Goal: Task Accomplishment & Management: Use online tool/utility

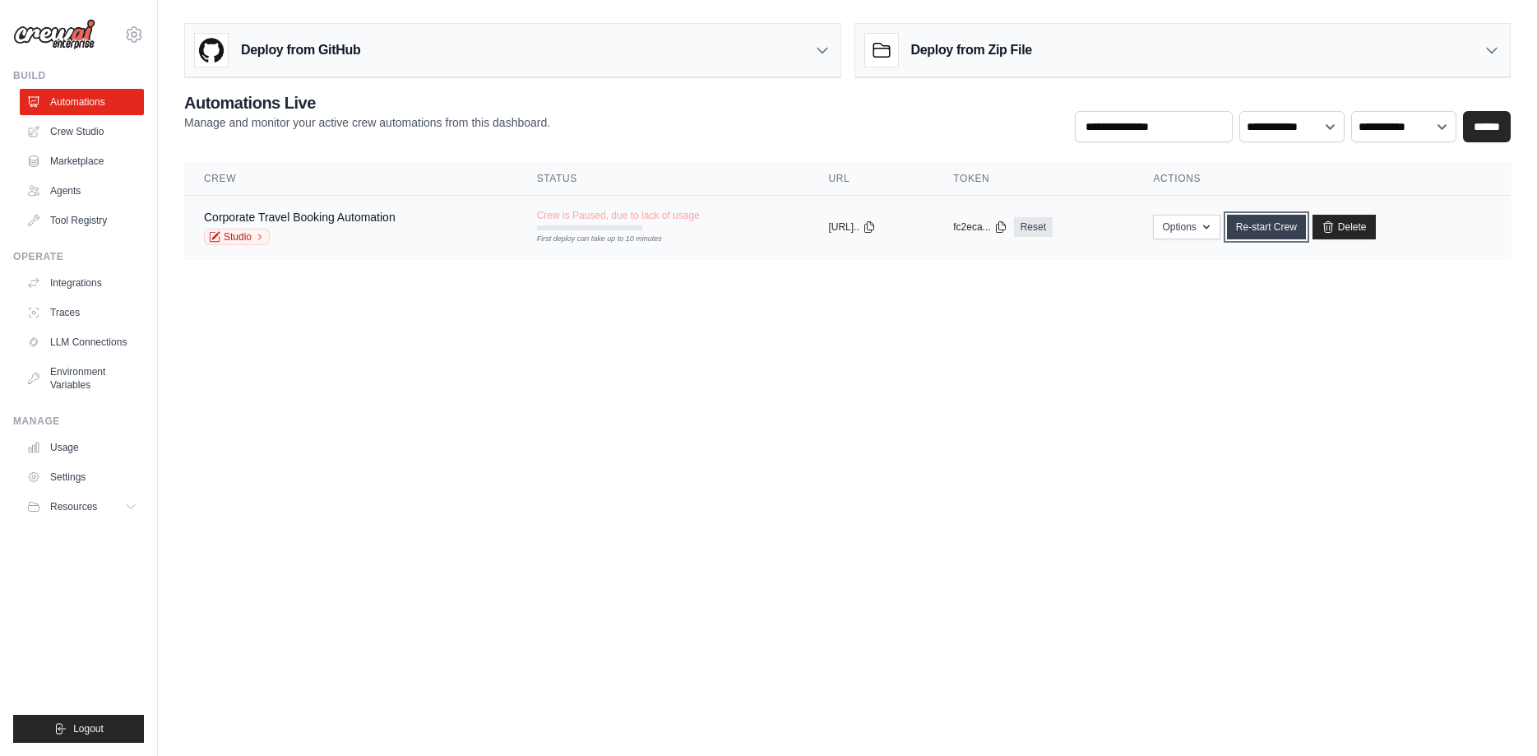
click at [1275, 223] on link "Re-start Crew" at bounding box center [1266, 227] width 79 height 25
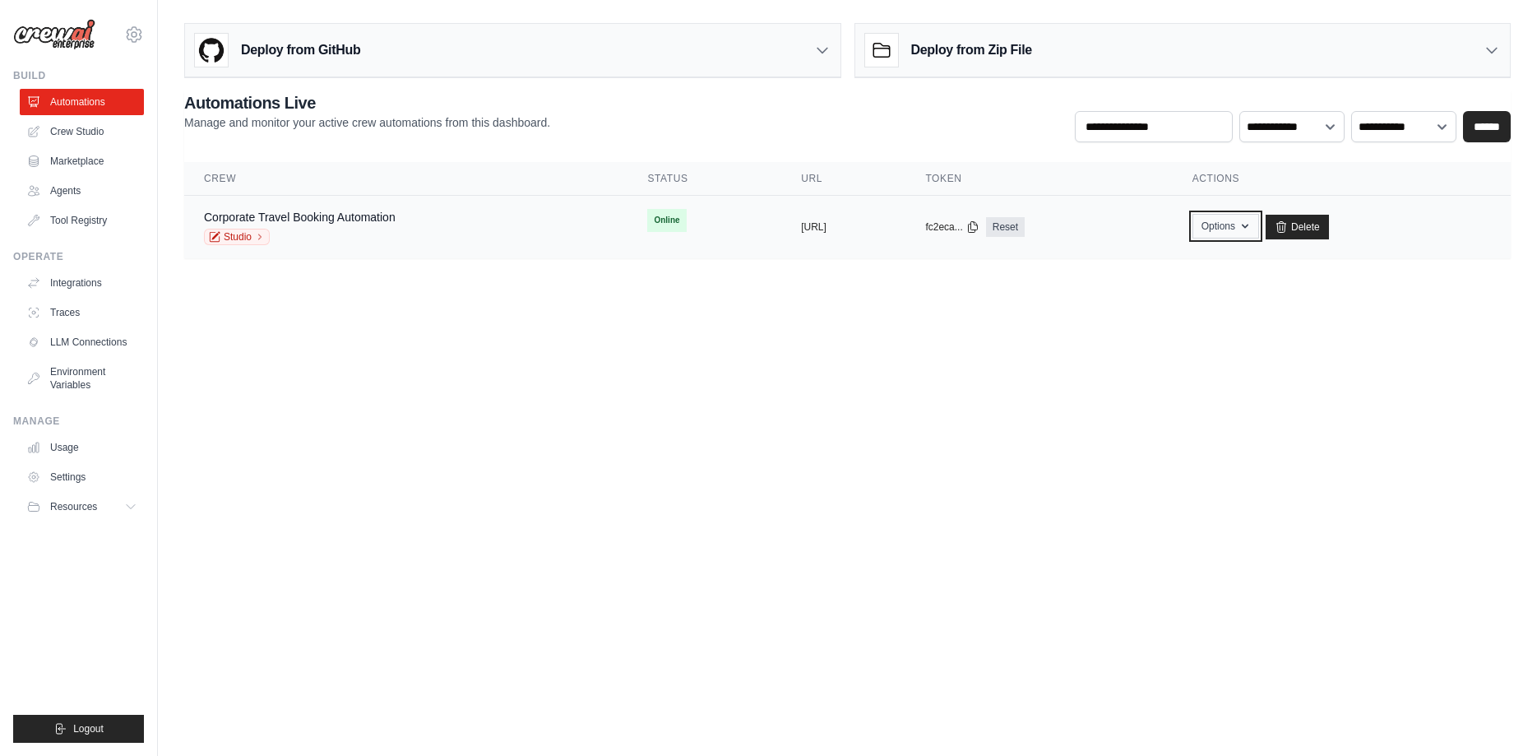
click at [1252, 232] on icon "button" at bounding box center [1244, 226] width 13 height 13
click at [508, 227] on div "Corporate Travel Booking Automation Studio" at bounding box center [406, 227] width 404 height 36
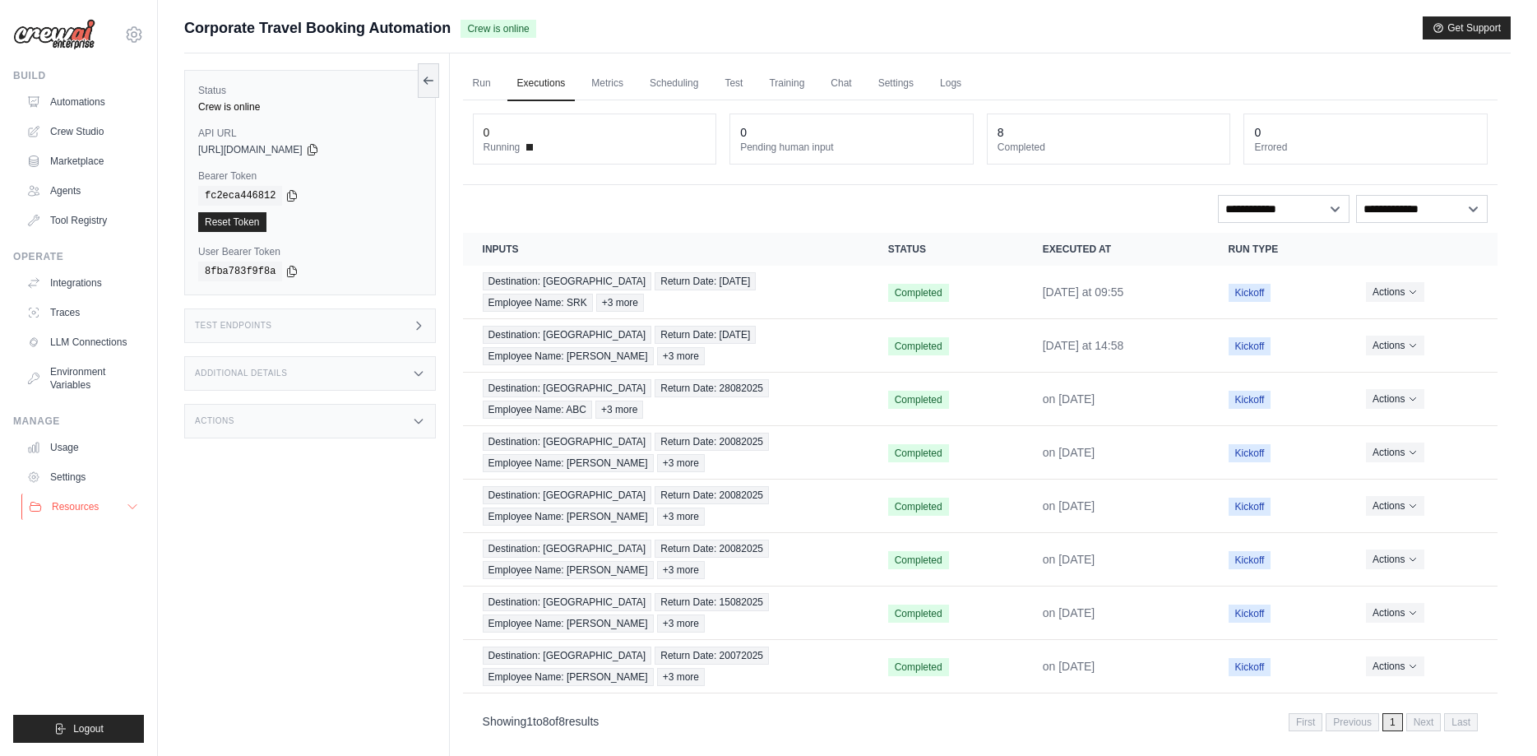
click at [123, 512] on button "Resources" at bounding box center [83, 506] width 124 height 26
click at [76, 95] on link "Automations" at bounding box center [83, 102] width 124 height 26
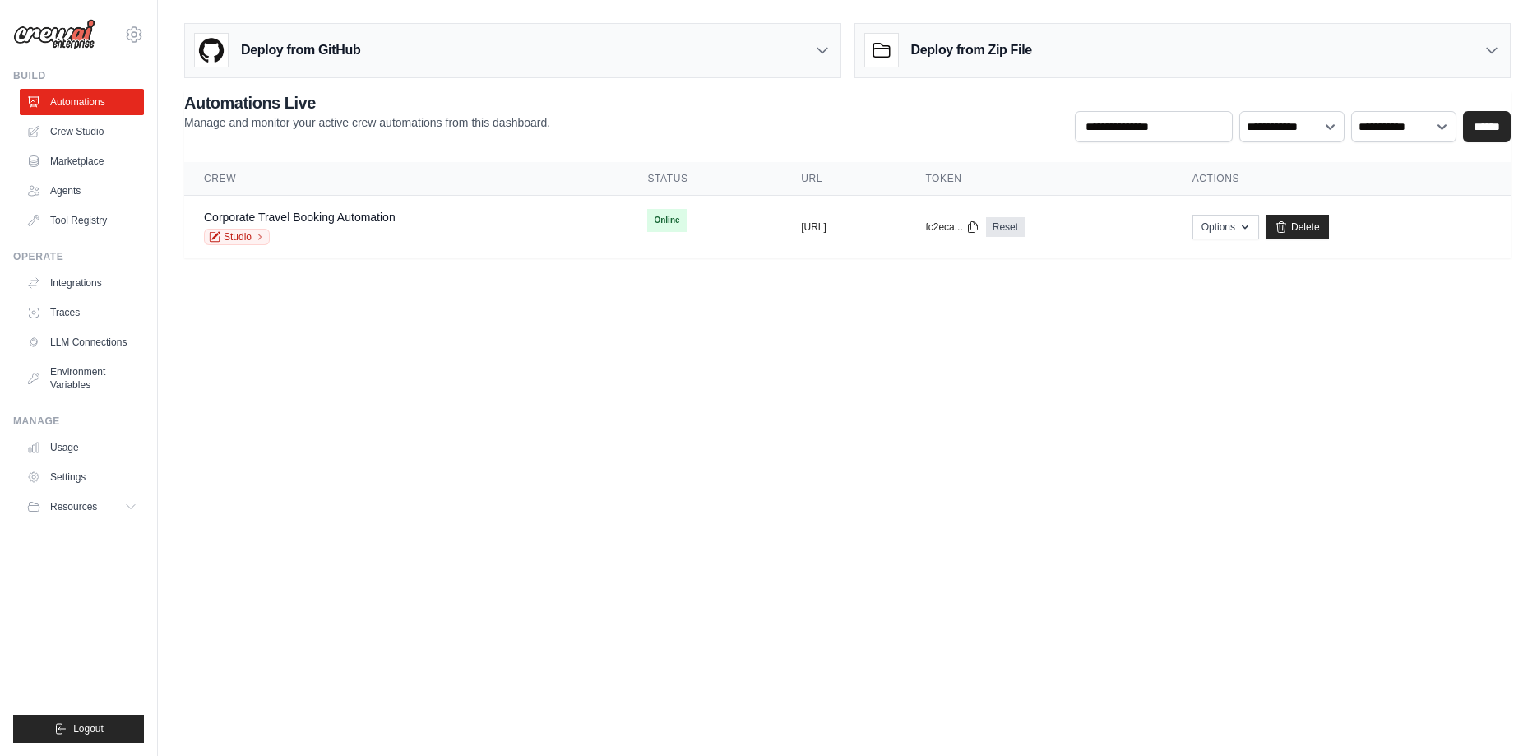
click at [99, 141] on link "Crew Studio" at bounding box center [82, 131] width 124 height 26
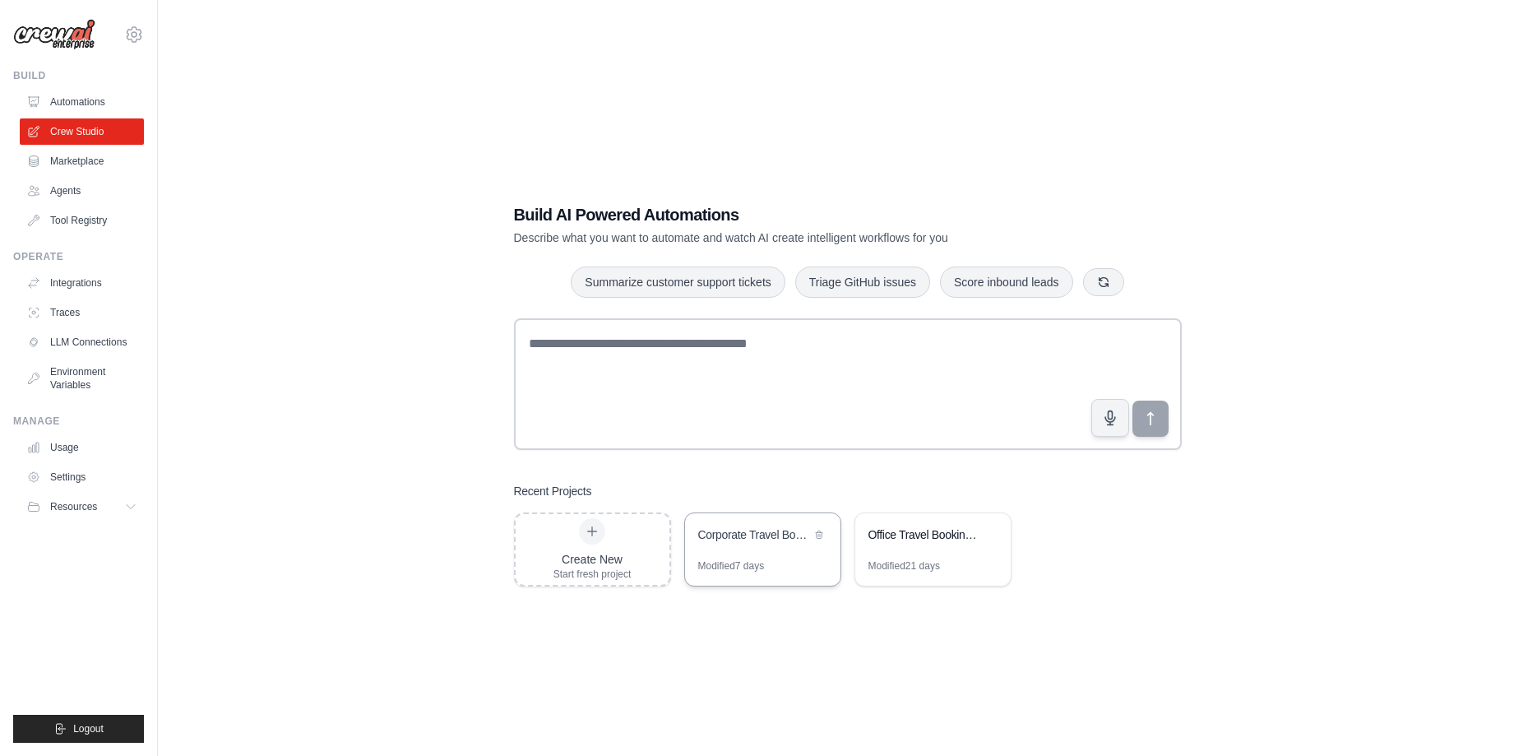
click at [763, 572] on div "Modified 7 days" at bounding box center [762, 572] width 155 height 26
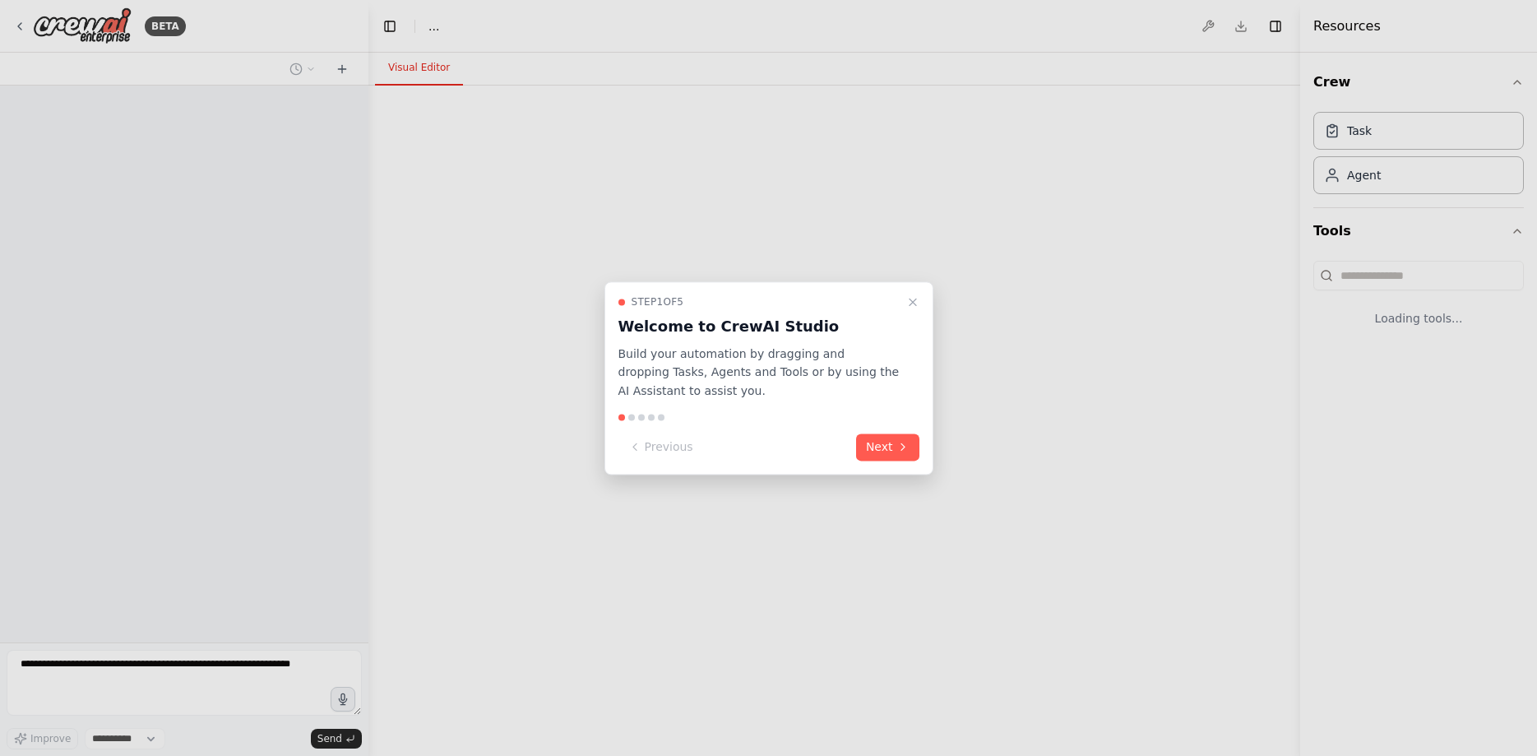
select select "****"
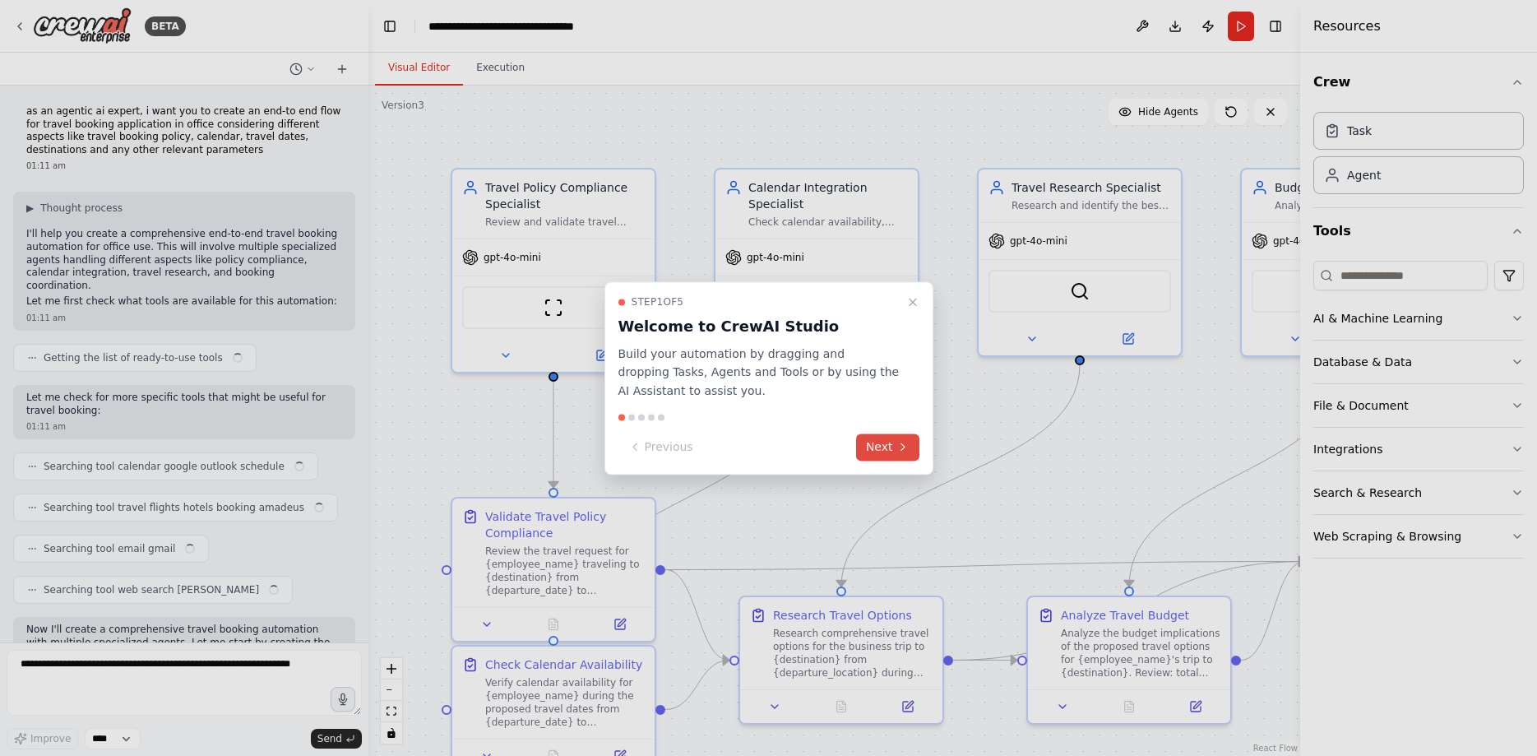
scroll to position [3307, 0]
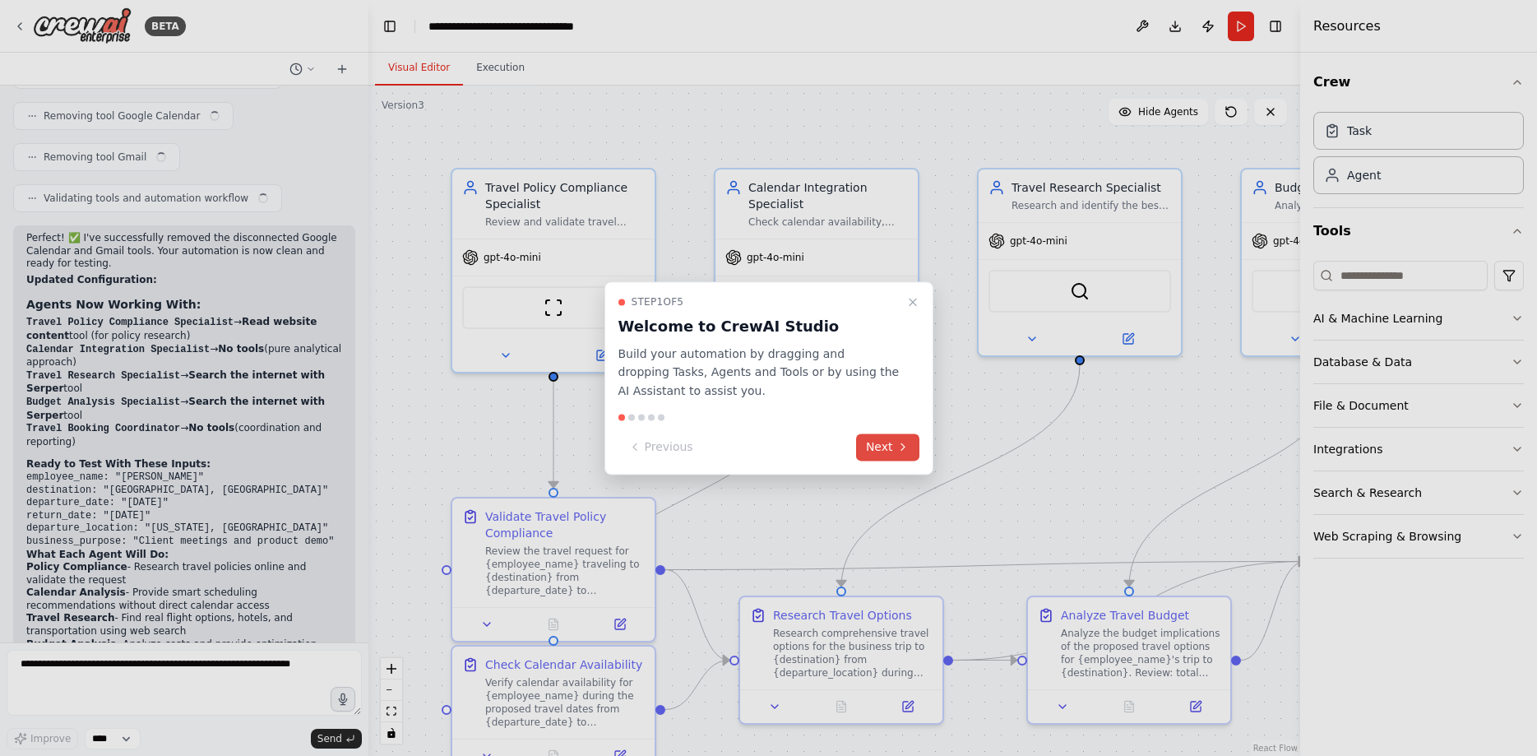
click at [900, 445] on icon at bounding box center [902, 447] width 13 height 13
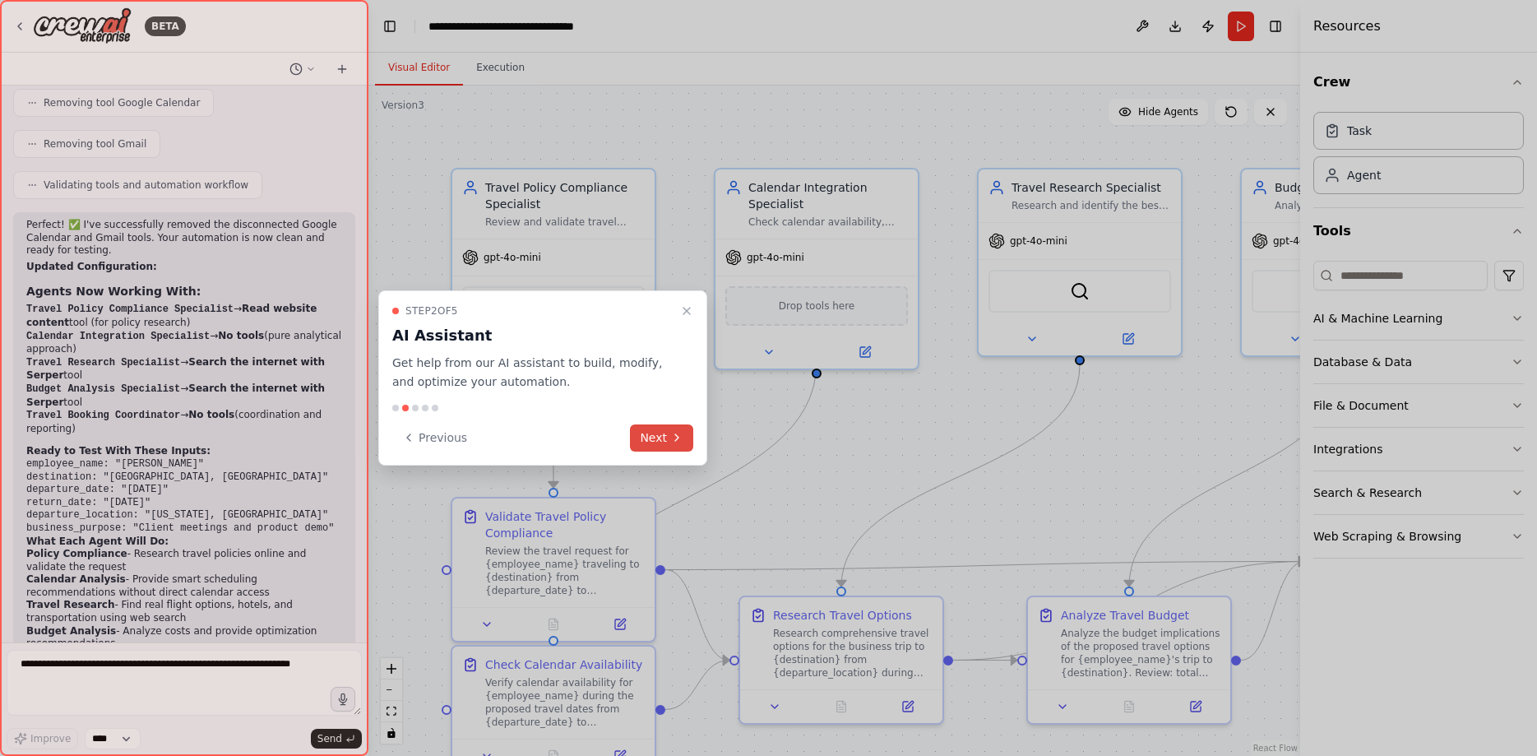
click at [656, 443] on button "Next" at bounding box center [661, 437] width 63 height 27
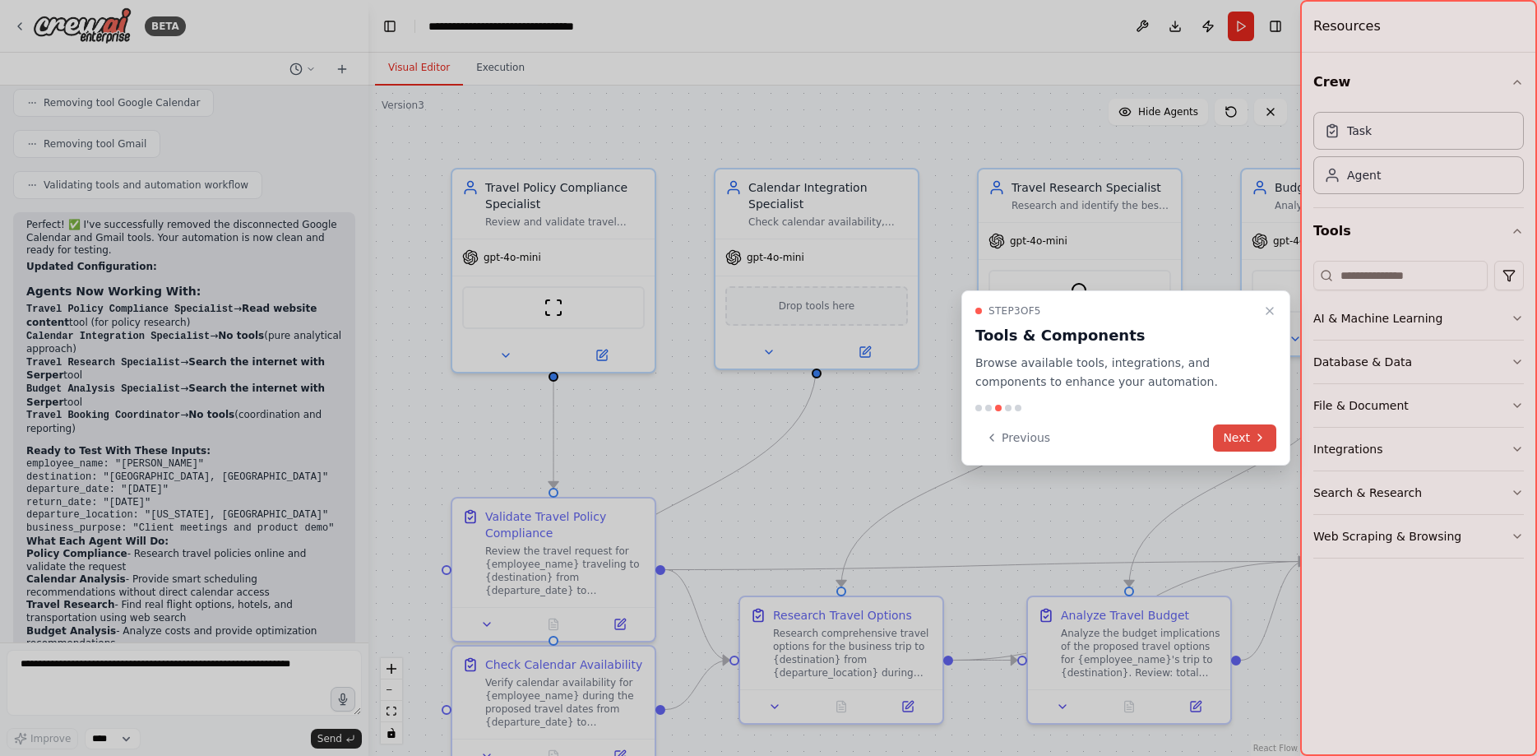
click at [1239, 445] on button "Next" at bounding box center [1244, 437] width 63 height 27
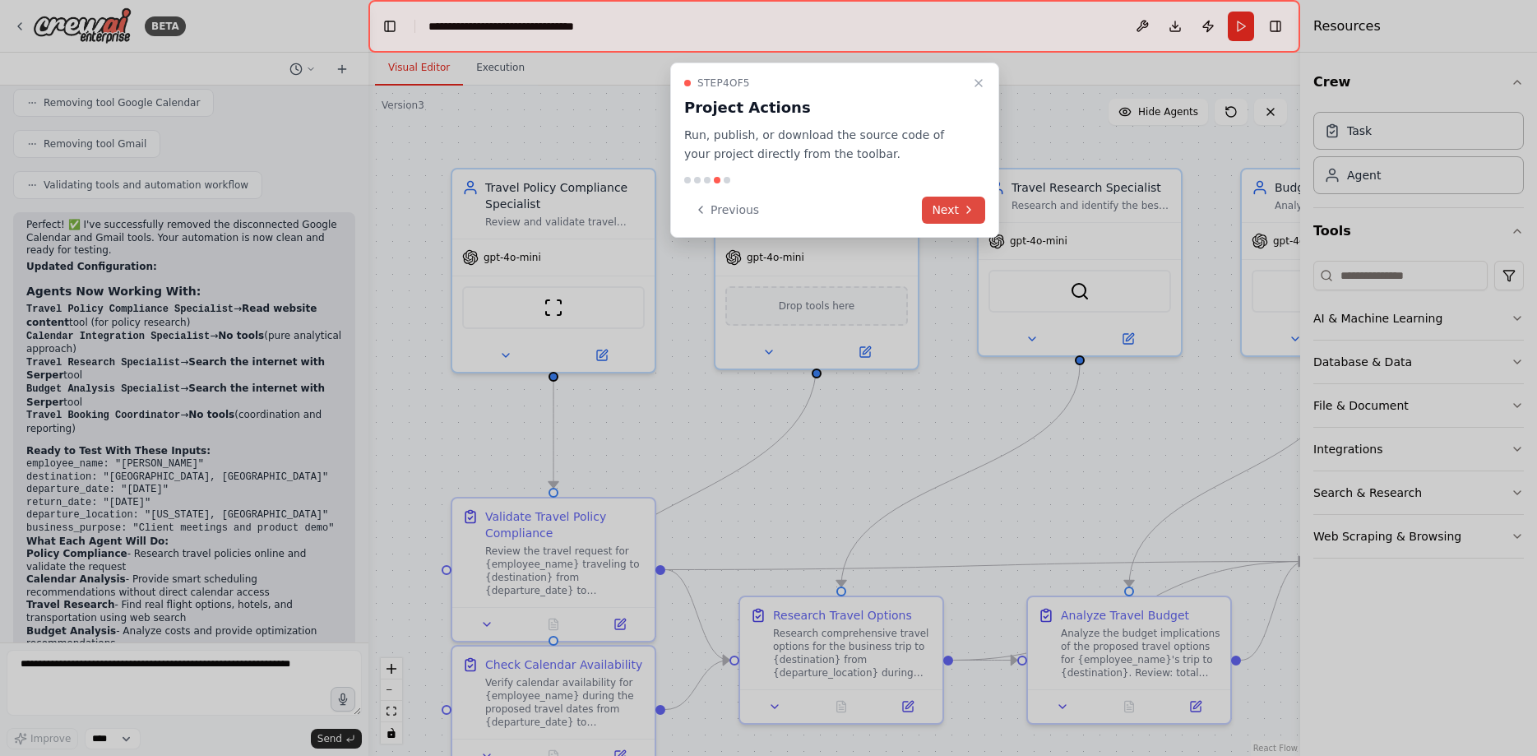
click at [984, 205] on button "Next" at bounding box center [953, 210] width 63 height 27
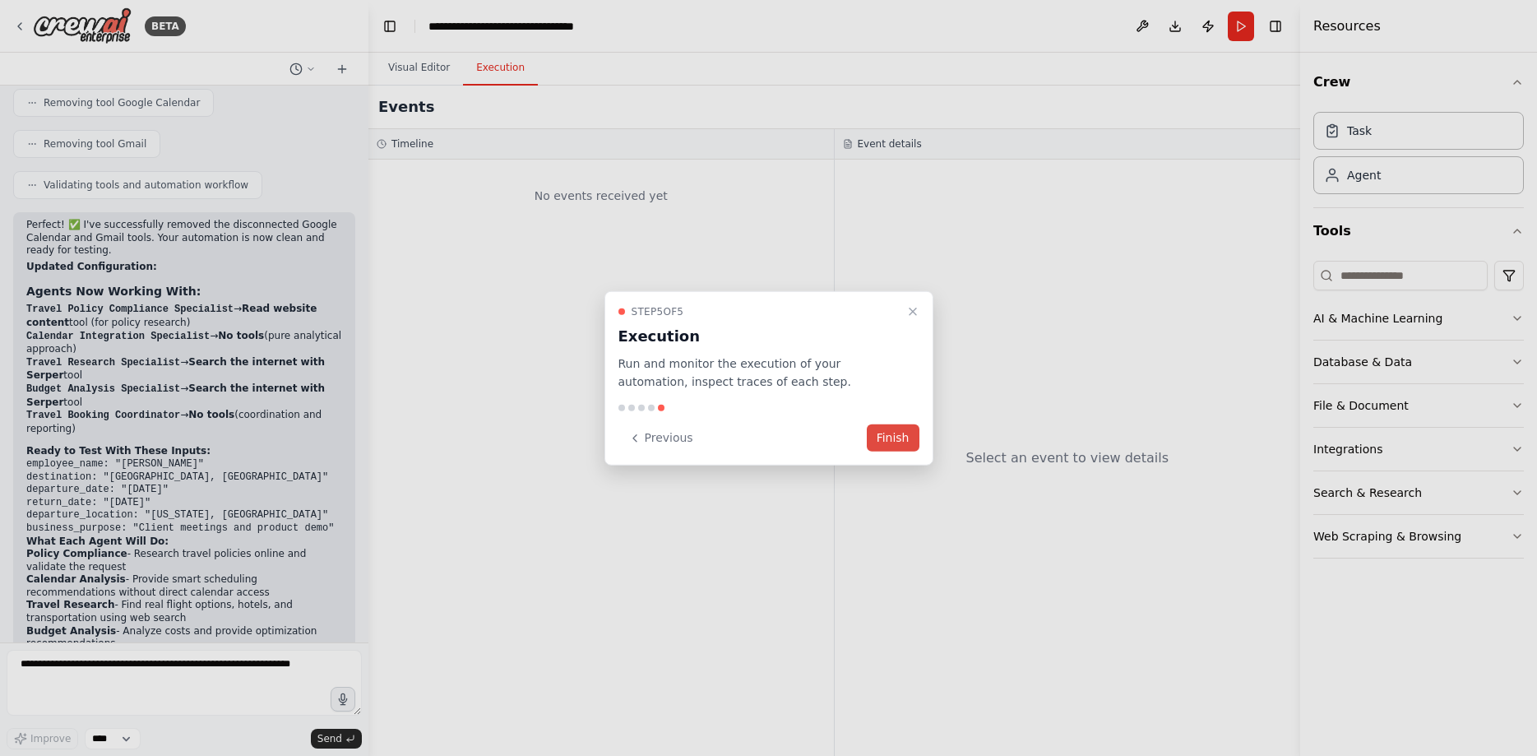
click at [913, 429] on button "Finish" at bounding box center [893, 437] width 53 height 27
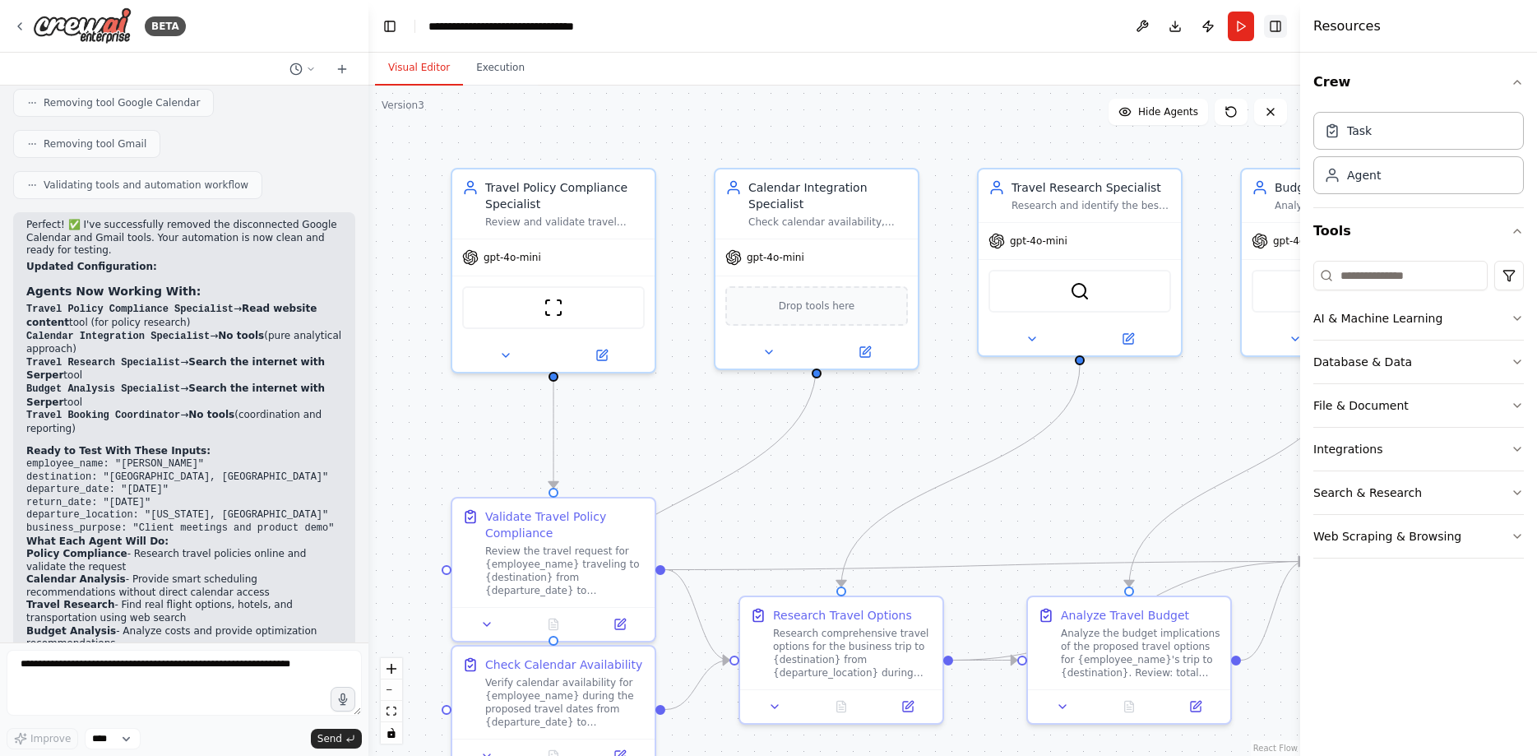
click at [1282, 29] on button "Toggle Right Sidebar" at bounding box center [1275, 26] width 23 height 23
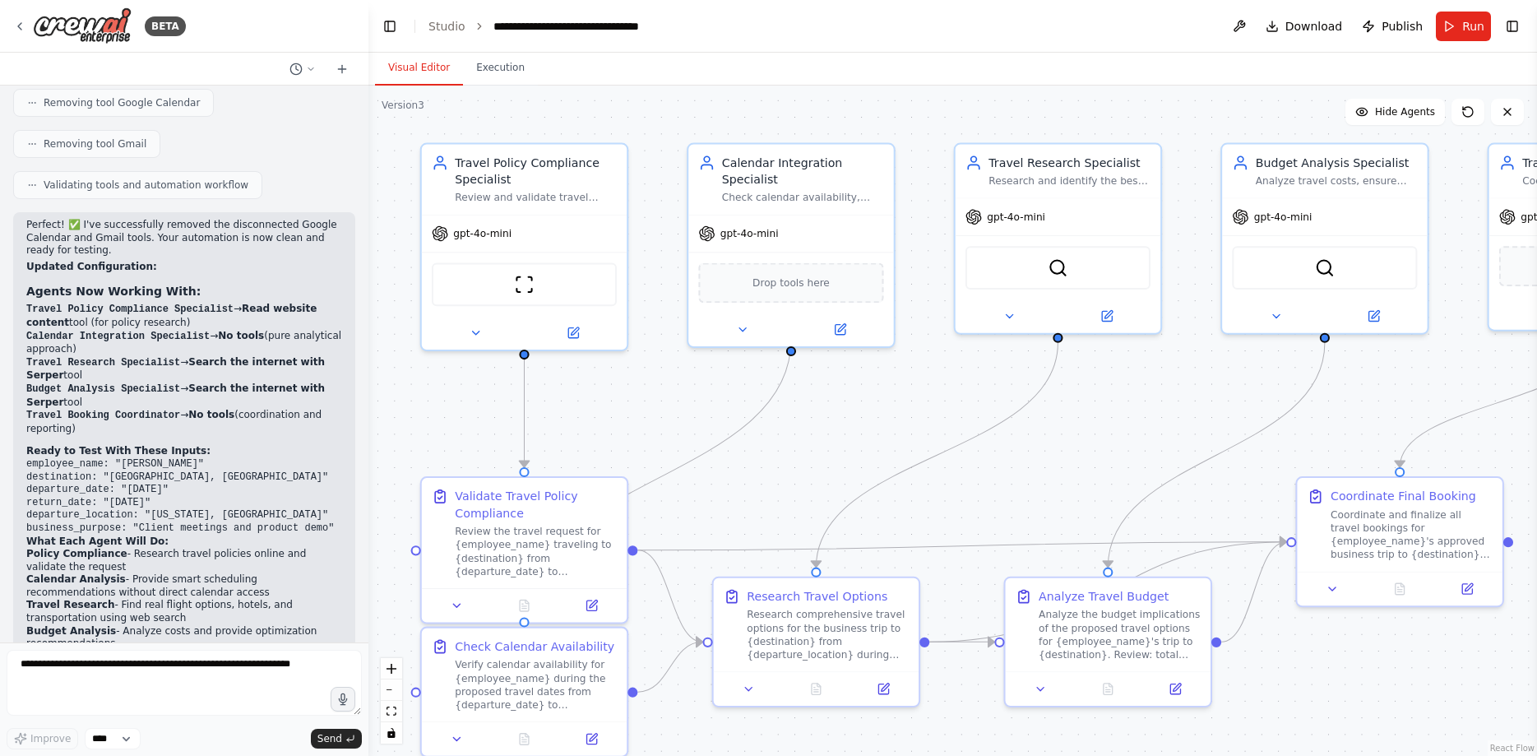
drag, startPoint x: 778, startPoint y: 496, endPoint x: 752, endPoint y: 476, distance: 32.9
click at [752, 476] on div ".deletable-edge-delete-btn { width: 20px; height: 20px; border: 0px solid #ffff…" at bounding box center [952, 421] width 1169 height 670
click at [1247, 26] on button at bounding box center [1239, 27] width 26 height 30
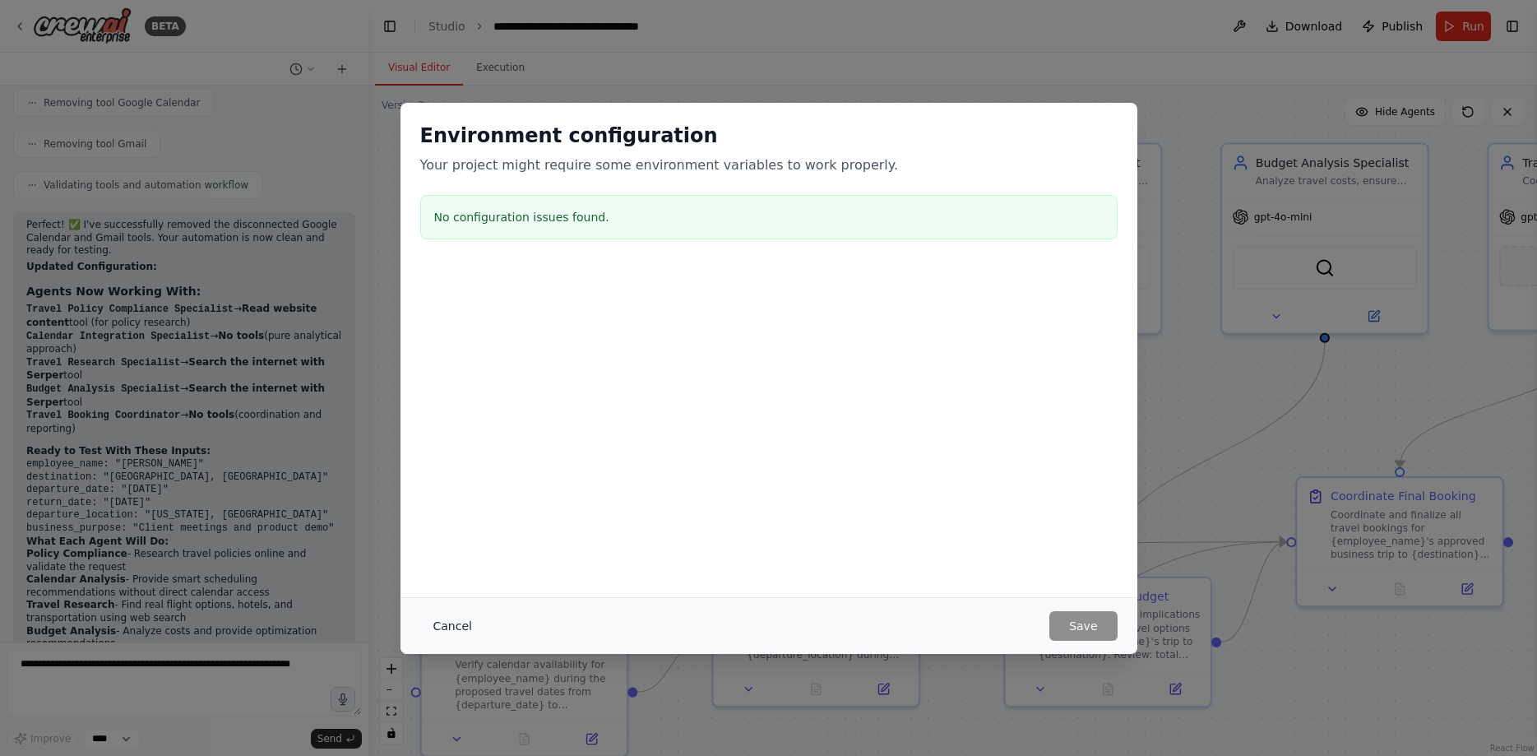
click at [442, 633] on button "Cancel" at bounding box center [452, 626] width 65 height 30
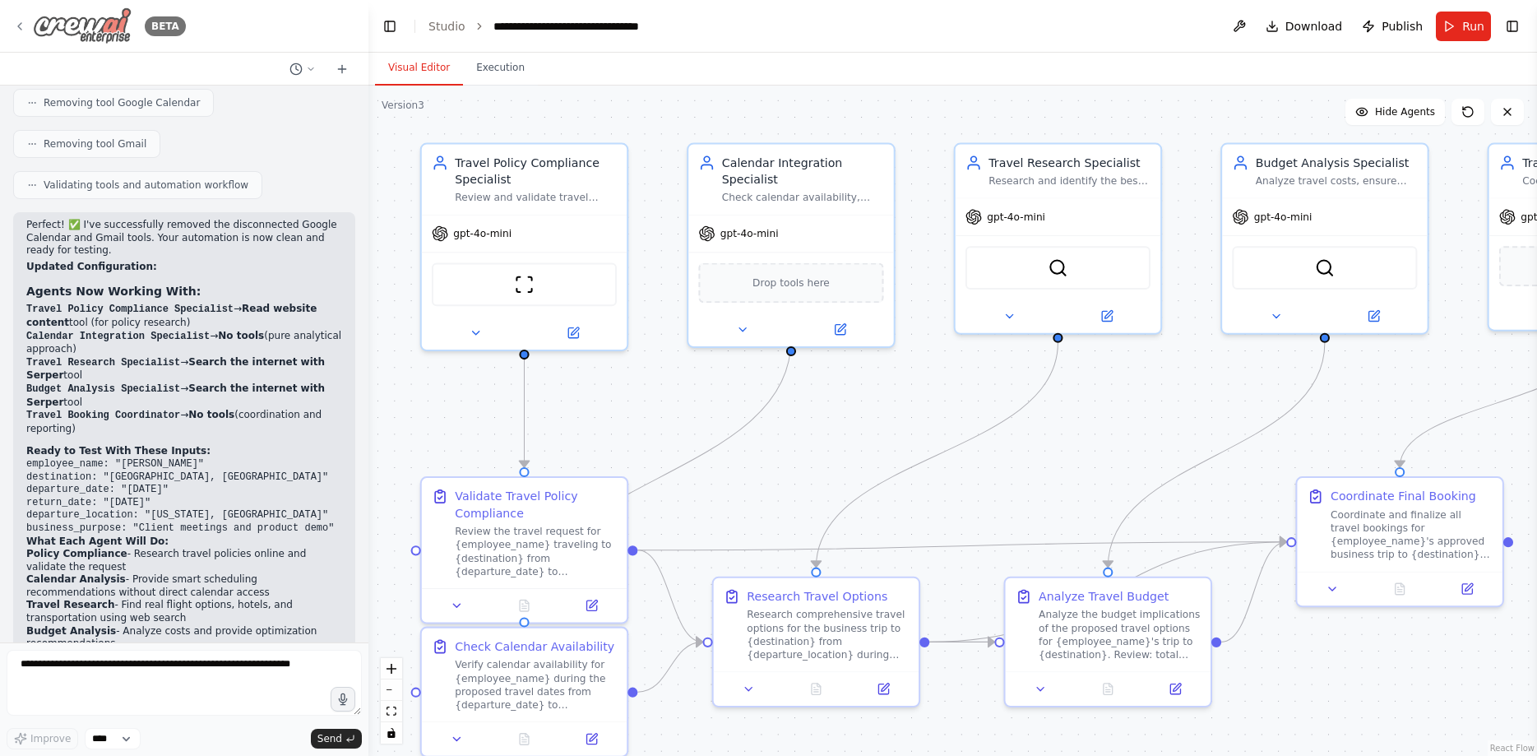
click at [98, 30] on img at bounding box center [82, 25] width 99 height 37
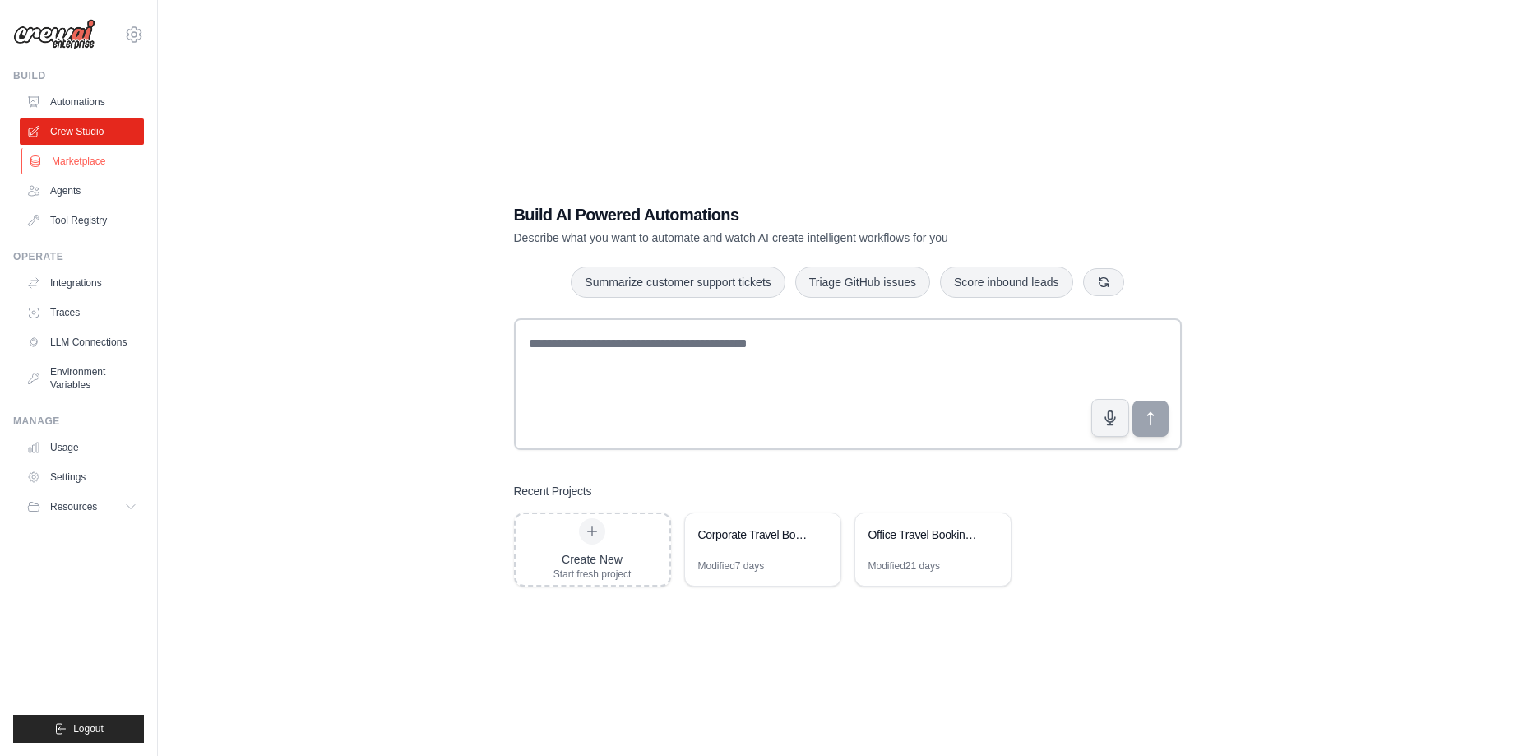
click at [101, 152] on link "Marketplace" at bounding box center [83, 161] width 124 height 26
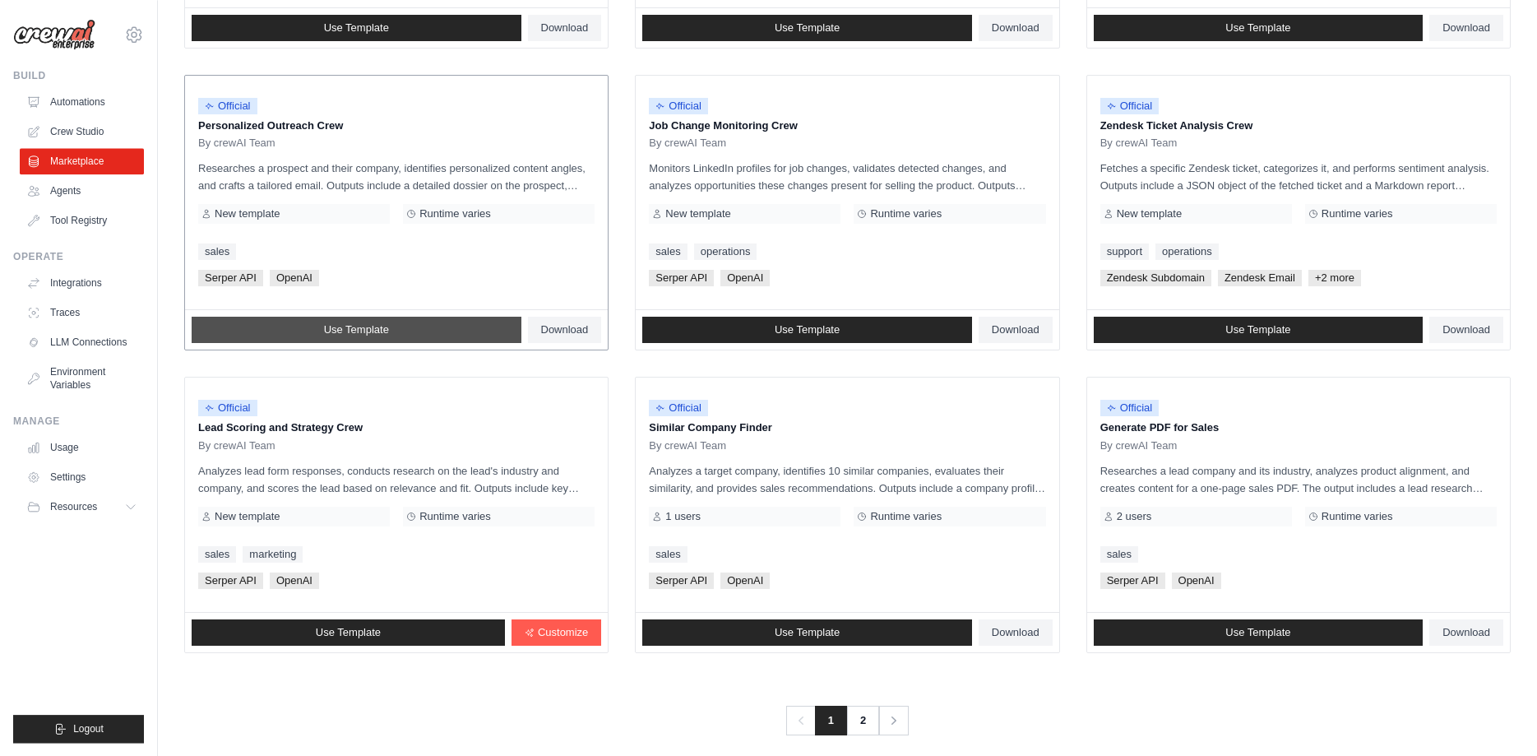
scroll to position [755, 0]
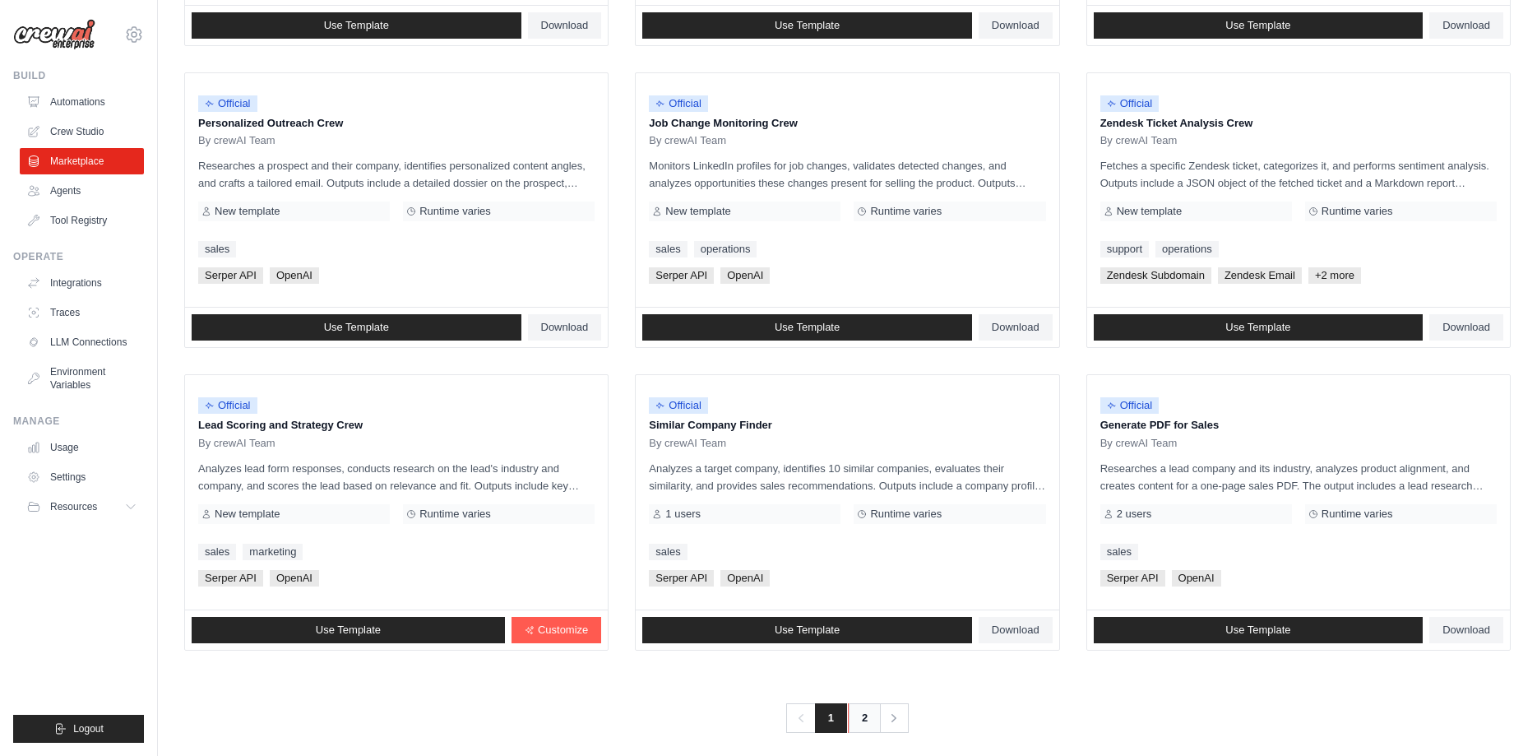
click at [851, 721] on link "2" at bounding box center [864, 718] width 33 height 30
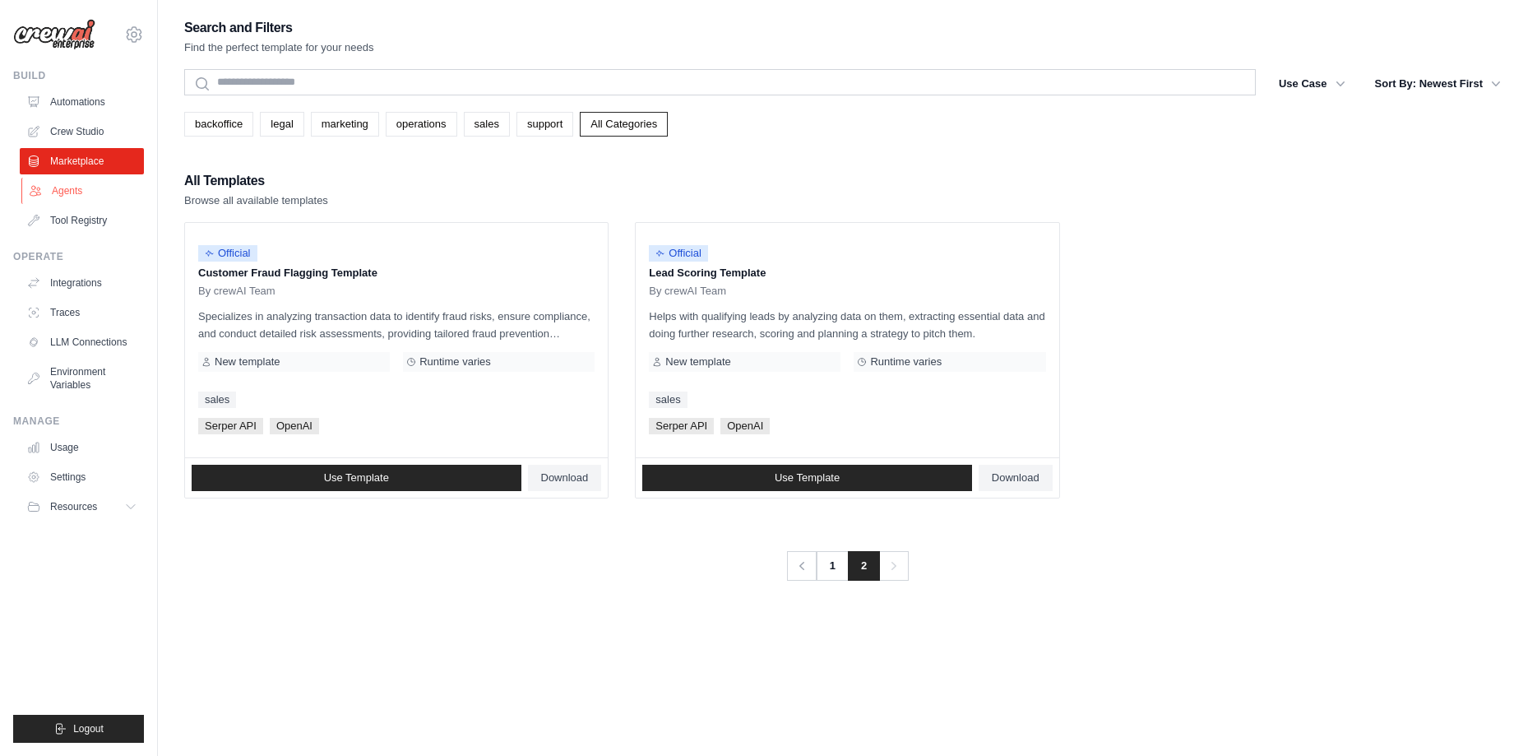
click at [67, 196] on link "Agents" at bounding box center [83, 191] width 124 height 26
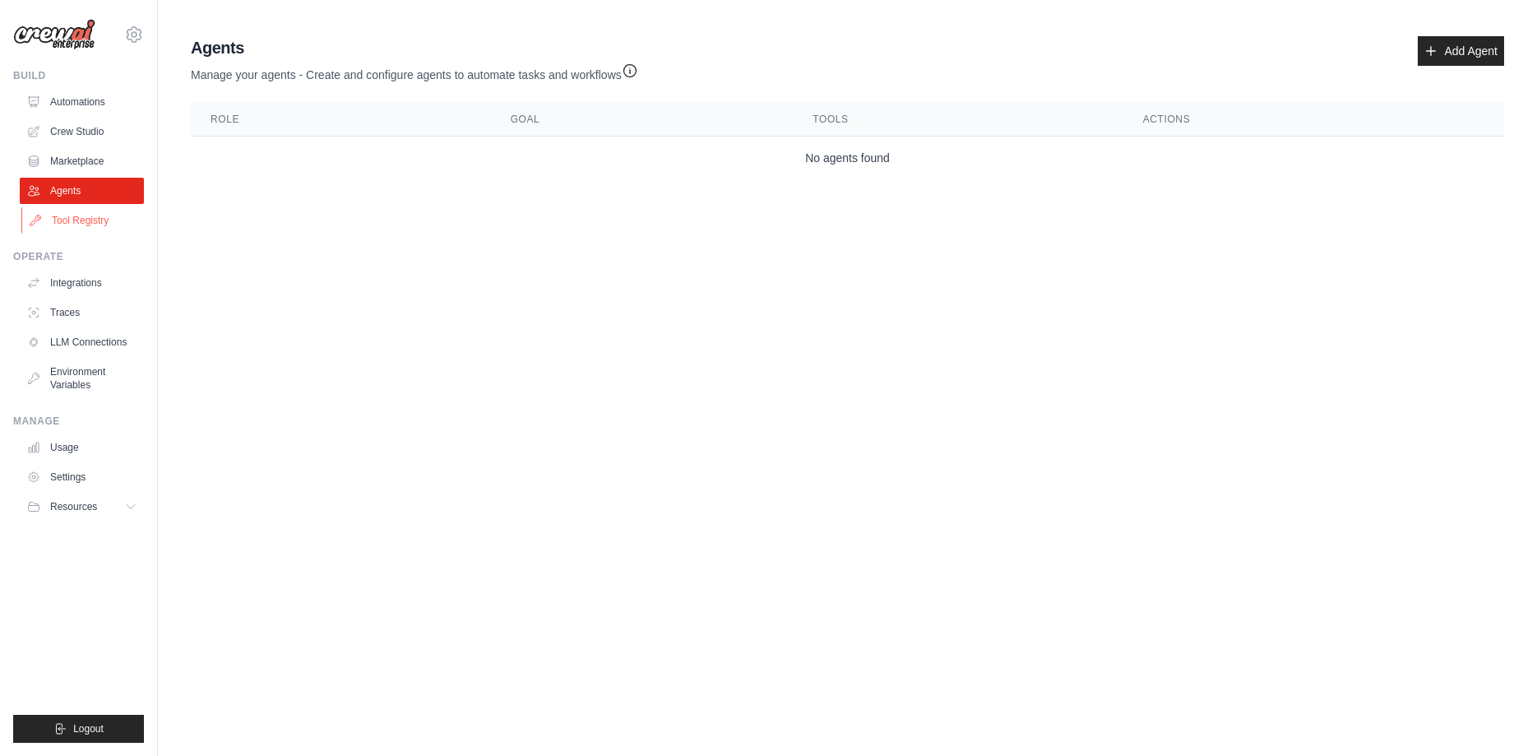
click at [77, 223] on link "Tool Registry" at bounding box center [83, 220] width 124 height 26
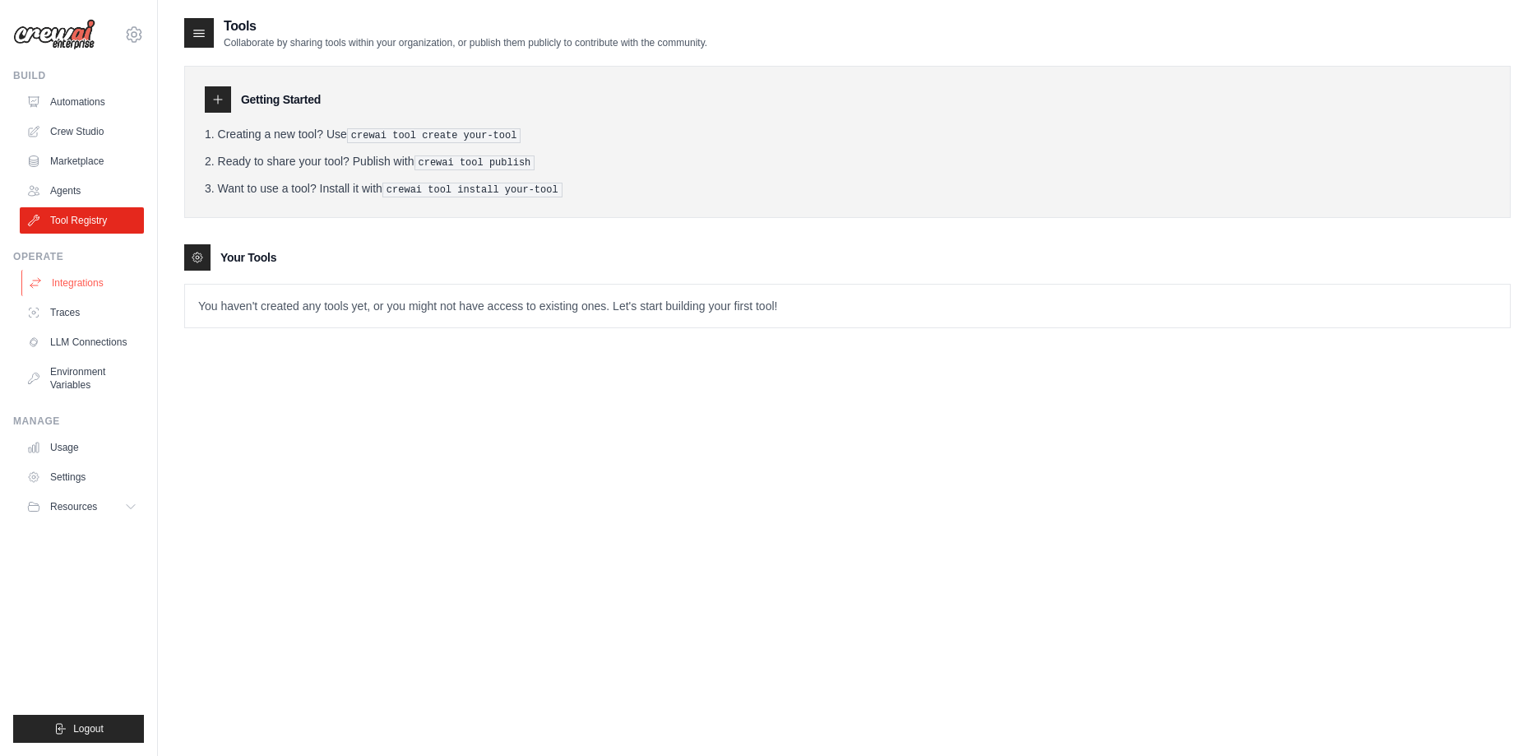
click at [75, 280] on link "Integrations" at bounding box center [83, 283] width 124 height 26
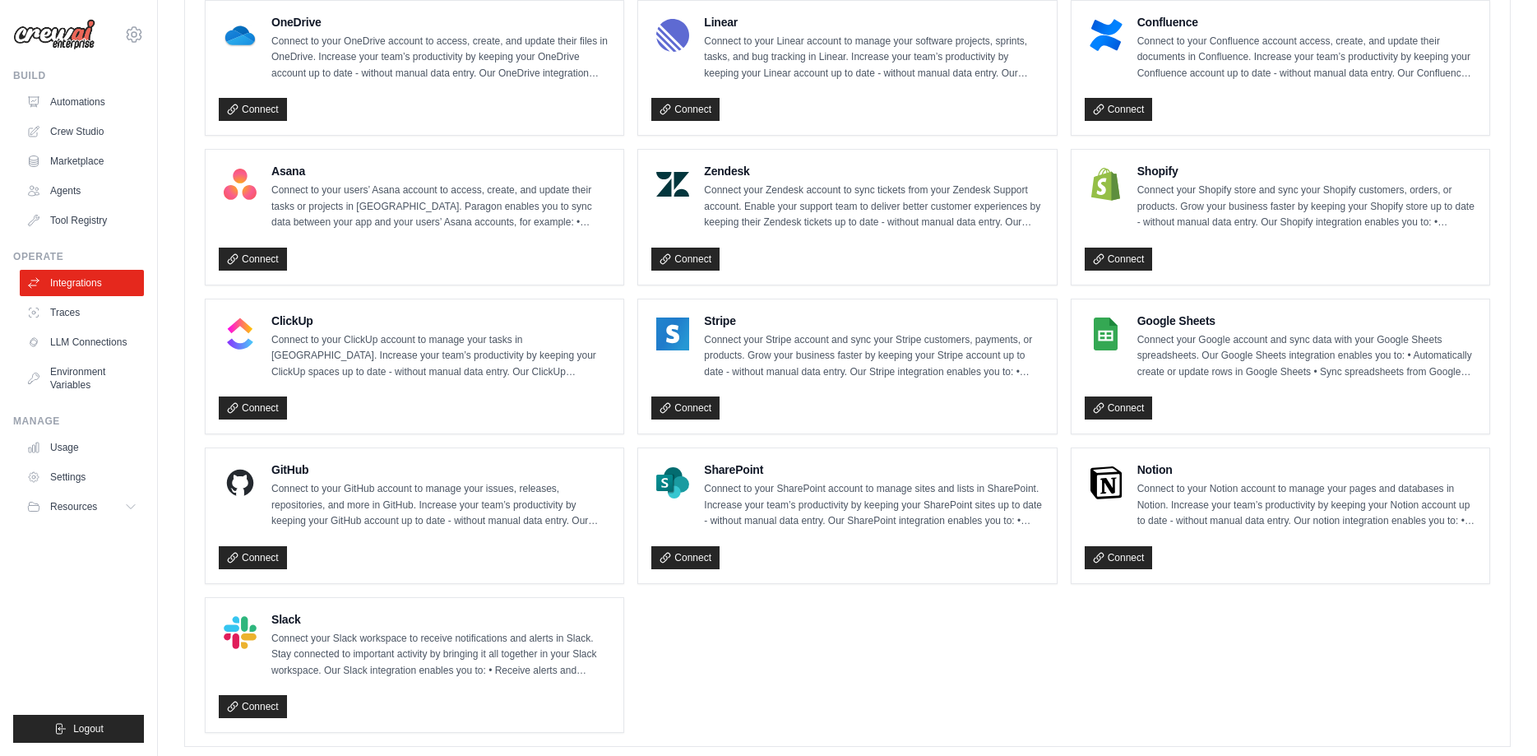
scroll to position [975, 0]
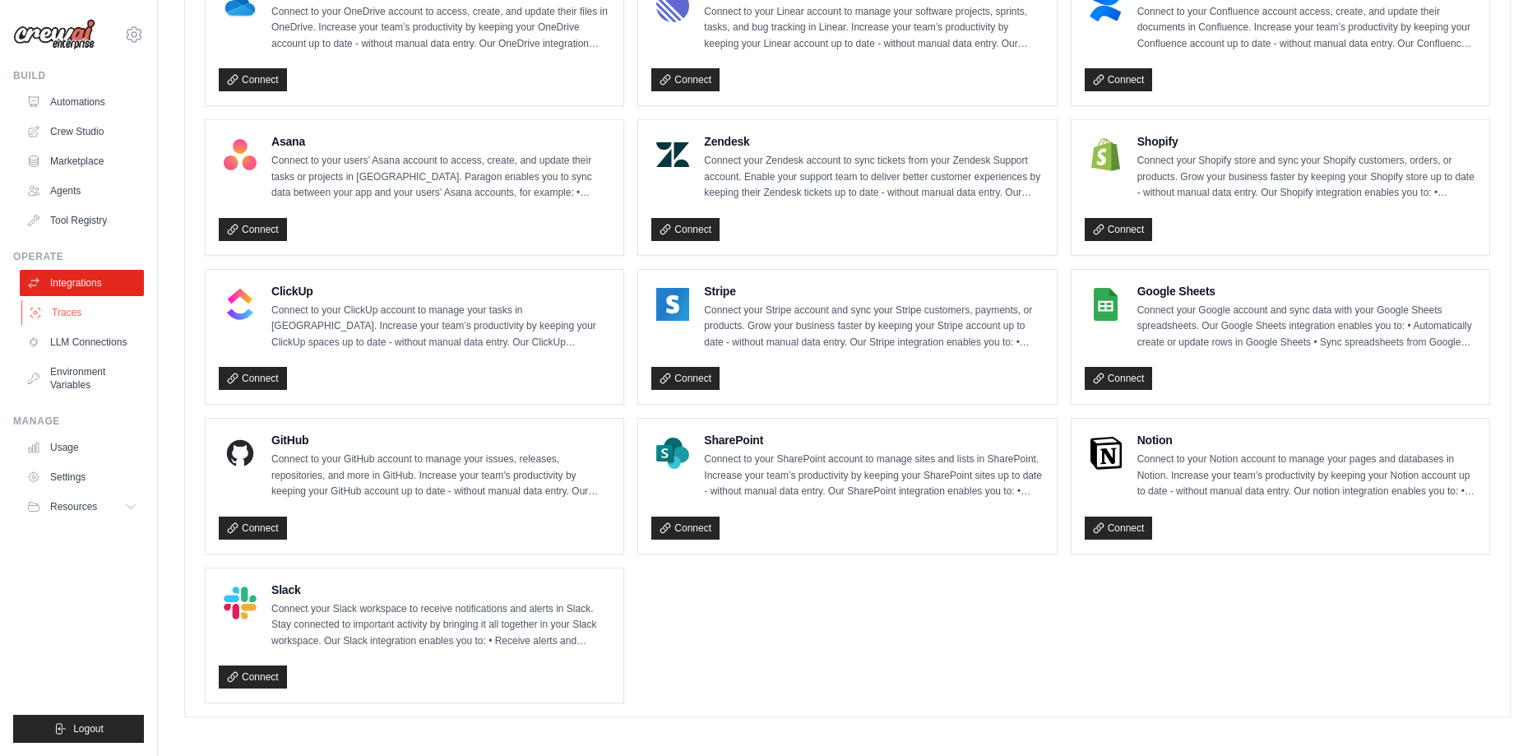
click at [68, 318] on link "Traces" at bounding box center [83, 312] width 124 height 26
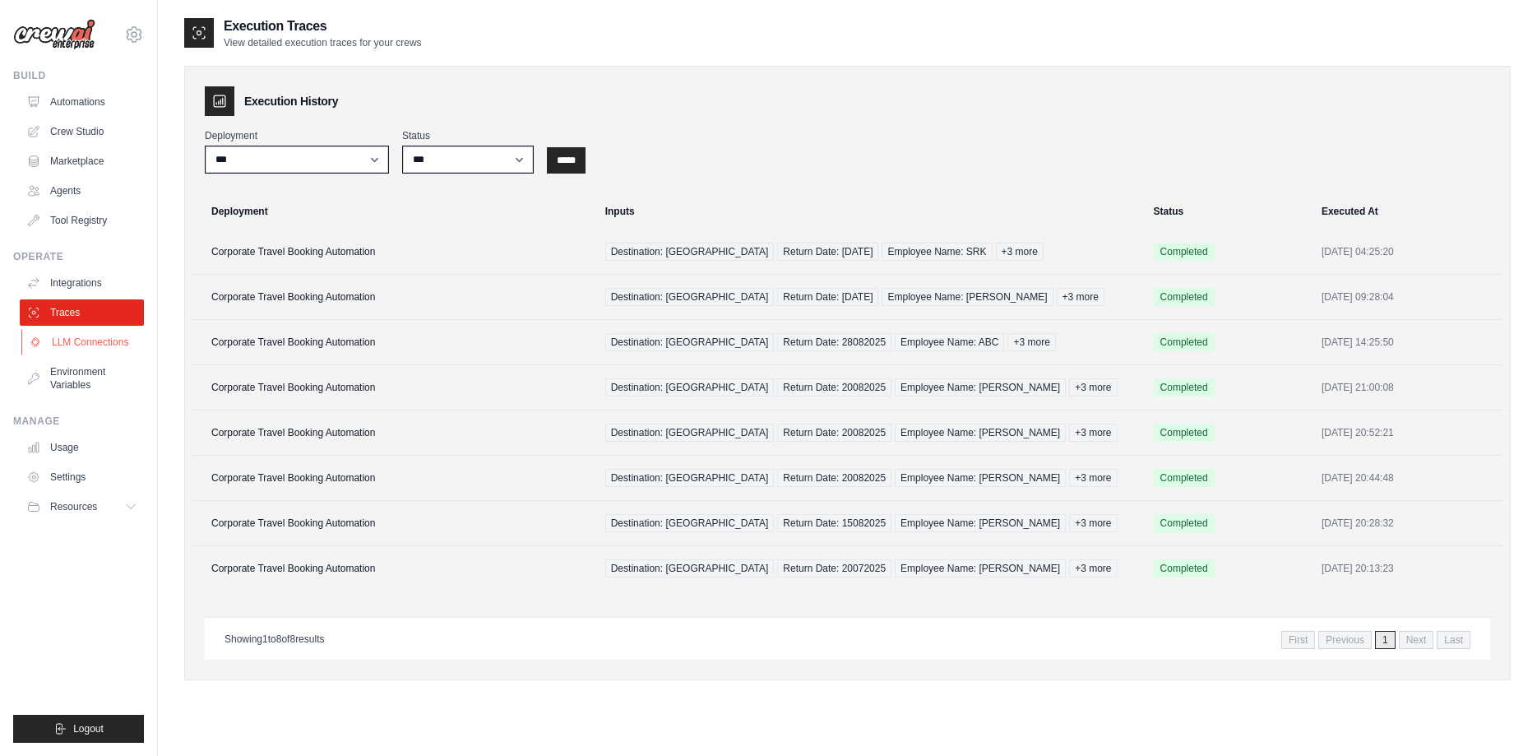
click at [76, 338] on link "LLM Connections" at bounding box center [83, 342] width 124 height 26
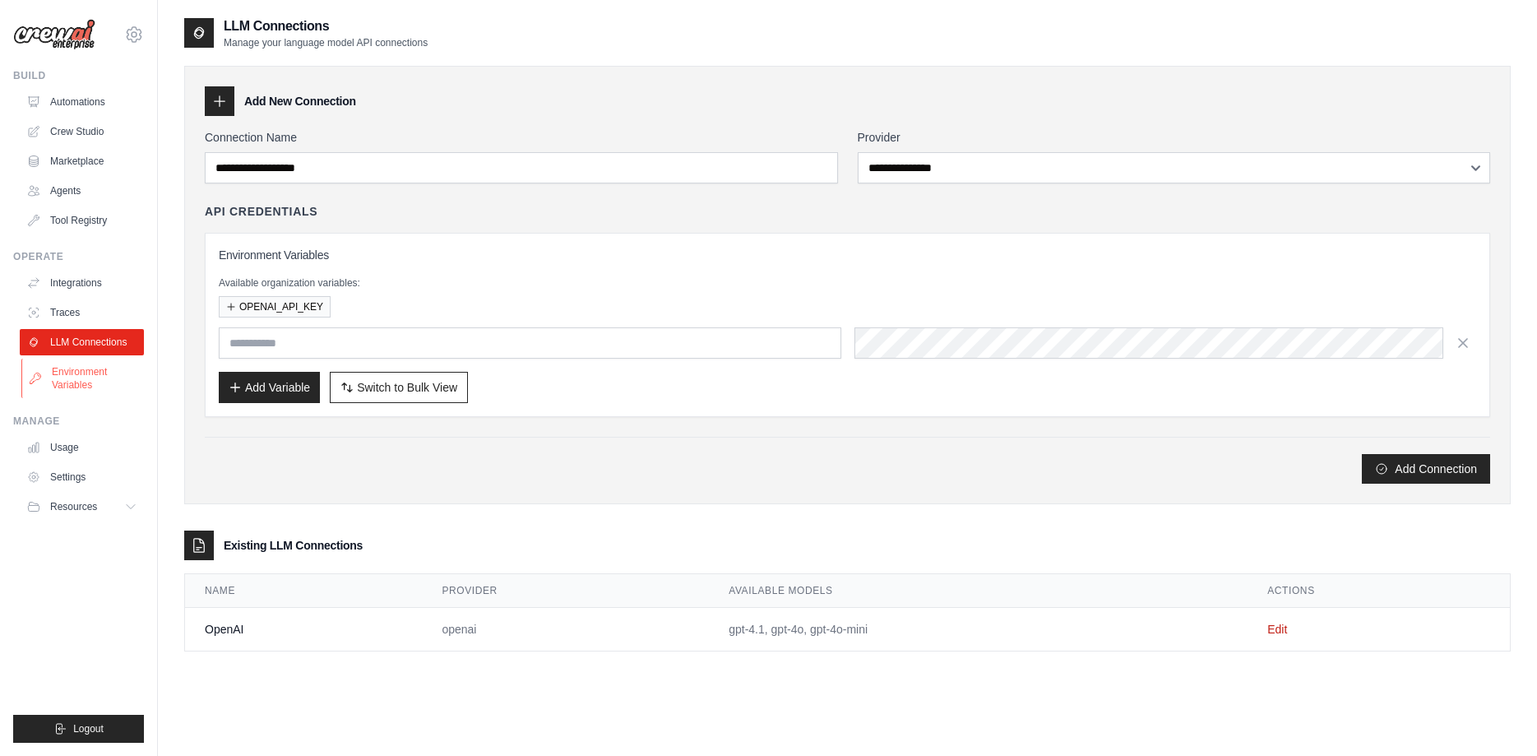
click at [81, 374] on link "Environment Variables" at bounding box center [83, 378] width 124 height 39
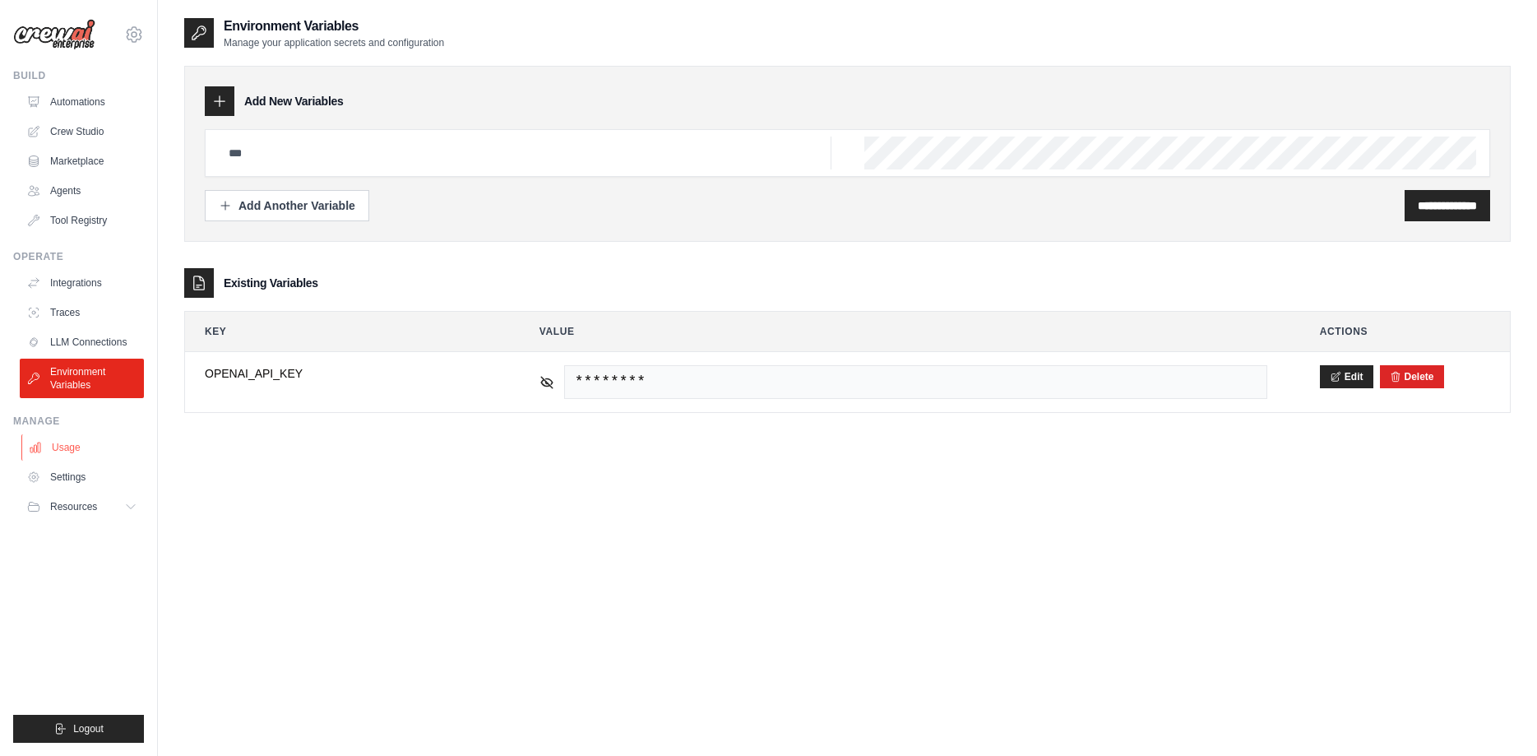
click at [78, 450] on link "Usage" at bounding box center [83, 447] width 124 height 26
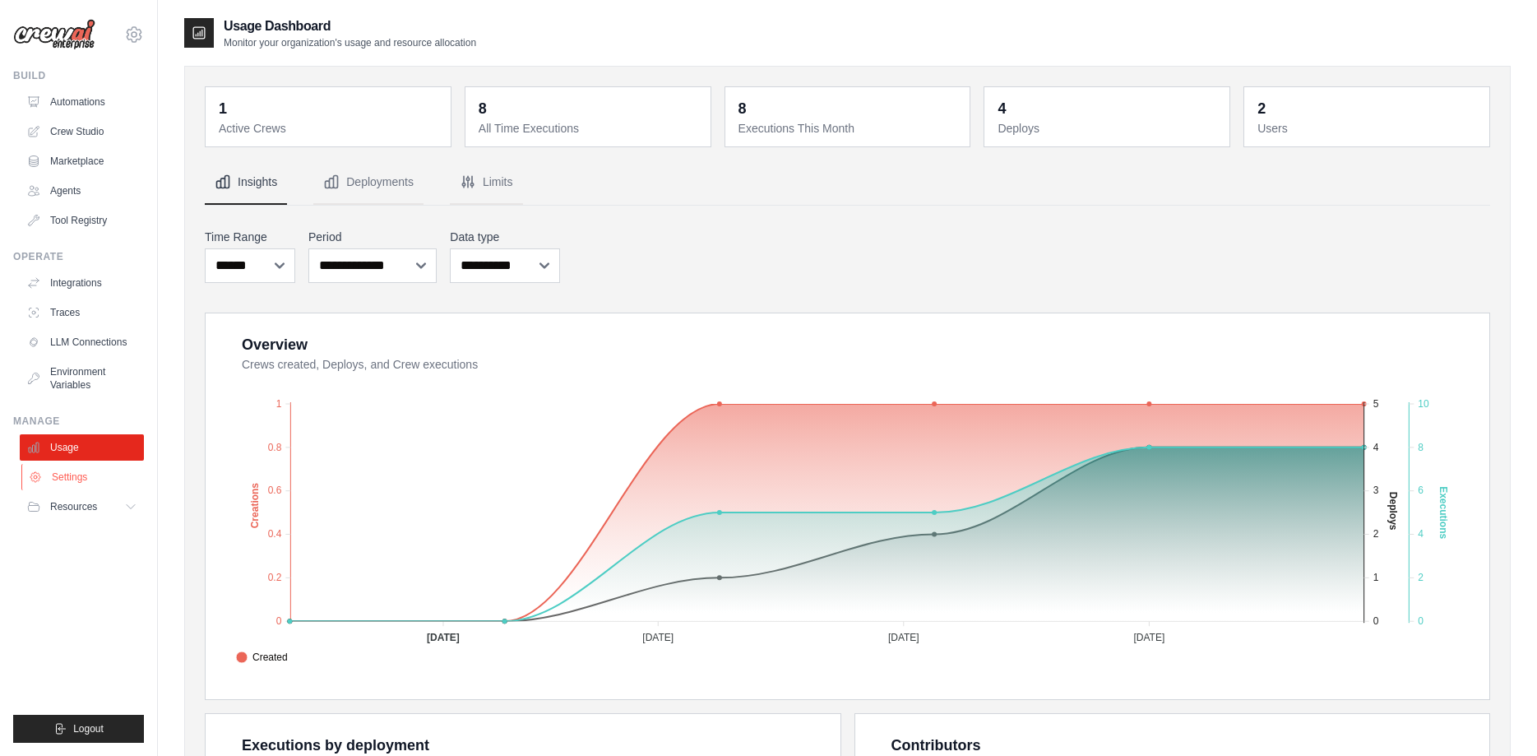
click at [54, 483] on link "Settings" at bounding box center [83, 477] width 124 height 26
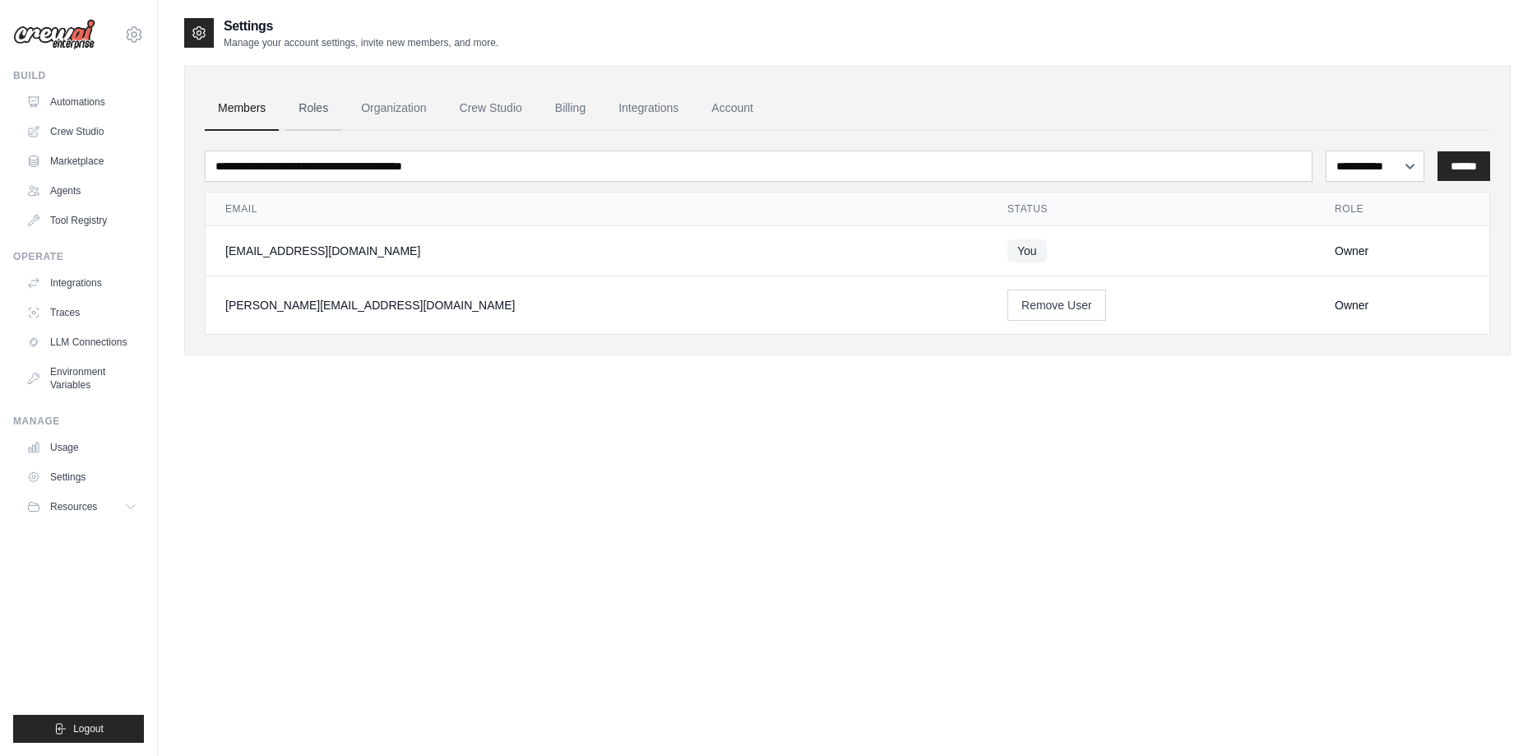
click at [312, 113] on link "Roles" at bounding box center [313, 108] width 56 height 44
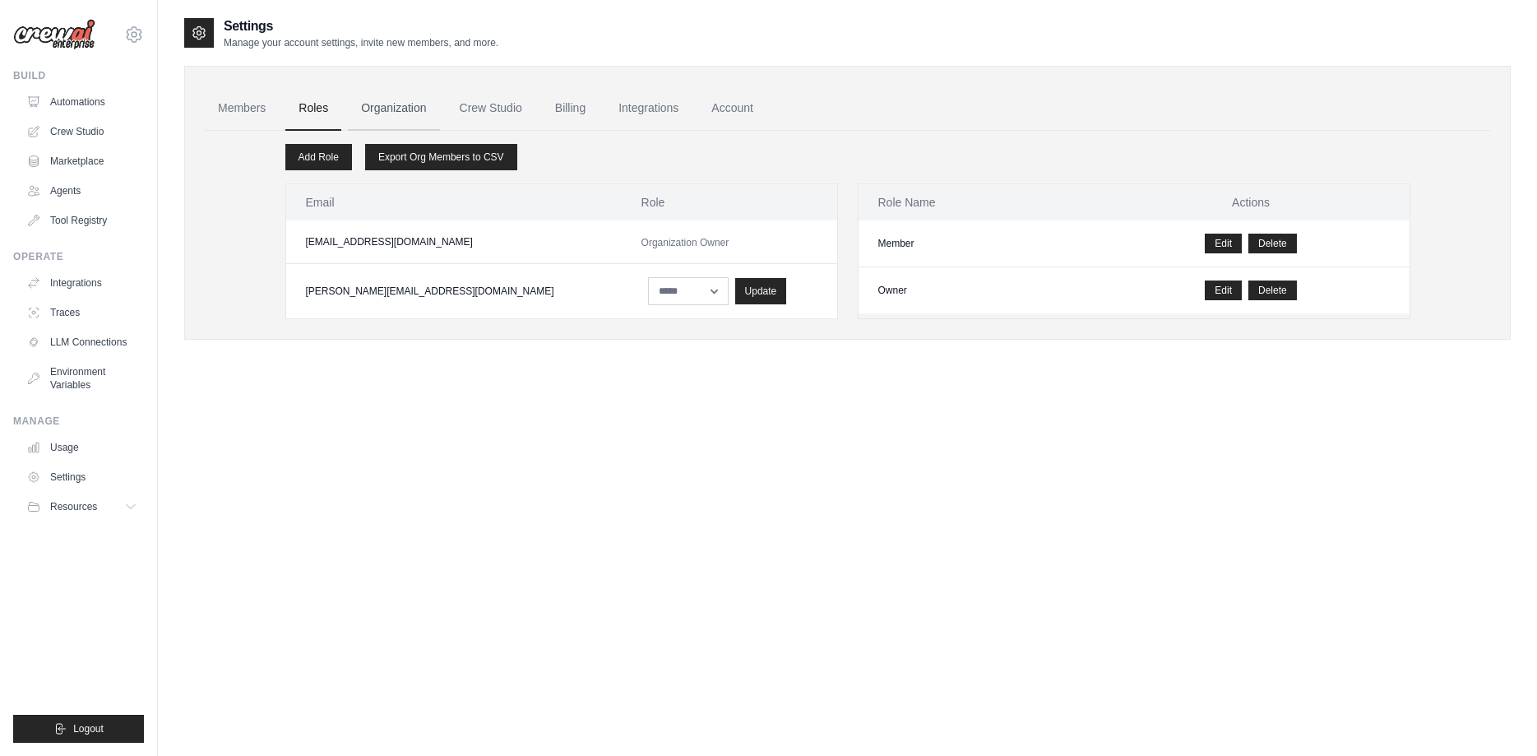
click at [387, 111] on link "Organization" at bounding box center [393, 108] width 91 height 44
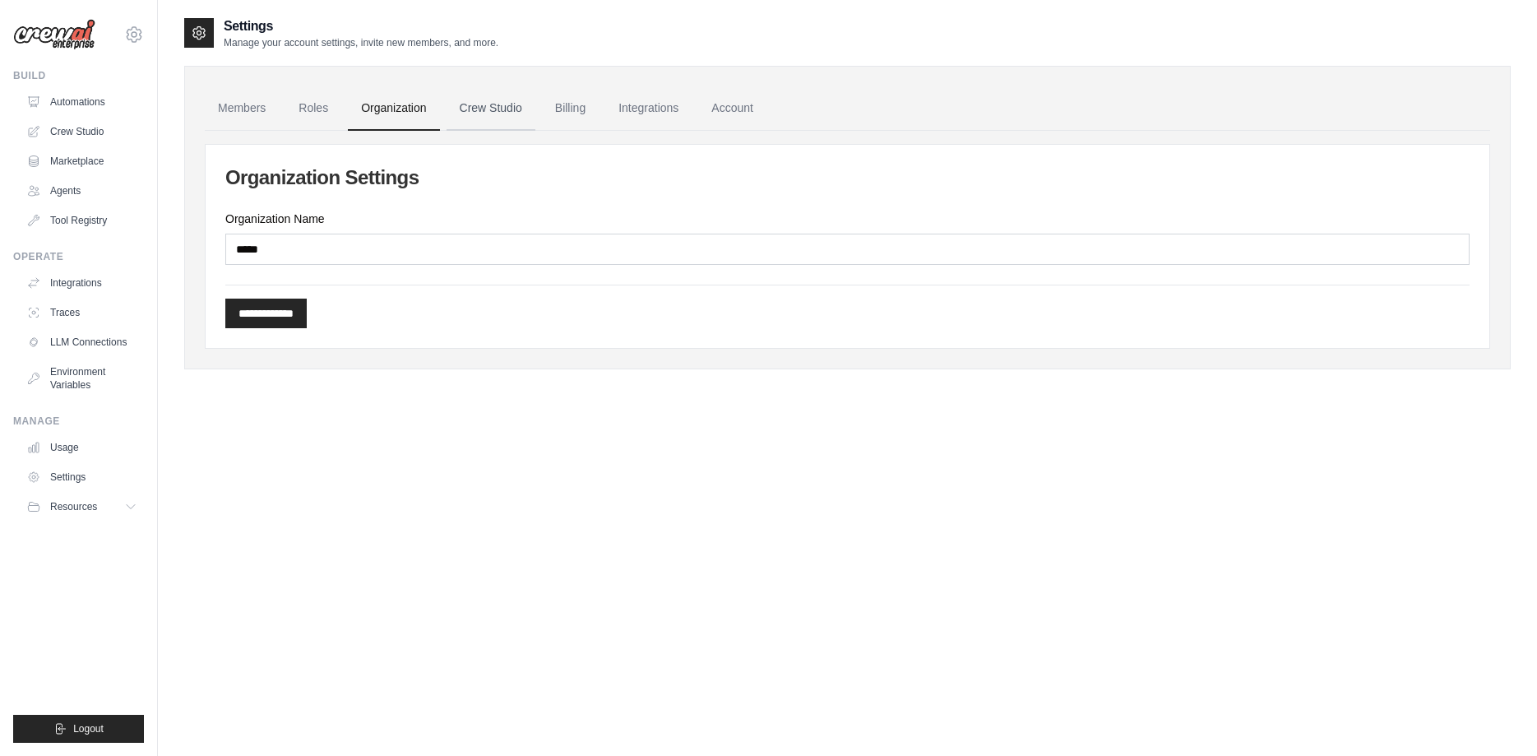
click at [502, 109] on link "Crew Studio" at bounding box center [491, 108] width 89 height 44
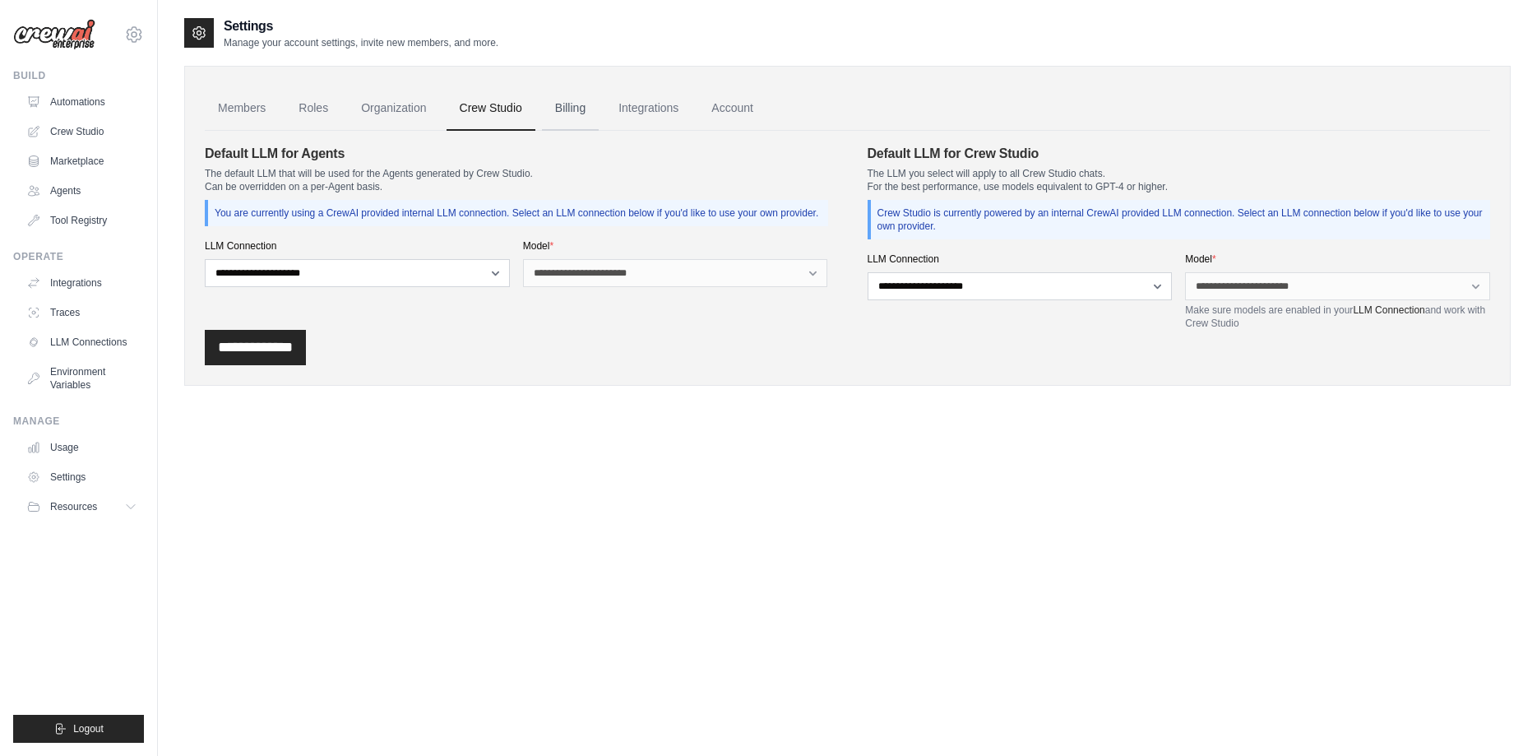
click at [575, 122] on link "Billing" at bounding box center [570, 108] width 57 height 44
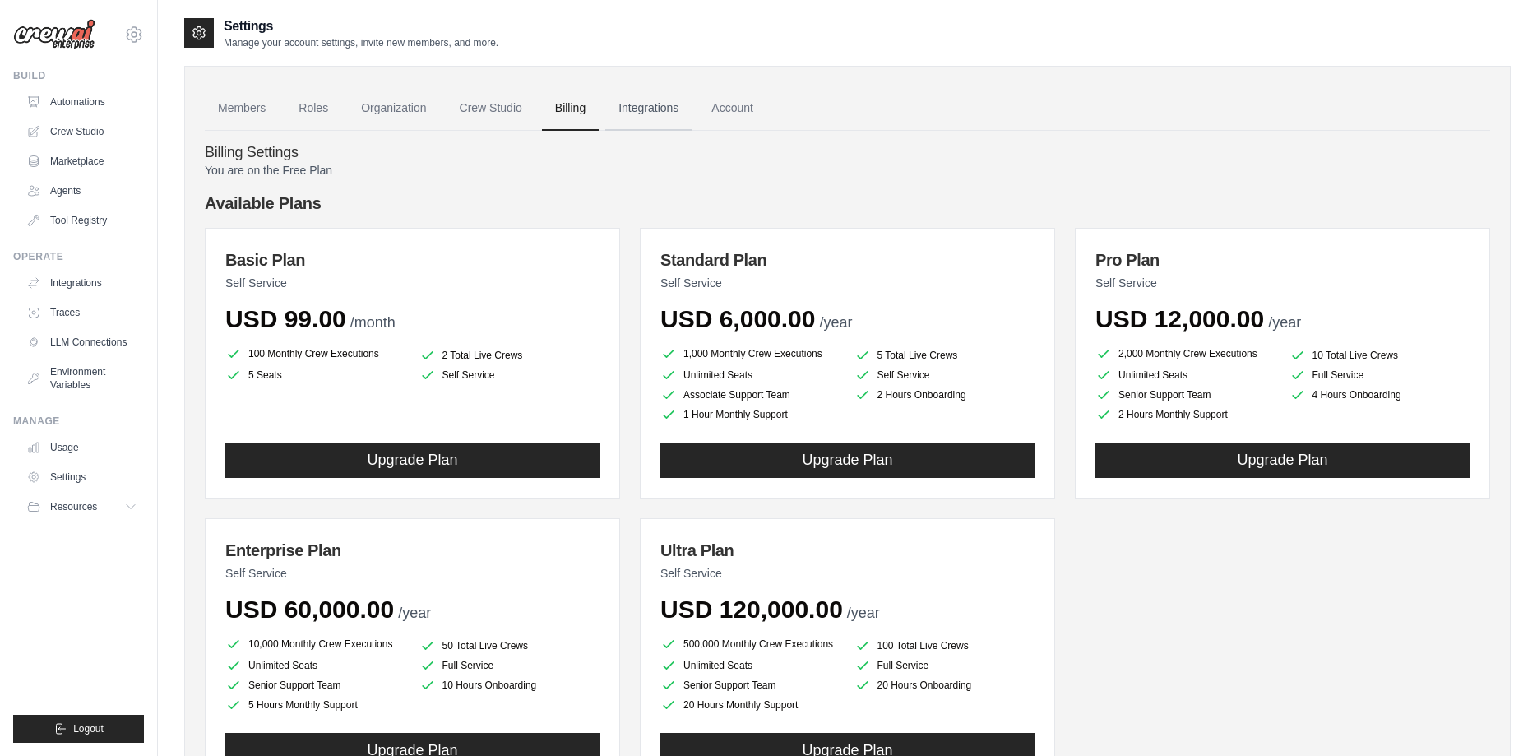
click at [660, 123] on link "Integrations" at bounding box center [648, 108] width 86 height 44
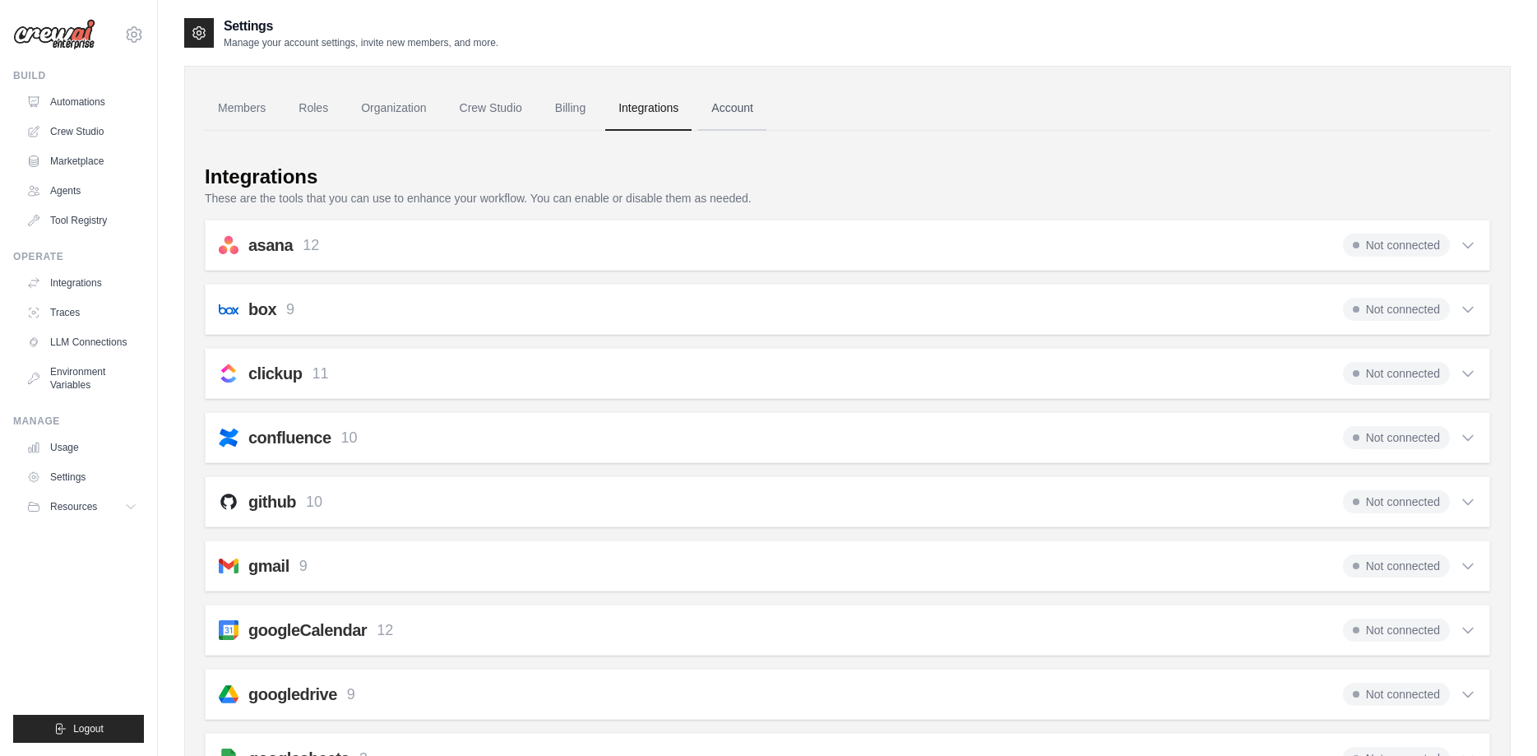
click at [728, 117] on link "Account" at bounding box center [732, 108] width 68 height 44
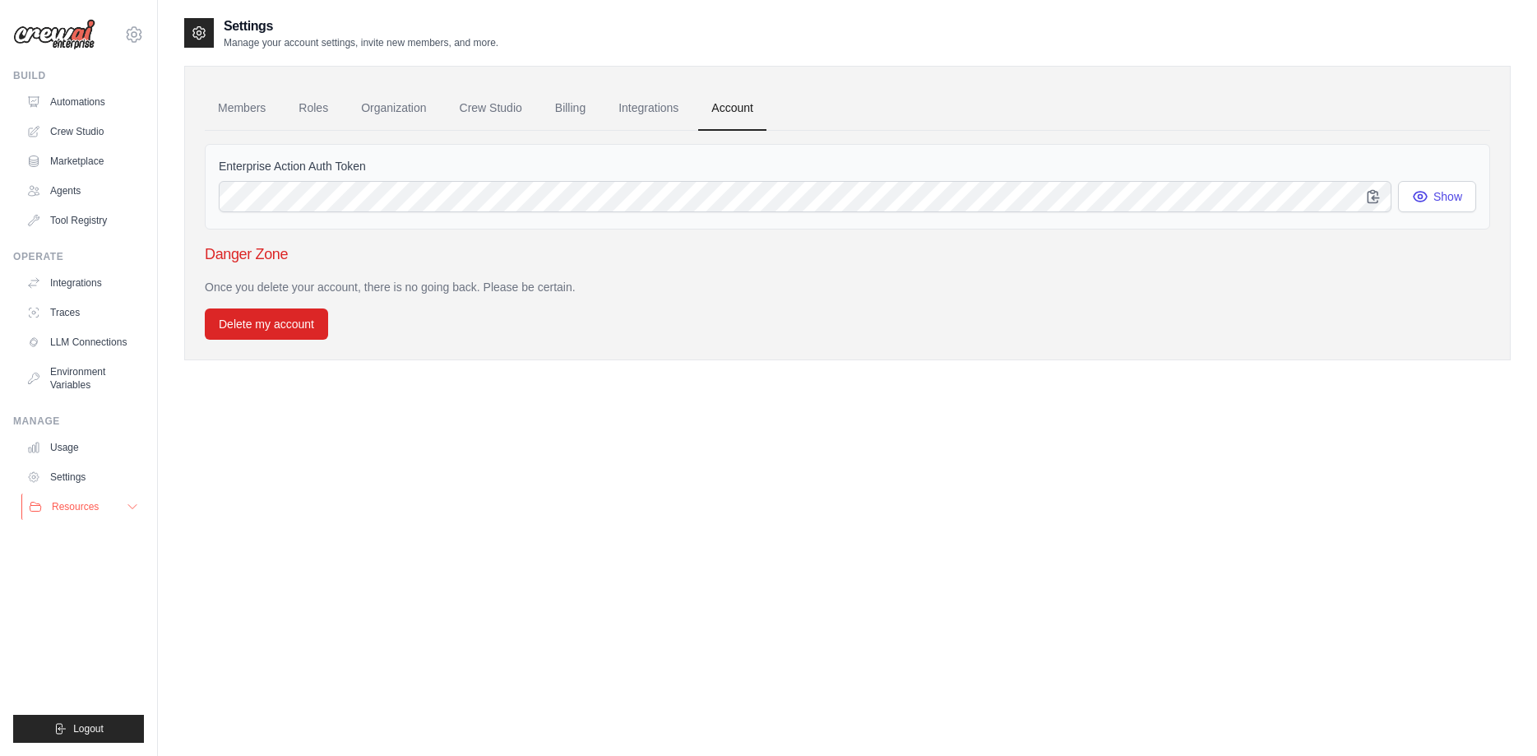
click at [69, 502] on span "Resources" at bounding box center [75, 506] width 47 height 13
click at [62, 97] on link "Automations" at bounding box center [83, 102] width 124 height 26
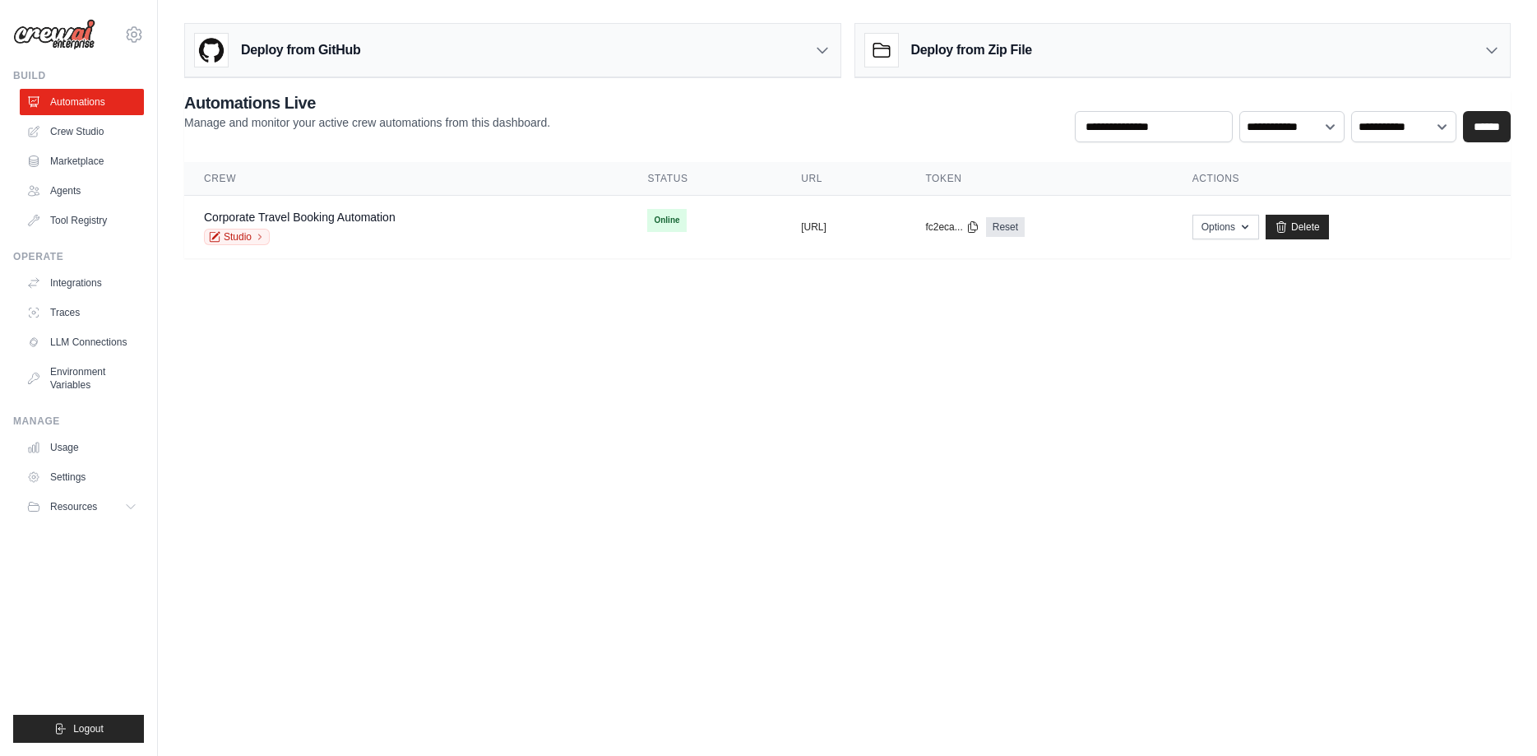
click at [817, 59] on div "Deploy from GitHub" at bounding box center [512, 50] width 655 height 53
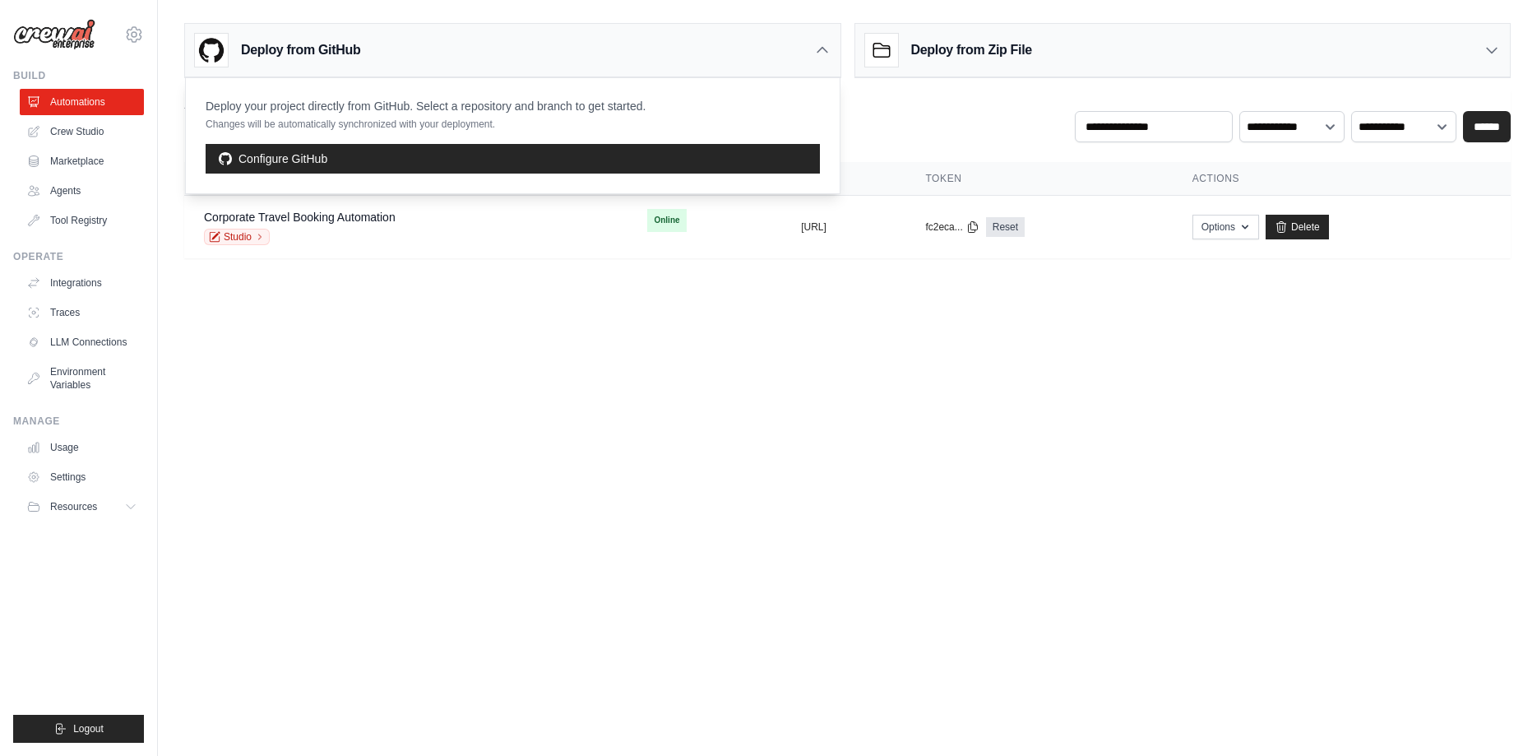
click at [817, 59] on div "Deploy from GitHub" at bounding box center [512, 50] width 655 height 53
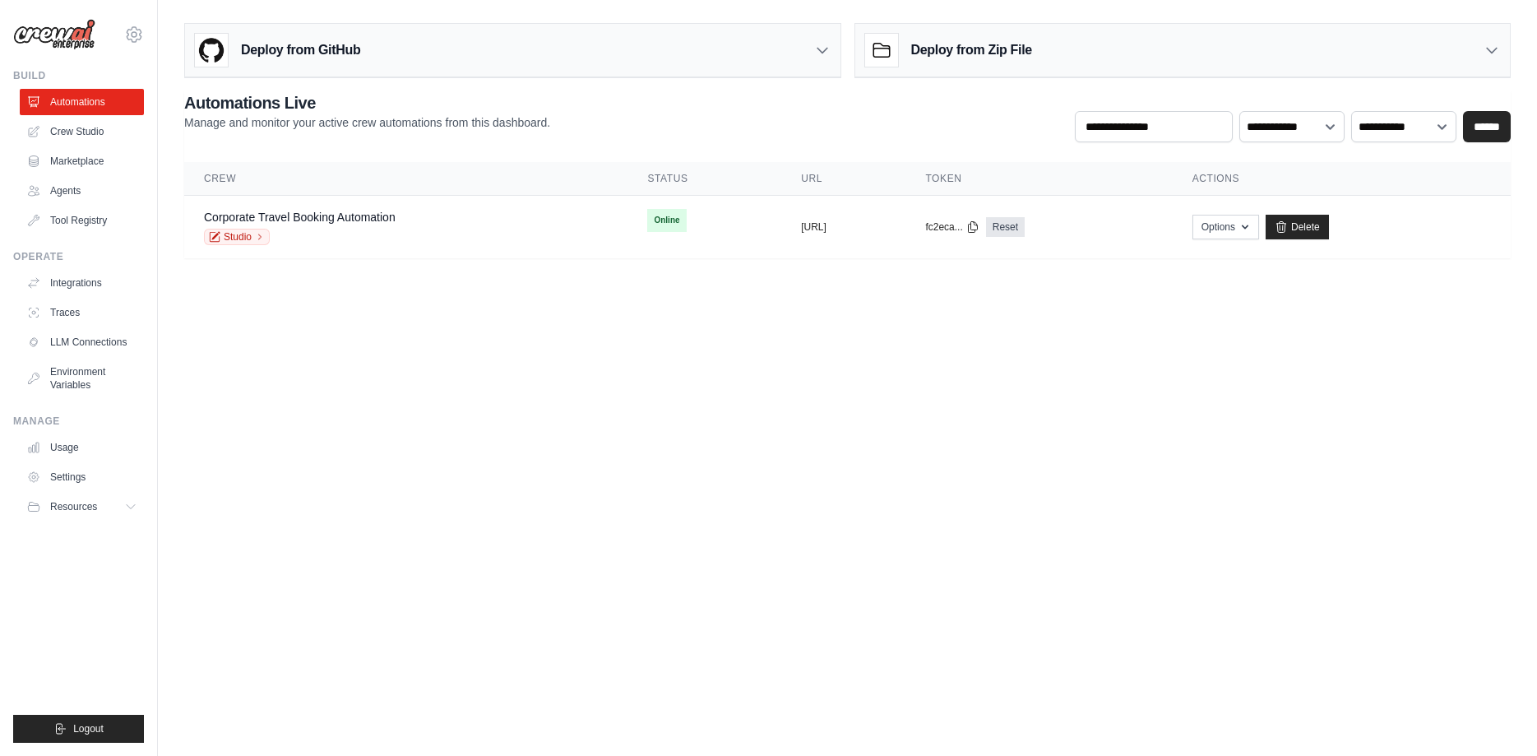
click at [1498, 50] on icon at bounding box center [1492, 50] width 16 height 16
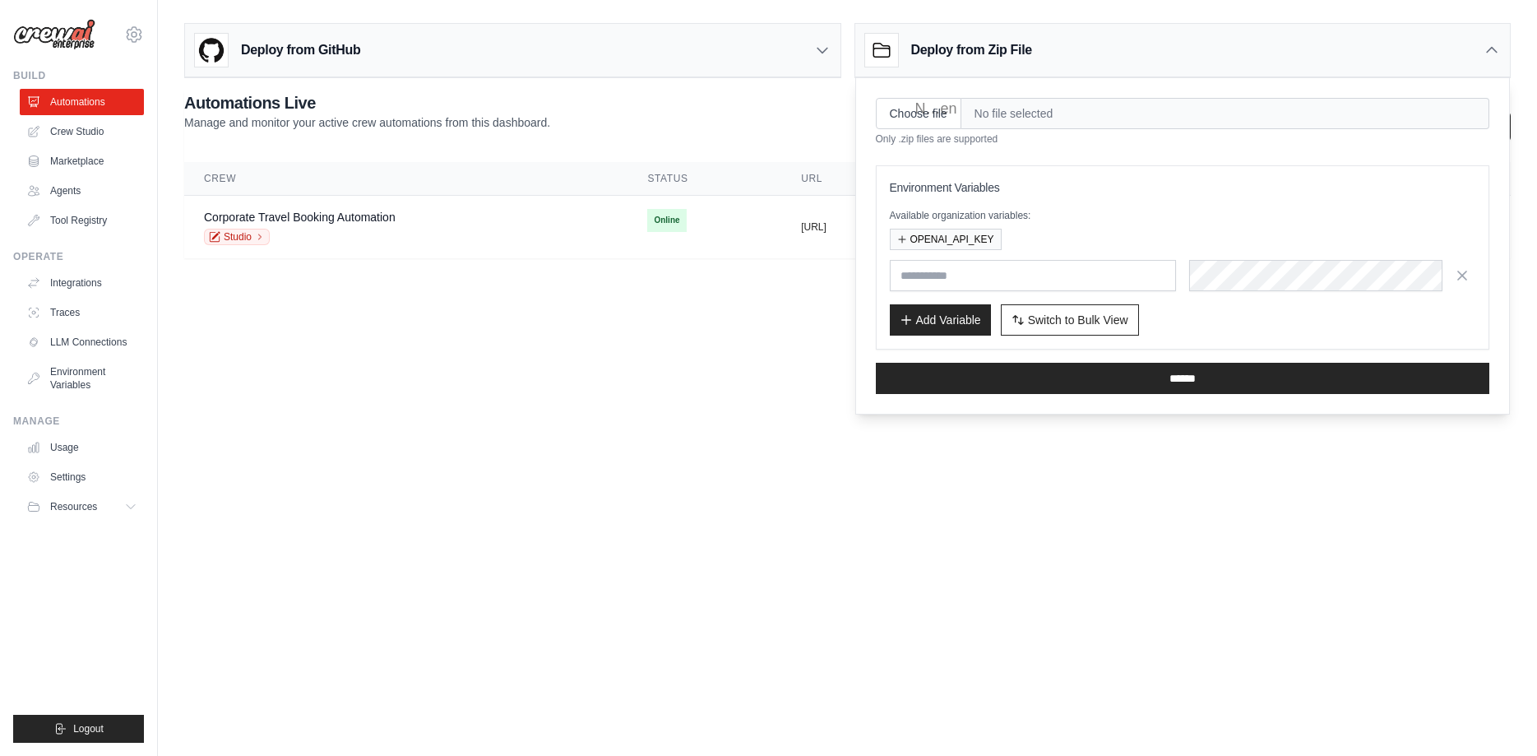
click at [1498, 50] on icon at bounding box center [1492, 50] width 16 height 16
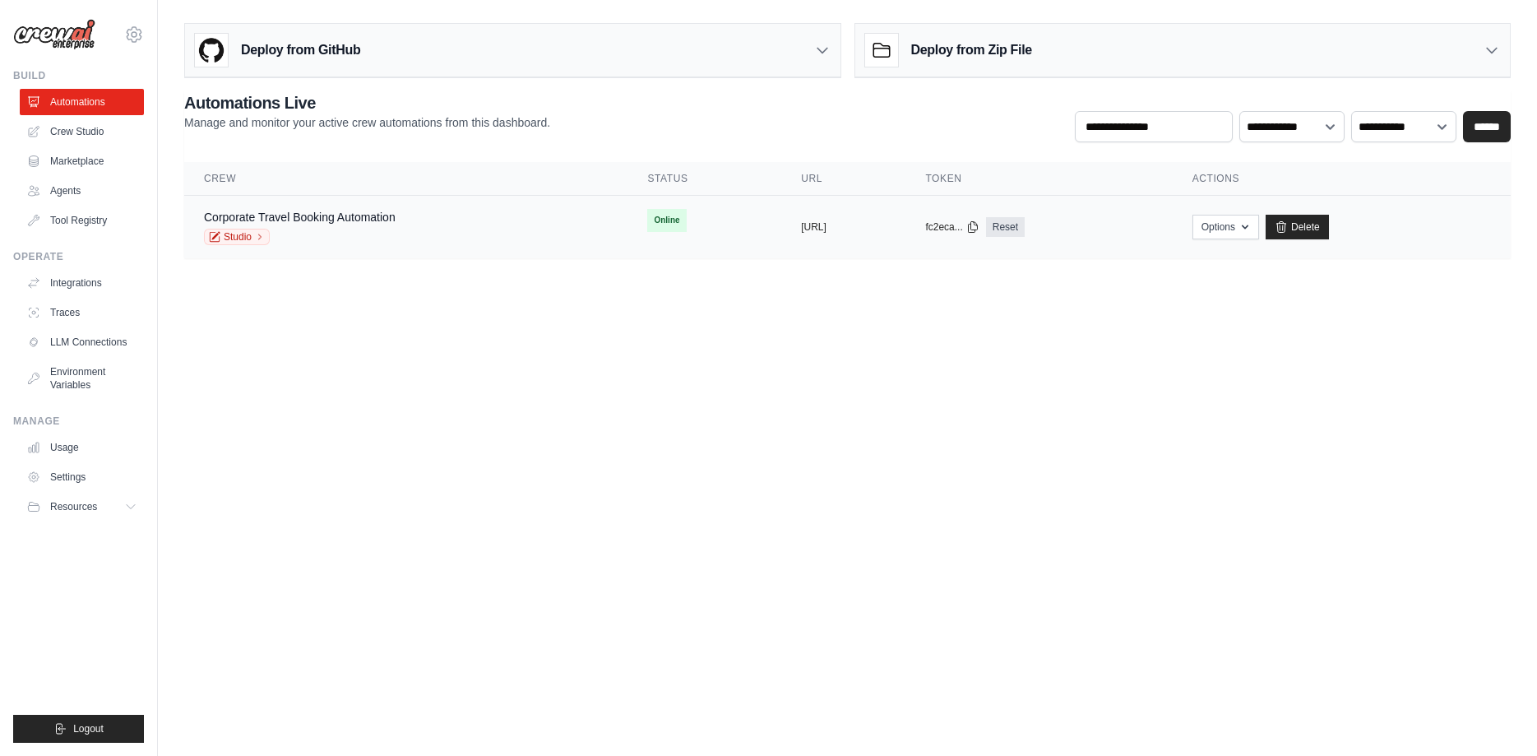
click at [448, 234] on div "Corporate Travel Booking Automation Studio" at bounding box center [406, 227] width 404 height 36
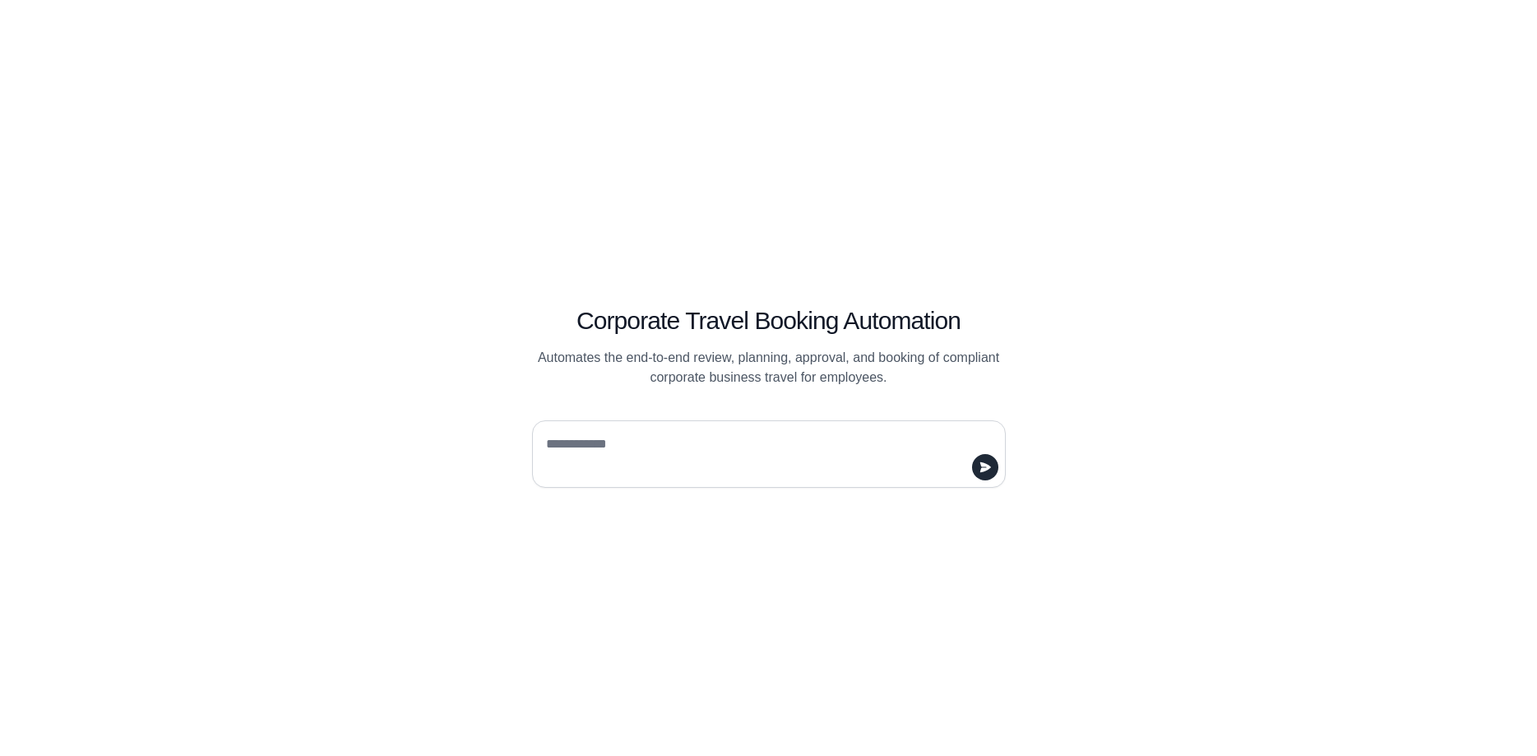
click at [652, 410] on div at bounding box center [769, 447] width 553 height 81
click at [649, 423] on div at bounding box center [769, 453] width 474 height 67
click at [650, 430] on div at bounding box center [769, 453] width 474 height 67
click at [650, 444] on textarea at bounding box center [764, 454] width 442 height 46
type textarea "**"
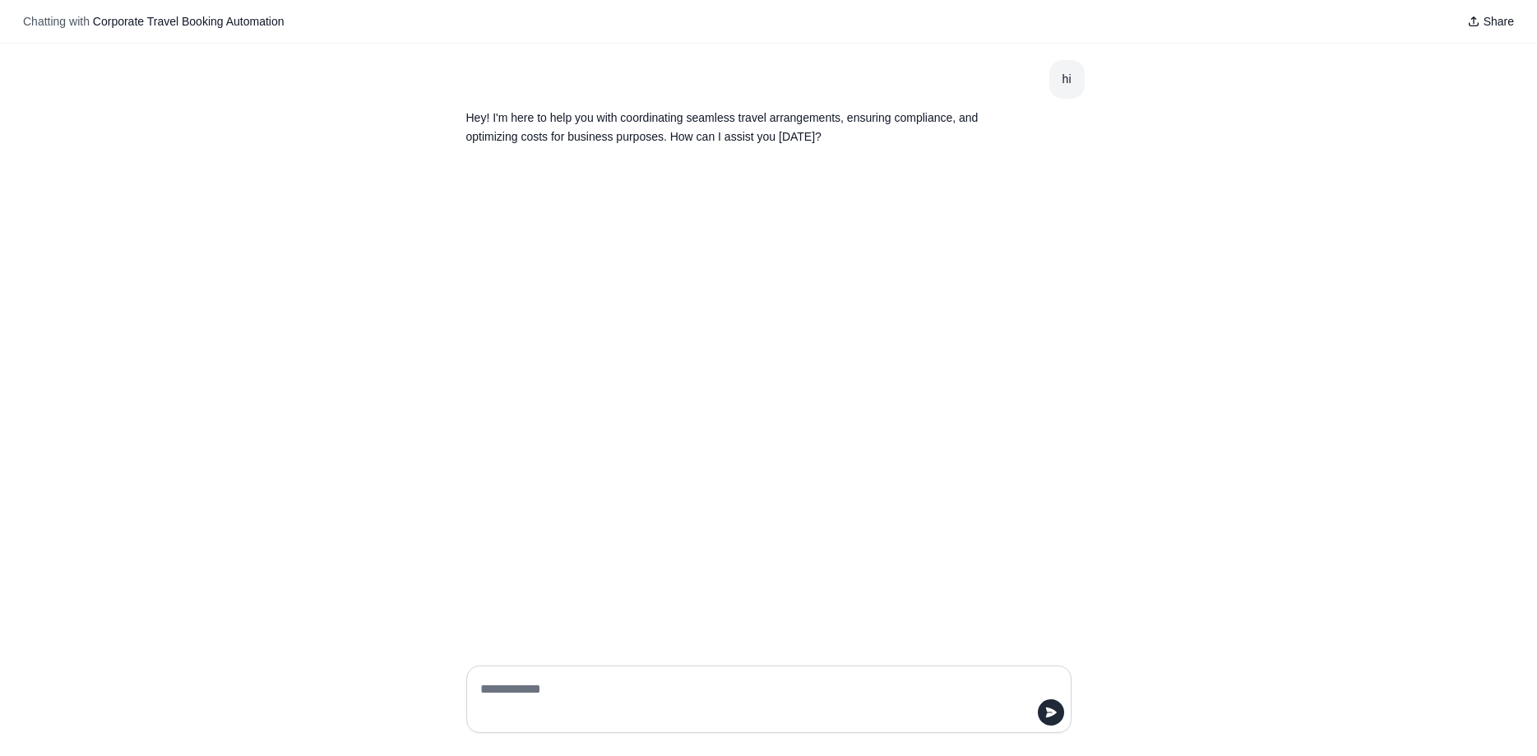
click at [657, 687] on textarea at bounding box center [764, 699] width 574 height 46
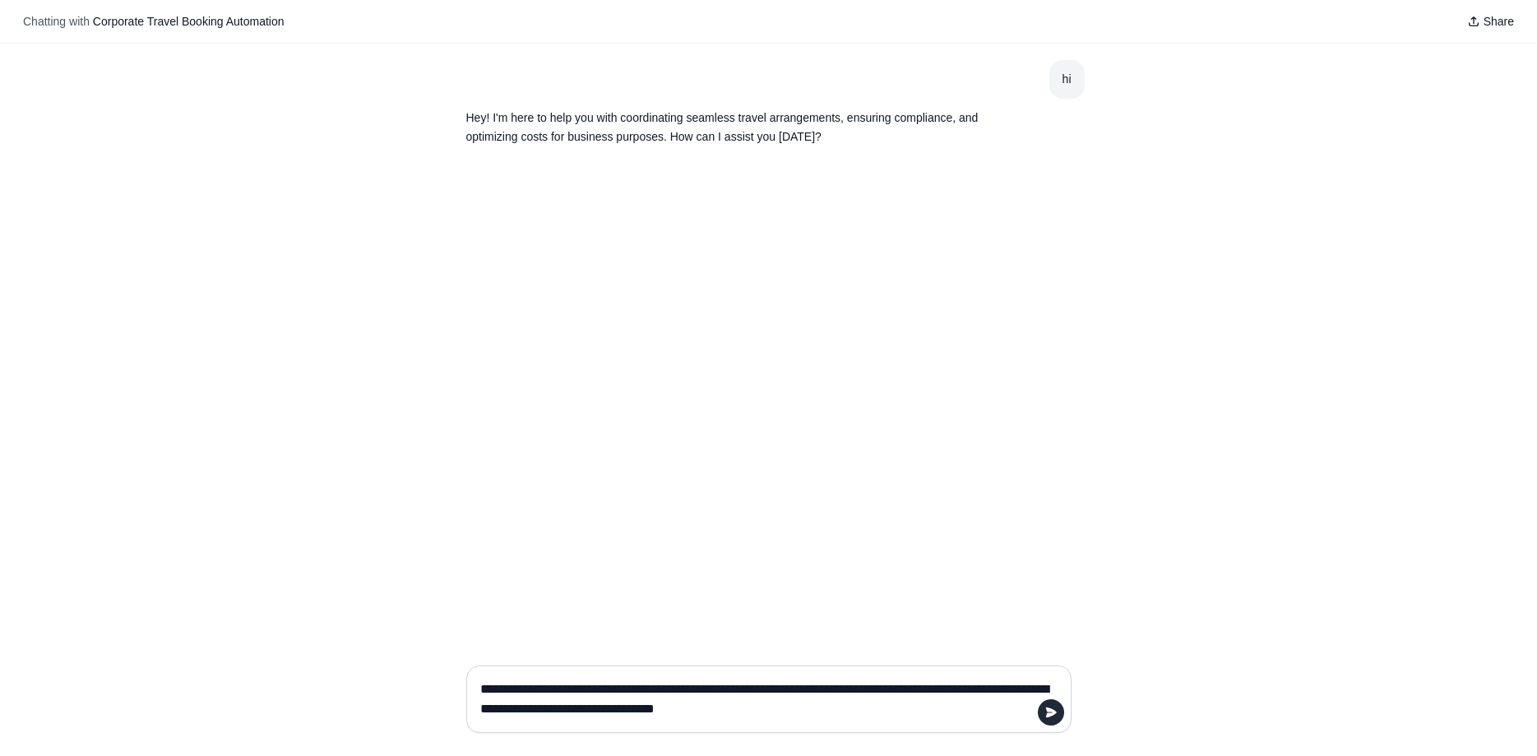
type textarea "**********"
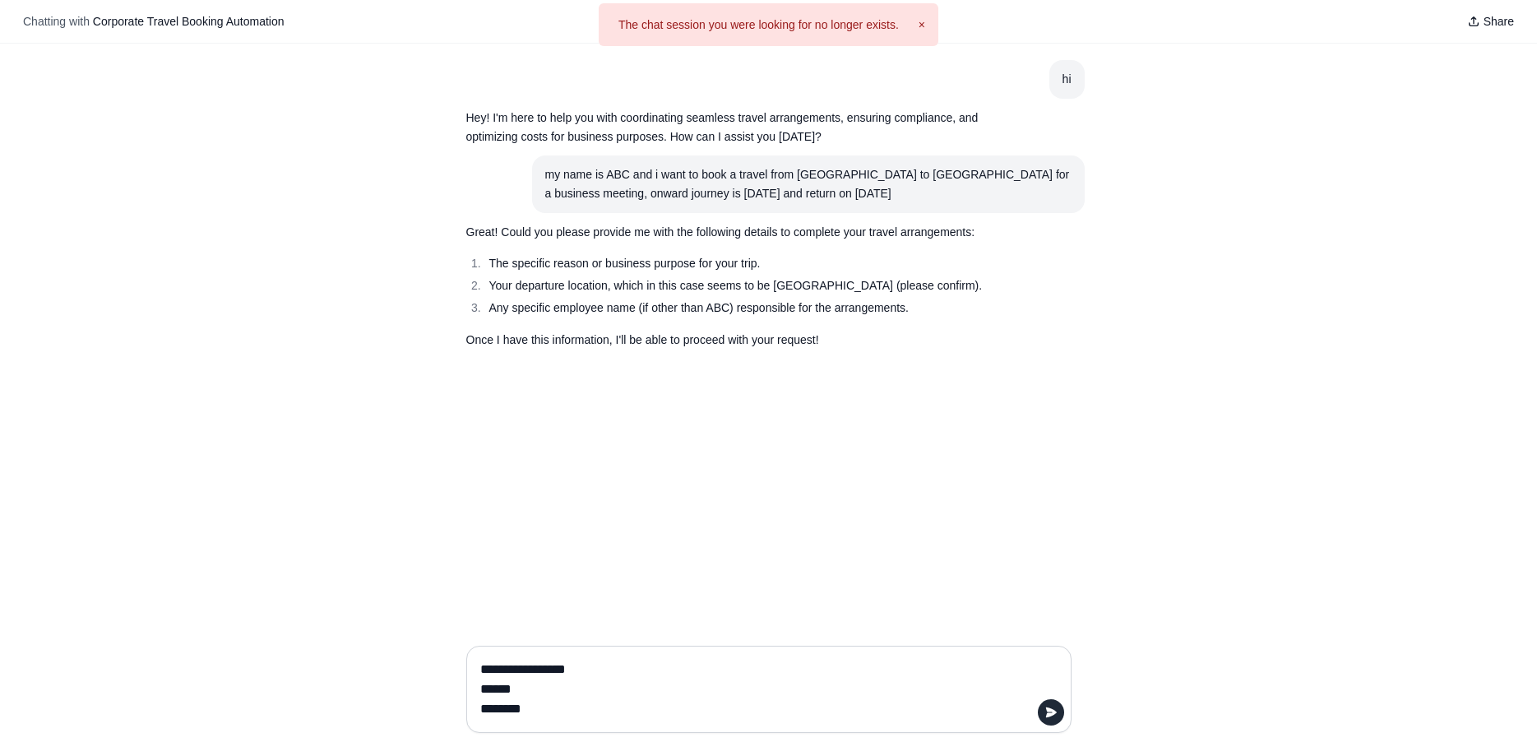
type textarea "**********"
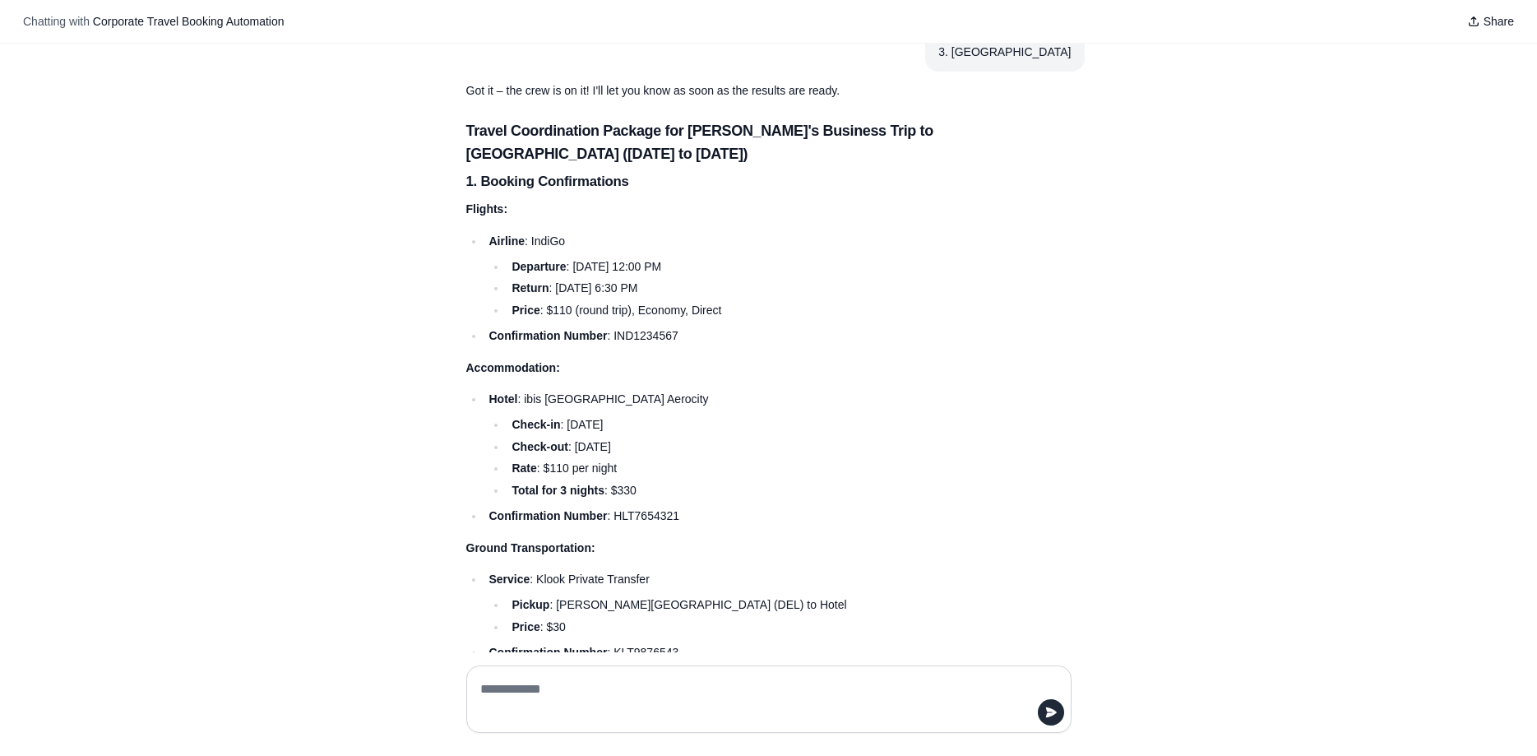
scroll to position [395, 0]
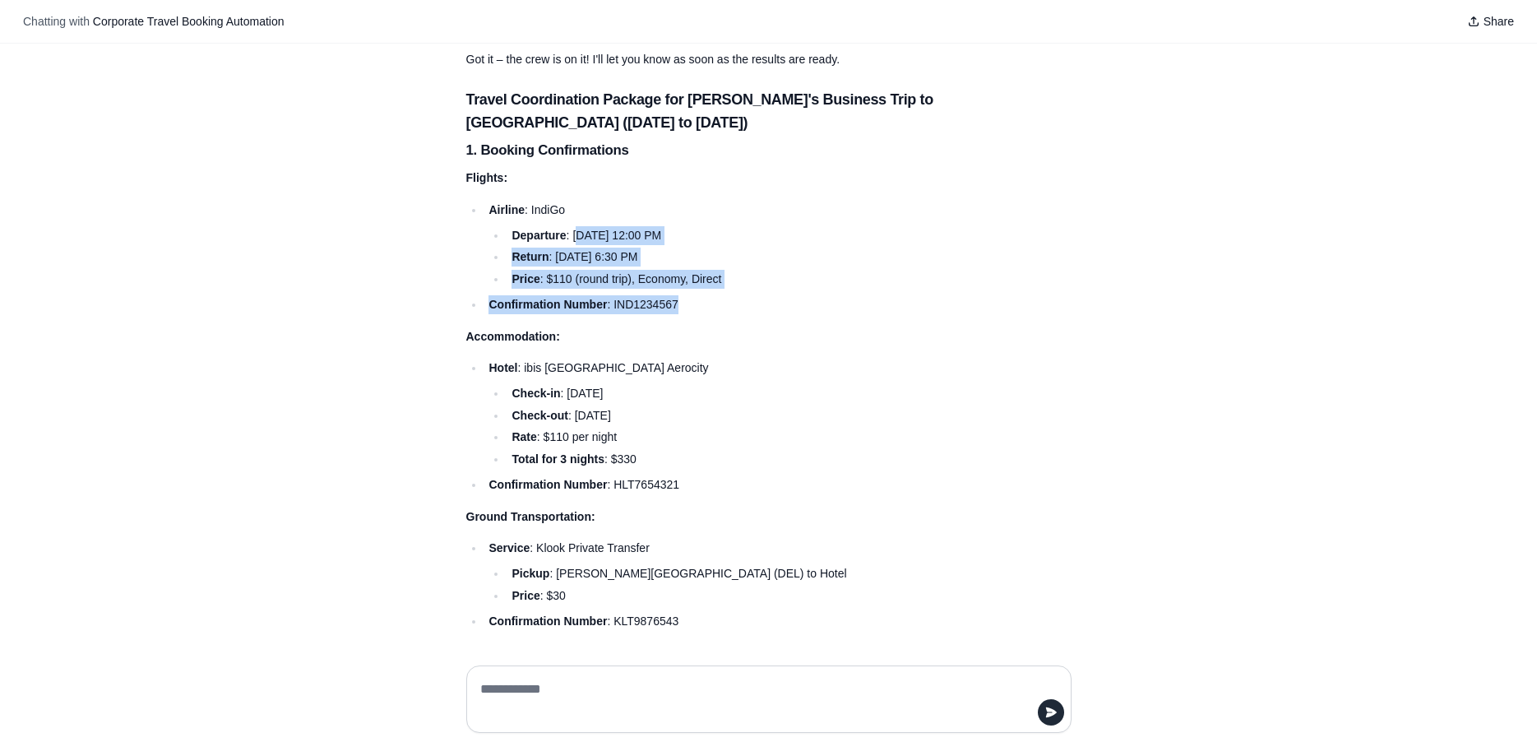
drag, startPoint x: 580, startPoint y: 235, endPoint x: 734, endPoint y: 297, distance: 166.4
click at [734, 297] on ul "Airline : IndiGo Departure : September 3, 2023, at 12:00 PM Return : September …" at bounding box center [729, 257] width 526 height 113
click at [680, 302] on li "Confirmation Number : IND1234567" at bounding box center [738, 304] width 508 height 19
drag, startPoint x: 526, startPoint y: 259, endPoint x: 717, endPoint y: 275, distance: 191.5
click at [717, 275] on ul "Departure : September 3, 2023, at 12:00 PM Return : September 6, 2023, at 6:30 …" at bounding box center [739, 257] width 503 height 62
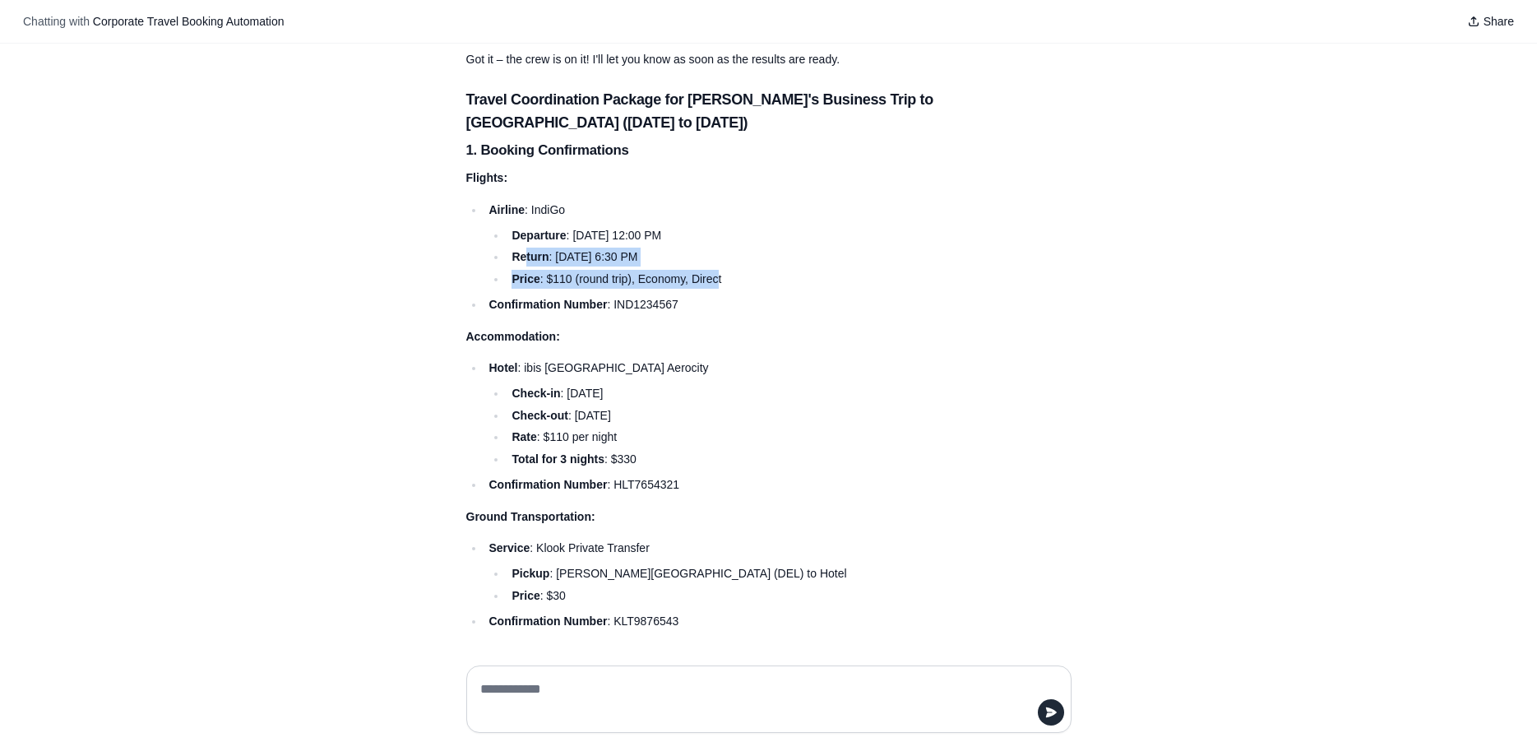
click at [646, 288] on li "Price : $110 (round trip), Economy, Direct" at bounding box center [749, 279] width 485 height 19
drag, startPoint x: 564, startPoint y: 278, endPoint x: 711, endPoint y: 278, distance: 146.4
click at [711, 278] on li "Price : $110 (round trip), Economy, Direct" at bounding box center [749, 279] width 485 height 19
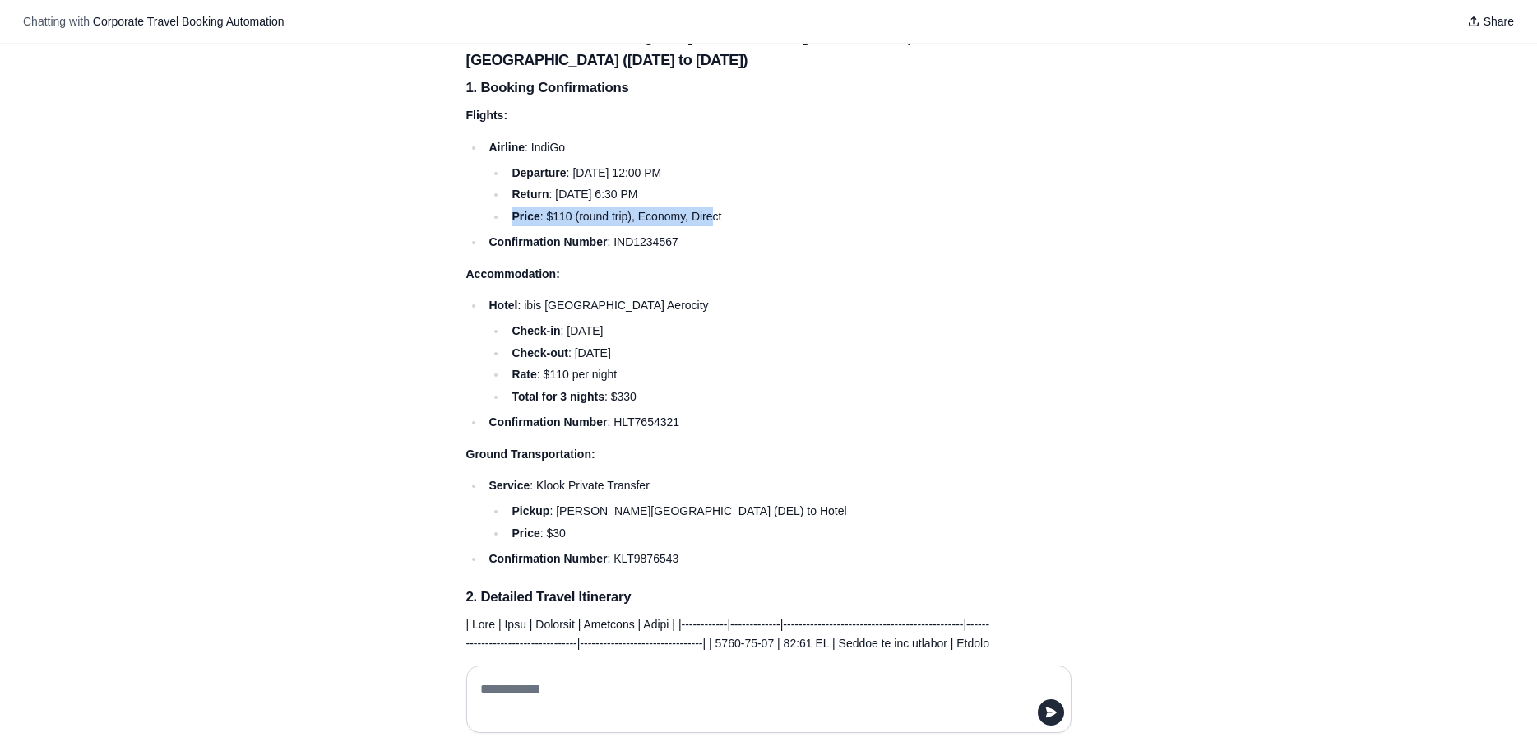
scroll to position [398, 0]
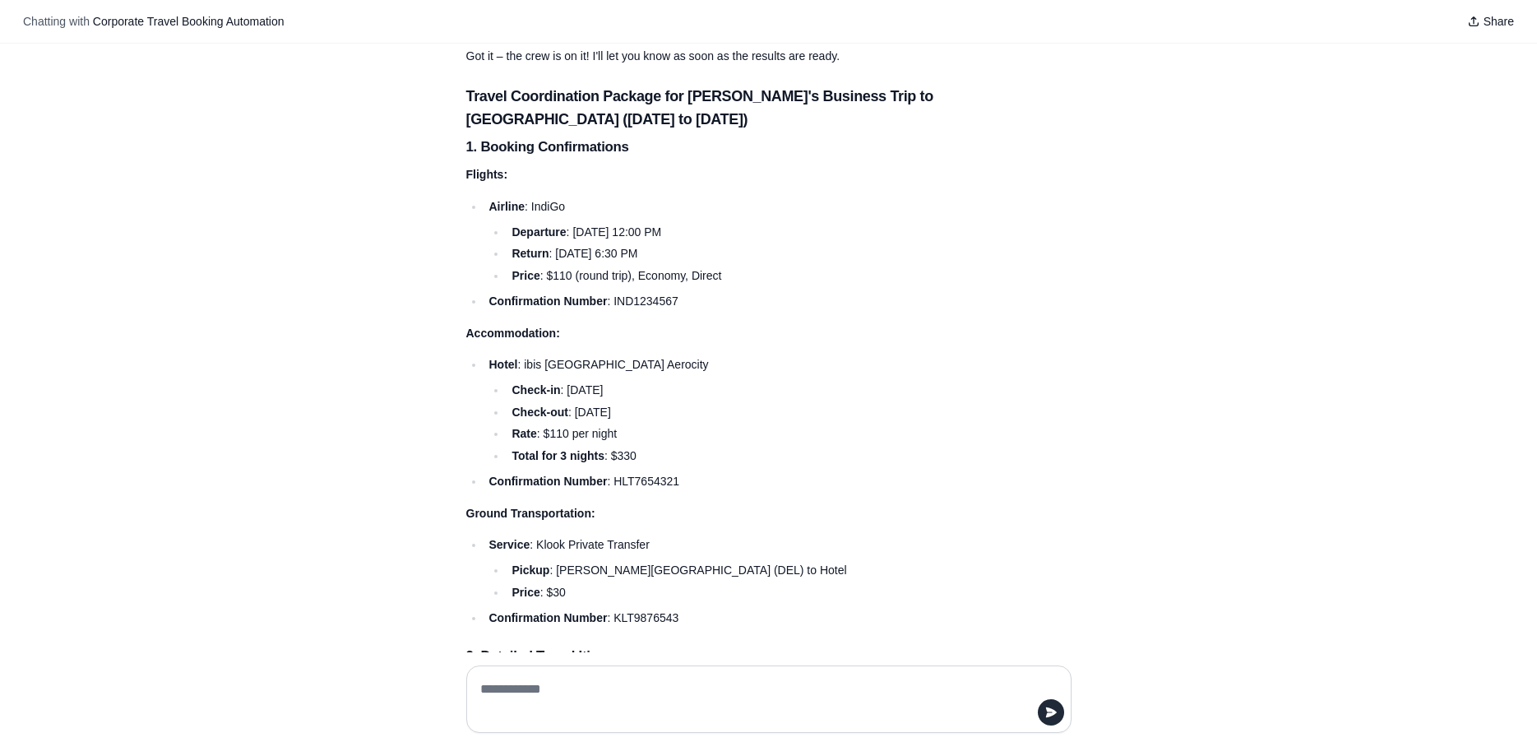
click at [708, 368] on li "Hotel : ibis New Delhi Aerocity Check-in : September 3, 2023 Check-out : Septem…" at bounding box center [738, 410] width 508 height 110
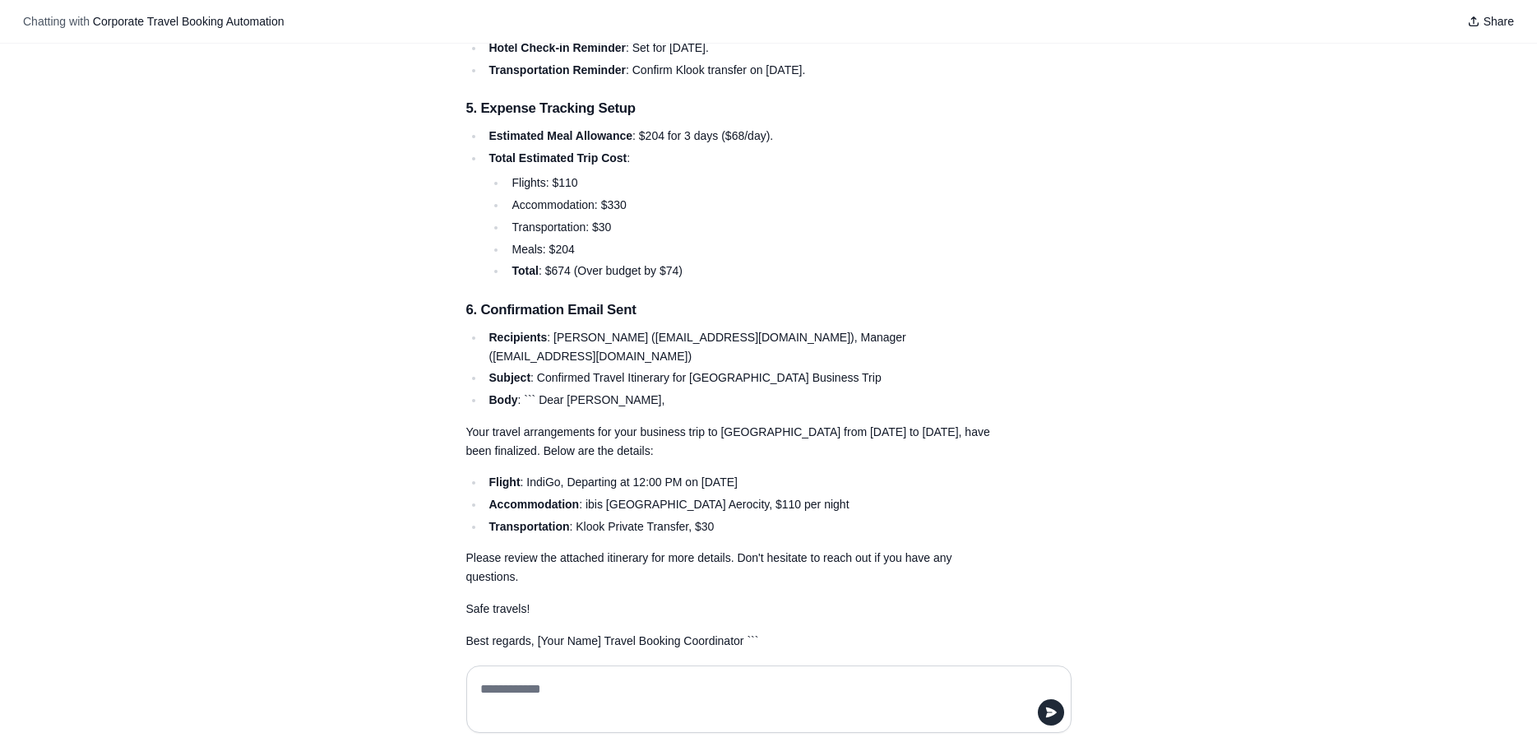
scroll to position [1582, 0]
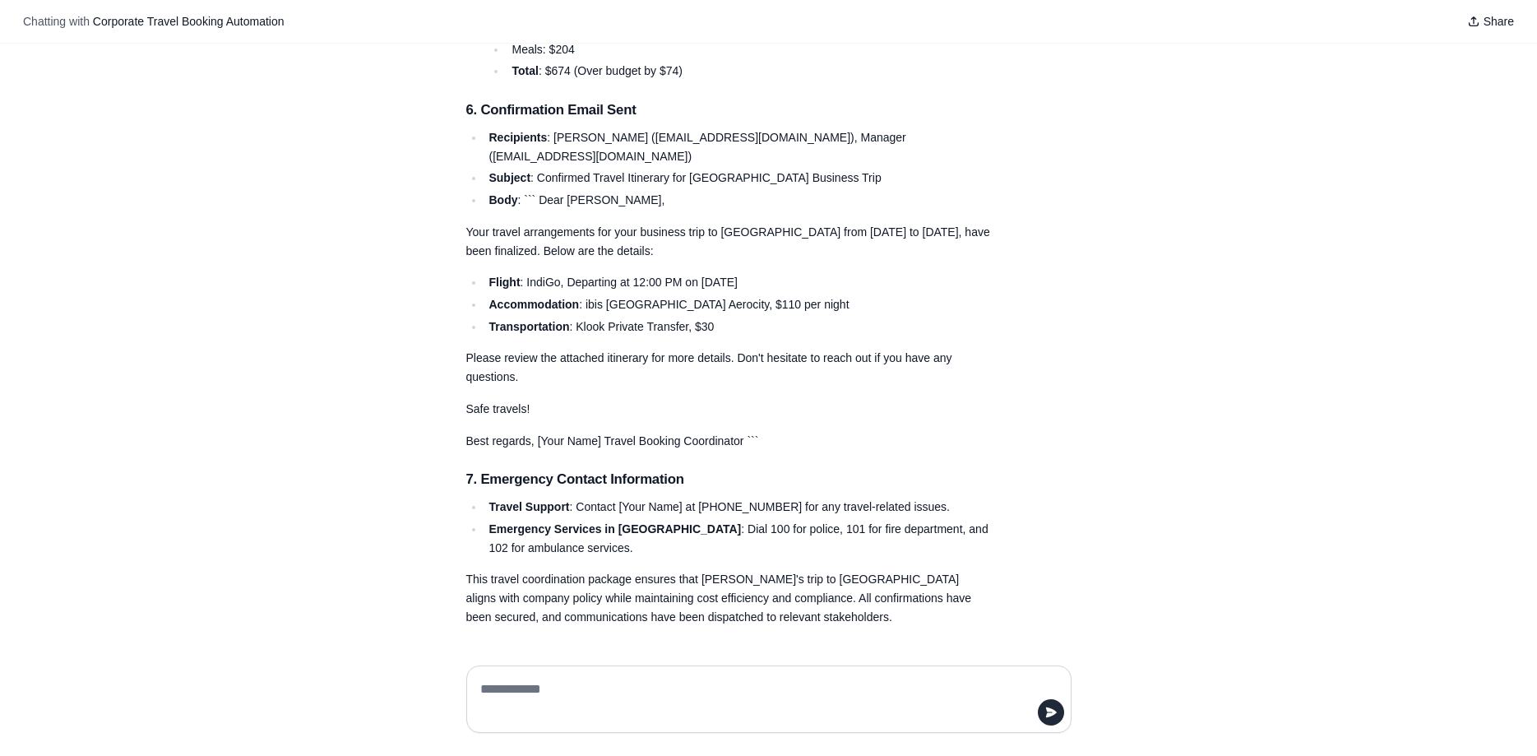
click at [601, 677] on textarea at bounding box center [769, 699] width 584 height 46
type textarea "******"
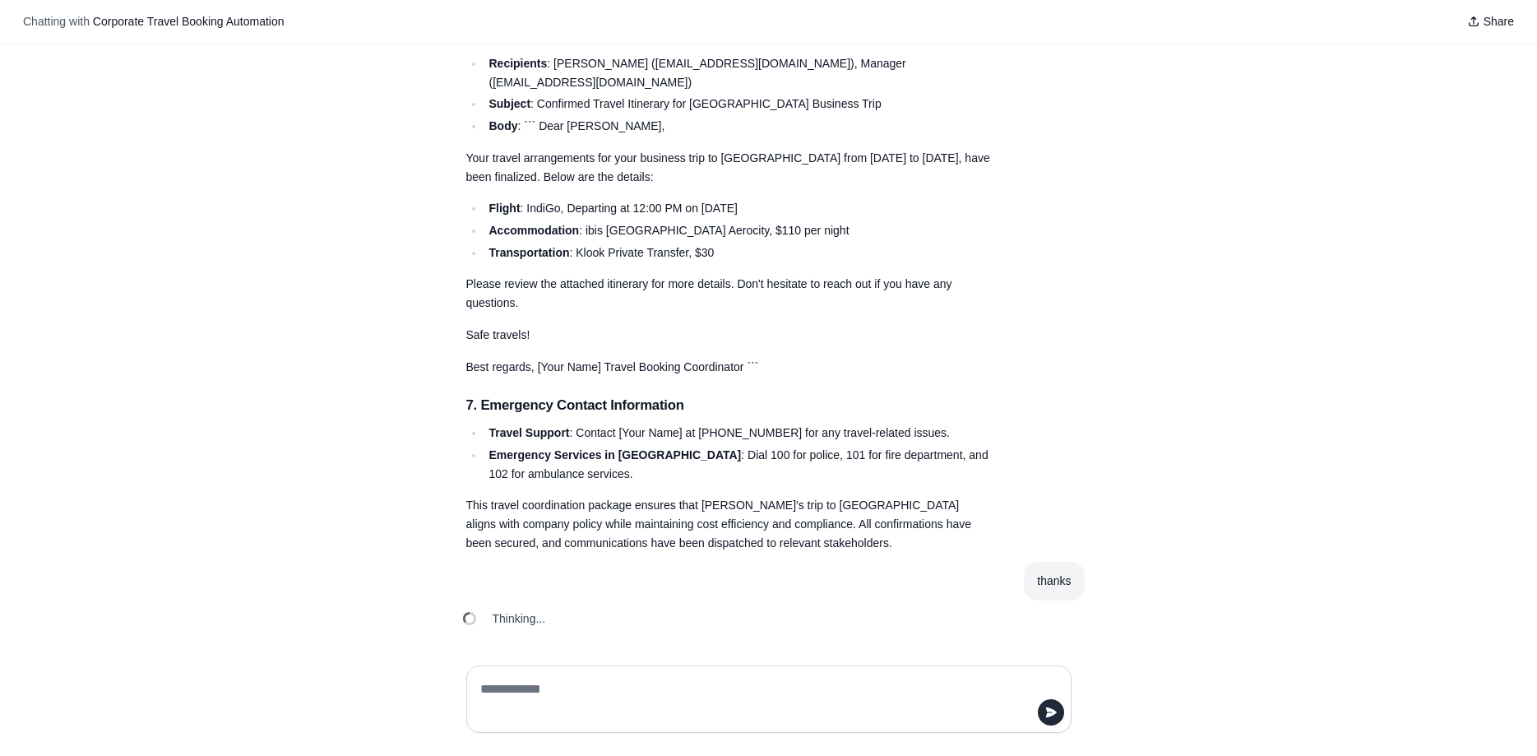
scroll to position [1657, 0]
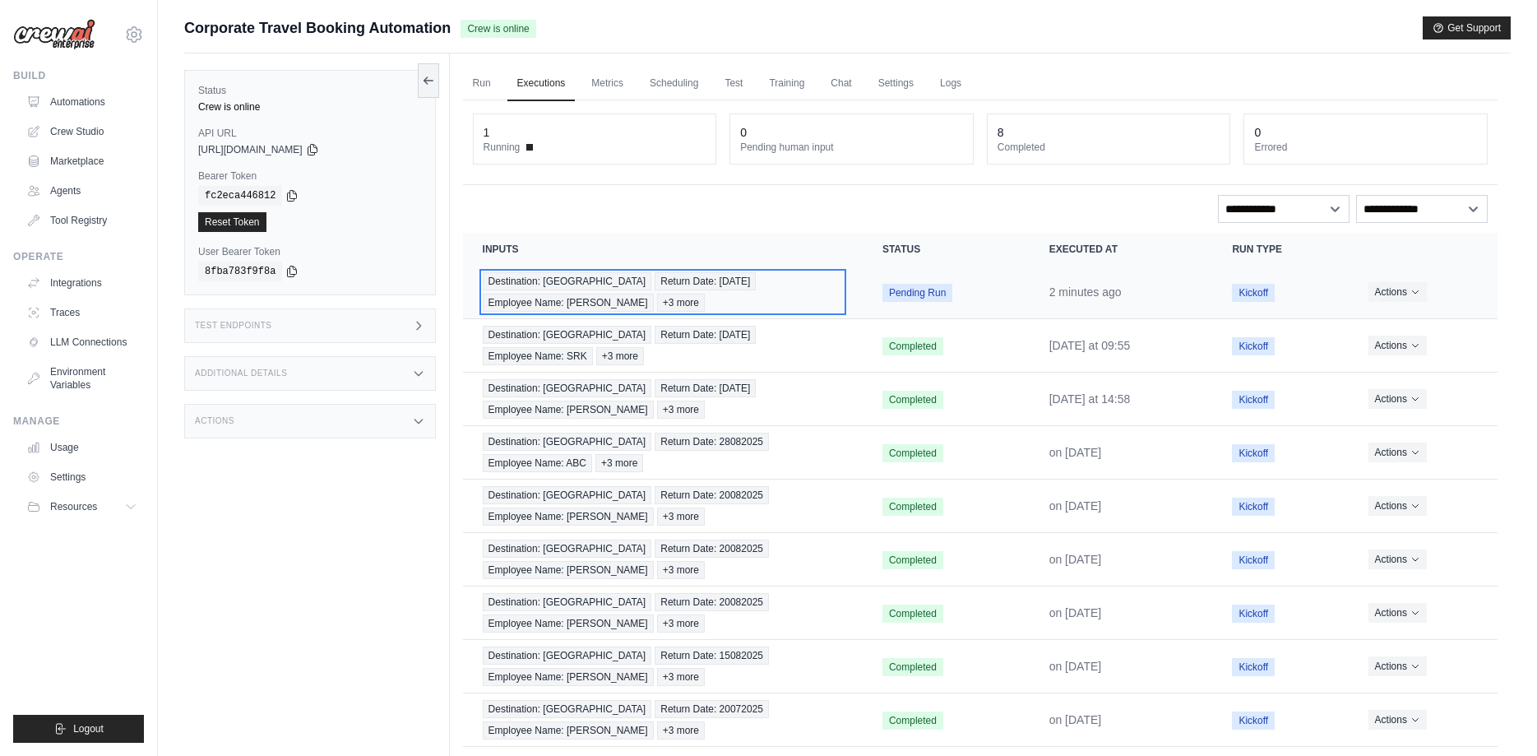
click at [686, 286] on span "Return Date: [DATE]" at bounding box center [705, 281] width 101 height 18
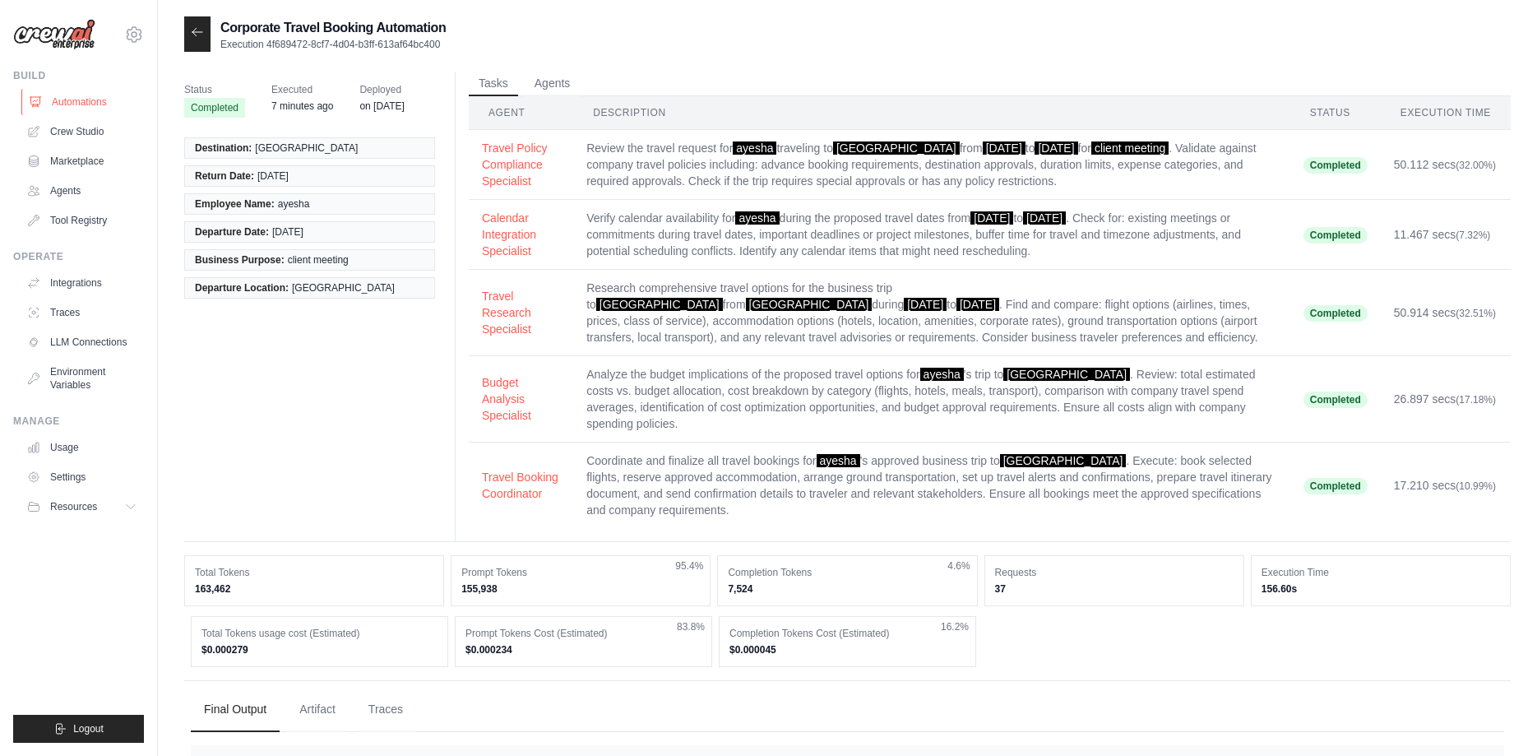
click at [95, 98] on link "Automations" at bounding box center [83, 102] width 124 height 26
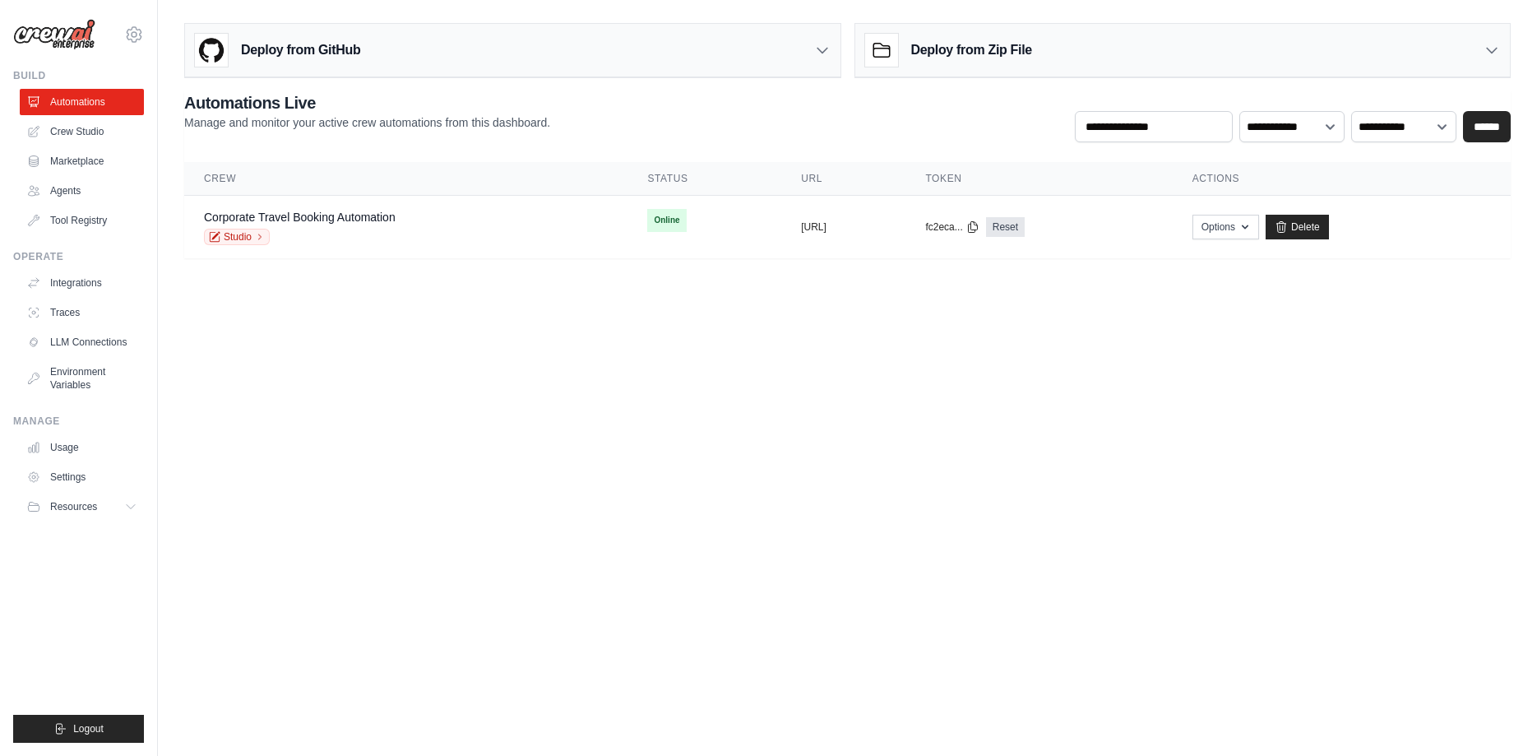
click at [93, 125] on link "Crew Studio" at bounding box center [82, 131] width 124 height 26
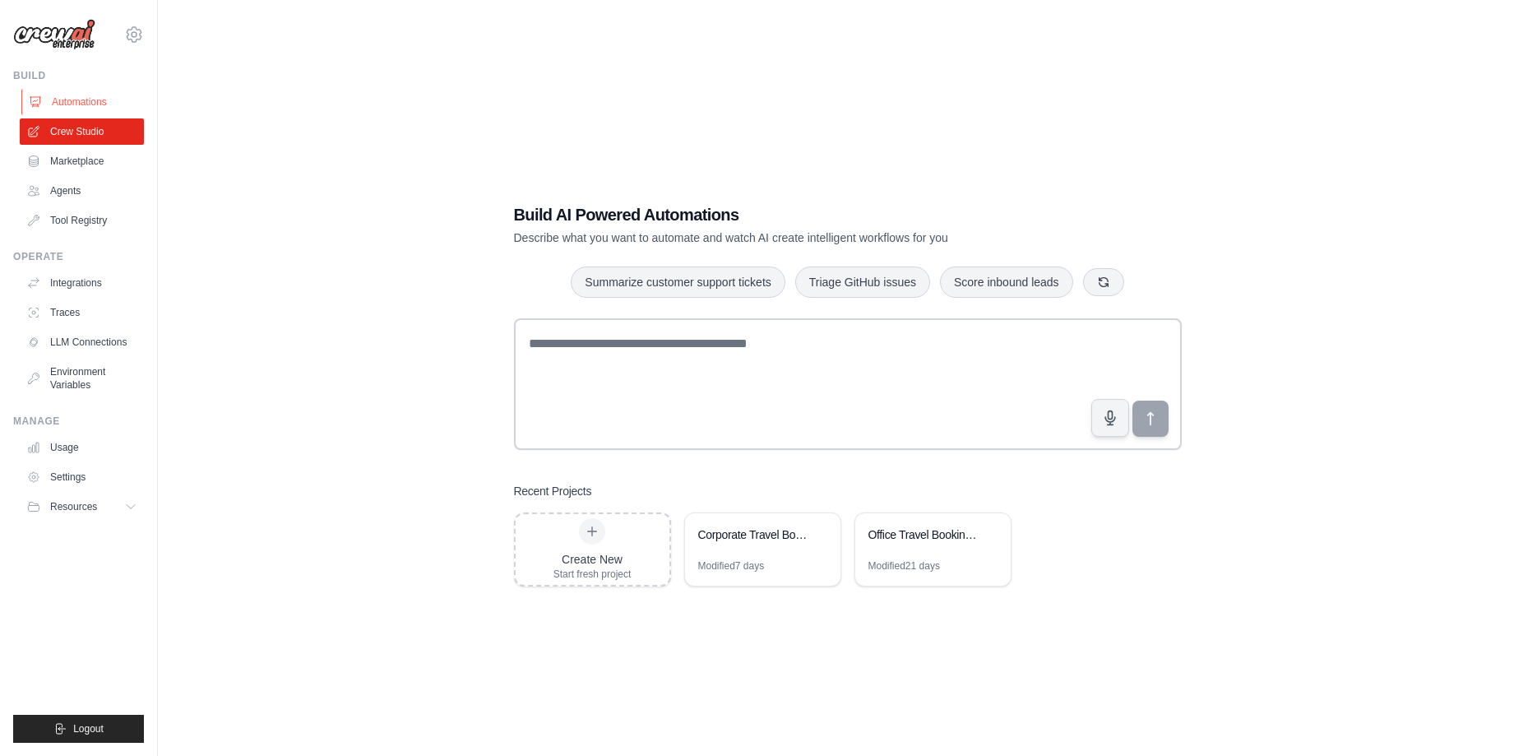
click at [84, 111] on link "Automations" at bounding box center [83, 102] width 124 height 26
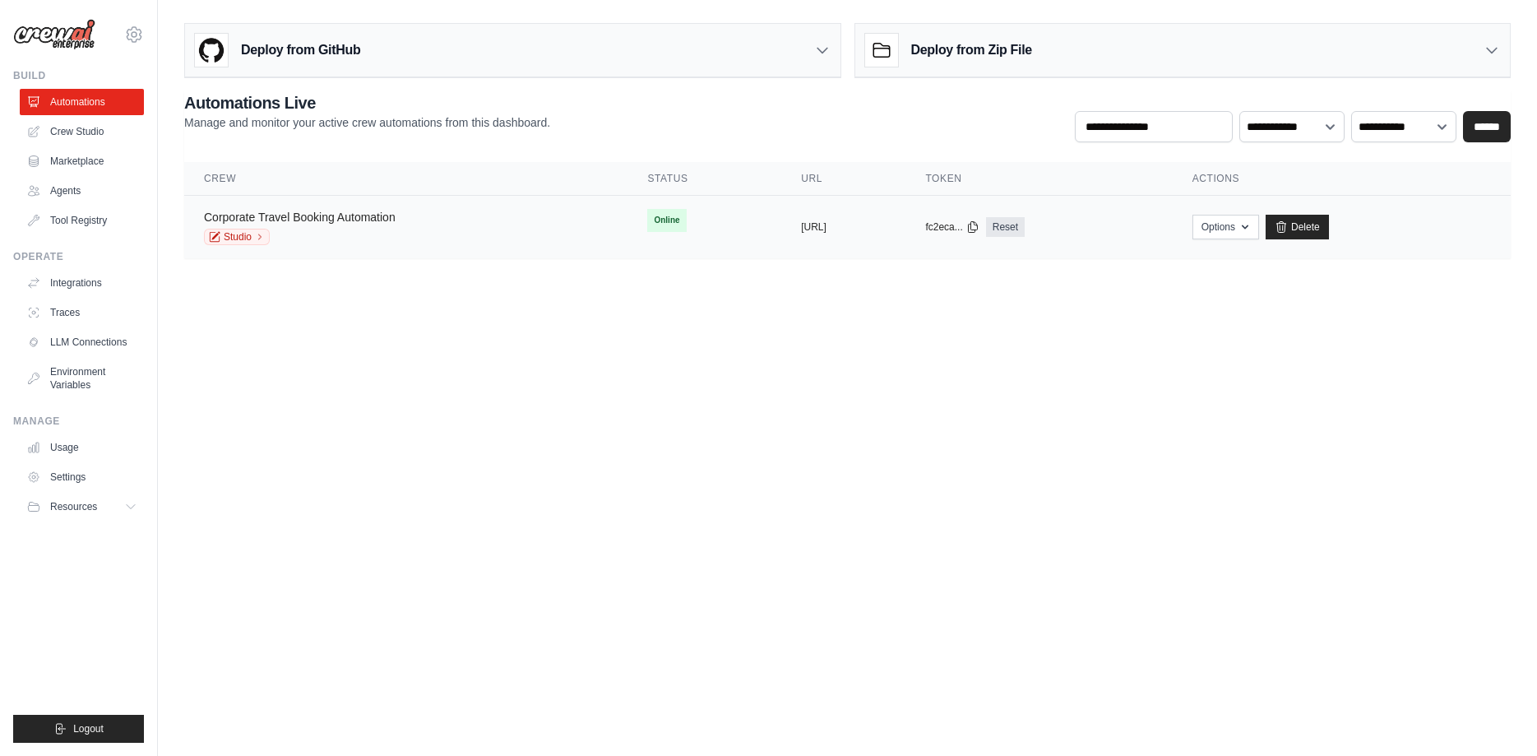
click at [377, 220] on link "Corporate Travel Booking Automation" at bounding box center [300, 217] width 192 height 13
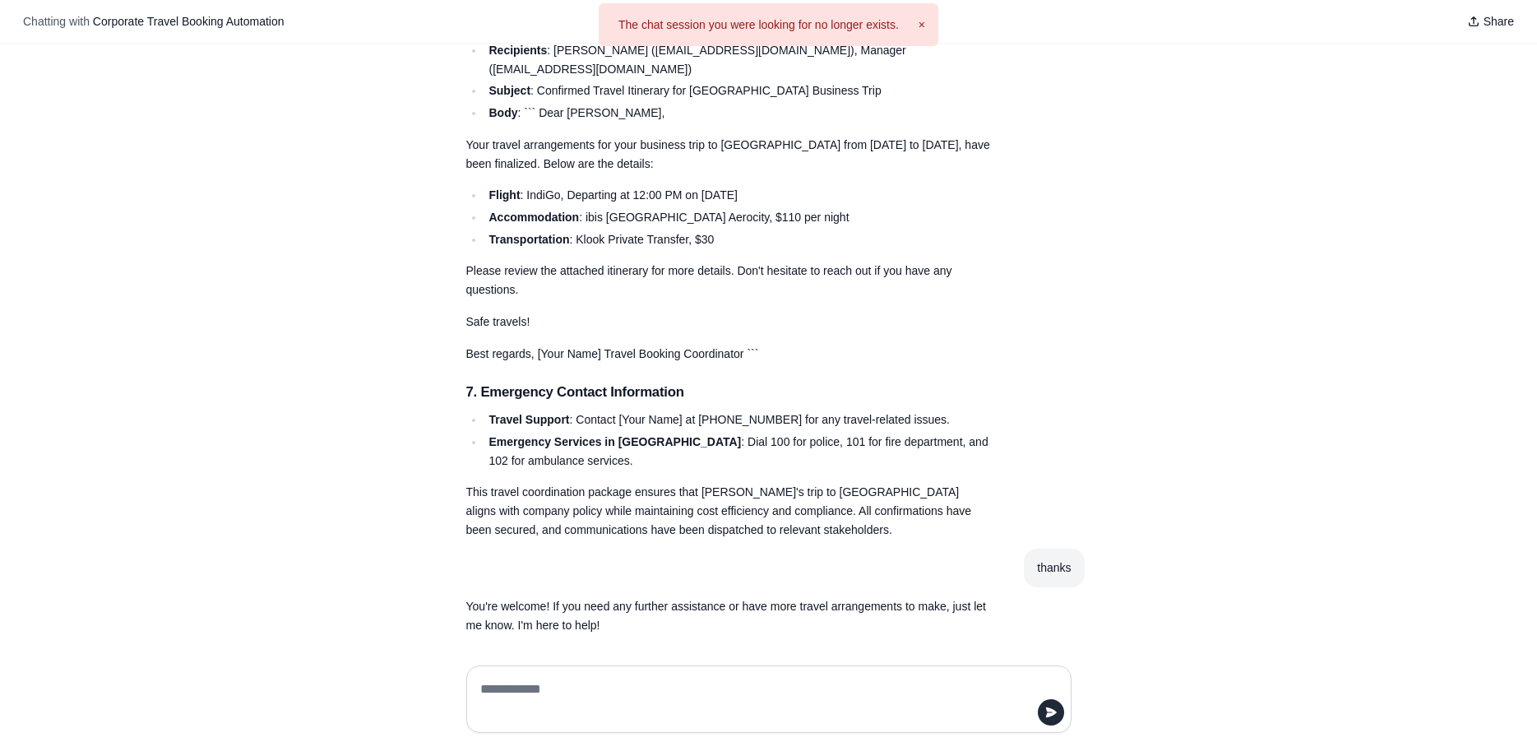
scroll to position [1678, 0]
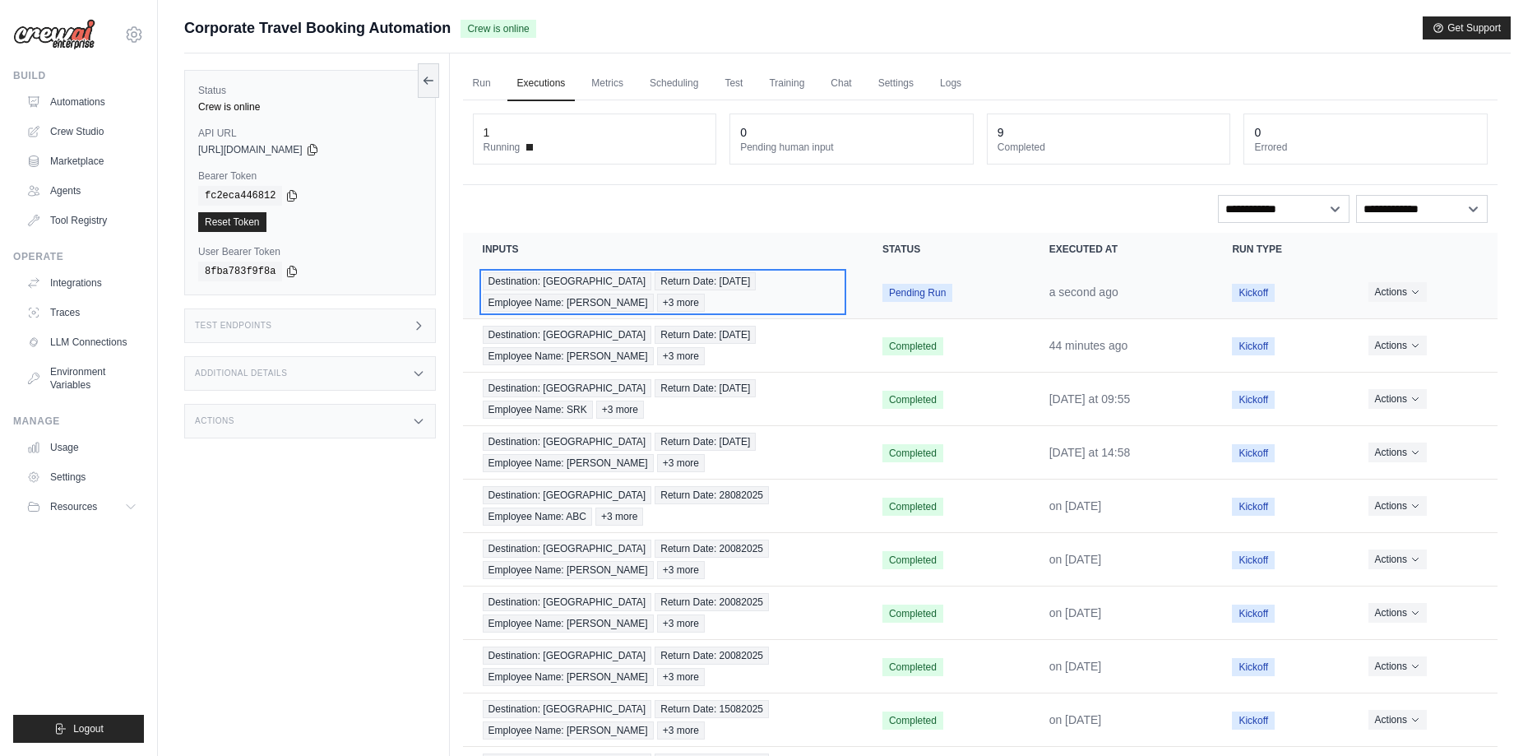
click at [780, 299] on div "Destination: Bangalore Return Date: 2023-09-08 Employee Name: Jaga +3 more" at bounding box center [663, 291] width 360 height 39
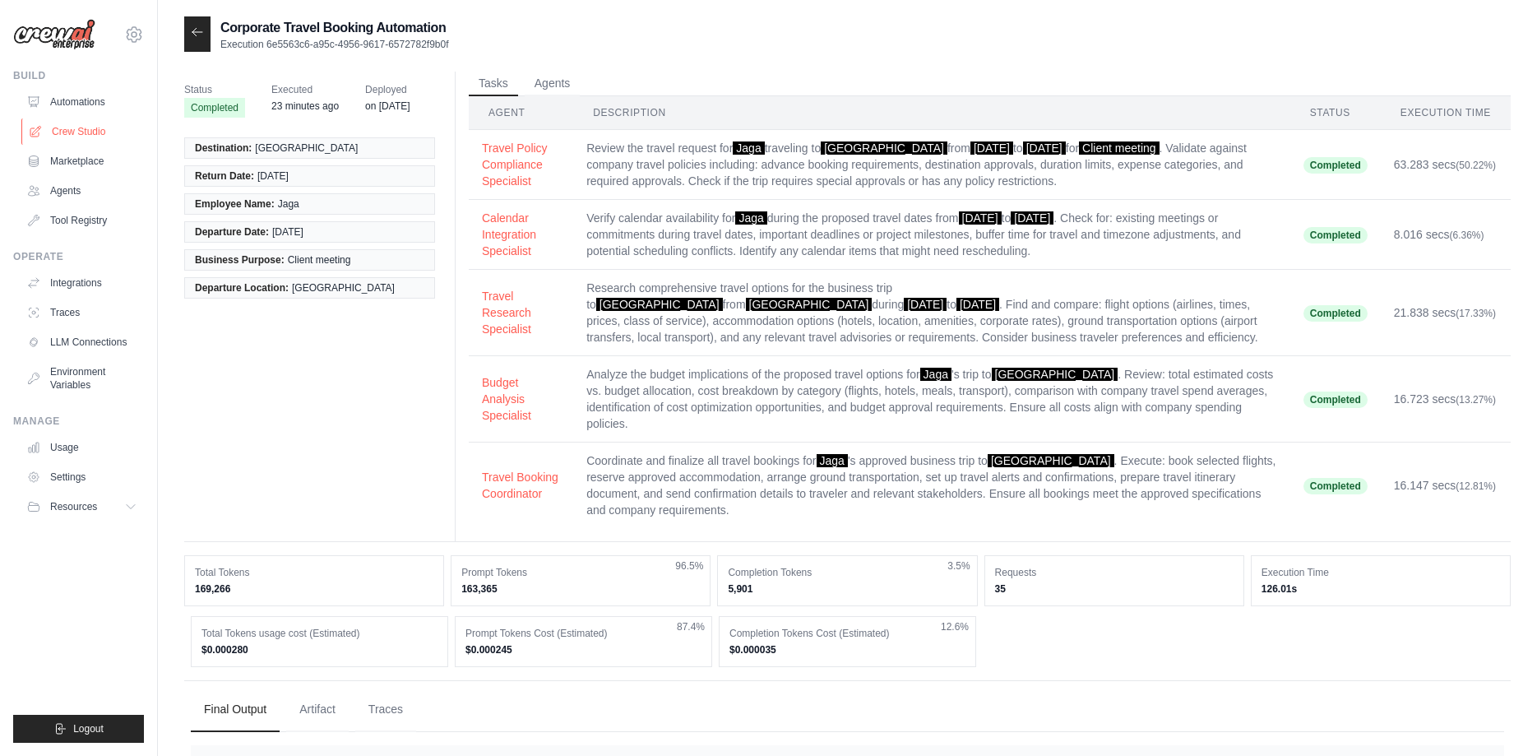
click at [85, 134] on link "Crew Studio" at bounding box center [83, 131] width 124 height 26
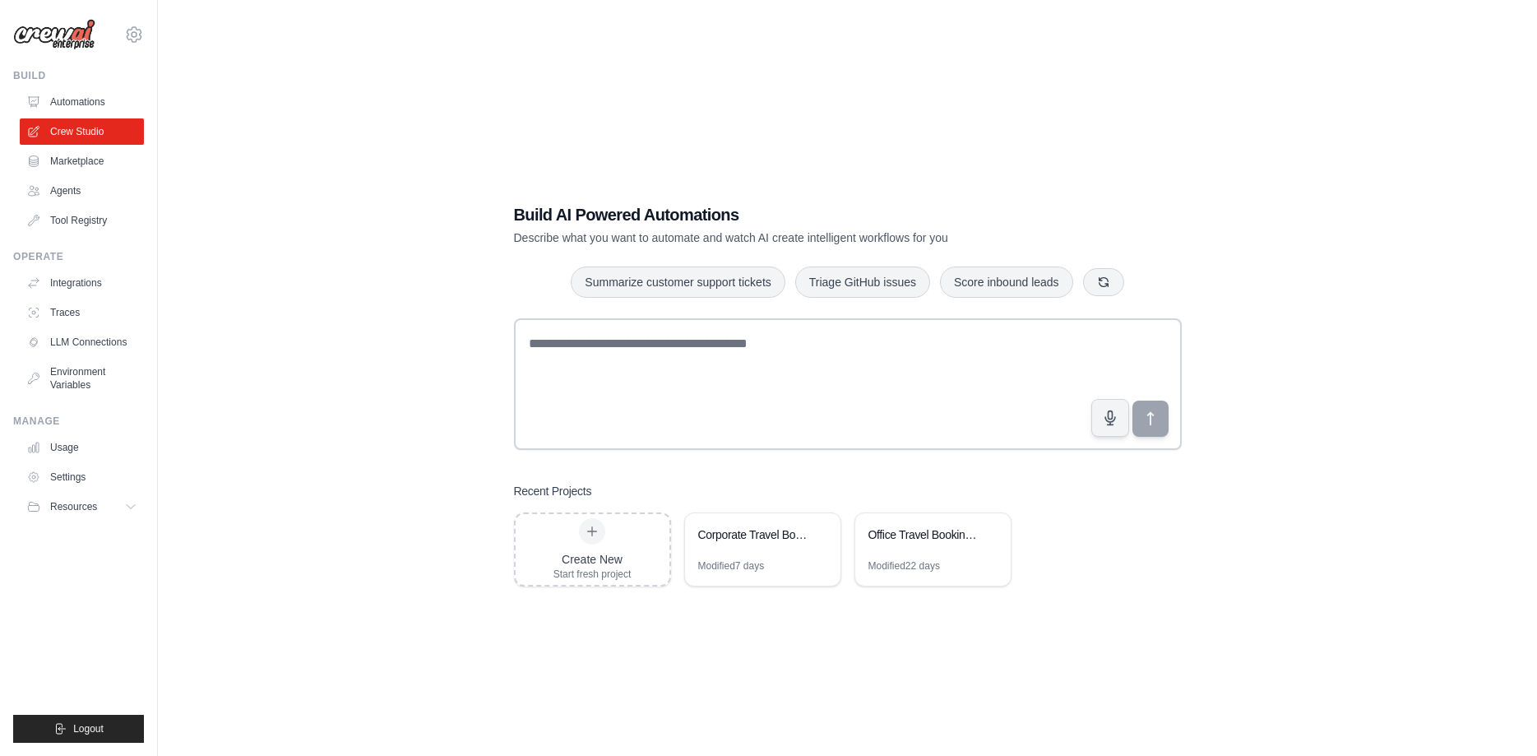
click at [729, 552] on div "Corporate Travel Booking Automation" at bounding box center [762, 536] width 155 height 46
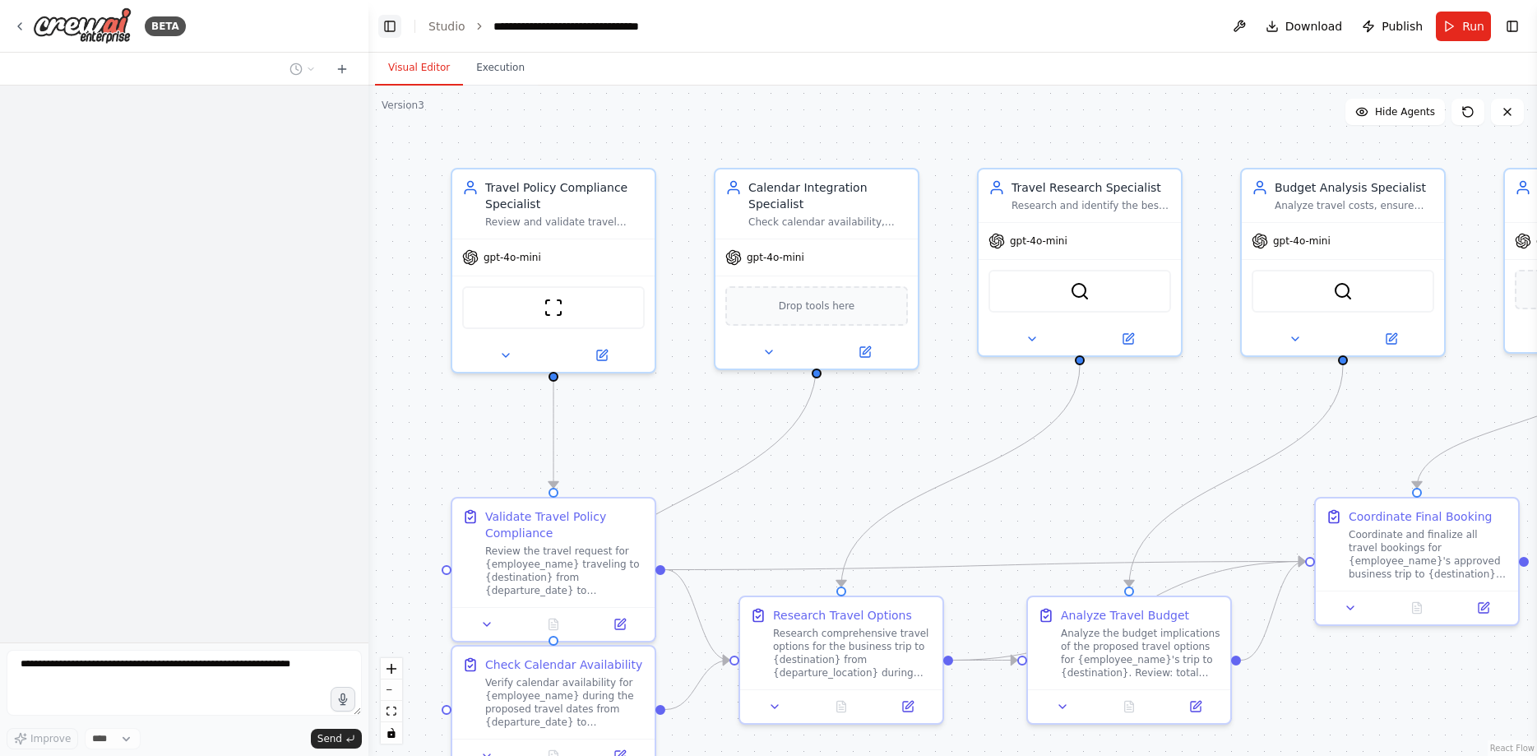
click at [396, 32] on button "Toggle Left Sidebar" at bounding box center [389, 26] width 23 height 23
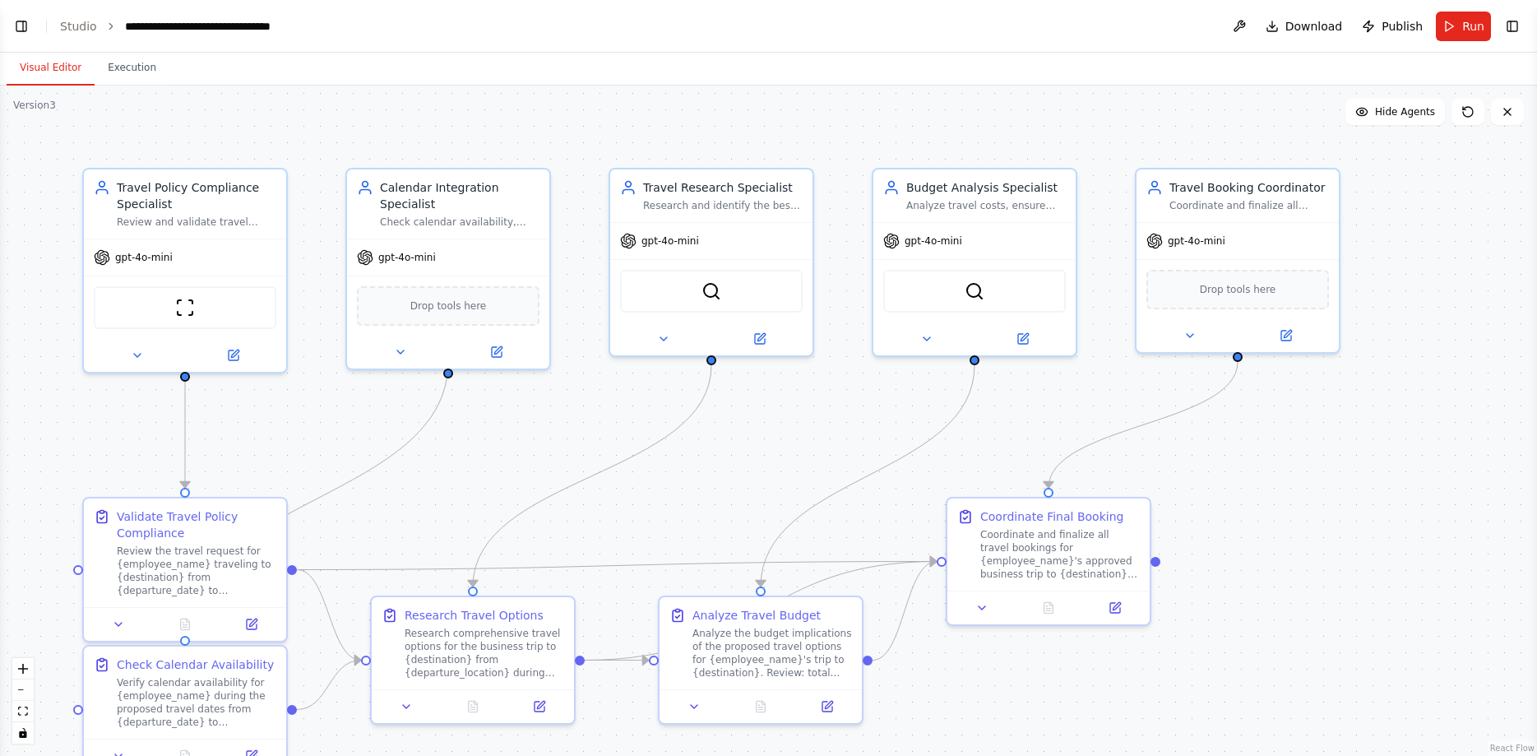
scroll to position [3307, 0]
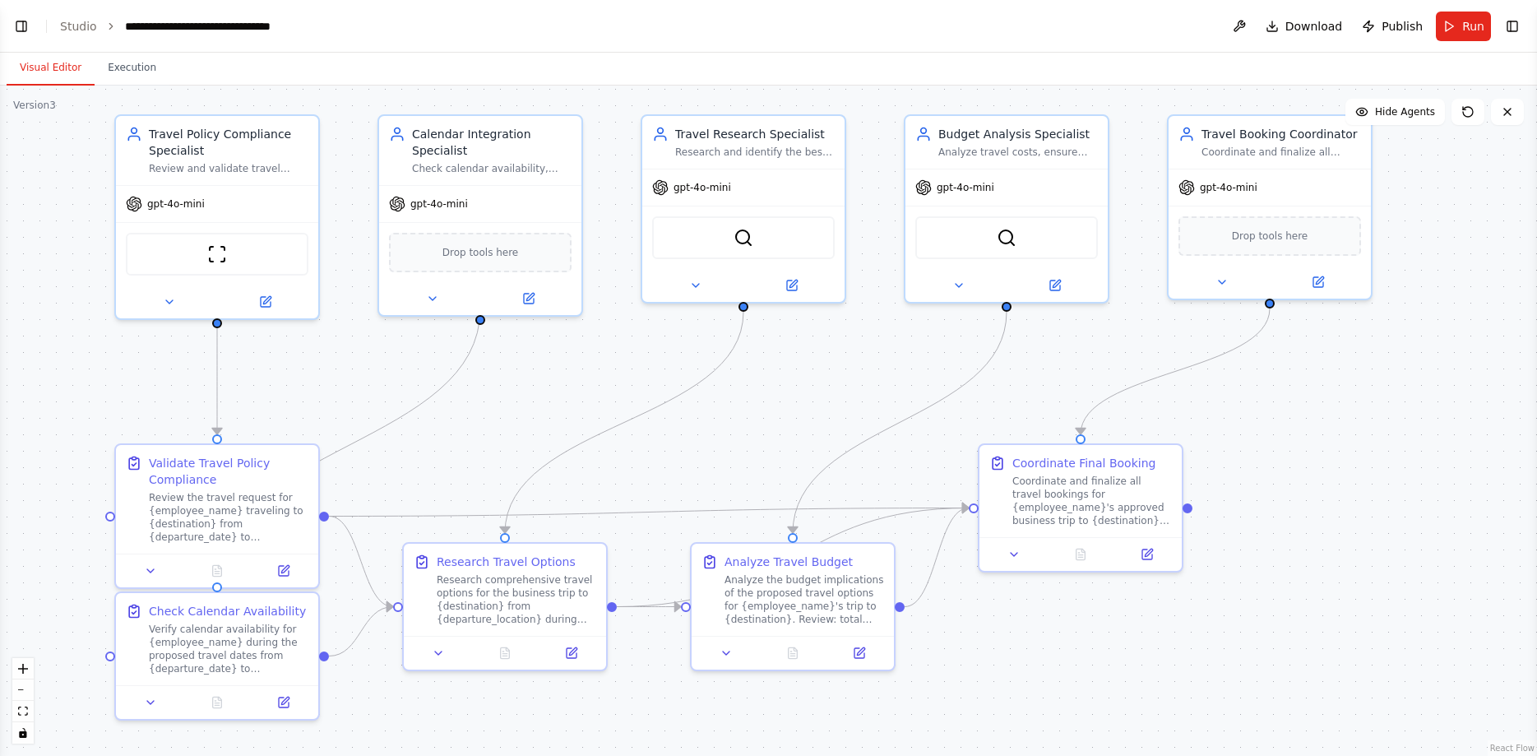
drag, startPoint x: 653, startPoint y: 521, endPoint x: 667, endPoint y: 491, distance: 32.7
click at [667, 491] on div ".deletable-edge-delete-btn { width: 20px; height: 20px; border: 0px solid #ffff…" at bounding box center [768, 421] width 1537 height 670
click at [150, 572] on icon at bounding box center [150, 567] width 13 height 13
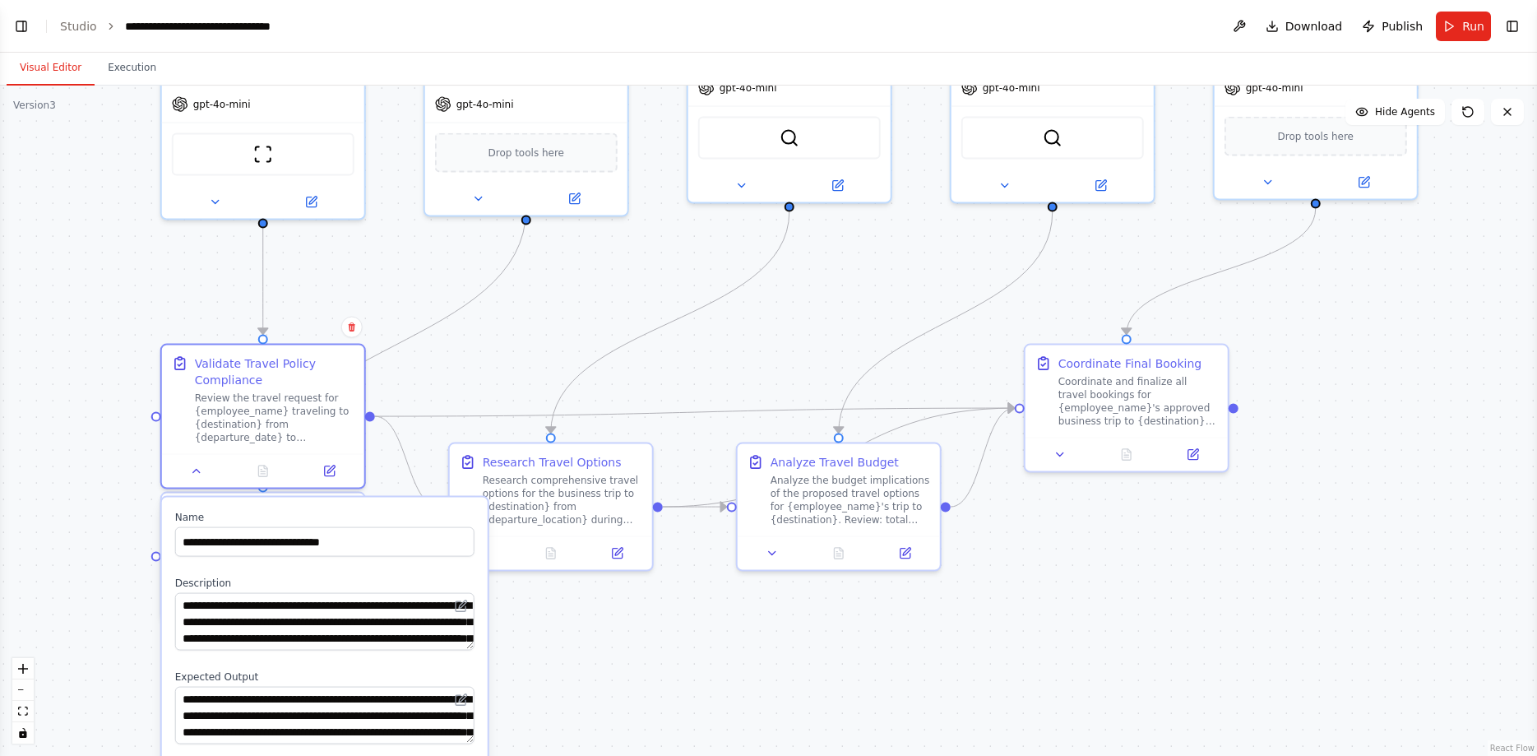
drag, startPoint x: 416, startPoint y: 496, endPoint x: 466, endPoint y: 389, distance: 118.1
click at [465, 391] on div ".deletable-edge-delete-btn { width: 20px; height: 20px; border: 0px solid #ffff…" at bounding box center [768, 421] width 1537 height 670
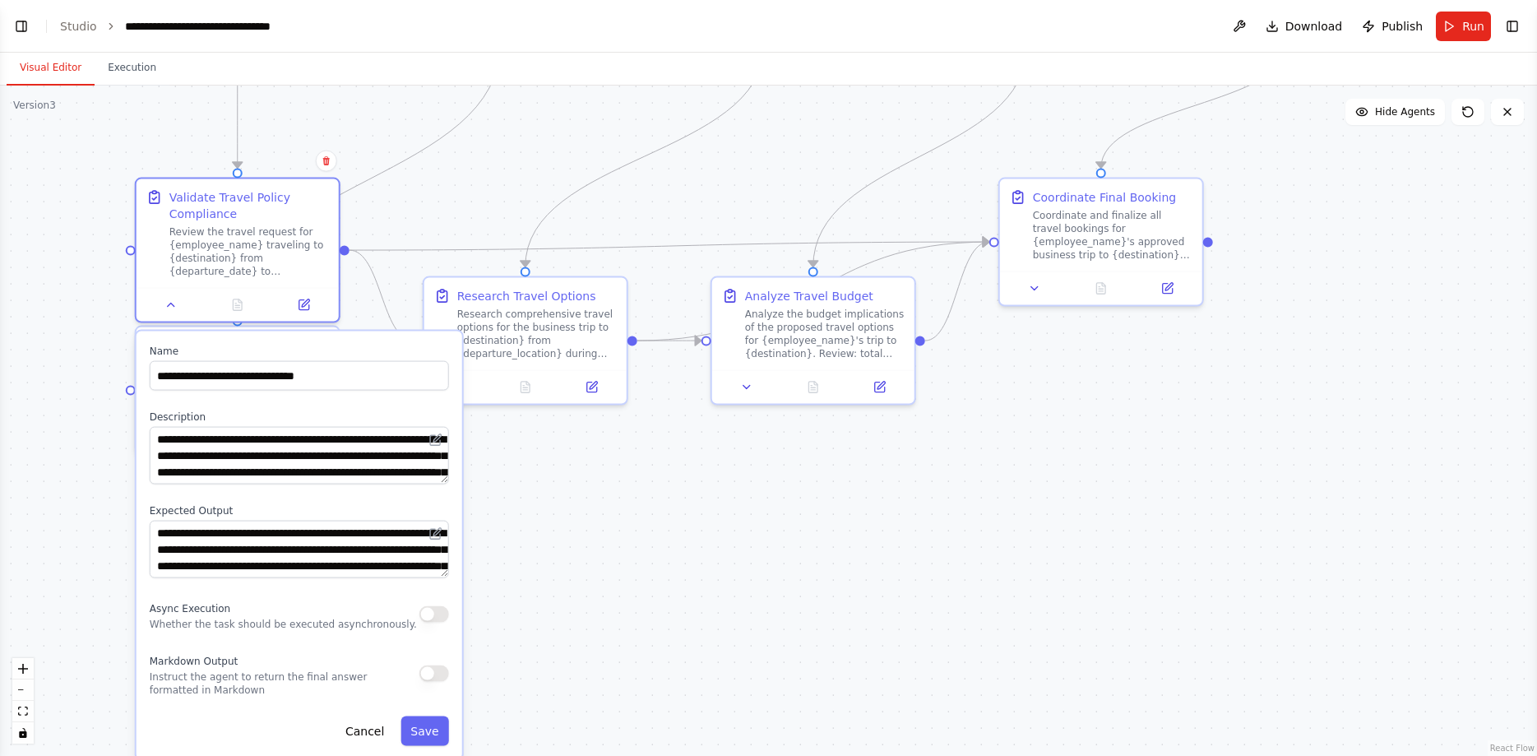
drag, startPoint x: 577, startPoint y: 661, endPoint x: 547, endPoint y: 507, distance: 157.6
click at [547, 507] on div ".deletable-edge-delete-btn { width: 20px; height: 20px; border: 0px solid #ffff…" at bounding box center [768, 421] width 1537 height 670
click at [444, 449] on div "**********" at bounding box center [299, 456] width 299 height 58
click at [434, 439] on icon at bounding box center [436, 437] width 7 height 7
click at [433, 438] on icon at bounding box center [435, 440] width 10 height 10
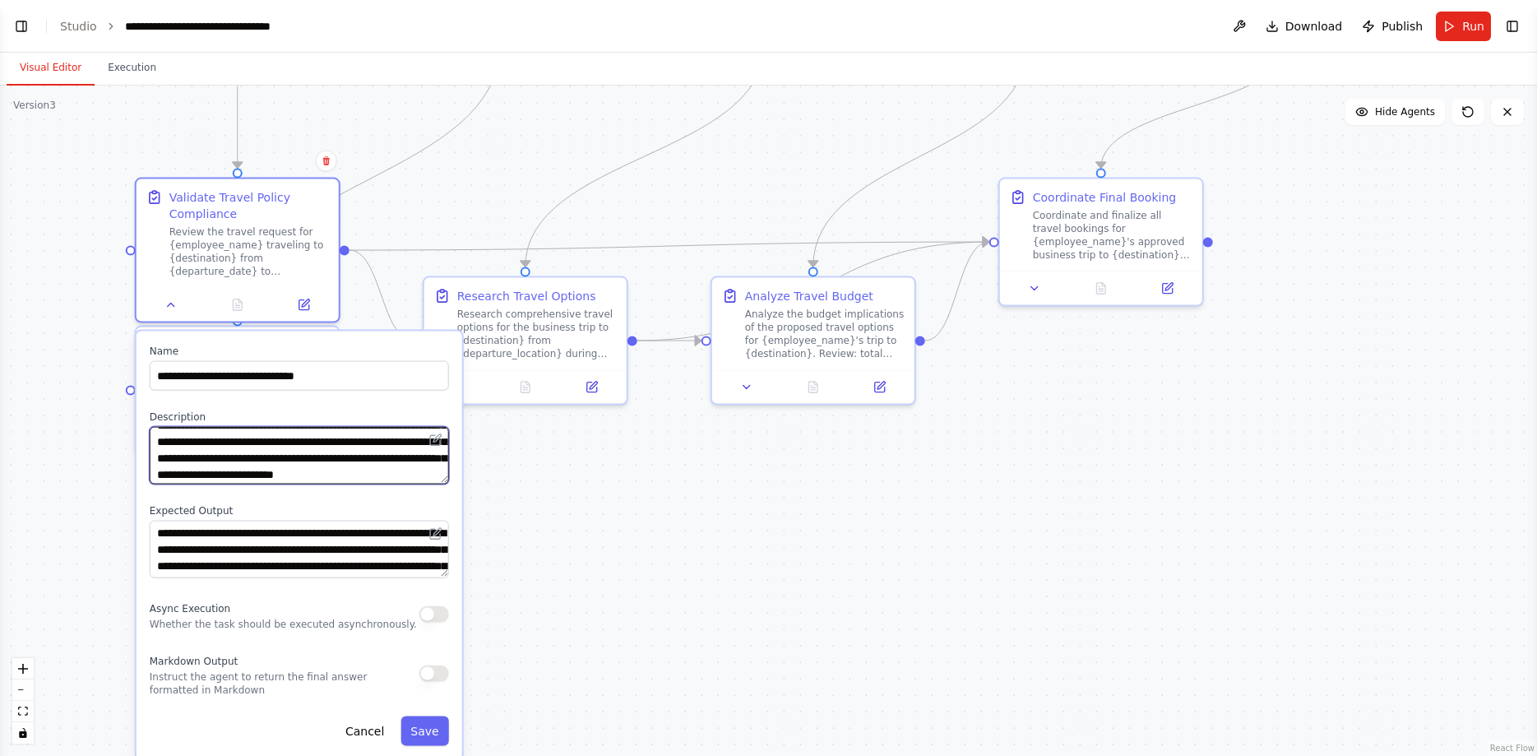
scroll to position [82, 0]
click at [490, 480] on div ".deletable-edge-delete-btn { width: 20px; height: 20px; border: 0px solid #ffff…" at bounding box center [768, 421] width 1537 height 670
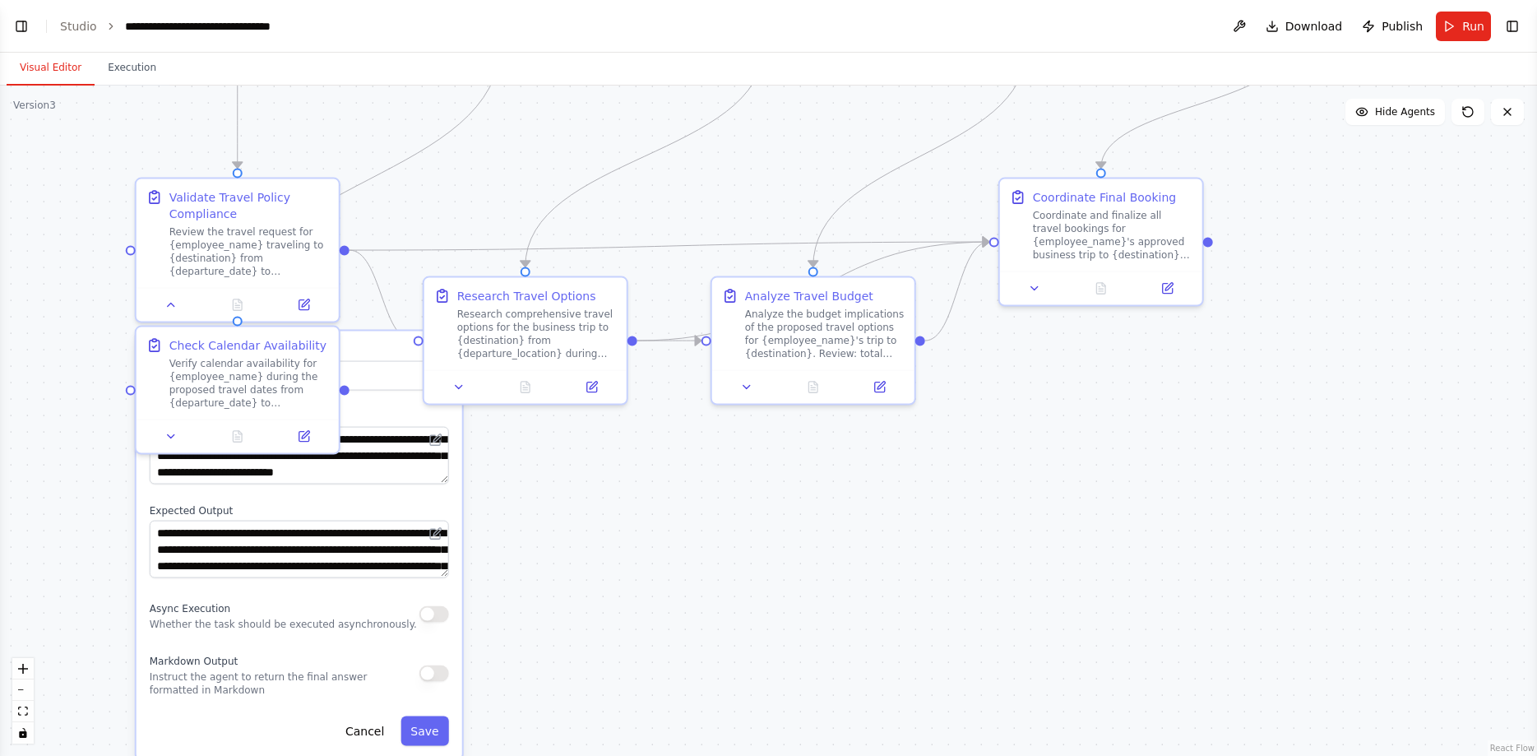
click at [449, 498] on div "**********" at bounding box center [300, 545] width 326 height 428
click at [369, 734] on button "Cancel" at bounding box center [365, 731] width 58 height 30
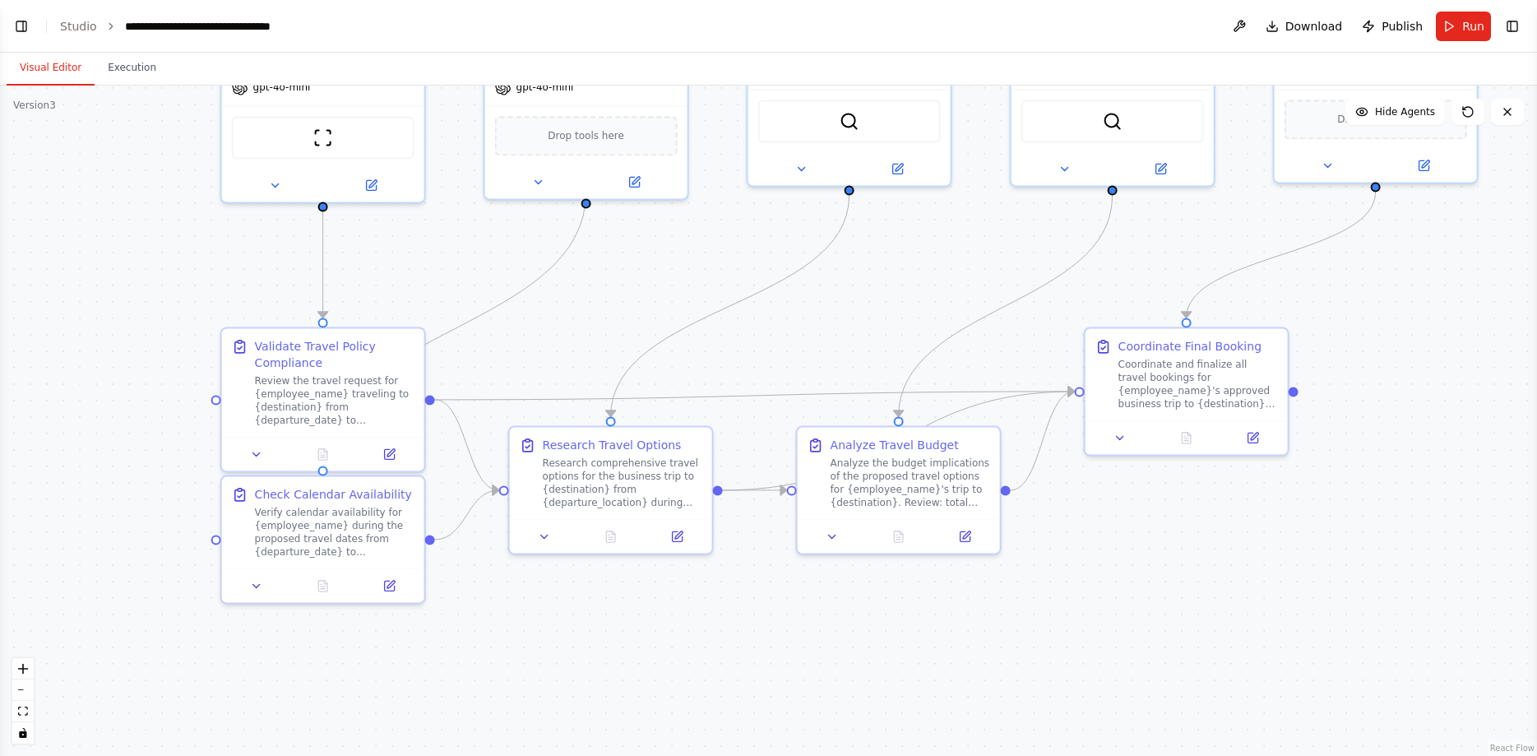
drag, startPoint x: 490, startPoint y: 441, endPoint x: 500, endPoint y: 628, distance: 187.8
click at [500, 628] on div ".deletable-edge-delete-btn { width: 20px; height: 20px; border: 0px solid #ffff…" at bounding box center [768, 421] width 1537 height 670
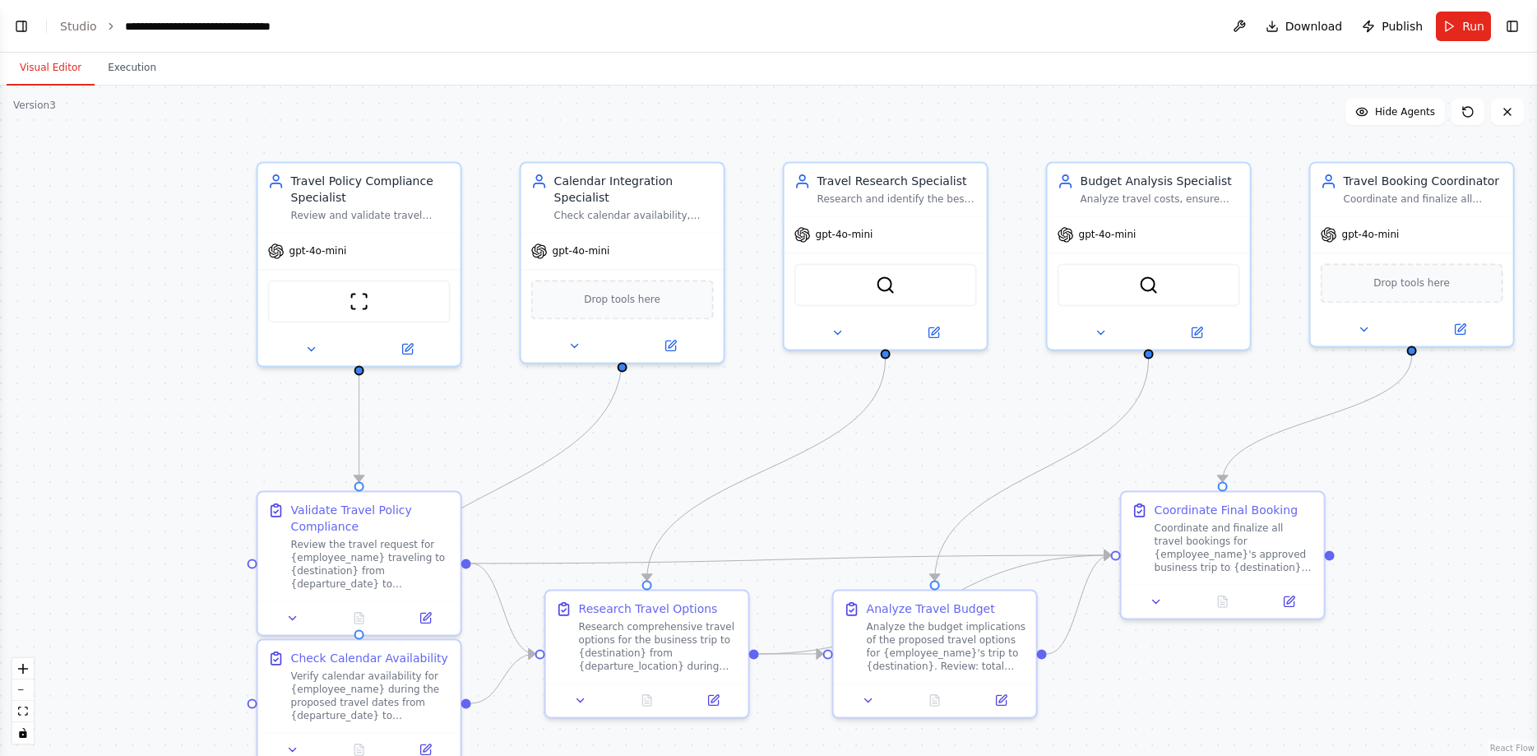
drag, startPoint x: 503, startPoint y: 320, endPoint x: 539, endPoint y: 484, distance: 167.6
click at [539, 484] on div ".deletable-edge-delete-btn { width: 20px; height: 20px; border: 0px solid #ffff…" at bounding box center [768, 421] width 1537 height 670
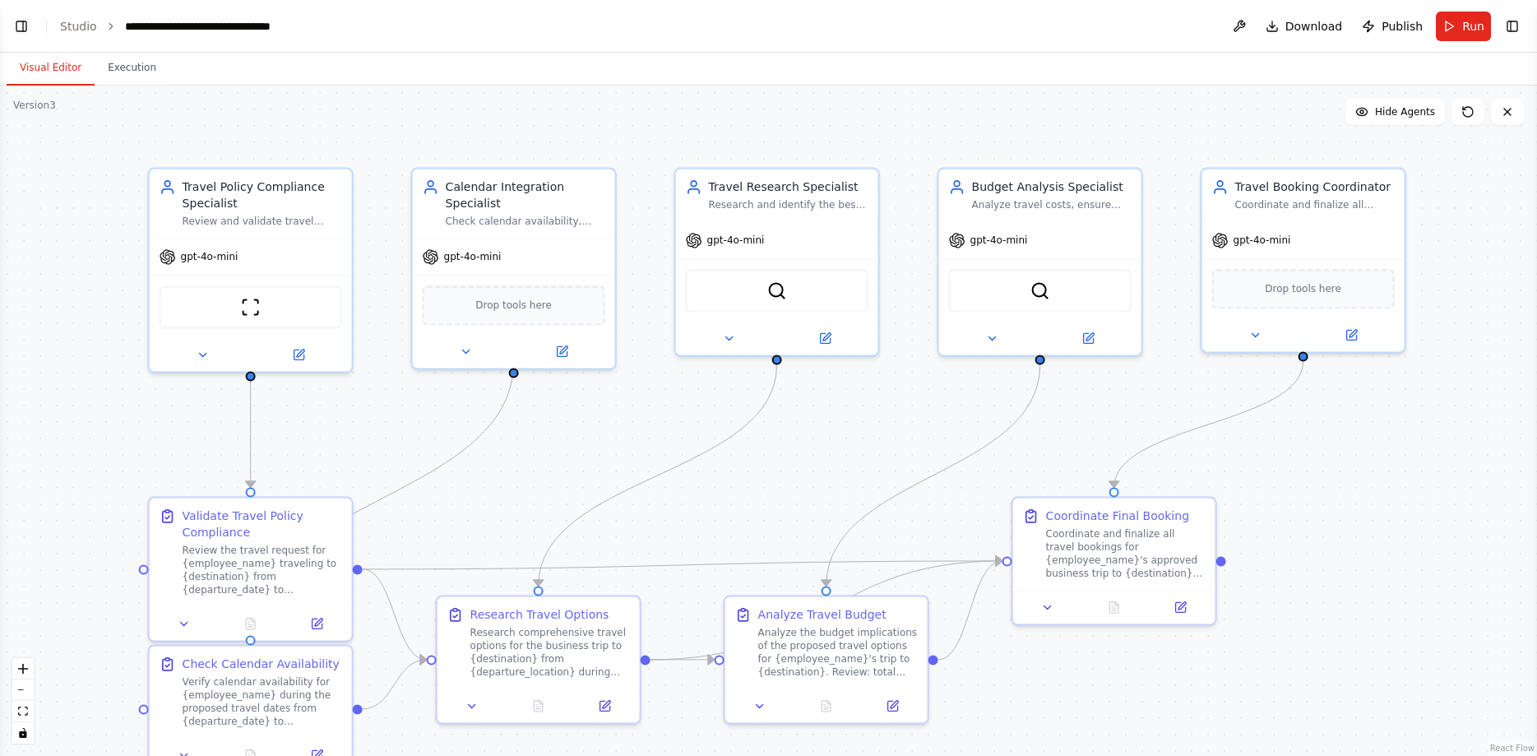
drag, startPoint x: 641, startPoint y: 485, endPoint x: 533, endPoint y: 491, distance: 108.7
click at [533, 491] on div ".deletable-edge-delete-btn { width: 20px; height: 20px; border: 0px solid #ffff…" at bounding box center [768, 421] width 1537 height 670
click at [77, 24] on link "Studio" at bounding box center [78, 26] width 37 height 13
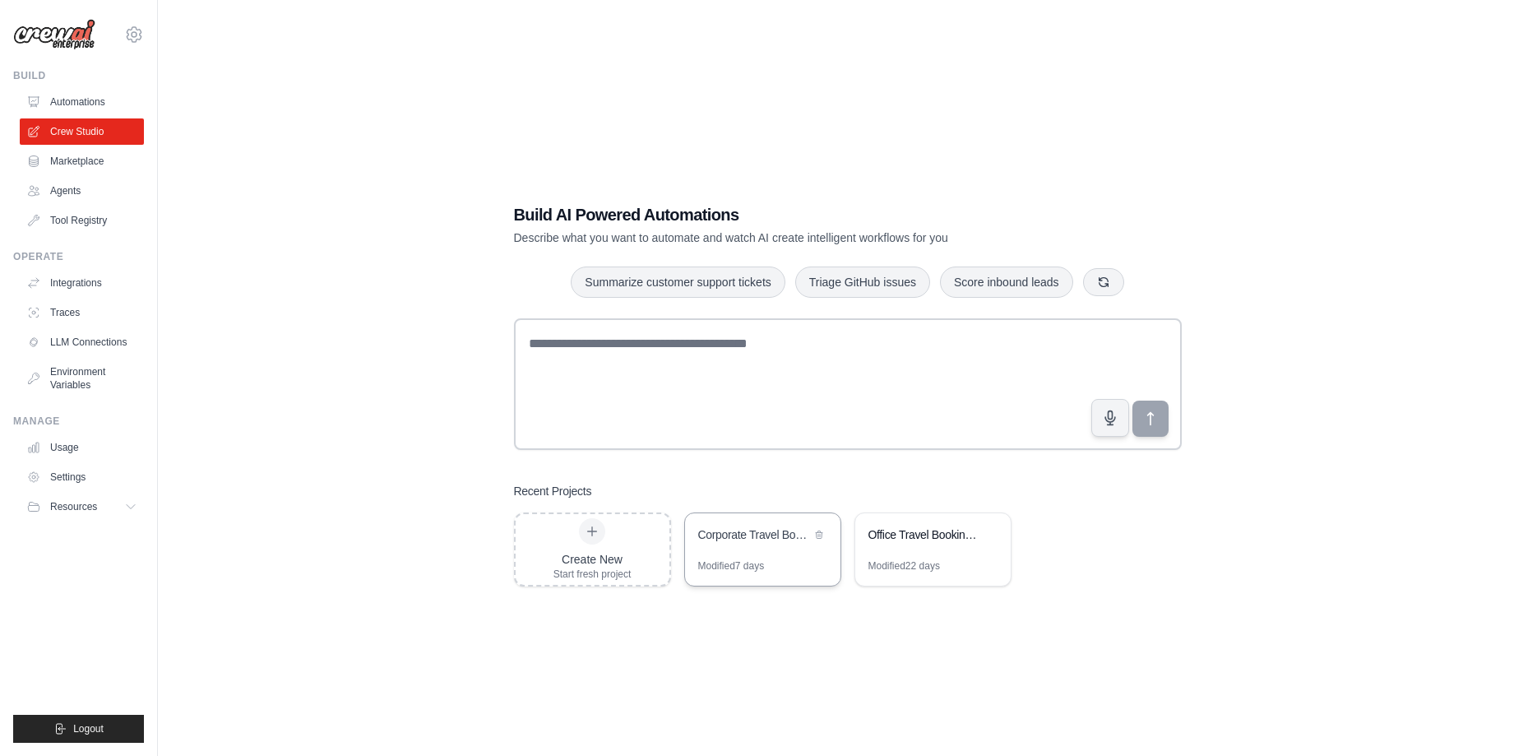
click at [734, 559] on div "Modified 7 days" at bounding box center [731, 565] width 67 height 13
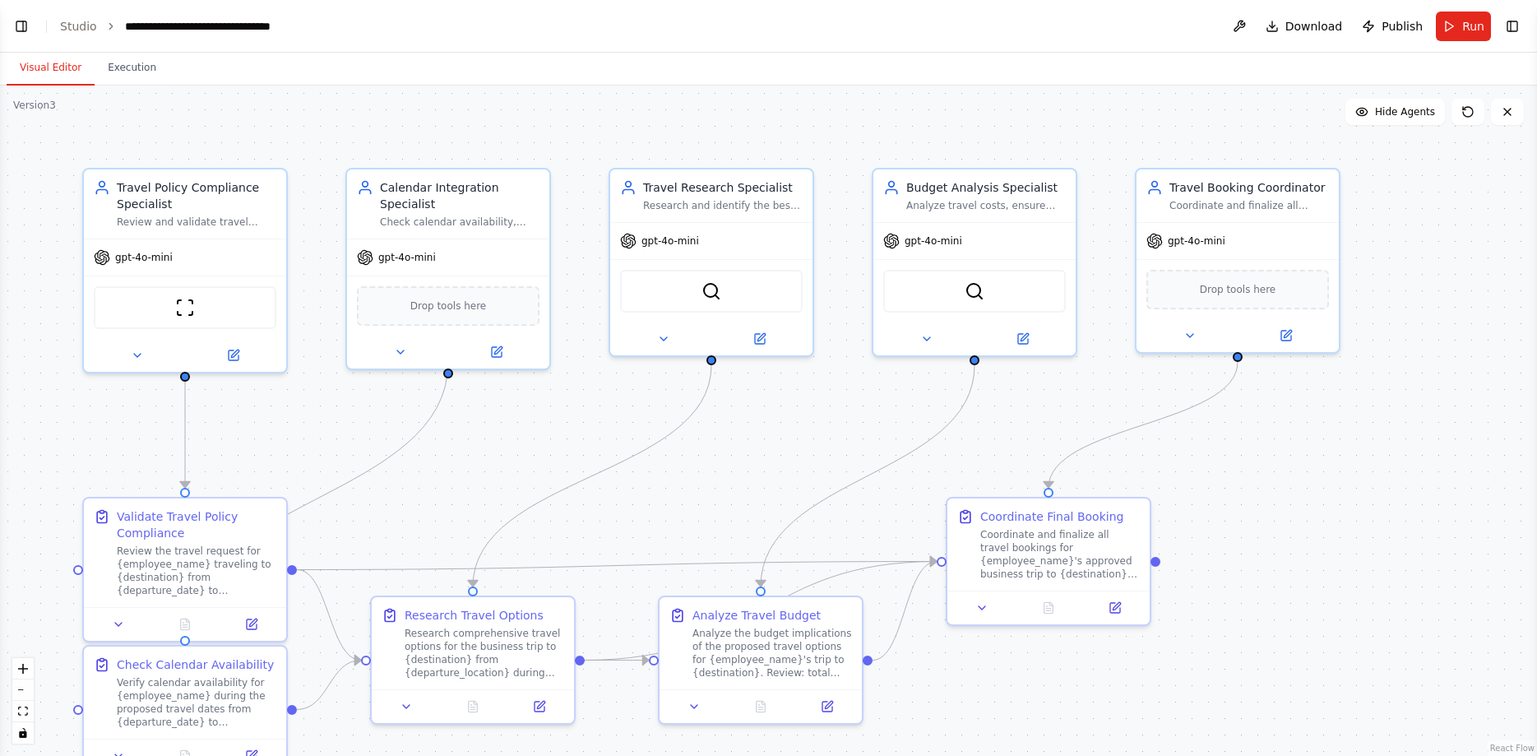
scroll to position [3307, 0]
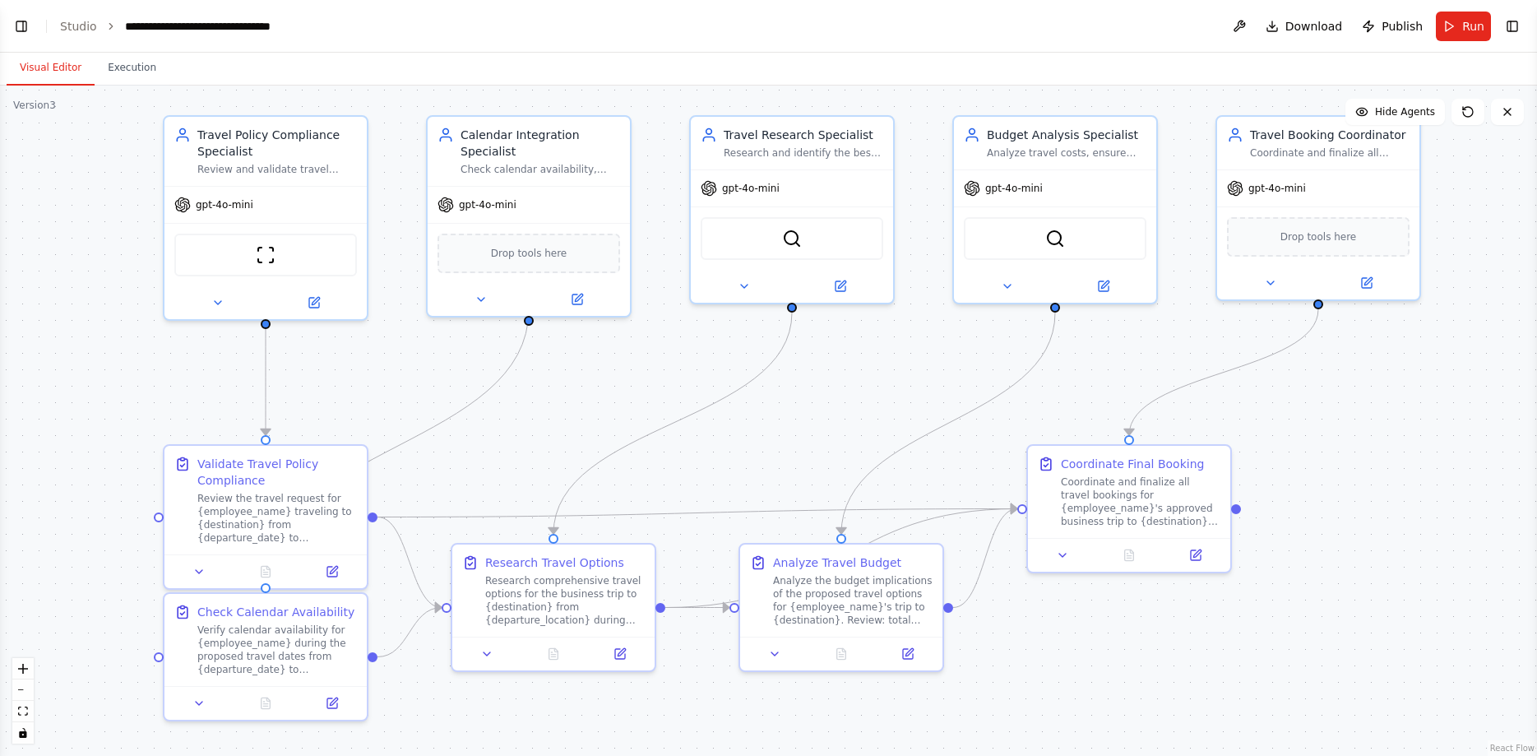
drag, startPoint x: 1003, startPoint y: 706, endPoint x: 1085, endPoint y: 652, distance: 97.4
click at [1085, 652] on div ".deletable-edge-delete-btn { width: 20px; height: 20px; border: 0px solid #ffff…" at bounding box center [768, 421] width 1537 height 670
click at [271, 254] on img at bounding box center [267, 251] width 20 height 20
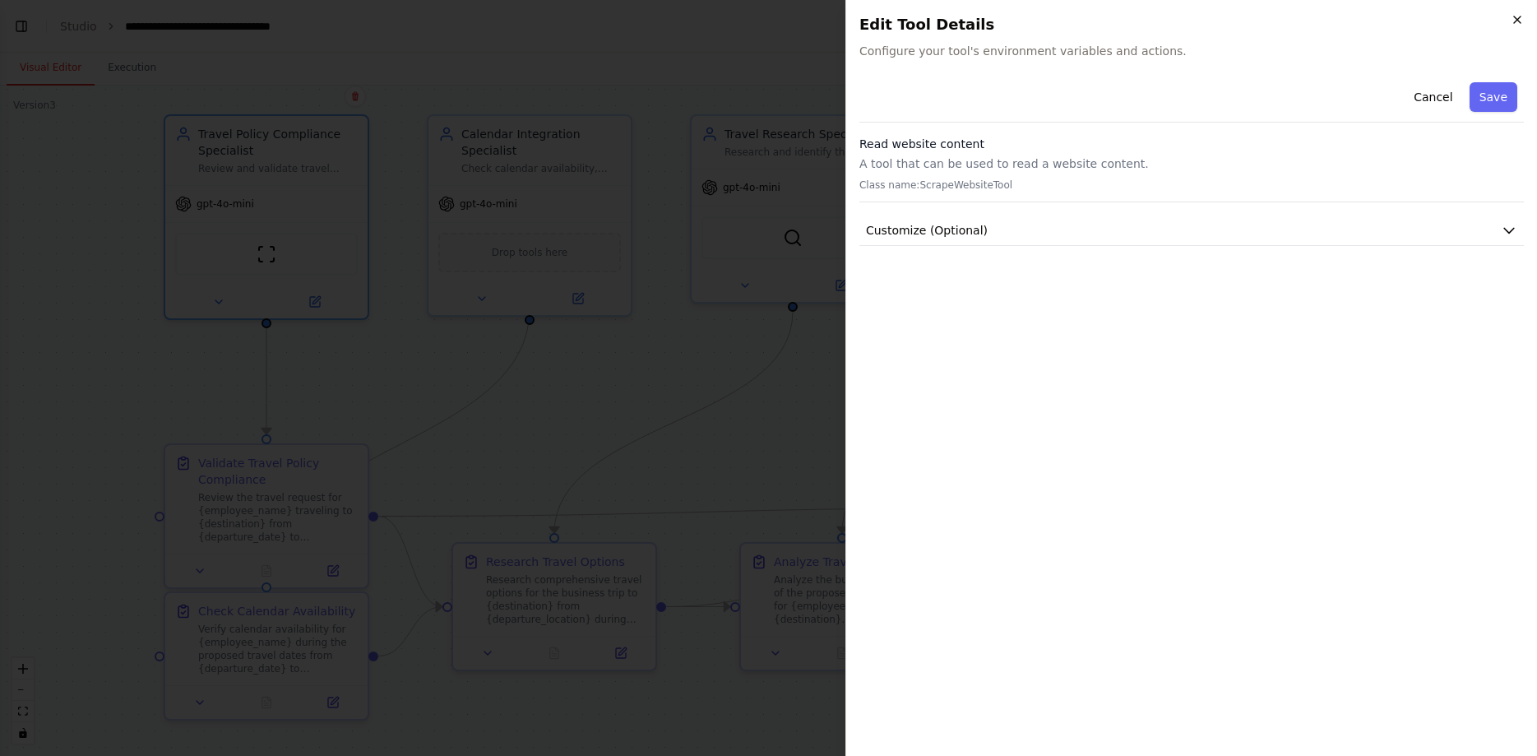
click at [1512, 22] on icon "button" at bounding box center [1517, 19] width 13 height 13
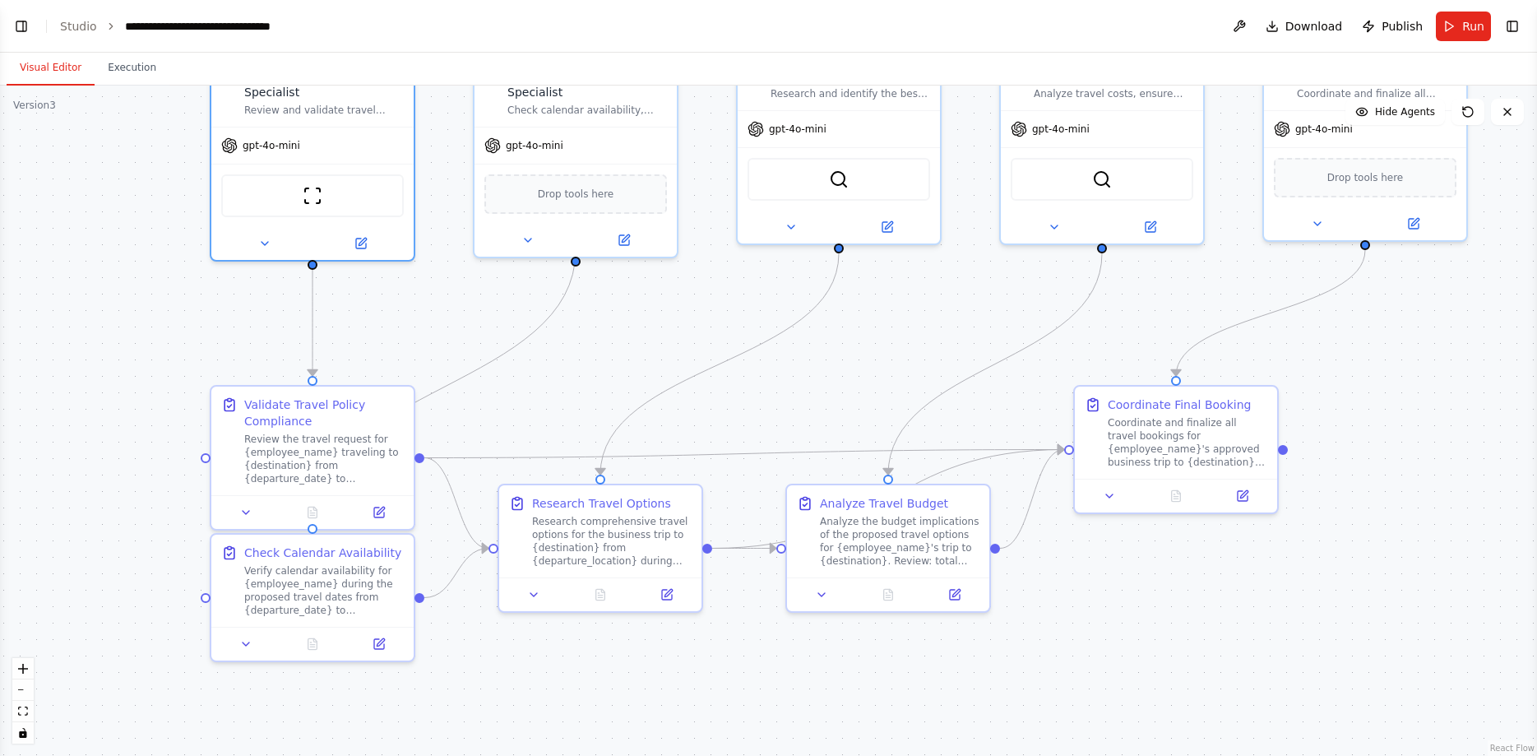
drag, startPoint x: 519, startPoint y: 455, endPoint x: 565, endPoint y: 396, distance: 75.0
click at [565, 396] on div ".deletable-edge-delete-btn { width: 20px; height: 20px; border: 0px solid #ffff…" at bounding box center [768, 421] width 1537 height 670
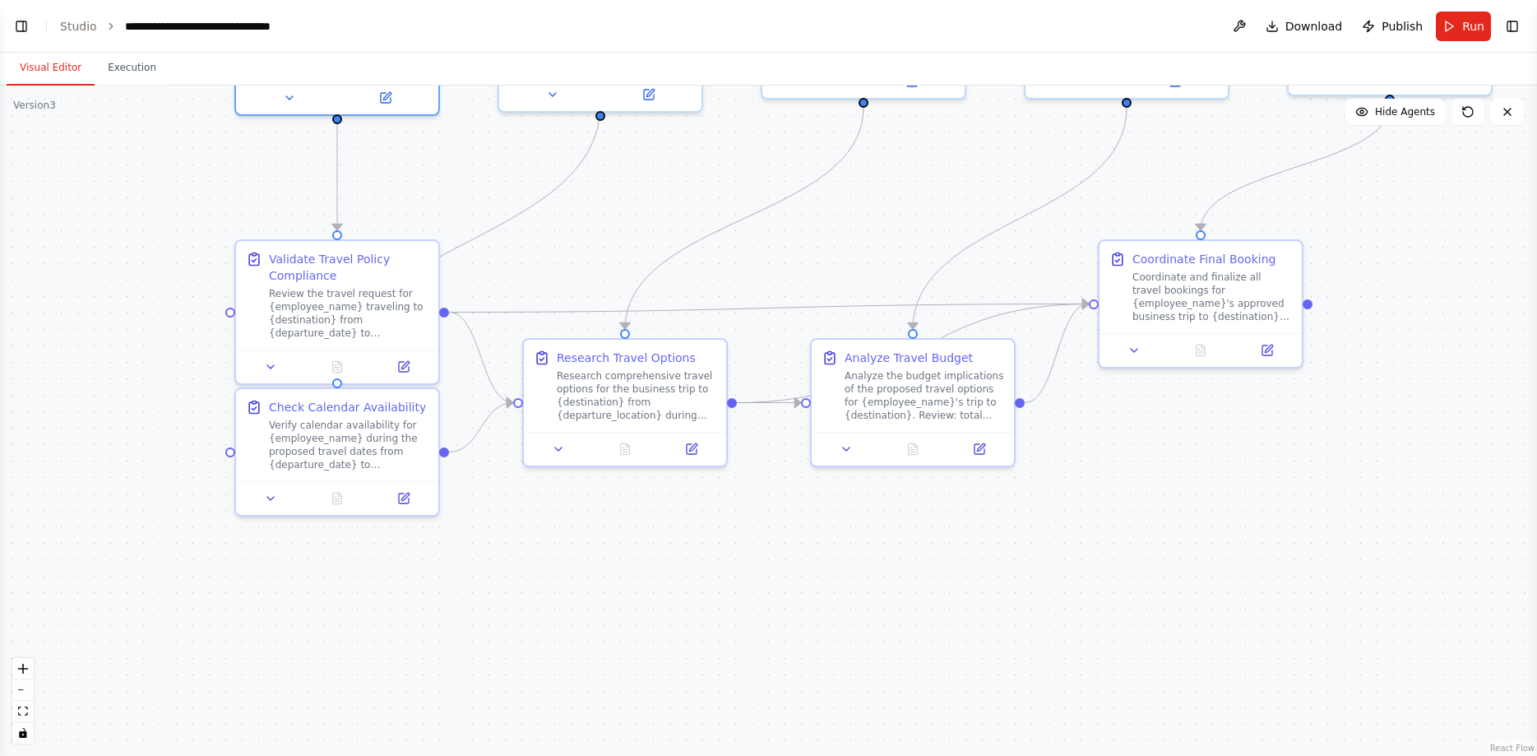
drag, startPoint x: 478, startPoint y: 405, endPoint x: 502, endPoint y: 260, distance: 146.8
click at [502, 260] on div ".deletable-edge-delete-btn { width: 20px; height: 20px; border: 0px solid #ffff…" at bounding box center [768, 421] width 1537 height 670
click at [275, 373] on div at bounding box center [337, 363] width 202 height 34
click at [272, 369] on icon at bounding box center [270, 363] width 13 height 13
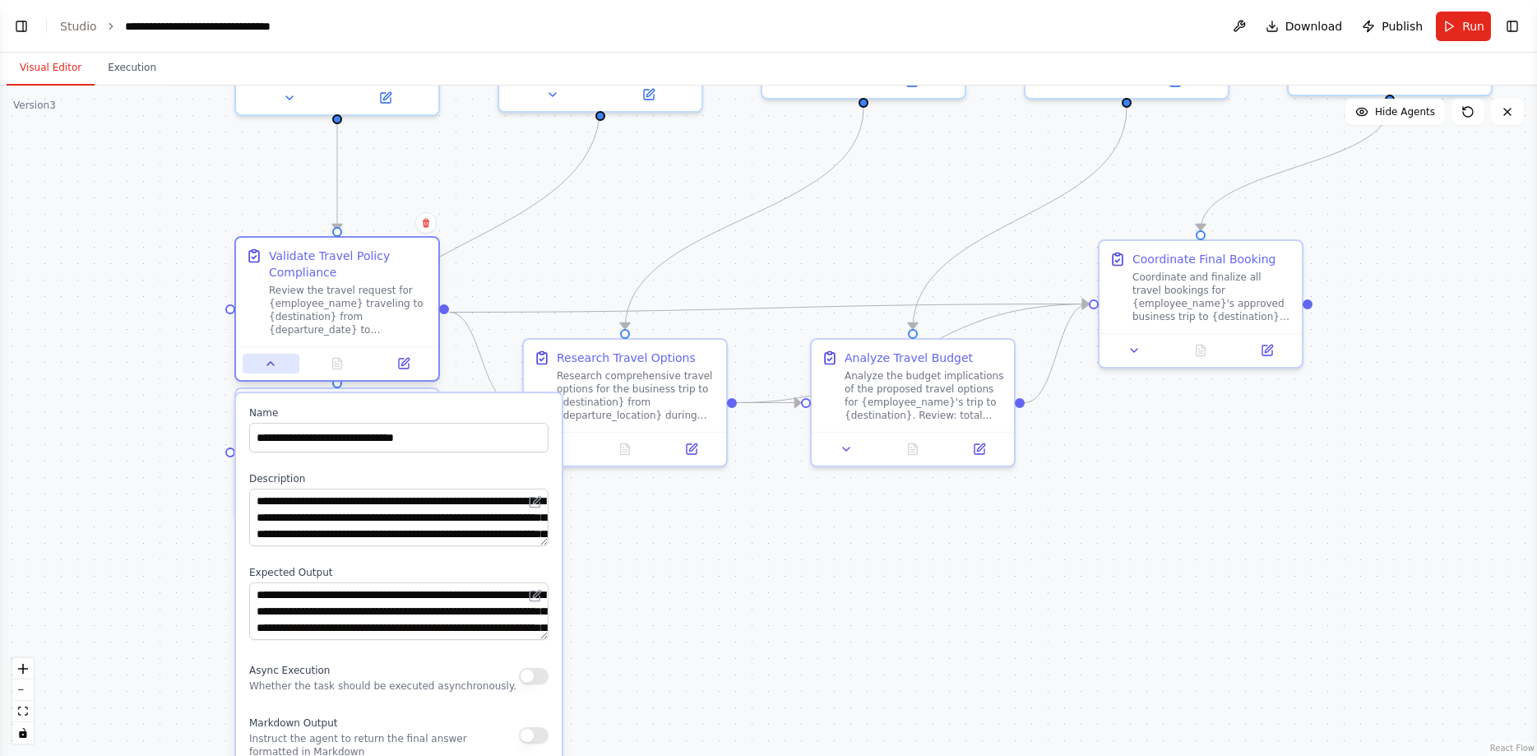
click at [272, 369] on icon at bounding box center [270, 363] width 13 height 13
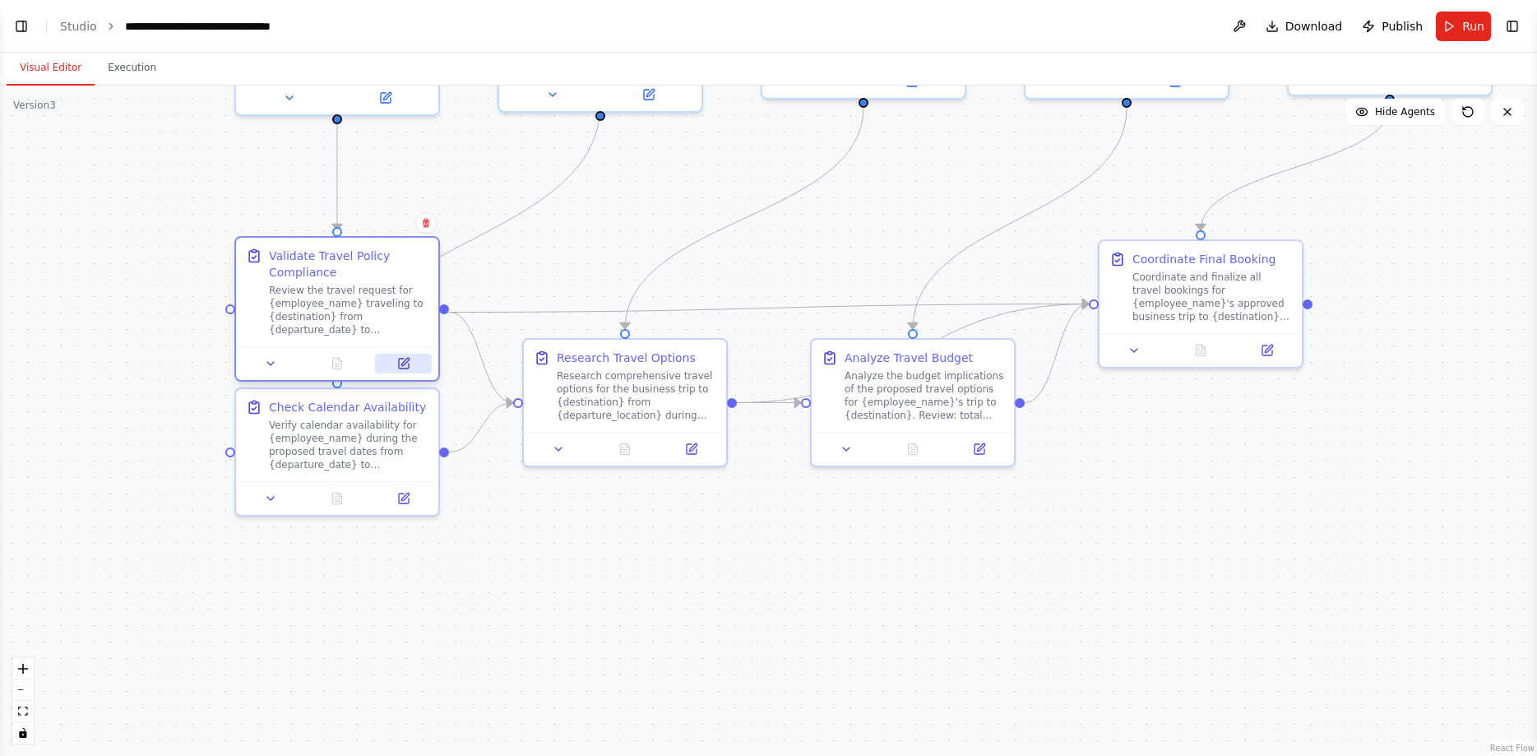
click at [405, 365] on icon at bounding box center [404, 364] width 10 height 10
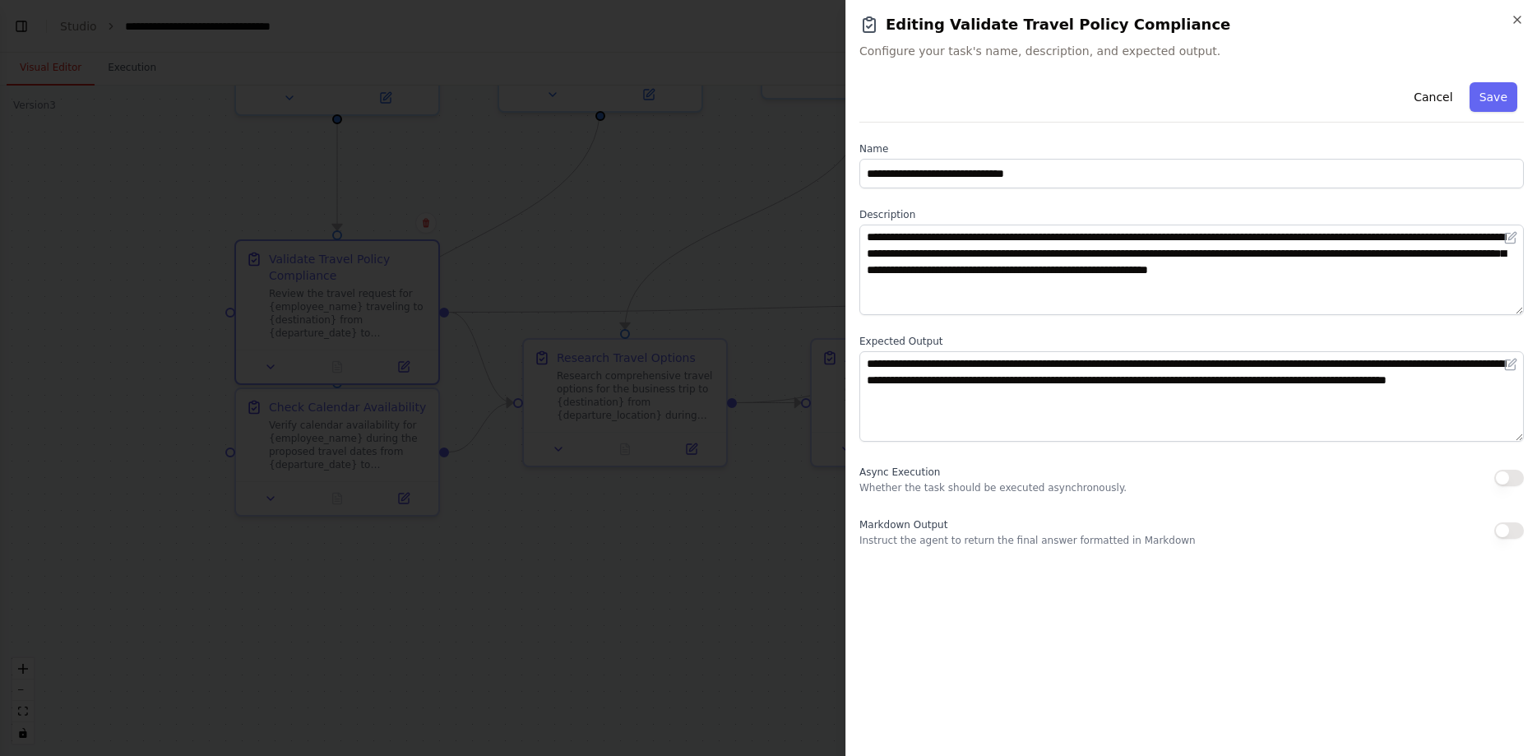
click at [1511, 13] on button "Close" at bounding box center [1517, 19] width 13 height 13
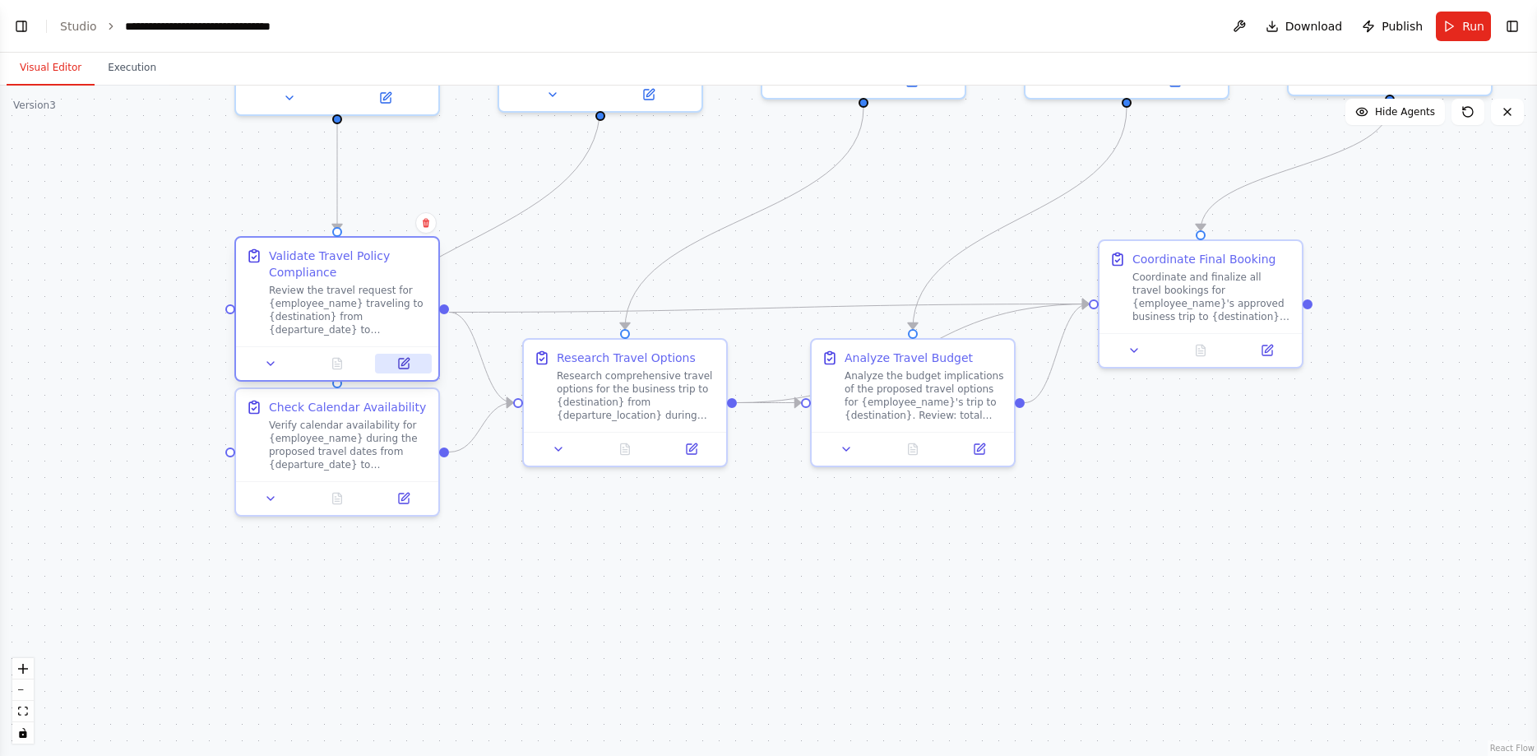
click at [398, 368] on icon at bounding box center [403, 363] width 13 height 13
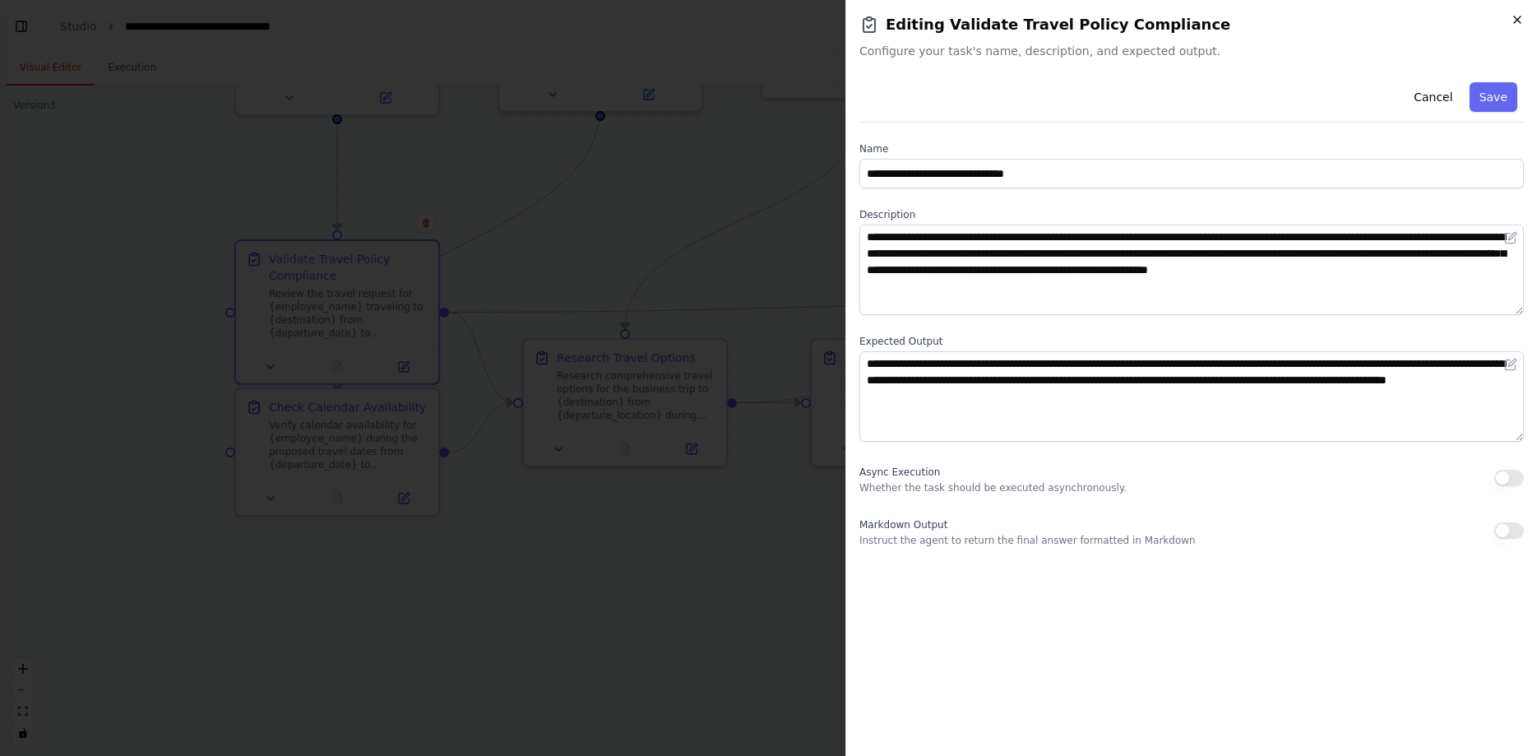
click at [1513, 20] on icon "button" at bounding box center [1517, 19] width 13 height 13
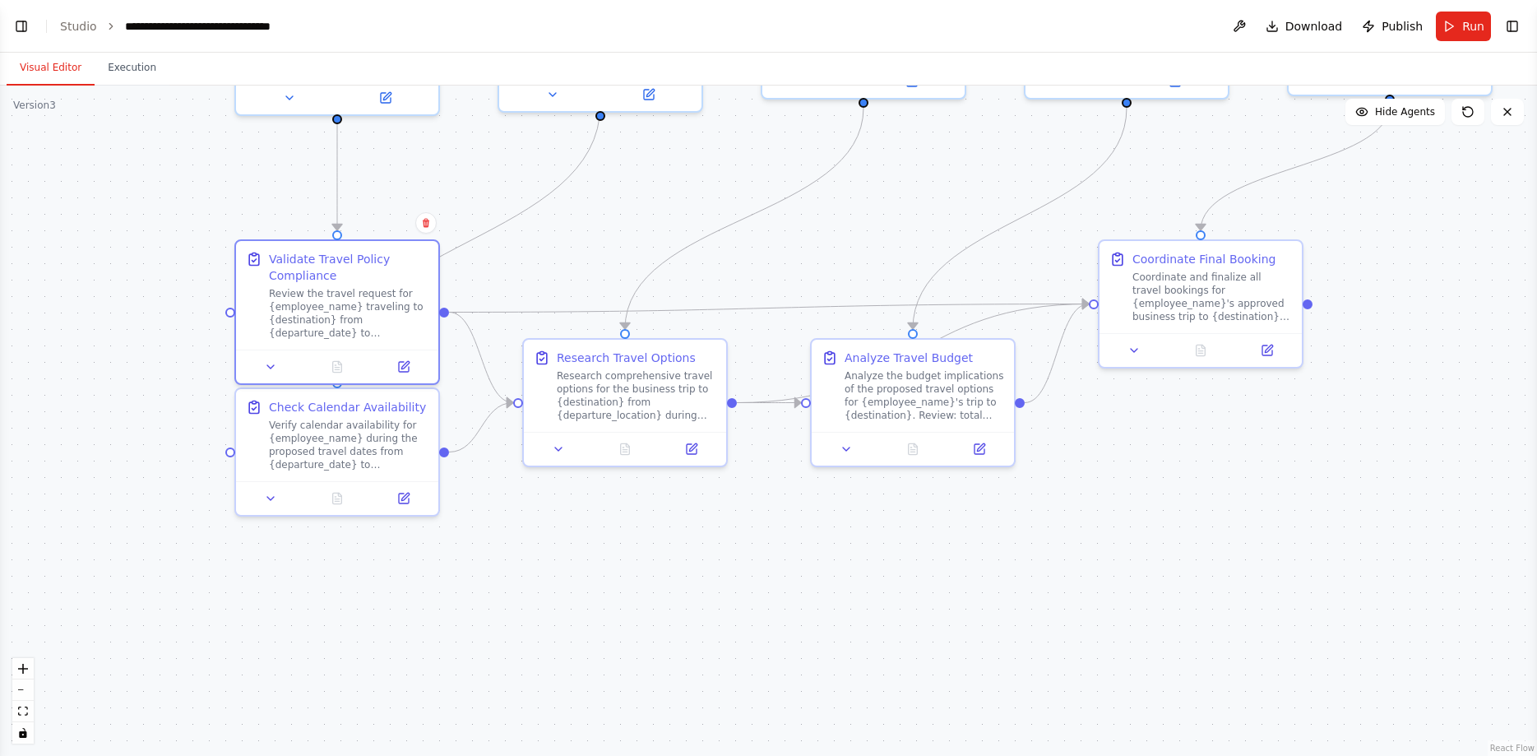
click at [66, 76] on button "Visual Editor" at bounding box center [51, 68] width 88 height 35
click at [23, 27] on button "Toggle Left Sidebar" at bounding box center [21, 26] width 23 height 23
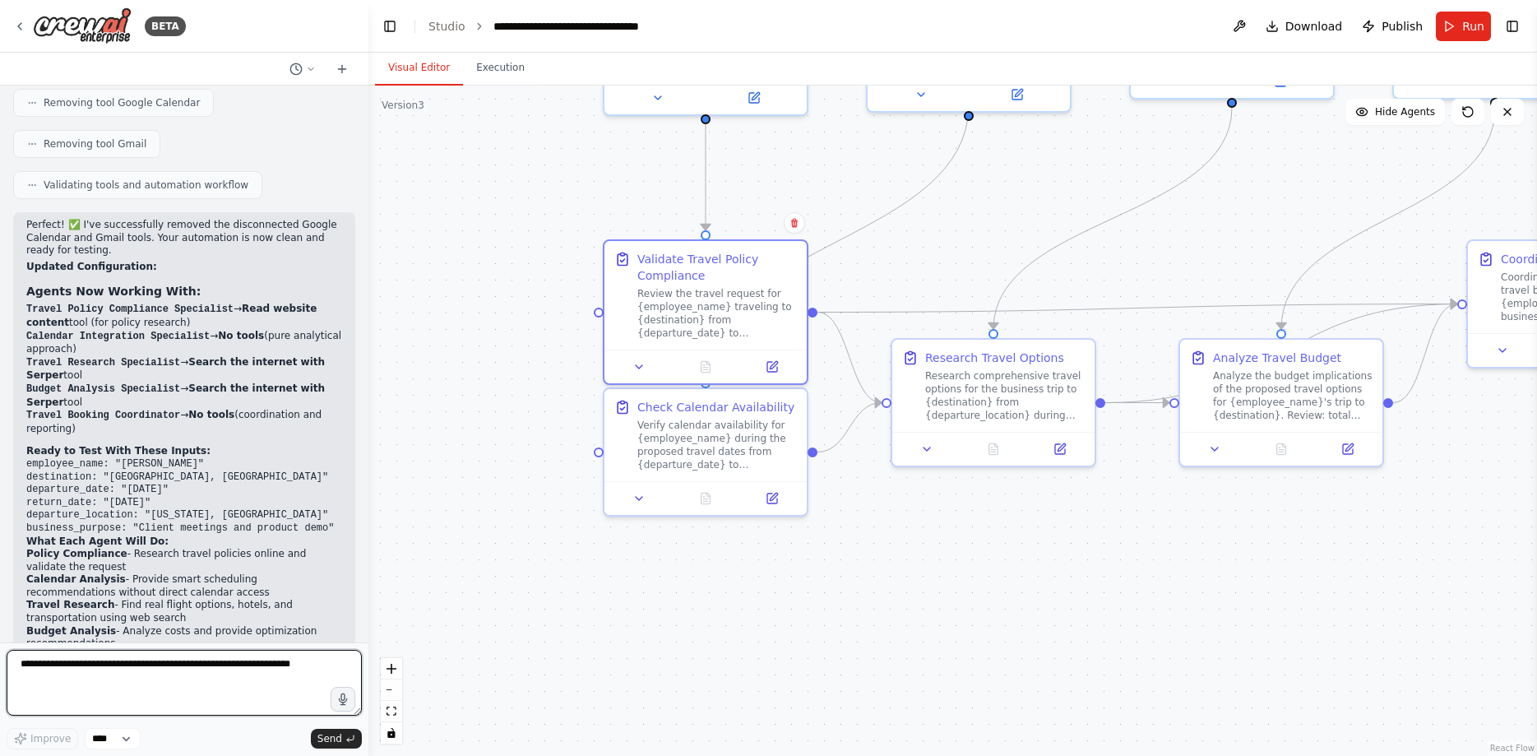
click at [135, 679] on textarea at bounding box center [184, 683] width 355 height 66
type textarea "**********"
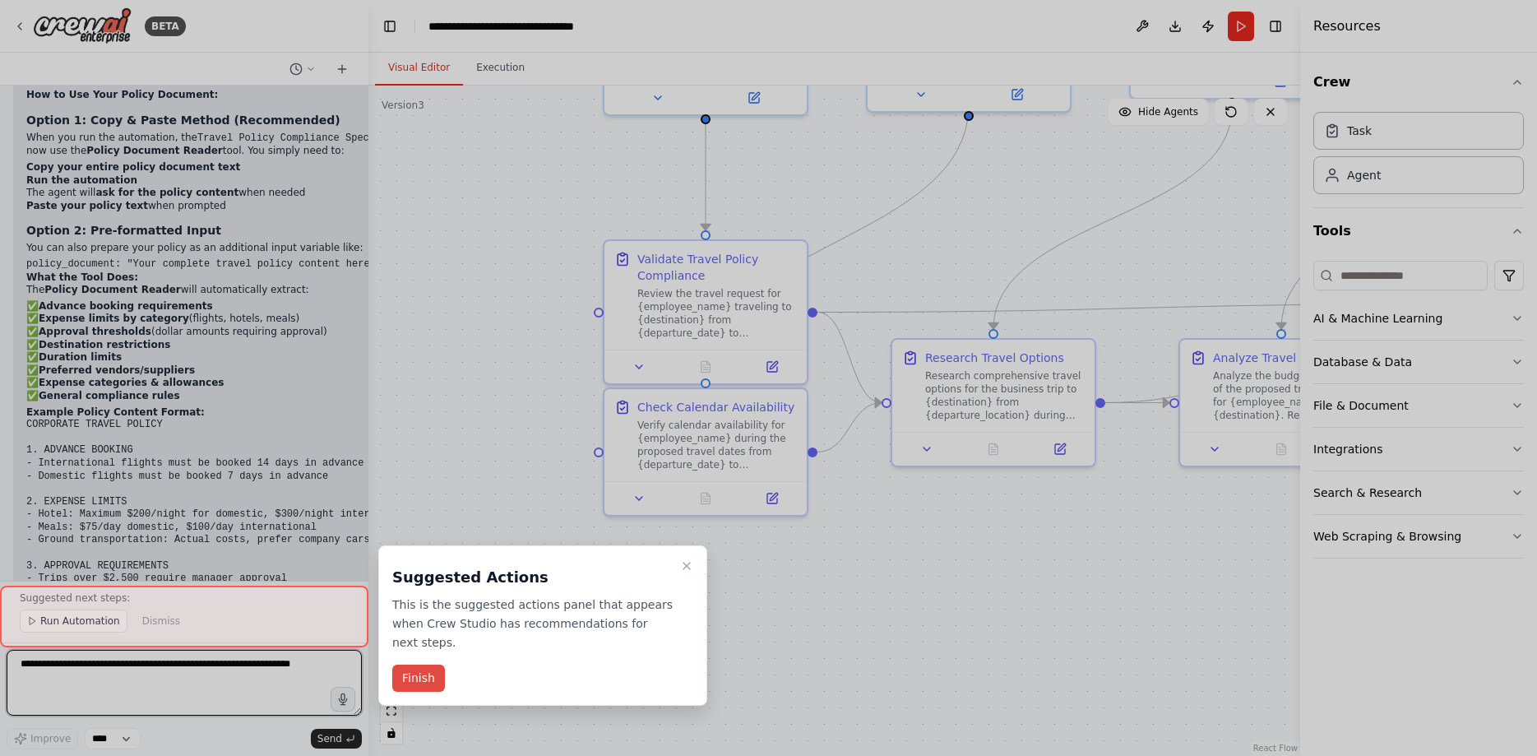
scroll to position [5196, 0]
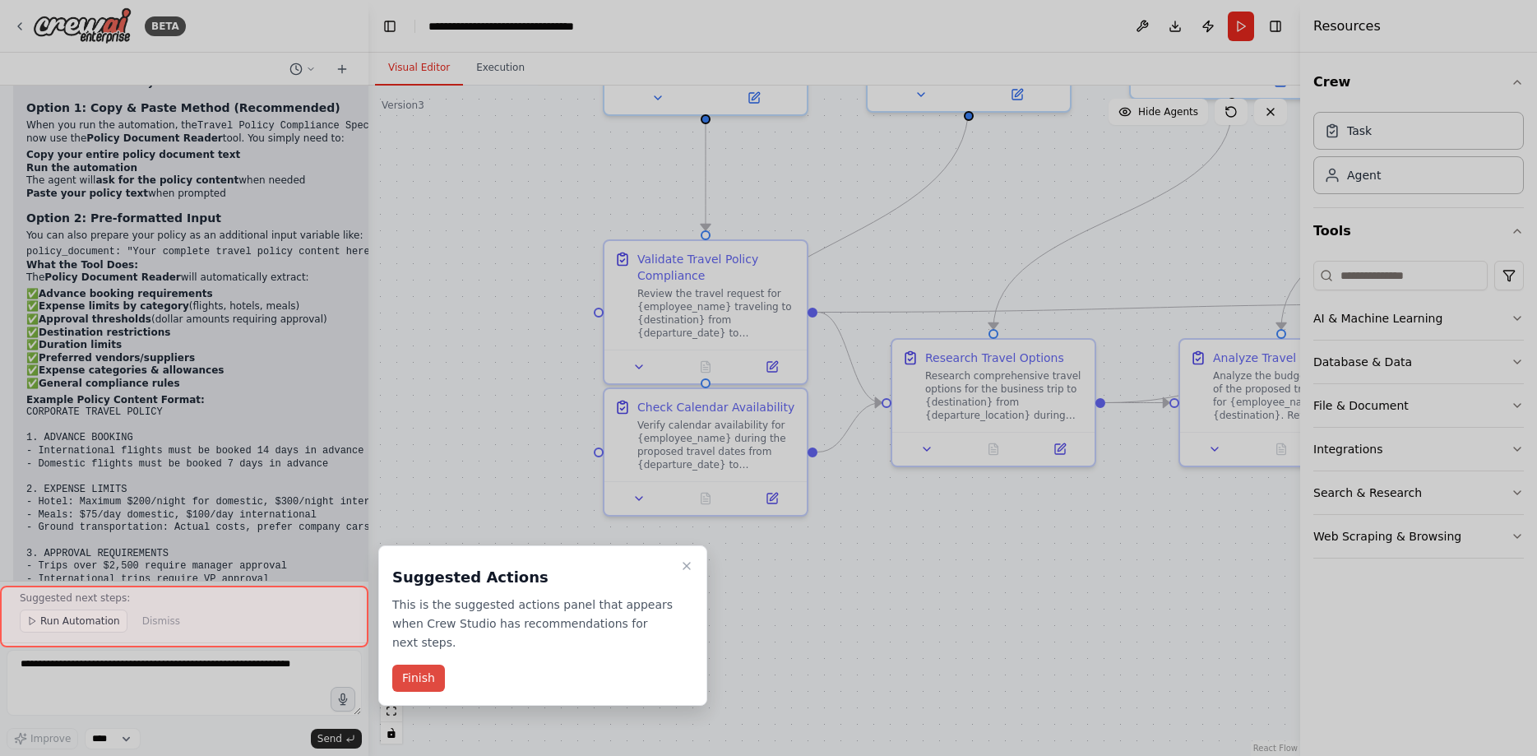
click at [441, 664] on button "Finish" at bounding box center [418, 677] width 53 height 27
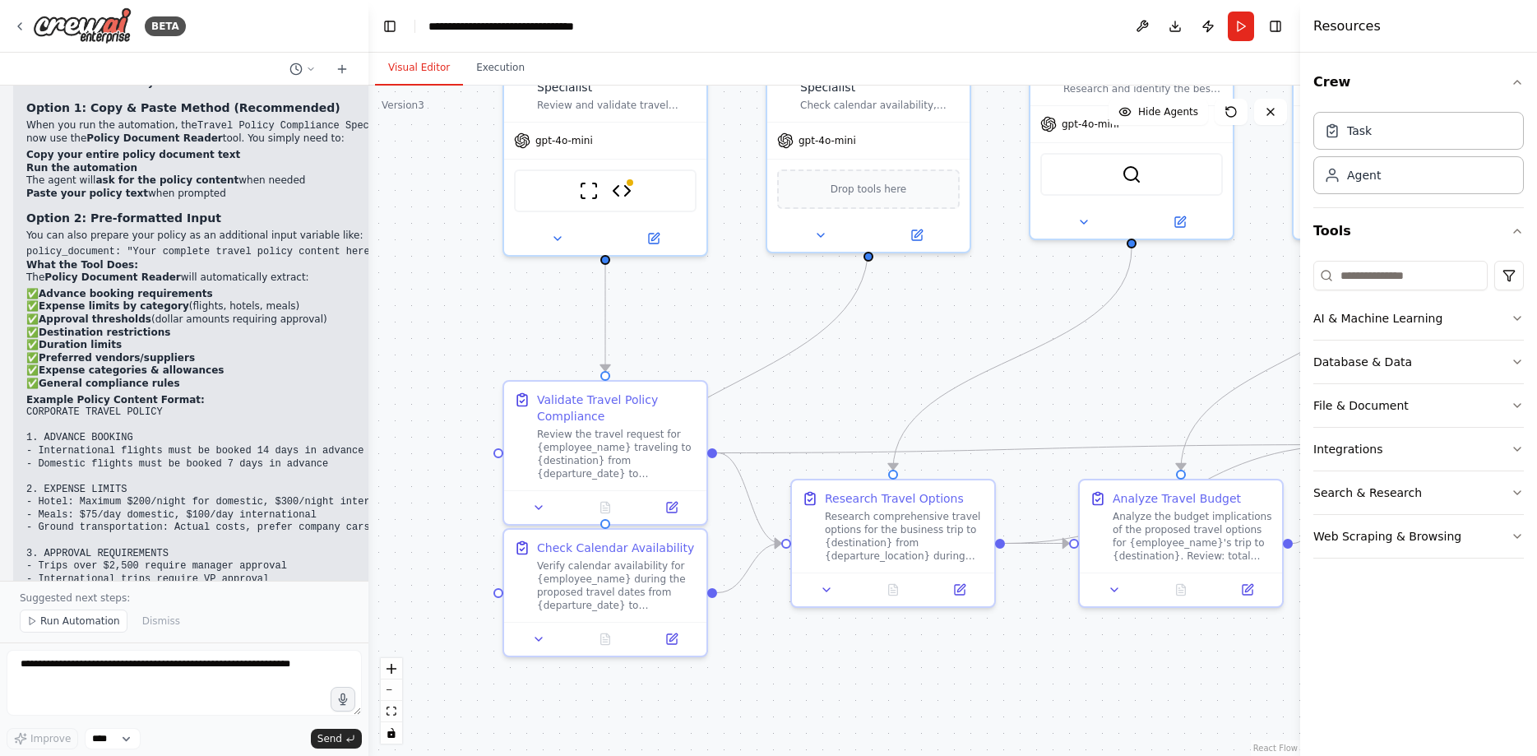
drag, startPoint x: 522, startPoint y: 439, endPoint x: 422, endPoint y: 580, distance: 172.7
click at [422, 580] on div ".deletable-edge-delete-btn { width: 20px; height: 20px; border: 0px solid #ffff…" at bounding box center [834, 421] width 932 height 670
click at [624, 187] on img at bounding box center [622, 188] width 20 height 20
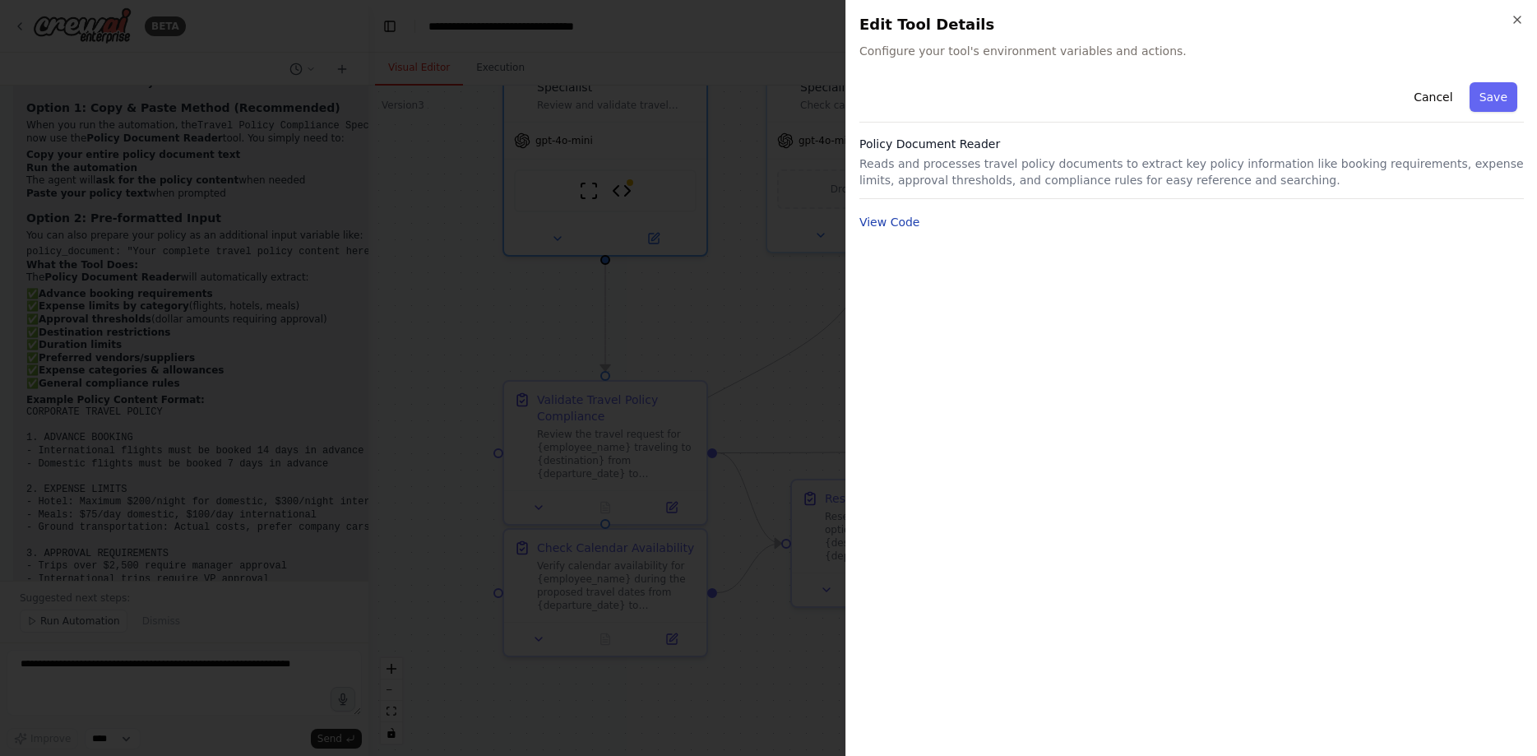
click at [890, 218] on button "View Code" at bounding box center [889, 222] width 61 height 16
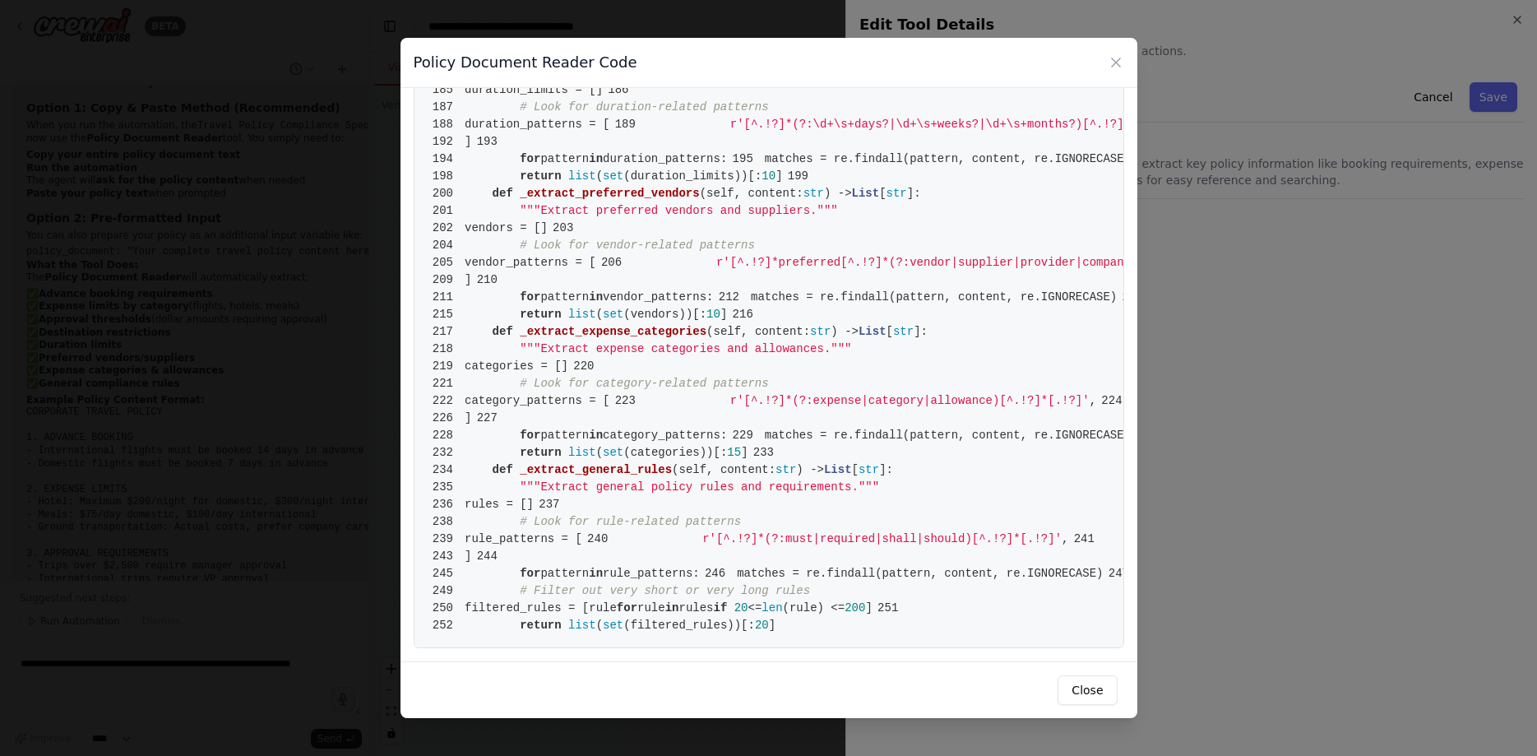
scroll to position [2280, 0]
click at [1118, 60] on icon at bounding box center [1116, 62] width 8 height 8
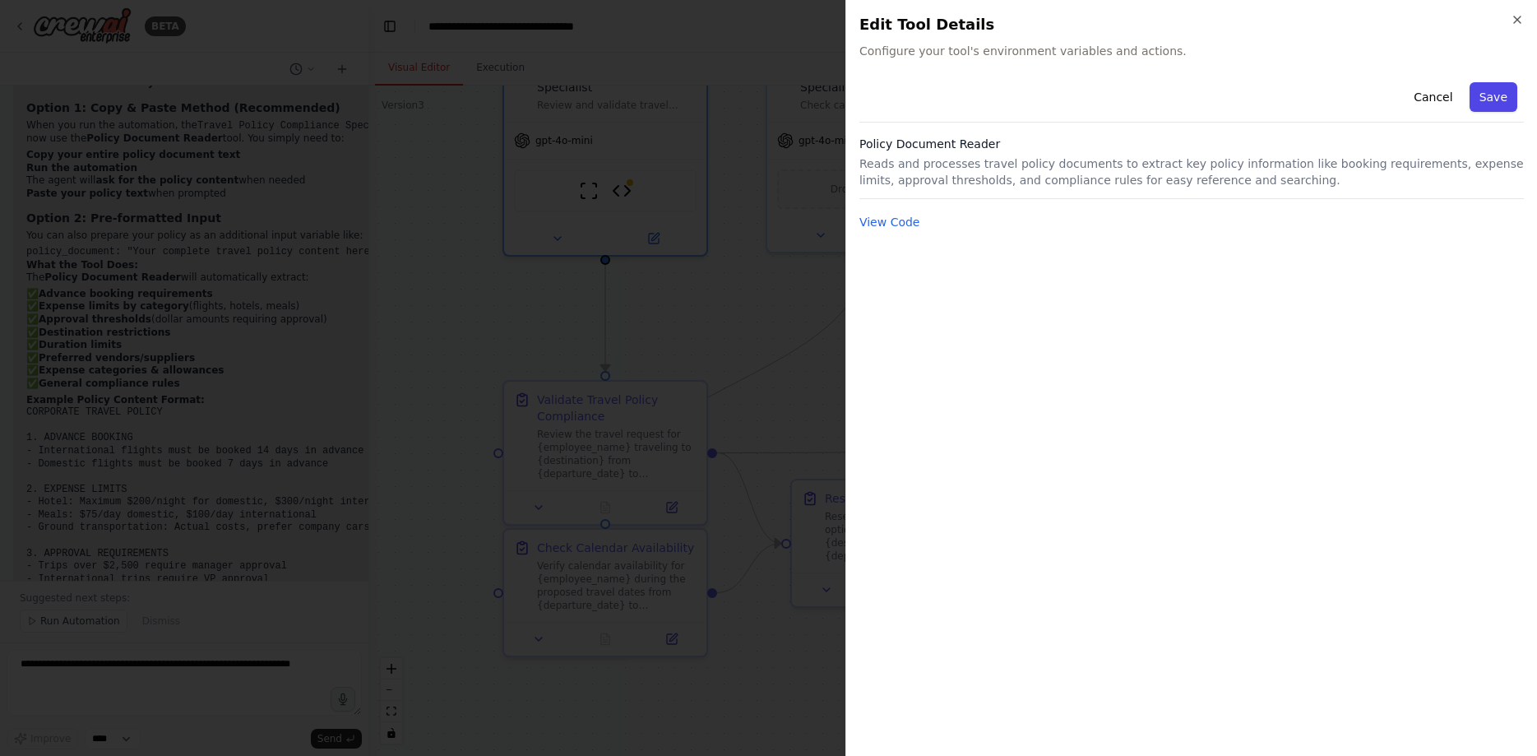
click at [1489, 100] on button "Save" at bounding box center [1494, 97] width 48 height 30
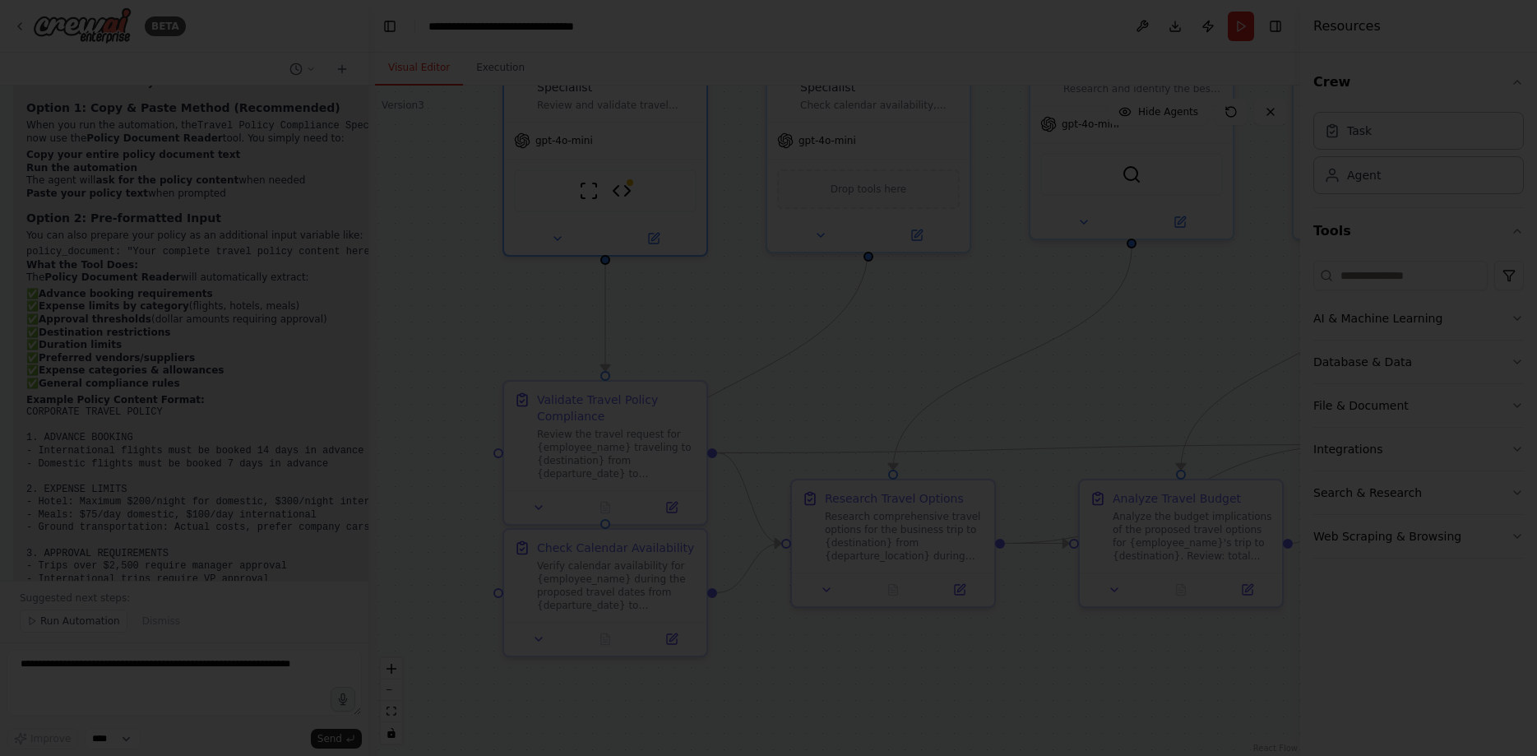
scroll to position [5196, 0]
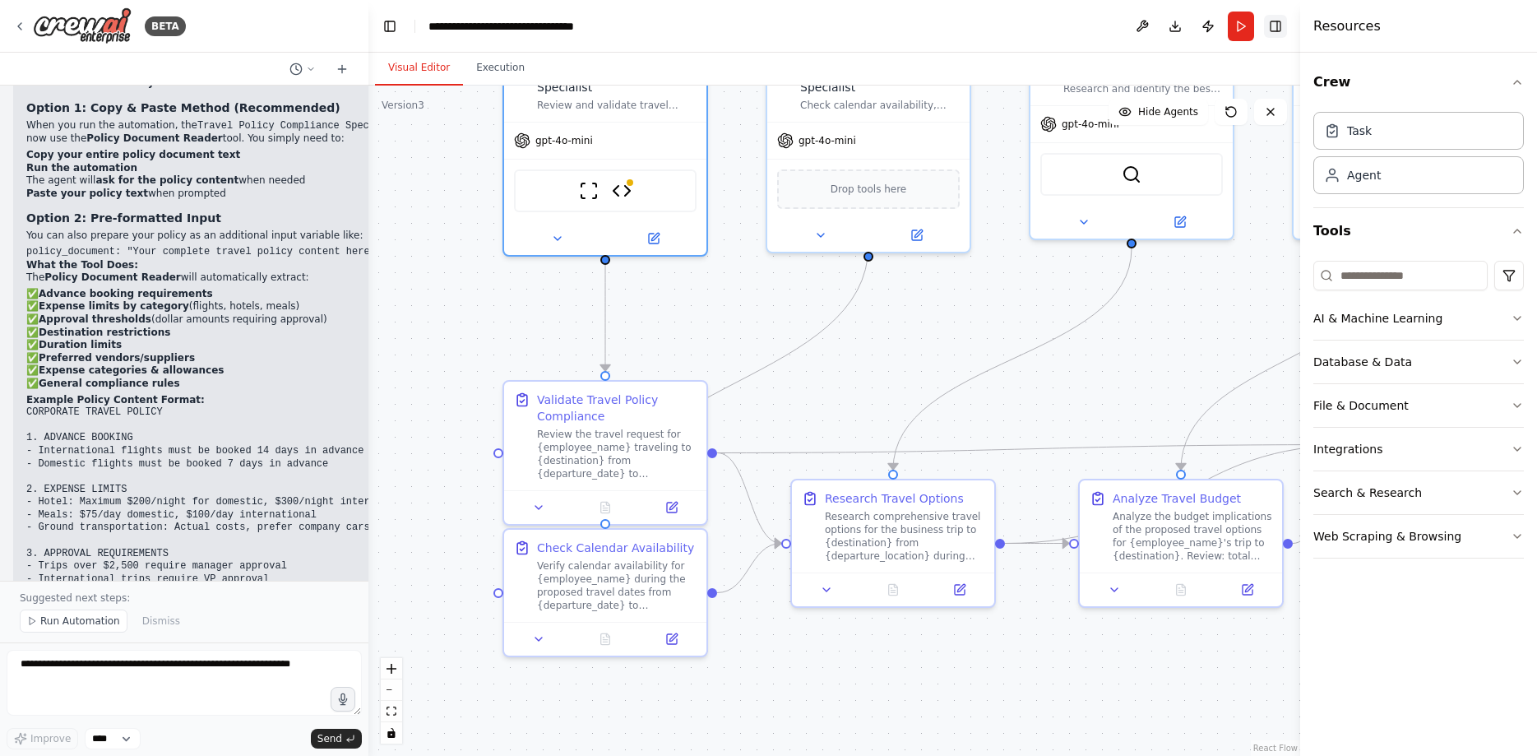
click at [1280, 30] on button "Toggle Right Sidebar" at bounding box center [1275, 26] width 23 height 23
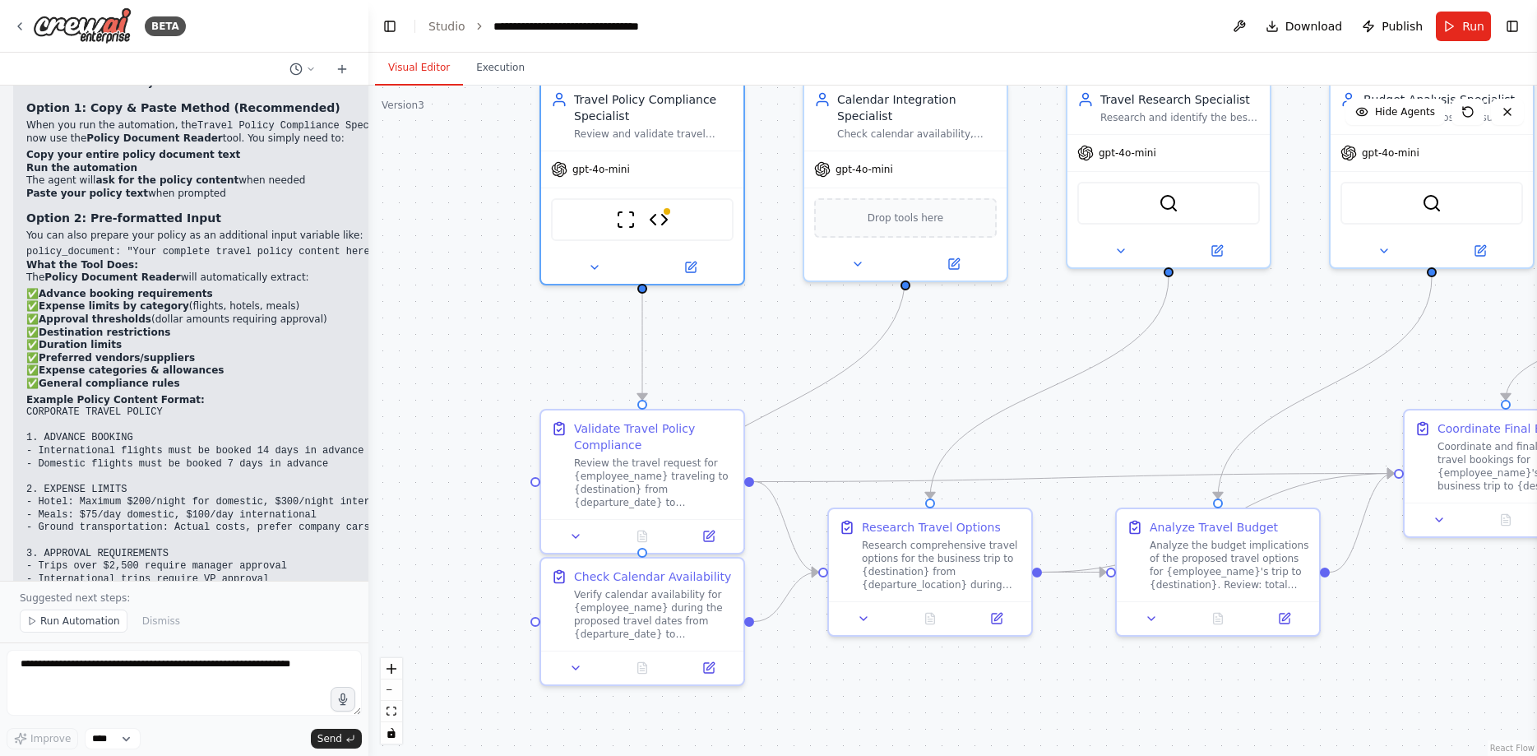
drag, startPoint x: 1164, startPoint y: 379, endPoint x: 1201, endPoint y: 408, distance: 46.9
click at [1201, 408] on div ".deletable-edge-delete-btn { width: 20px; height: 20px; border: 0px solid #ffff…" at bounding box center [952, 421] width 1169 height 670
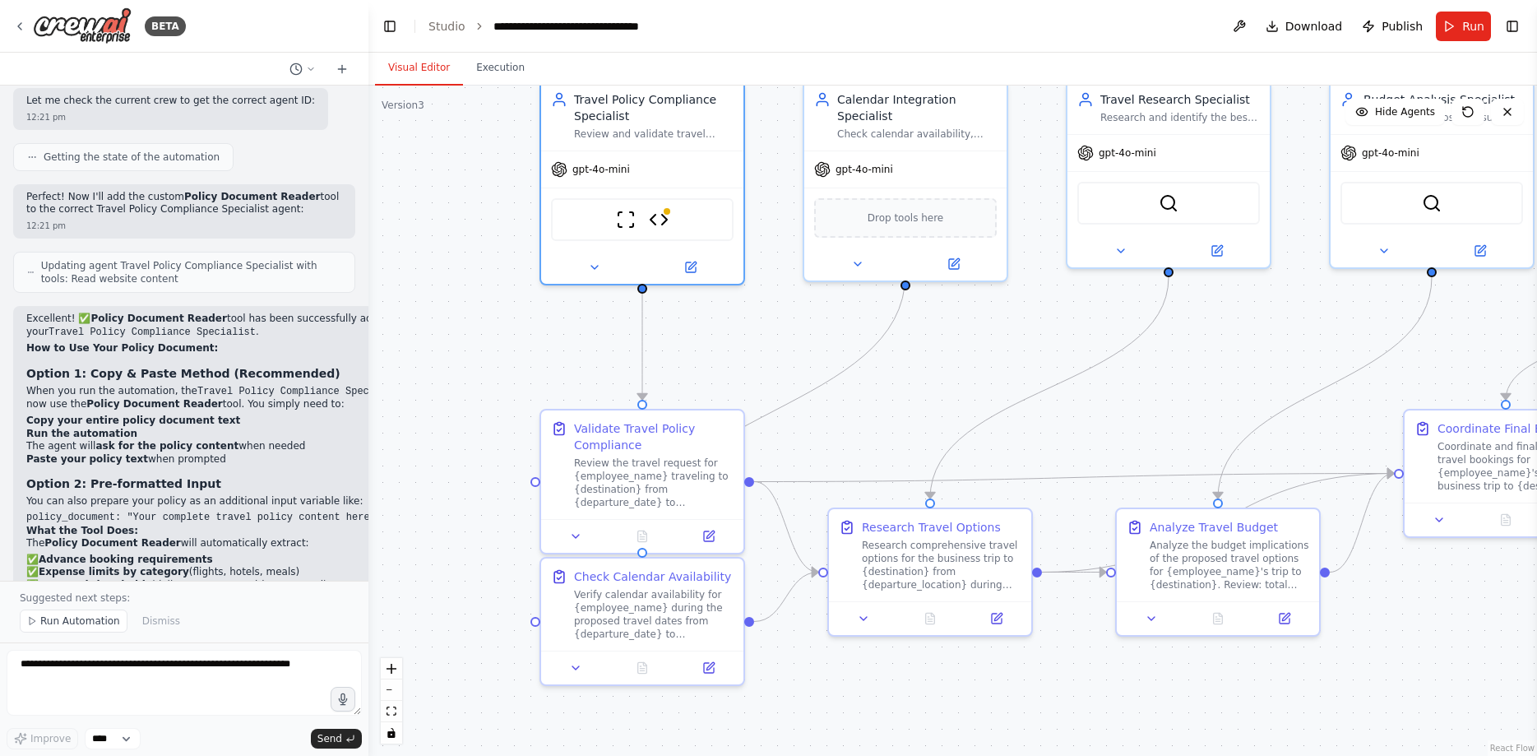
scroll to position [4886, 0]
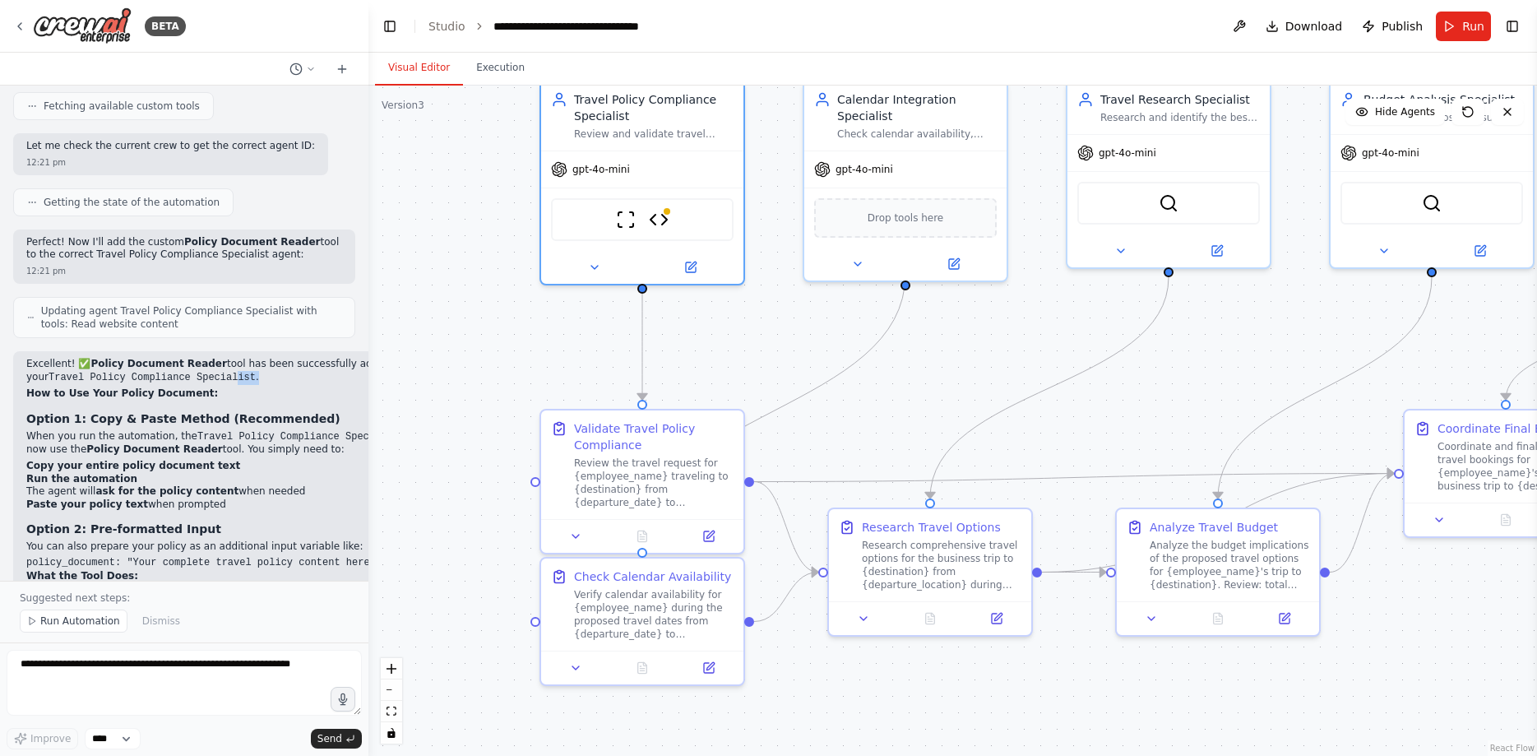
drag, startPoint x: 338, startPoint y: 220, endPoint x: 201, endPoint y: 220, distance: 137.3
click at [201, 358] on p "Excellent! ✅ Policy Document Reader tool has been successfully added to your Tr…" at bounding box center [227, 371] width 403 height 26
click at [278, 387] on h2 "How to Use Your Policy Document:" at bounding box center [227, 393] width 403 height 13
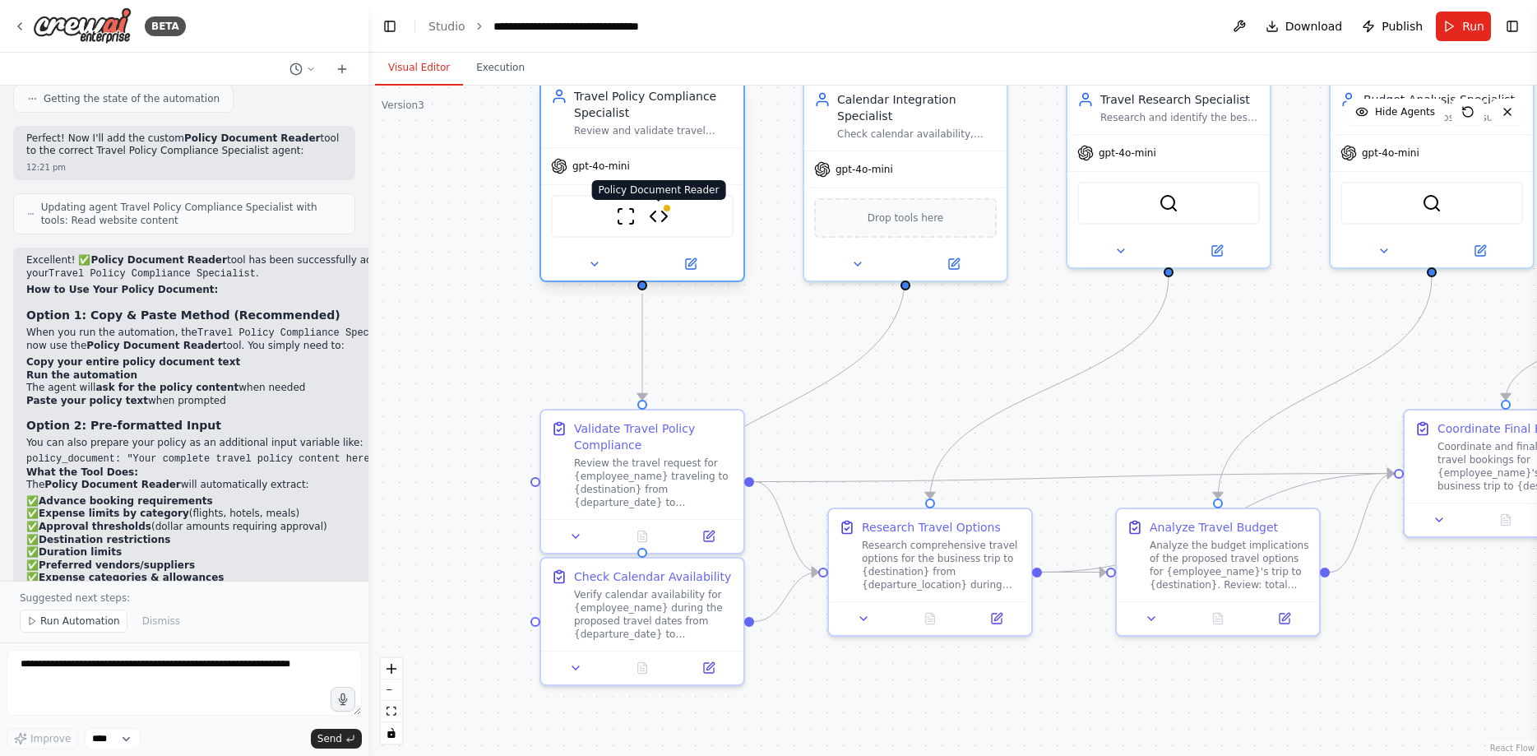
click at [660, 222] on img at bounding box center [659, 216] width 20 height 20
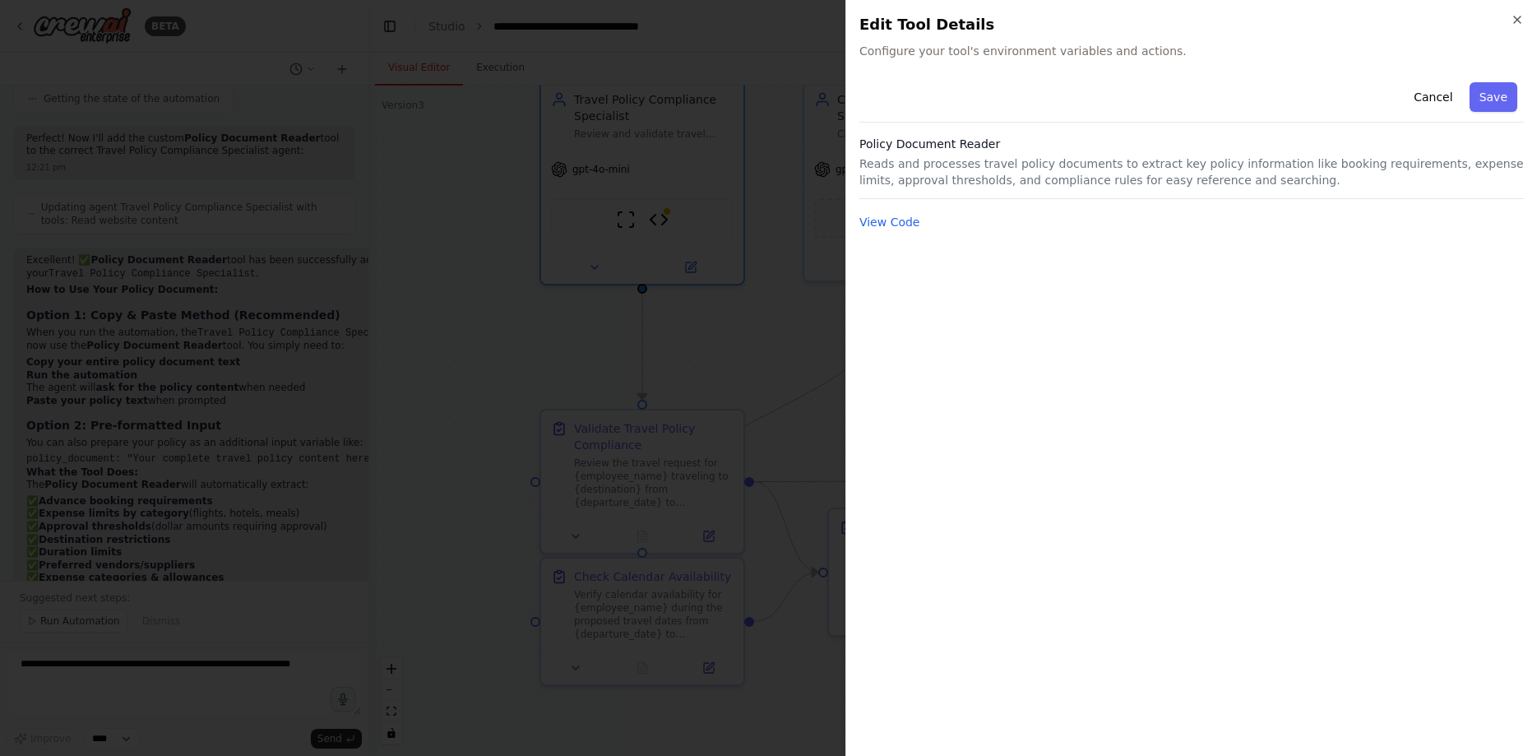
click at [952, 156] on p "Reads and processes travel policy documents to extract key policy information l…" at bounding box center [1191, 171] width 664 height 33
click at [1006, 167] on p "Reads and processes travel policy documents to extract key policy information l…" at bounding box center [1191, 171] width 664 height 33
click at [1007, 167] on p "Reads and processes travel policy documents to extract key policy information l…" at bounding box center [1191, 171] width 664 height 33
click at [980, 179] on p "Reads and processes travel policy documents to extract key policy information l…" at bounding box center [1191, 171] width 664 height 33
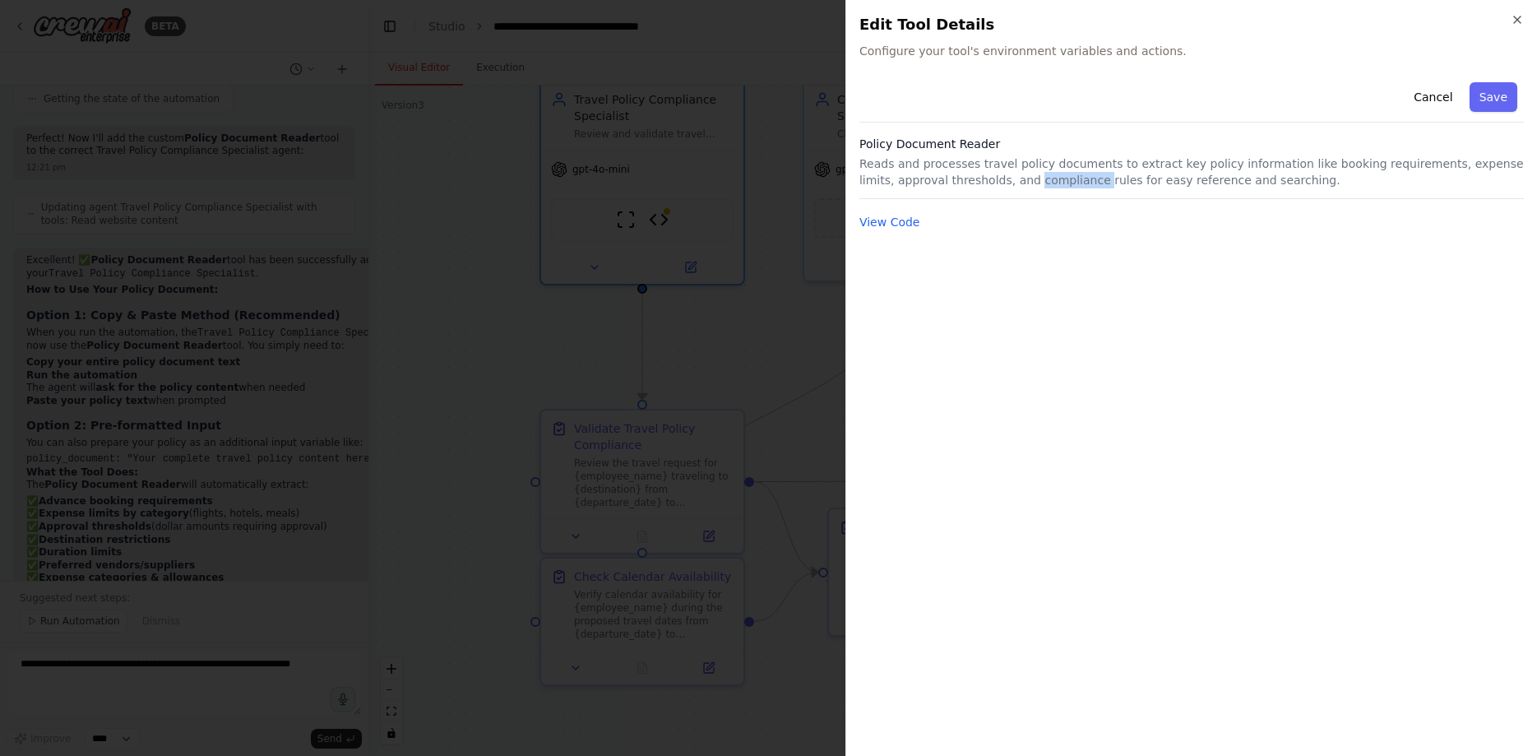
click at [980, 179] on p "Reads and processes travel policy documents to extract key policy information l…" at bounding box center [1191, 171] width 664 height 33
click at [1451, 94] on button "Cancel" at bounding box center [1433, 97] width 58 height 30
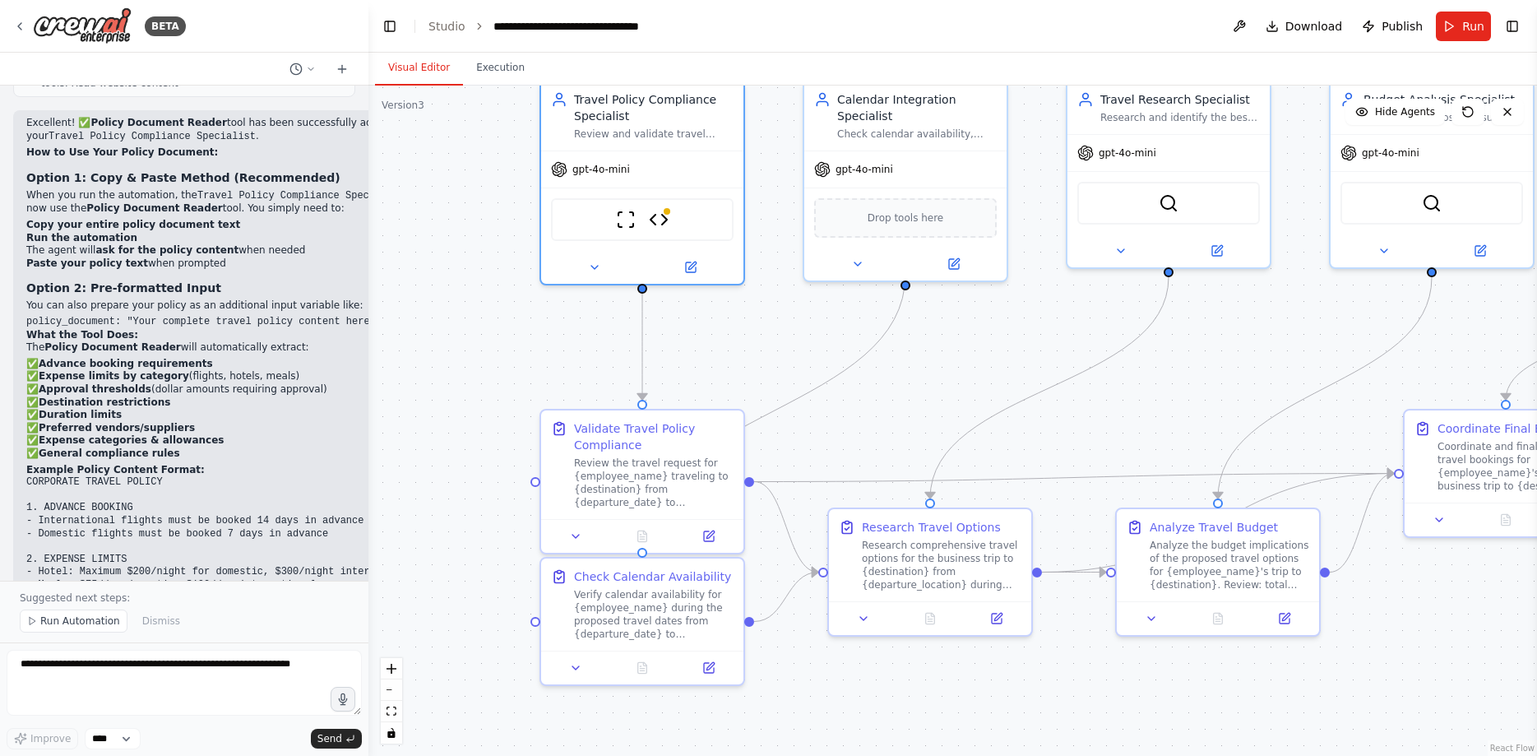
scroll to position [5093, 0]
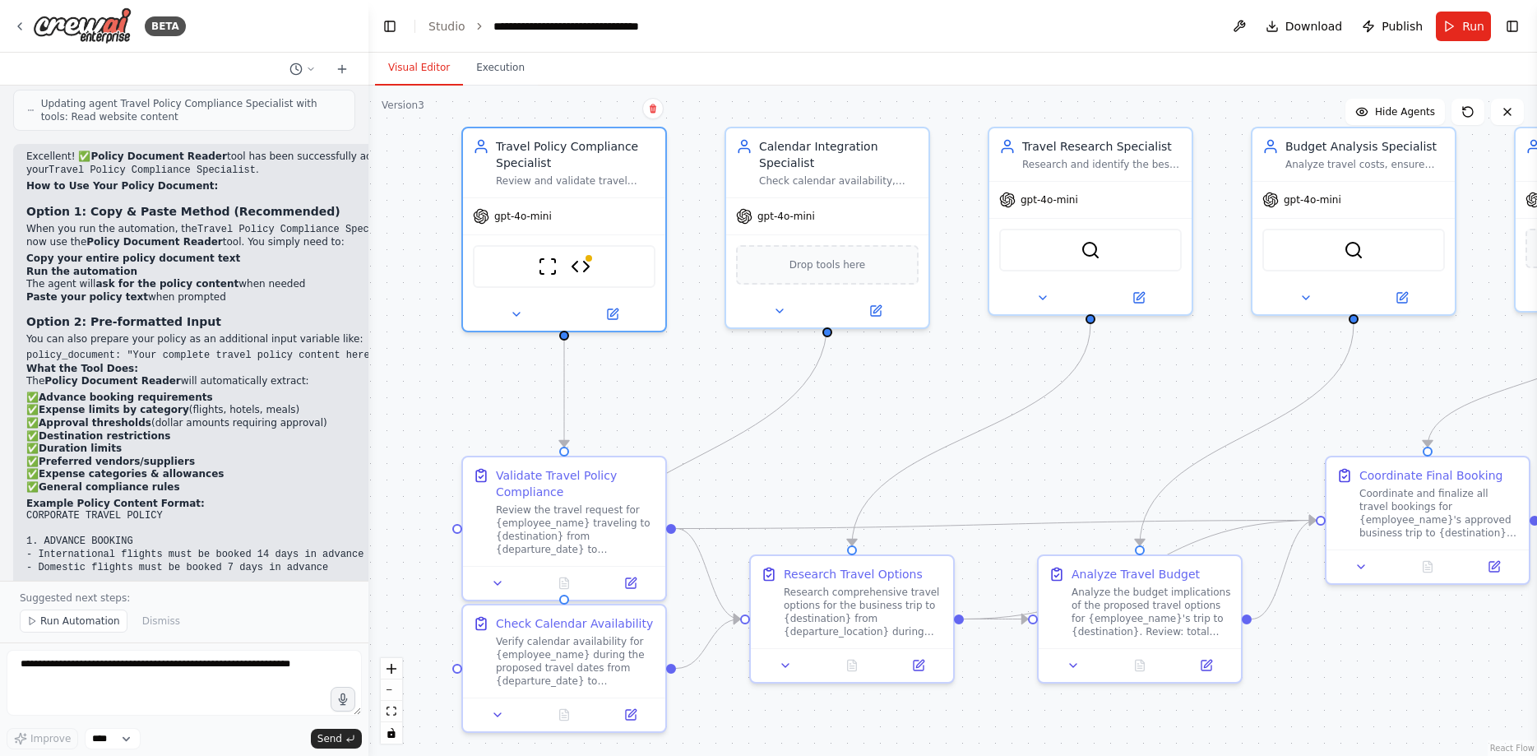
drag, startPoint x: 1172, startPoint y: 392, endPoint x: 1094, endPoint y: 439, distance: 91.1
click at [1094, 439] on div ".deletable-edge-delete-btn { width: 20px; height: 20px; border: 0px solid #ffff…" at bounding box center [952, 421] width 1169 height 670
click at [589, 260] on img at bounding box center [581, 263] width 20 height 20
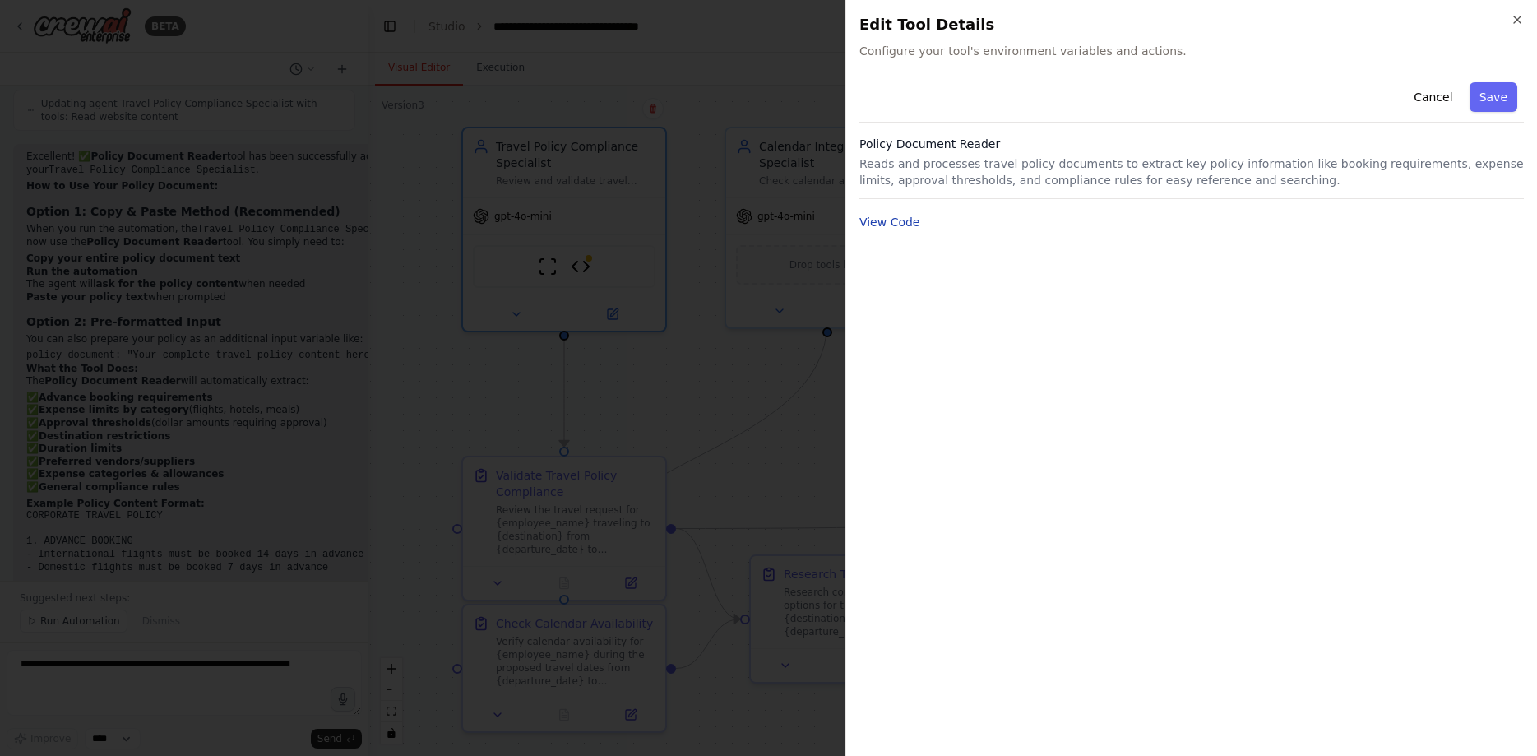
click at [908, 223] on button "View Code" at bounding box center [889, 222] width 61 height 16
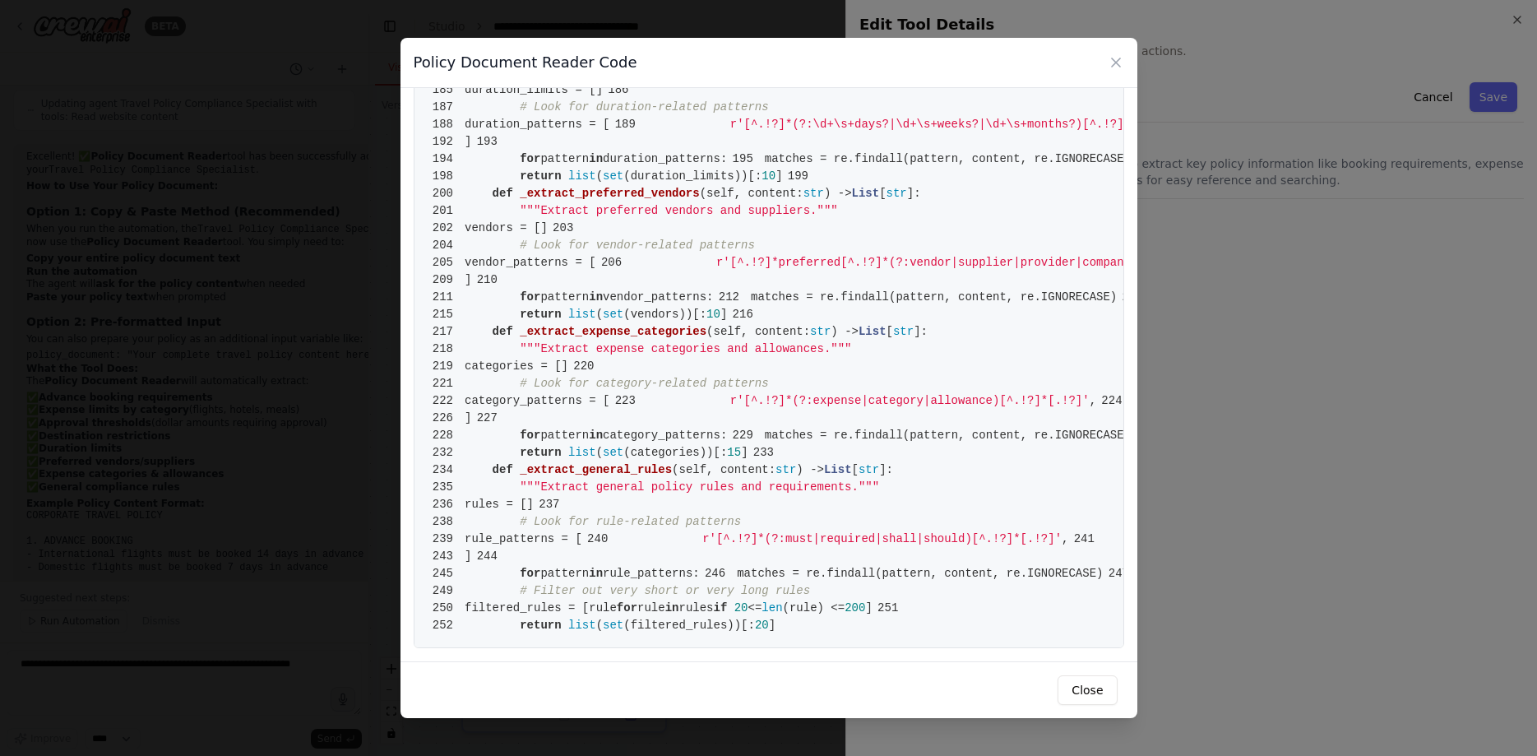
scroll to position [3833, 0]
click at [1085, 683] on button "Close" at bounding box center [1087, 690] width 59 height 30
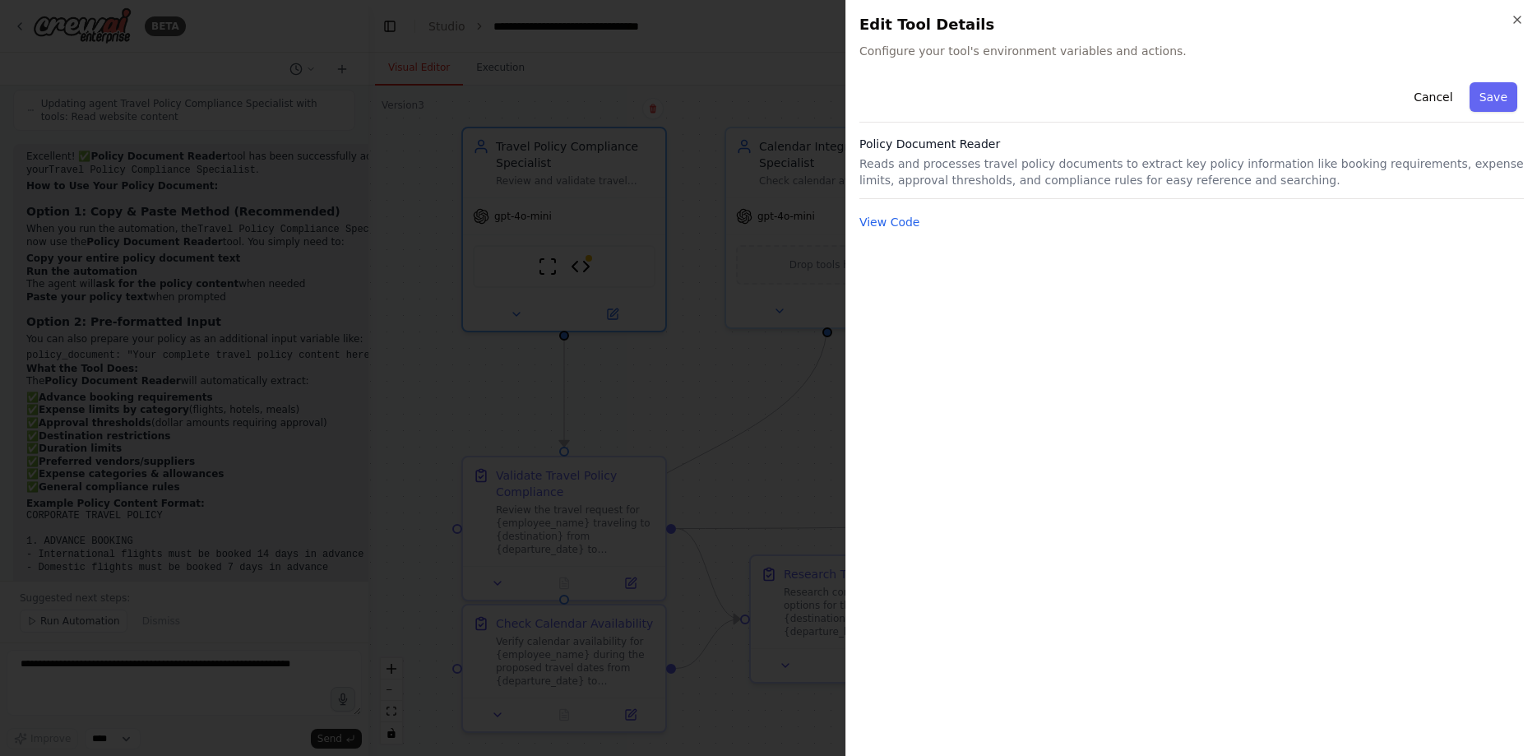
click at [1382, 160] on p "Reads and processes travel policy documents to extract key policy information l…" at bounding box center [1191, 171] width 664 height 33
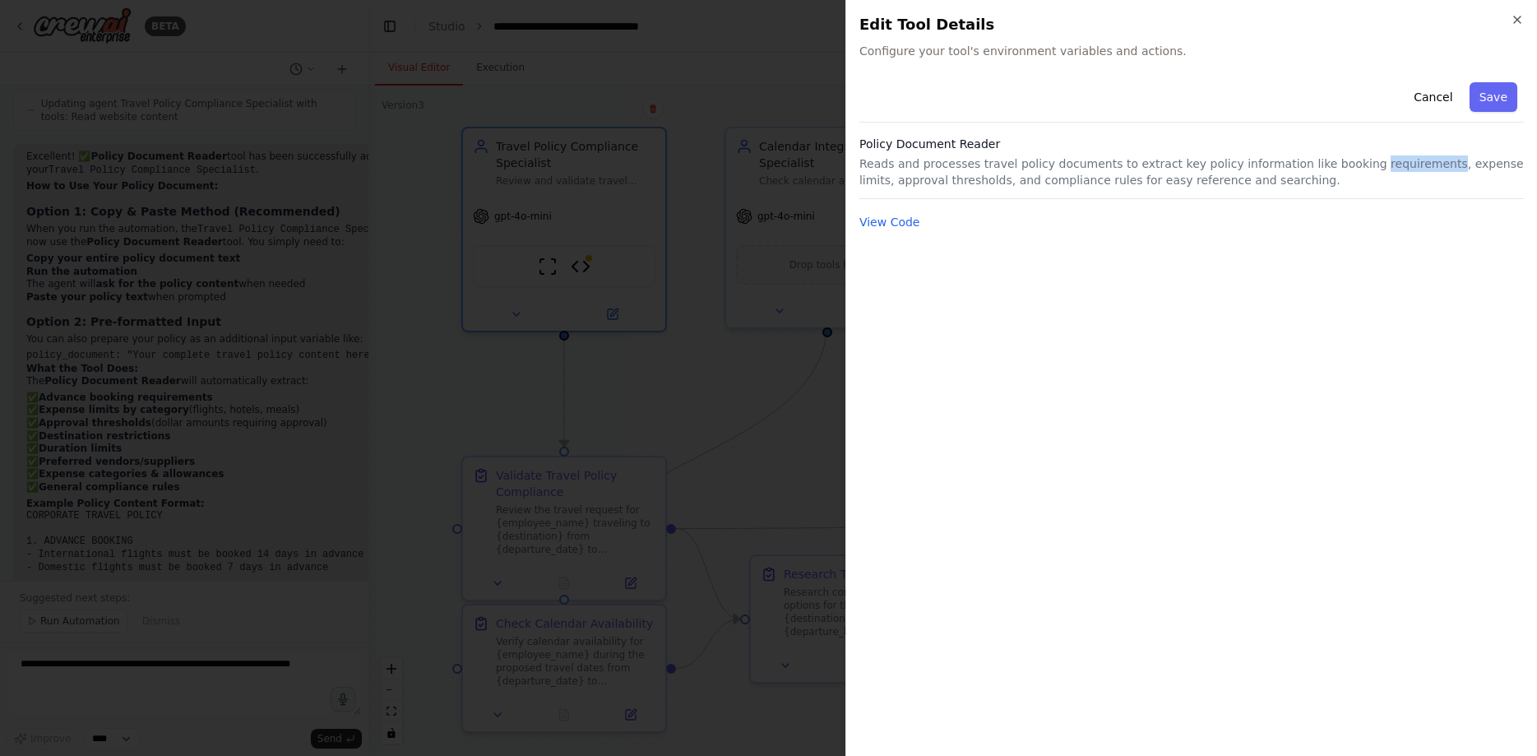
click at [1382, 160] on p "Reads and processes travel policy documents to extract key policy information l…" at bounding box center [1191, 171] width 664 height 33
click at [1511, 89] on button "Save" at bounding box center [1494, 97] width 48 height 30
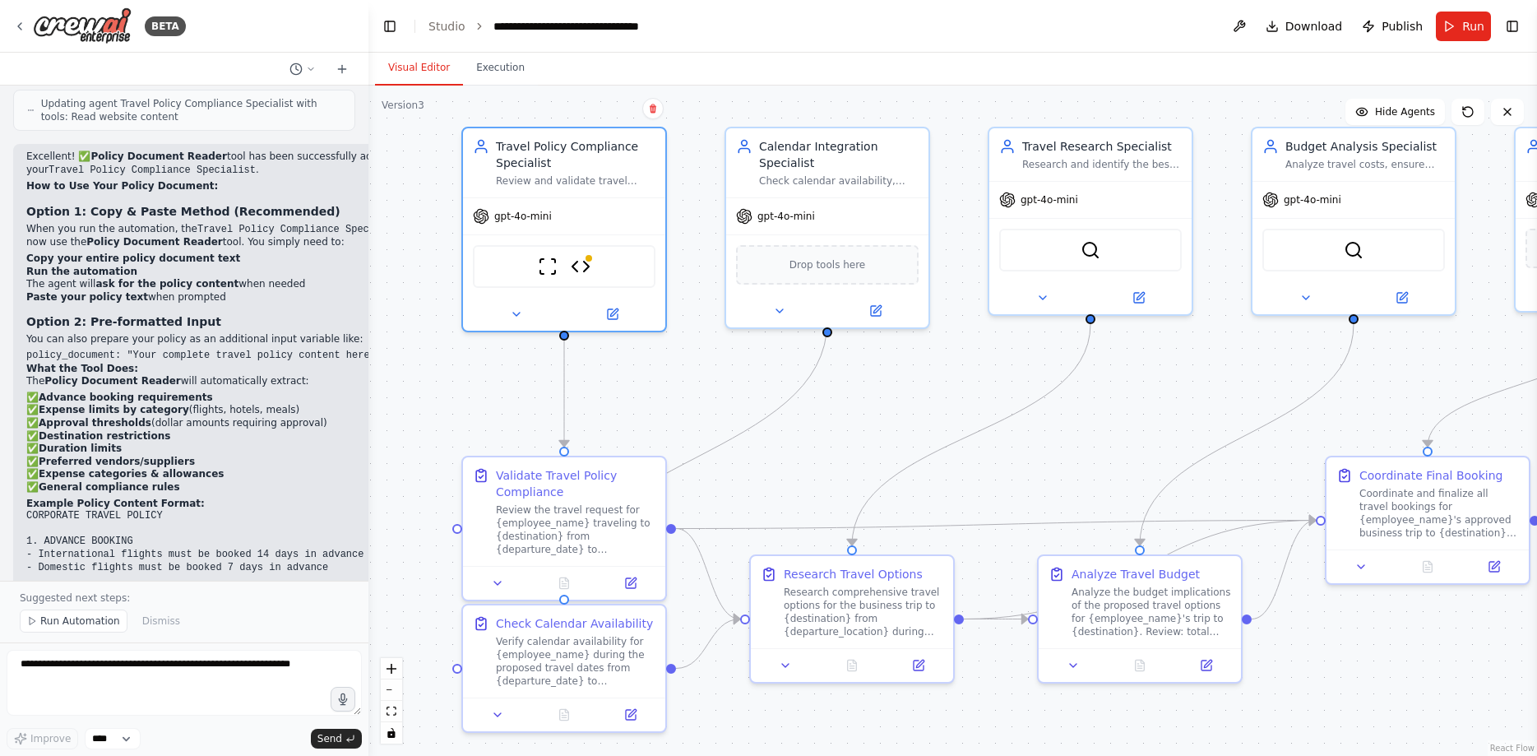
scroll to position [5093, 0]
click at [132, 735] on select "****" at bounding box center [113, 738] width 56 height 21
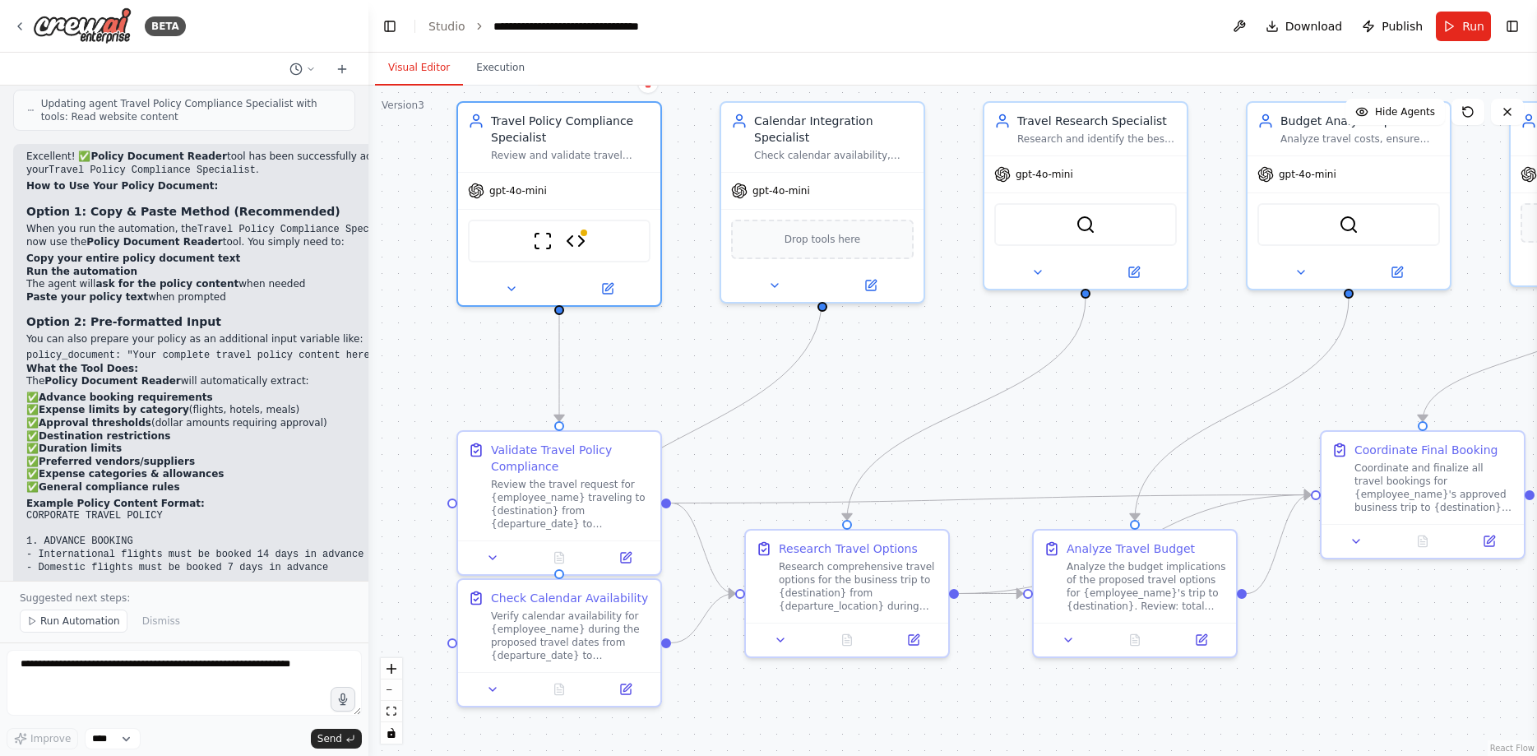
drag, startPoint x: 780, startPoint y: 499, endPoint x: 775, endPoint y: 474, distance: 26.0
click at [775, 474] on div ".deletable-edge-delete-btn { width: 20px; height: 20px; border: 0px solid #ffff…" at bounding box center [952, 421] width 1169 height 670
click at [613, 285] on icon at bounding box center [608, 285] width 10 height 10
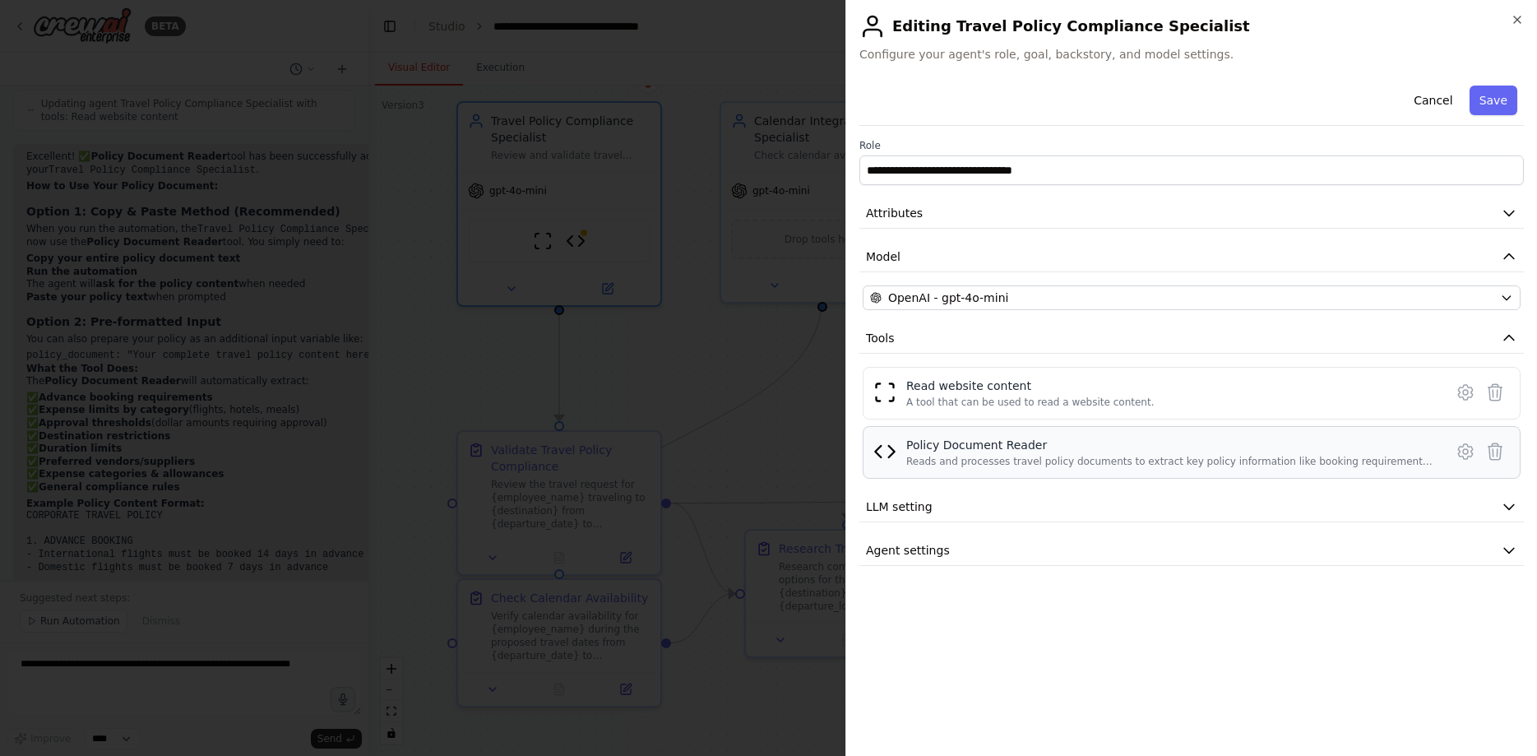
click at [930, 452] on div "Policy Document Reader" at bounding box center [1170, 445] width 528 height 16
drag, startPoint x: 910, startPoint y: 461, endPoint x: 1053, endPoint y: 460, distance: 142.3
click at [1053, 460] on div "Reads and processes travel policy documents to extract key policy information l…" at bounding box center [1170, 461] width 528 height 13
click at [1027, 463] on div "Reads and processes travel policy documents to extract key policy information l…" at bounding box center [1170, 461] width 528 height 13
click at [1464, 455] on icon at bounding box center [1466, 452] width 20 height 20
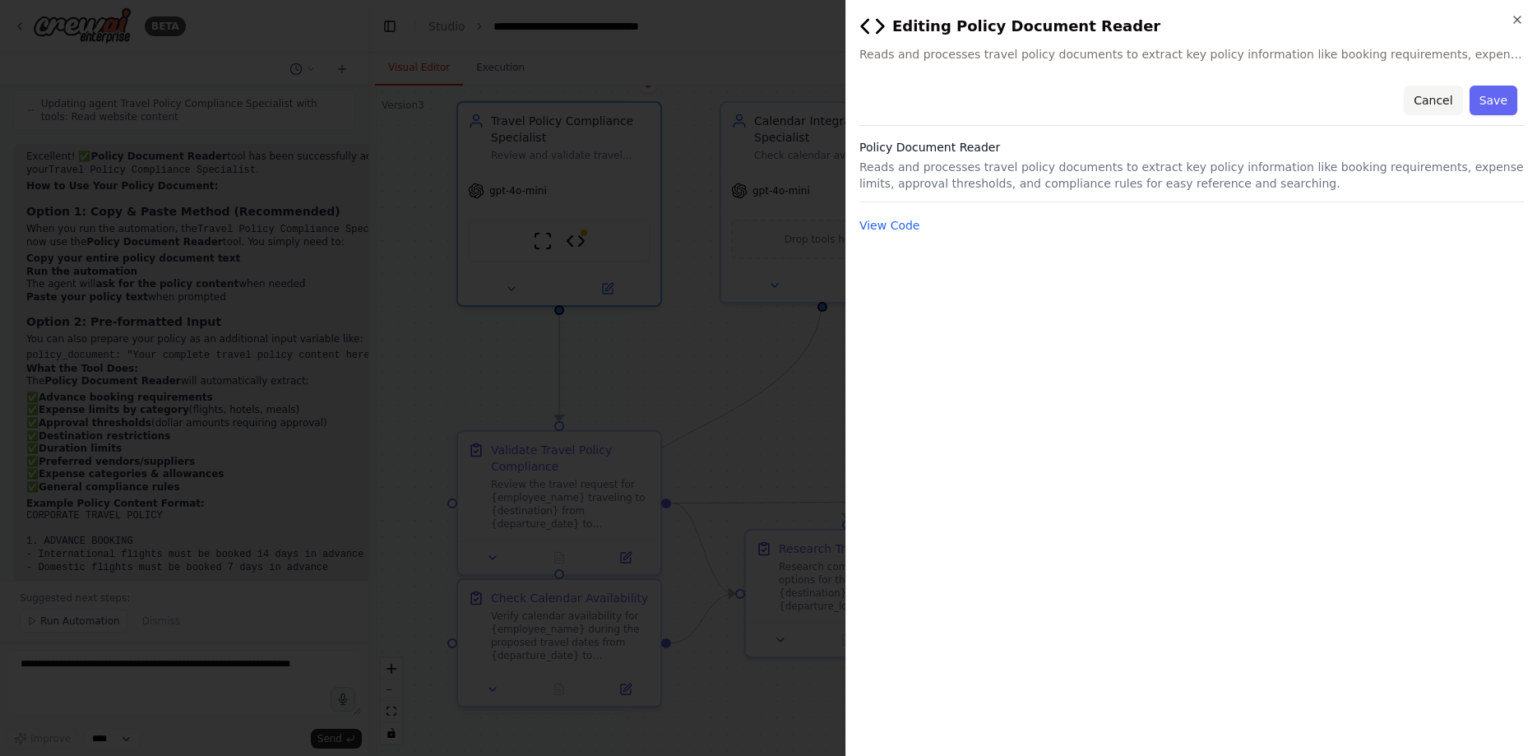
click at [1426, 100] on button "Cancel" at bounding box center [1433, 101] width 58 height 30
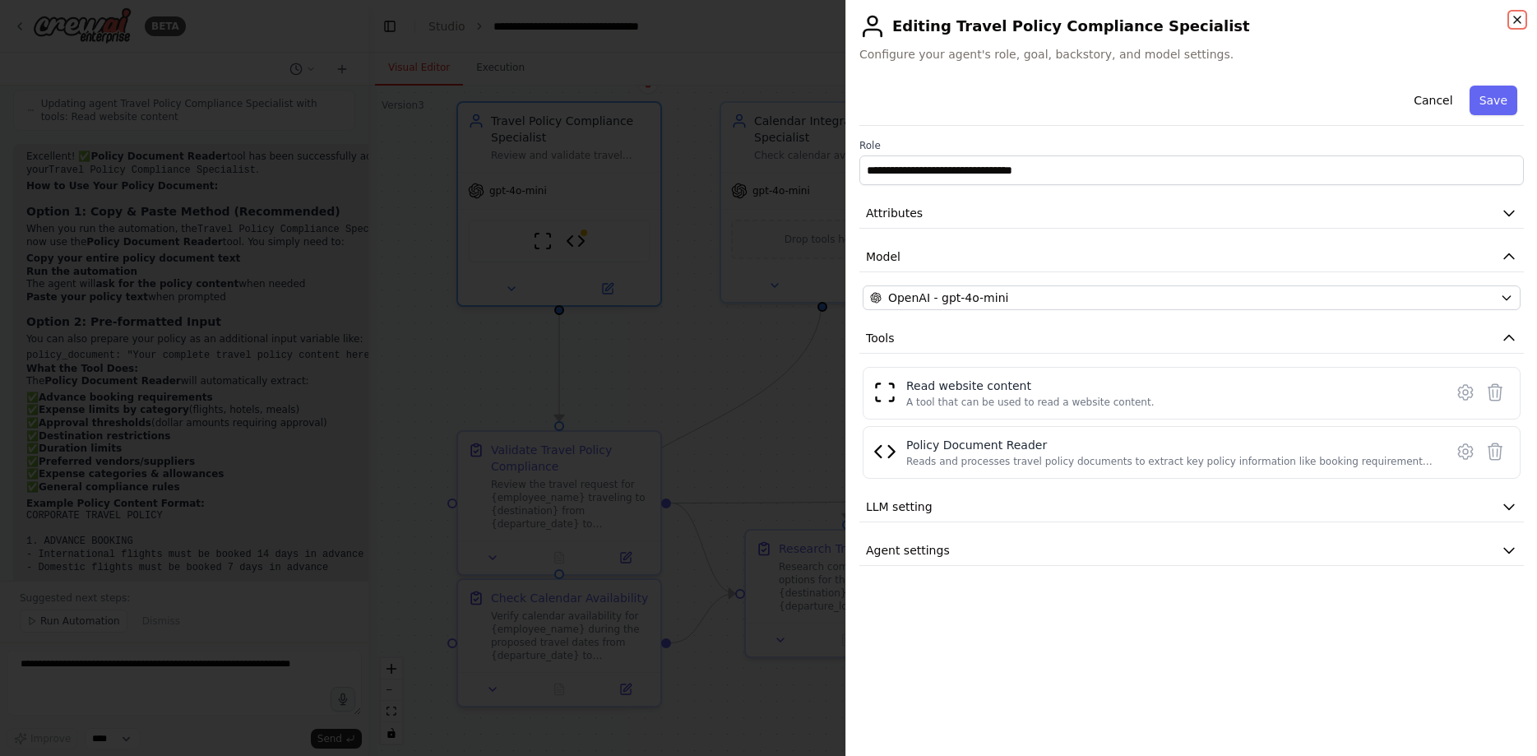
click at [1520, 22] on icon "button" at bounding box center [1517, 19] width 7 height 7
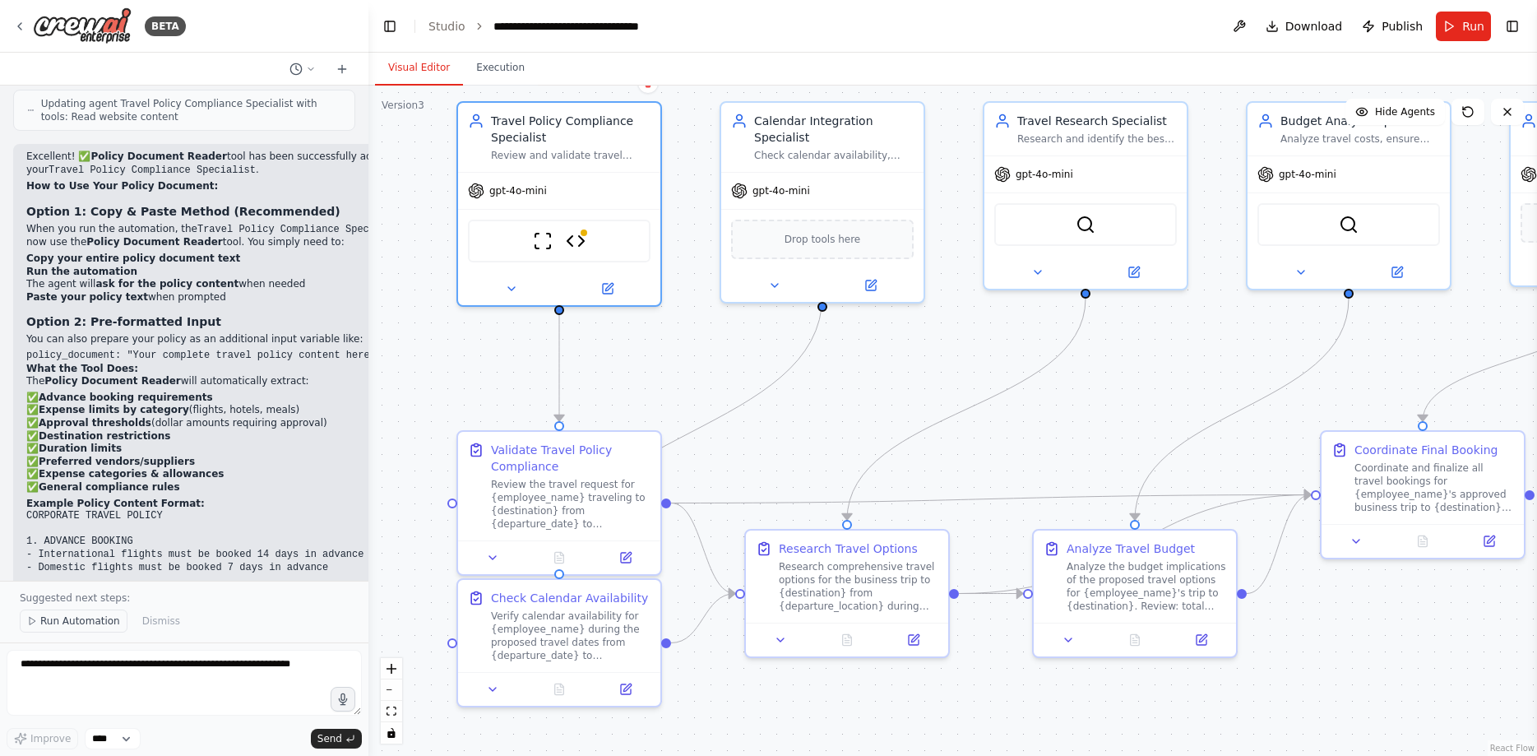
click at [70, 623] on span "Run Automation" at bounding box center [80, 620] width 80 height 13
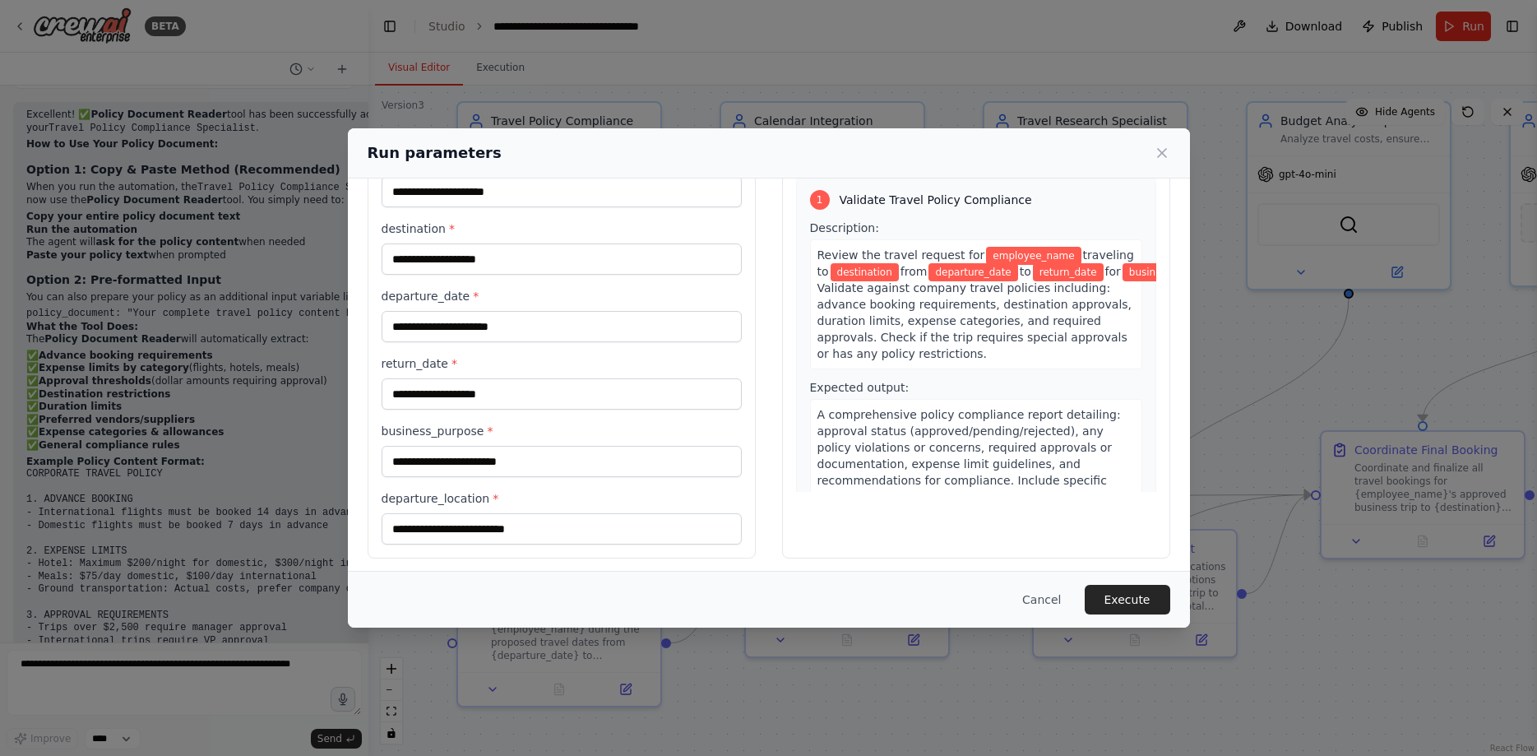
scroll to position [90, 0]
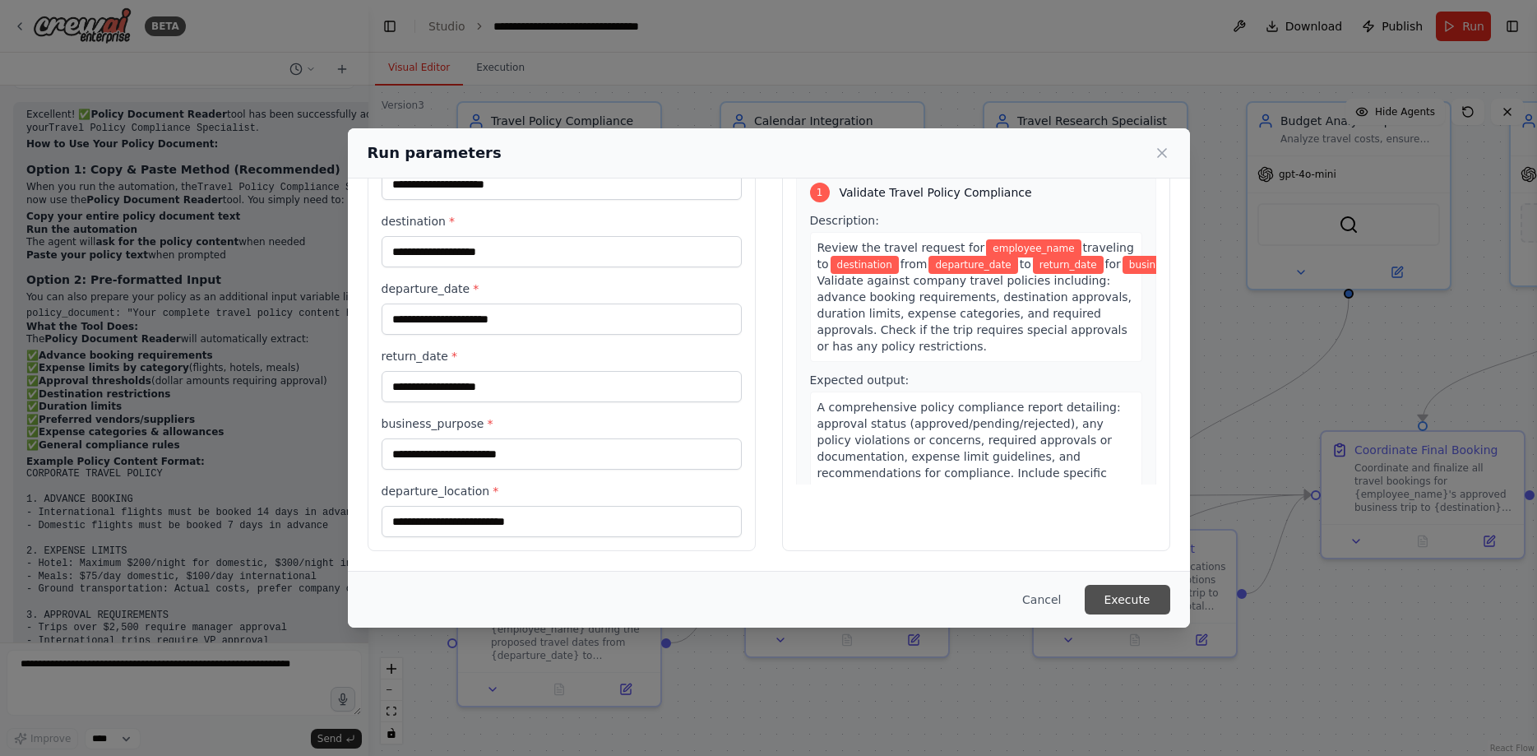
click at [1139, 602] on button "Execute" at bounding box center [1128, 600] width 86 height 30
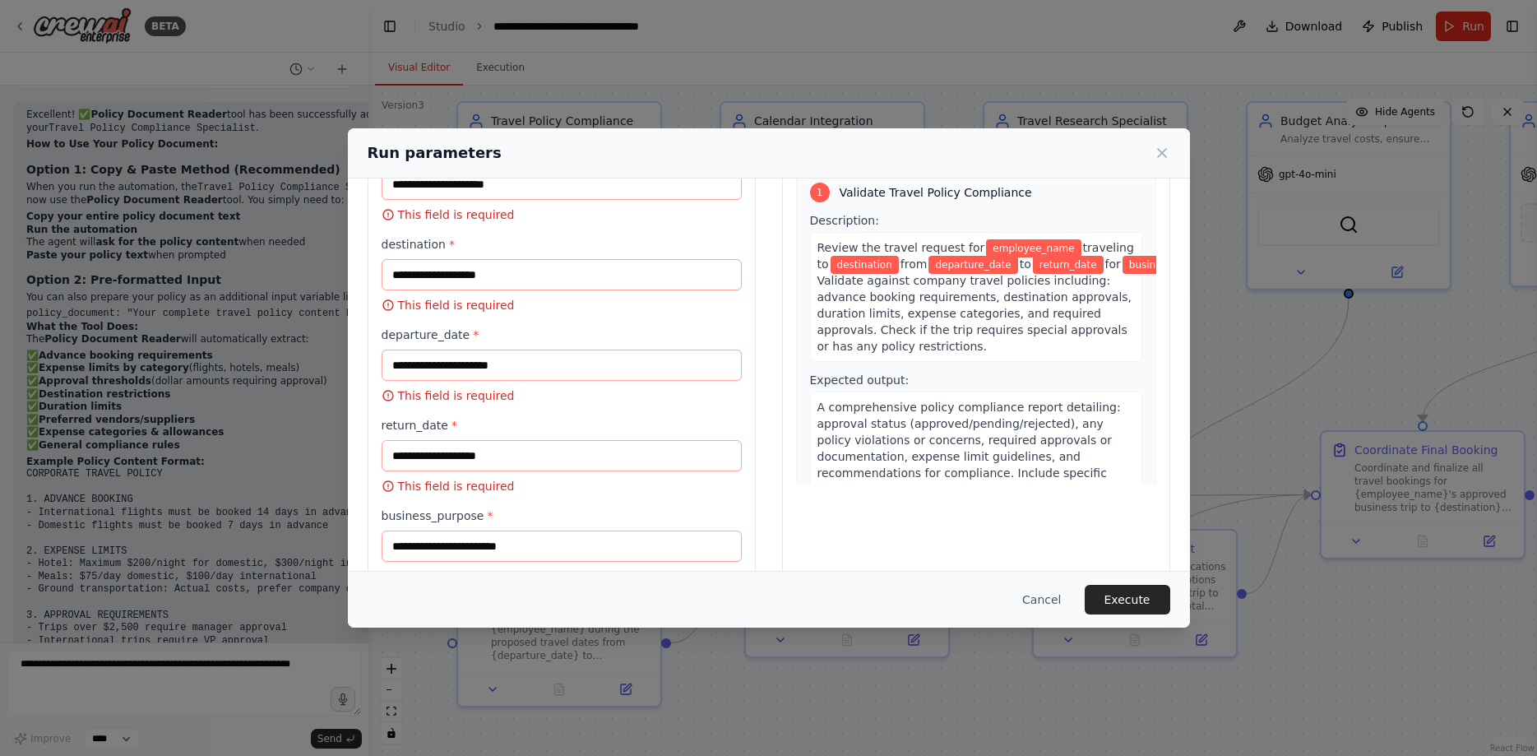
scroll to position [0, 0]
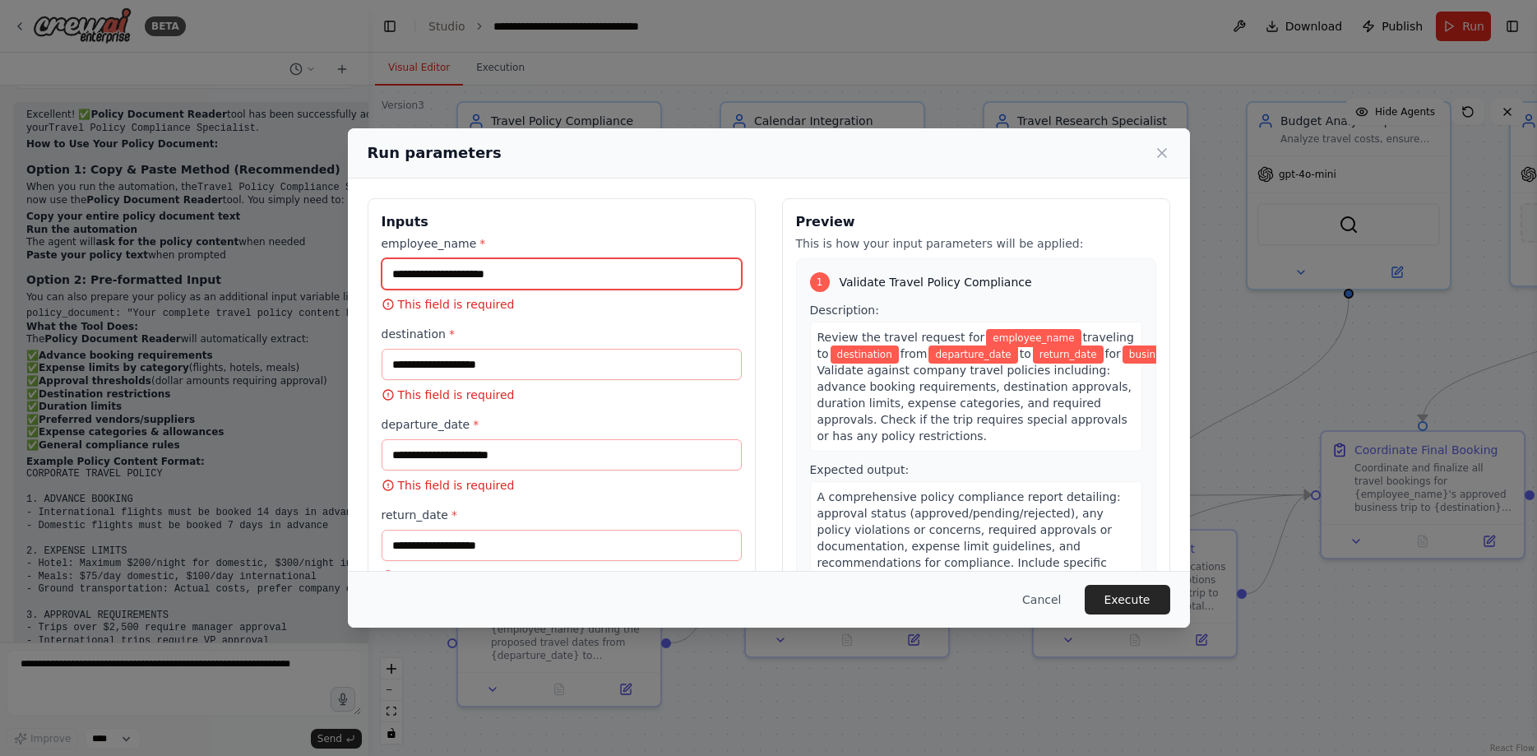
click at [586, 285] on input "employee_name *" at bounding box center [562, 273] width 360 height 31
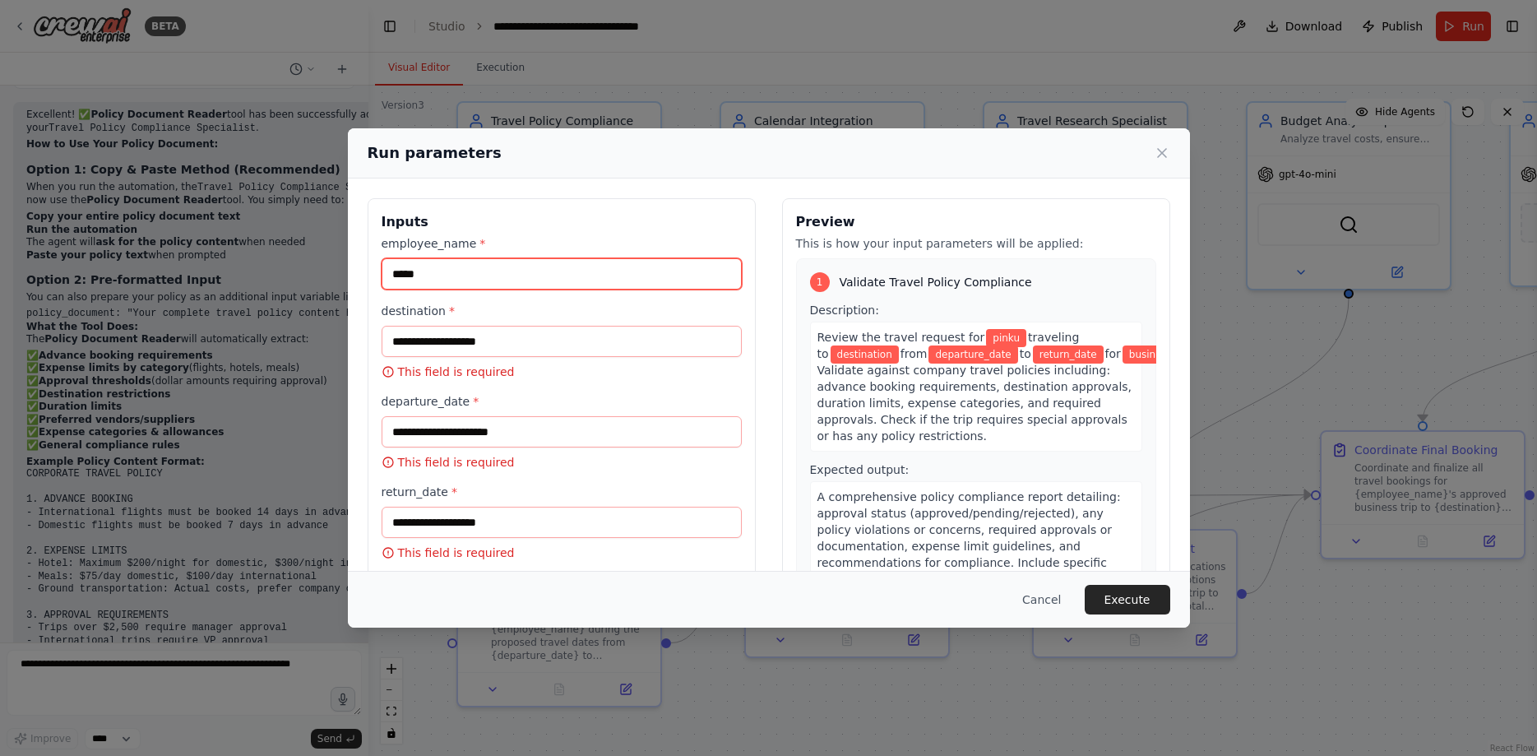
type input "*****"
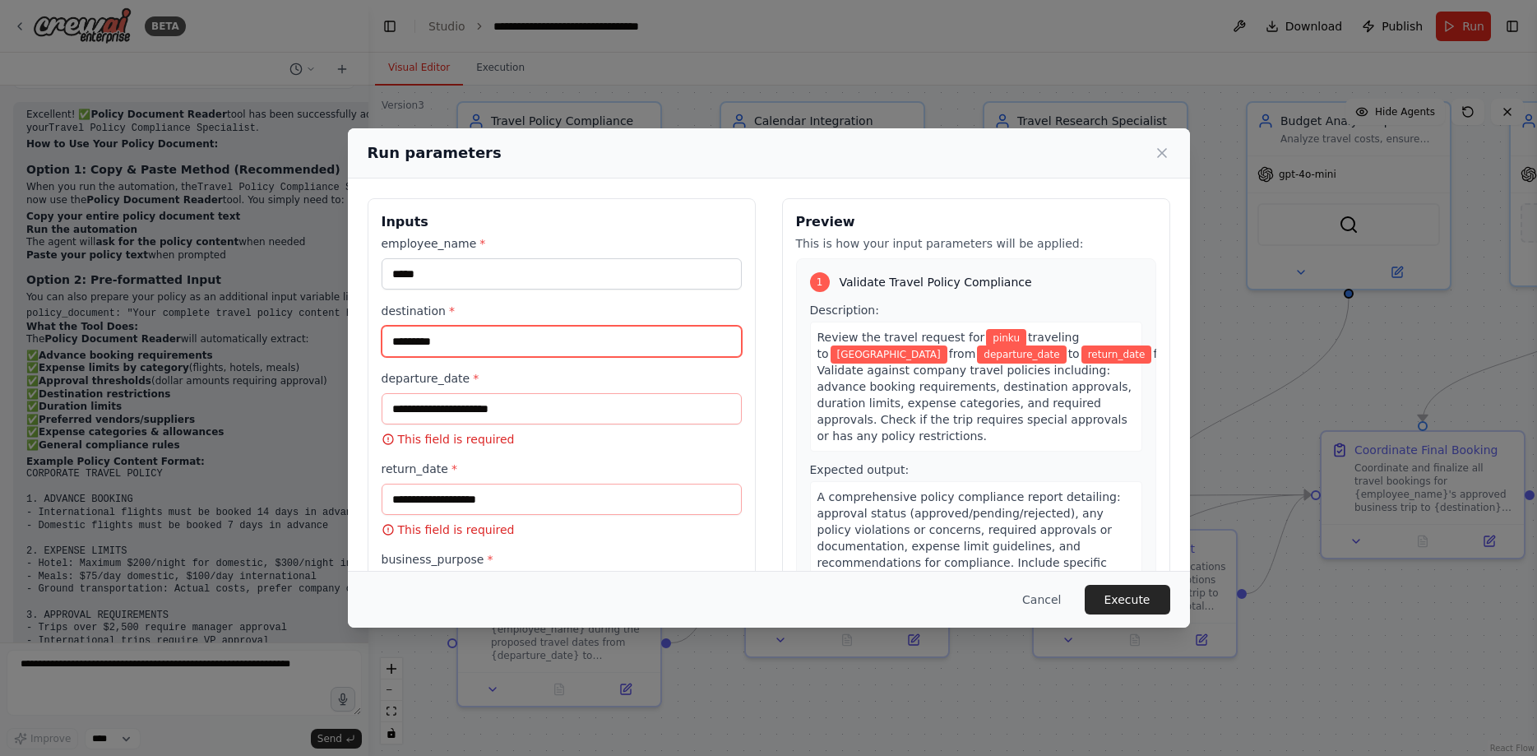
type input "*********"
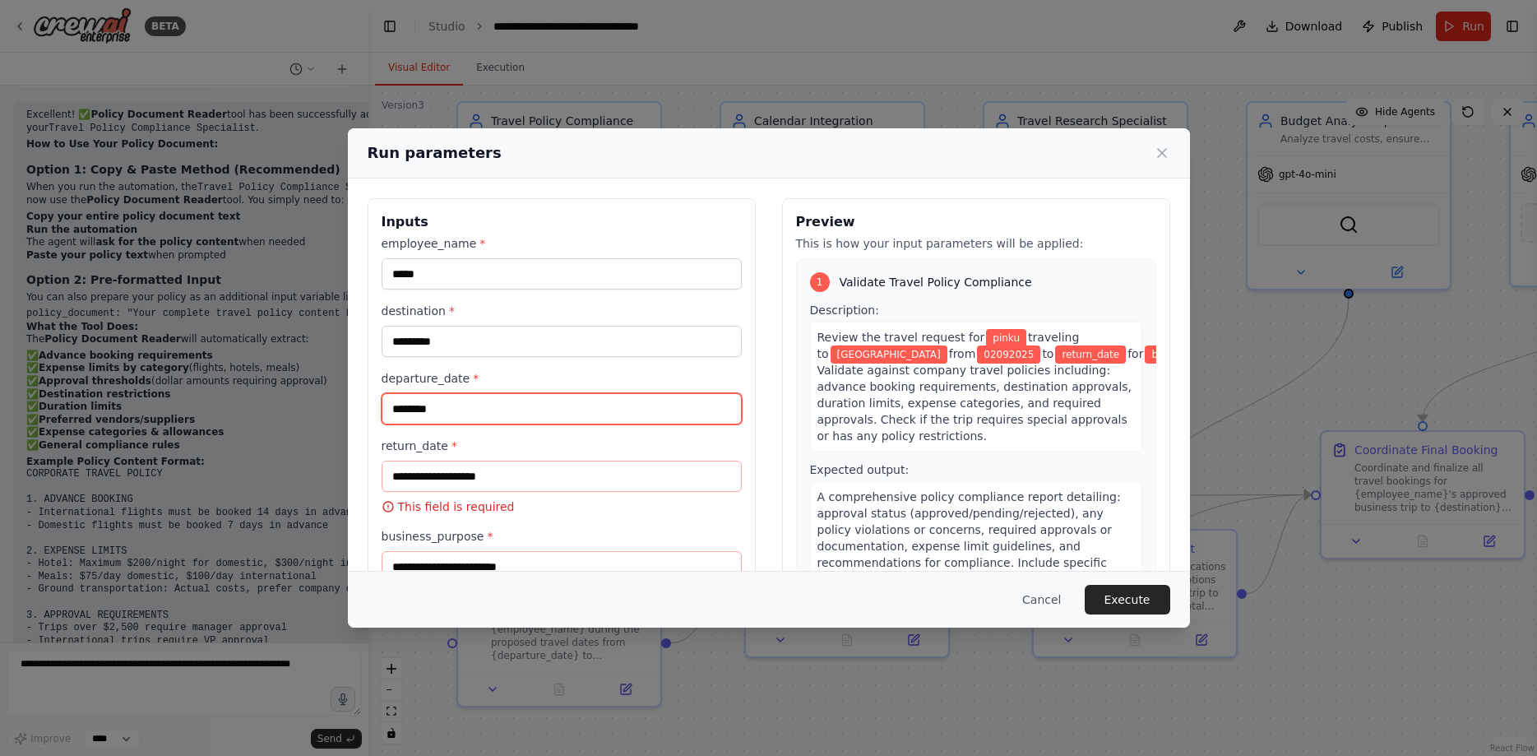
type input "********"
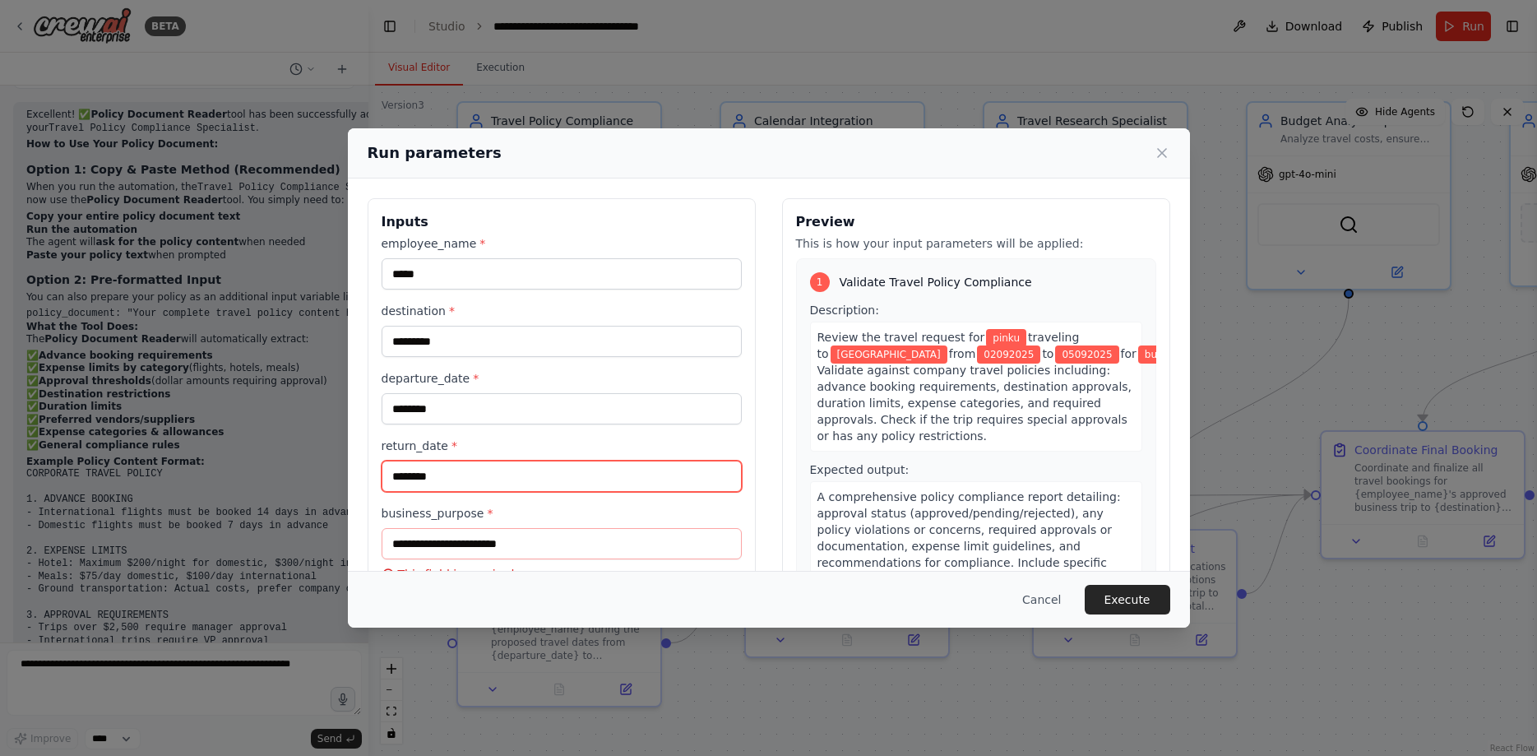
type input "********"
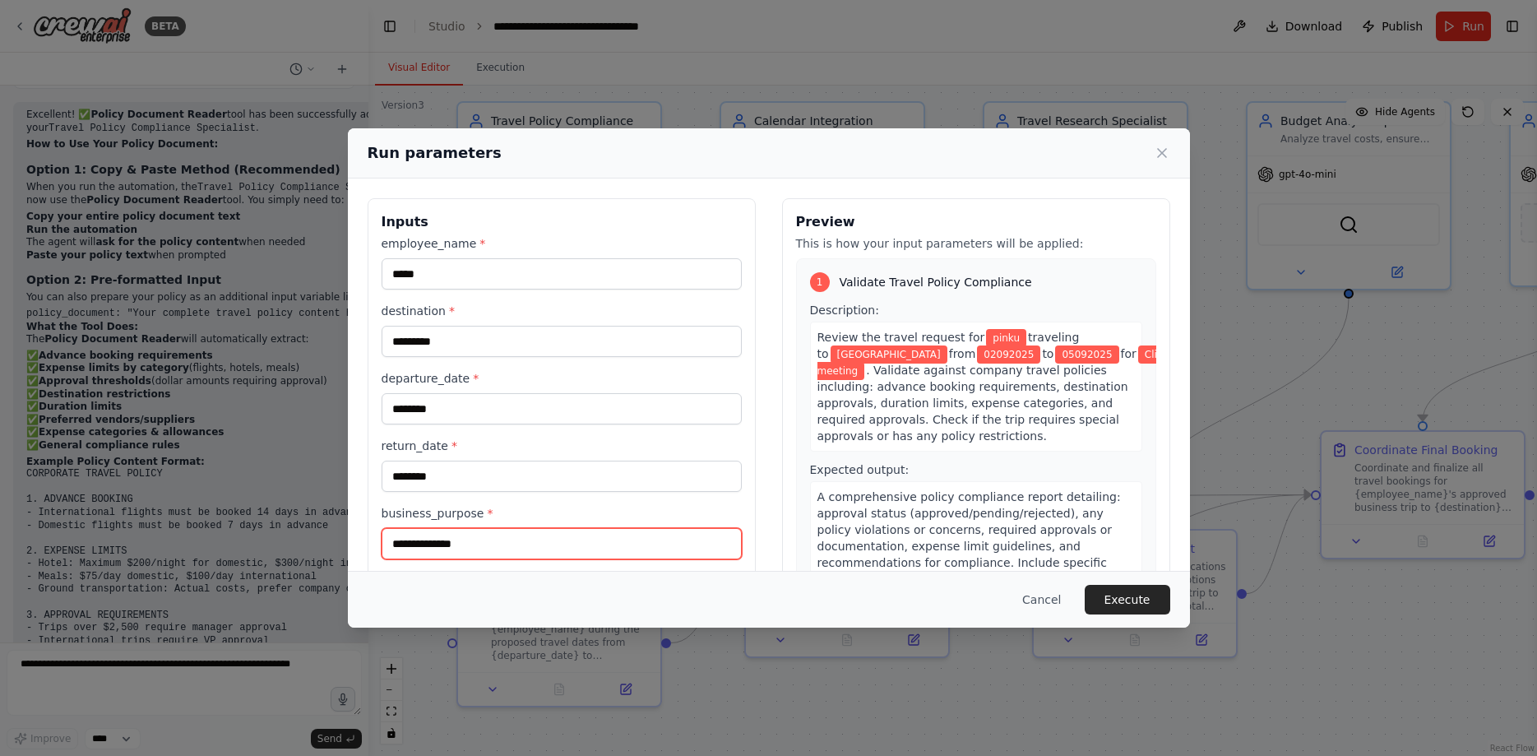
type input "**********"
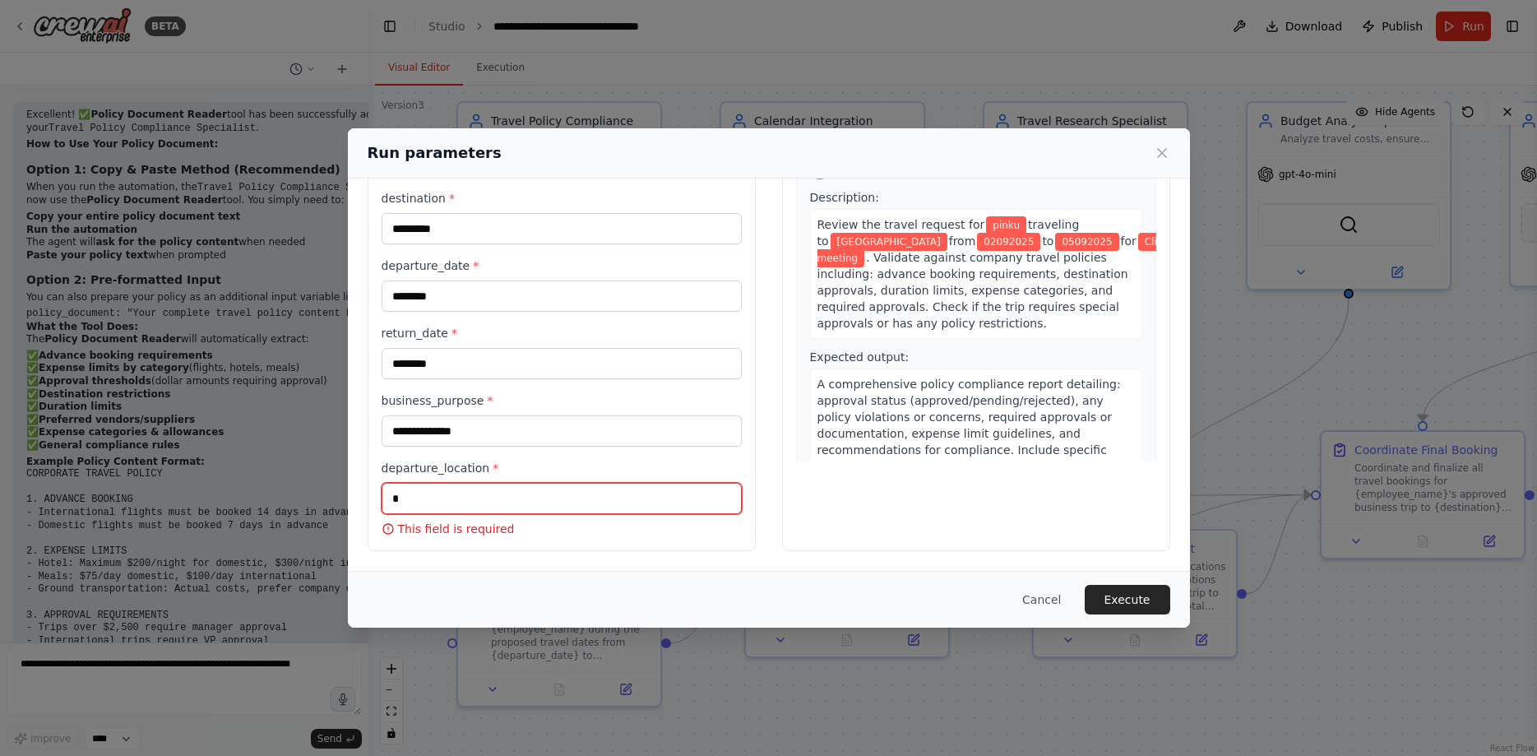
scroll to position [90, 0]
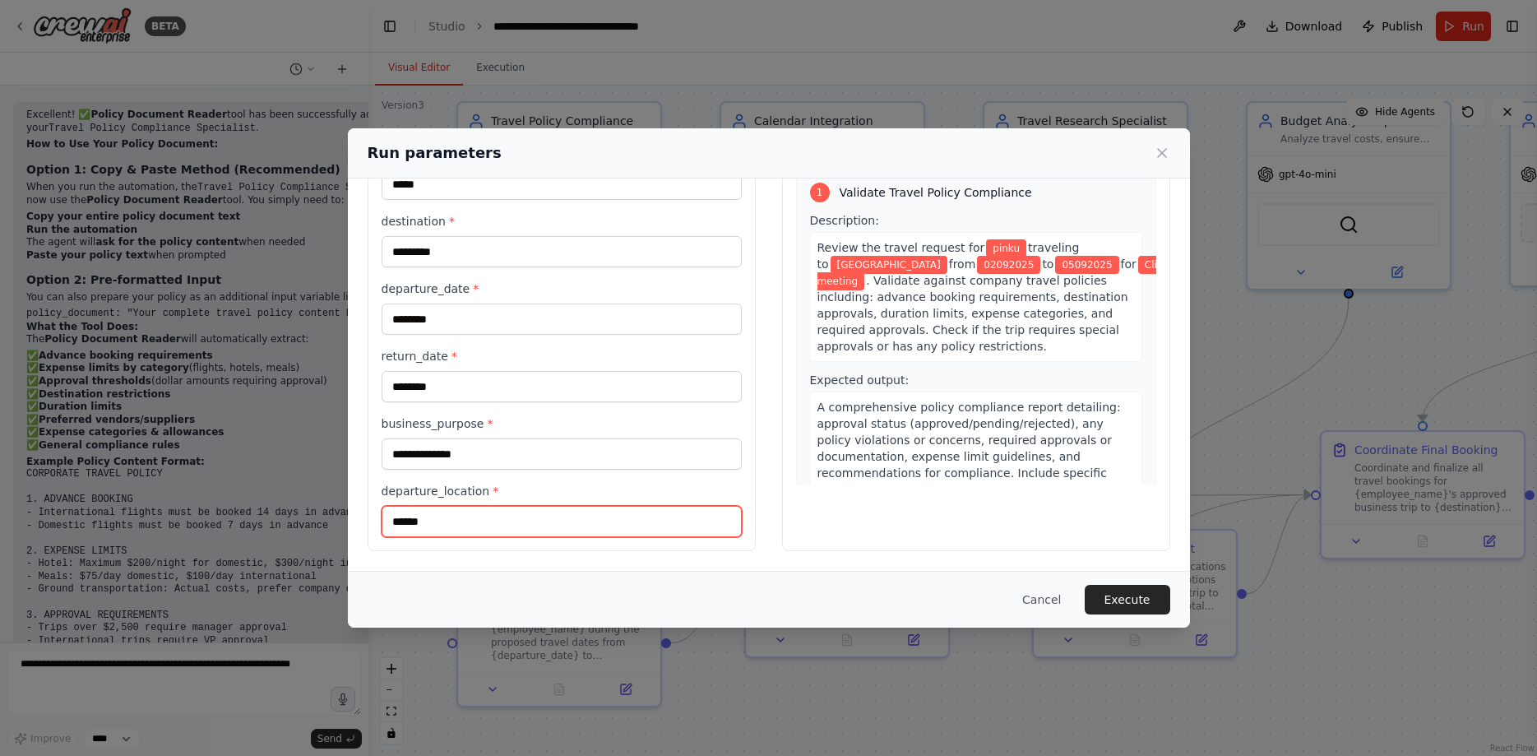
type input "******"
click at [1141, 600] on button "Execute" at bounding box center [1128, 600] width 86 height 30
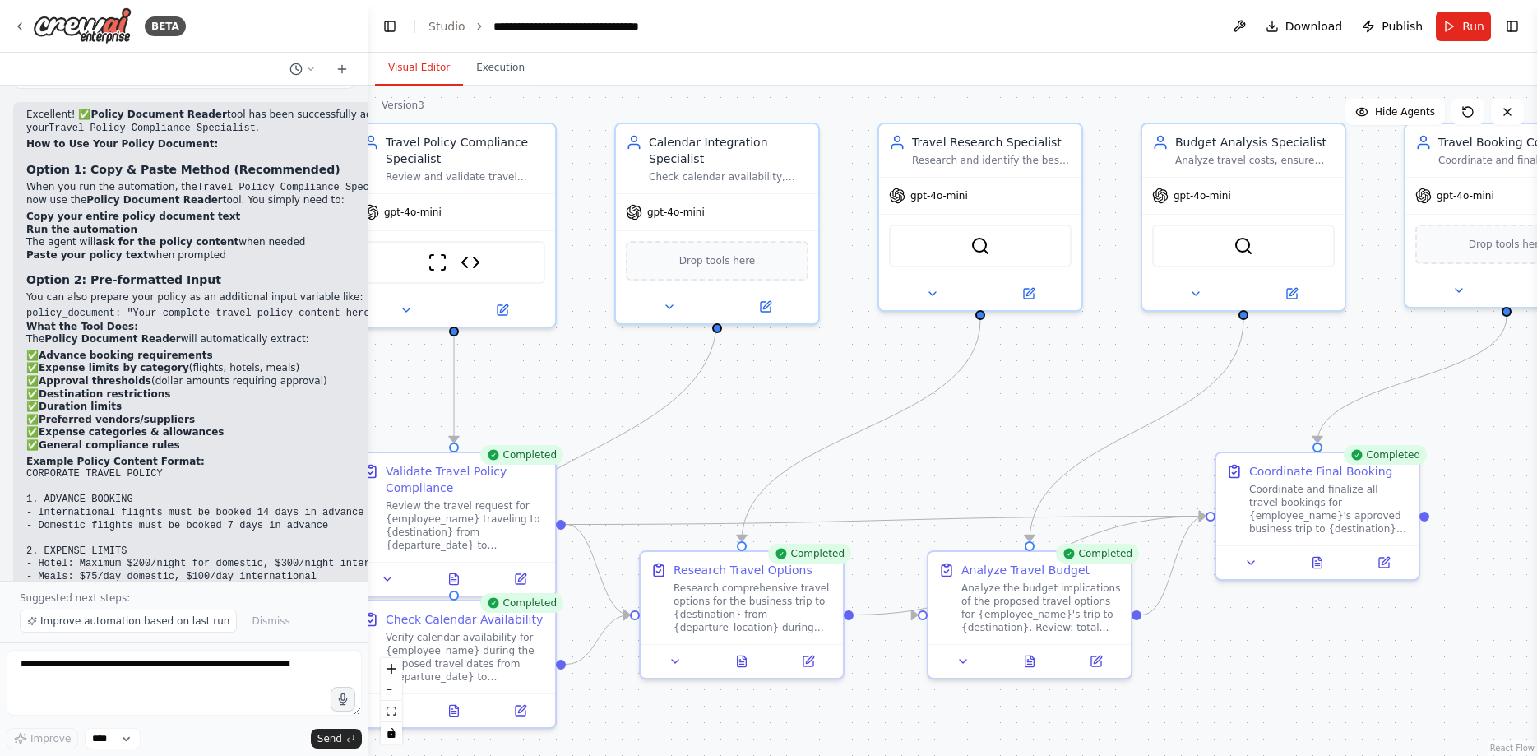
drag, startPoint x: 1312, startPoint y: 688, endPoint x: 1207, endPoint y: 710, distance: 107.4
click at [1207, 710] on div ".deletable-edge-delete-btn { width: 20px; height: 20px; border: 0px solid #ffff…" at bounding box center [952, 421] width 1169 height 670
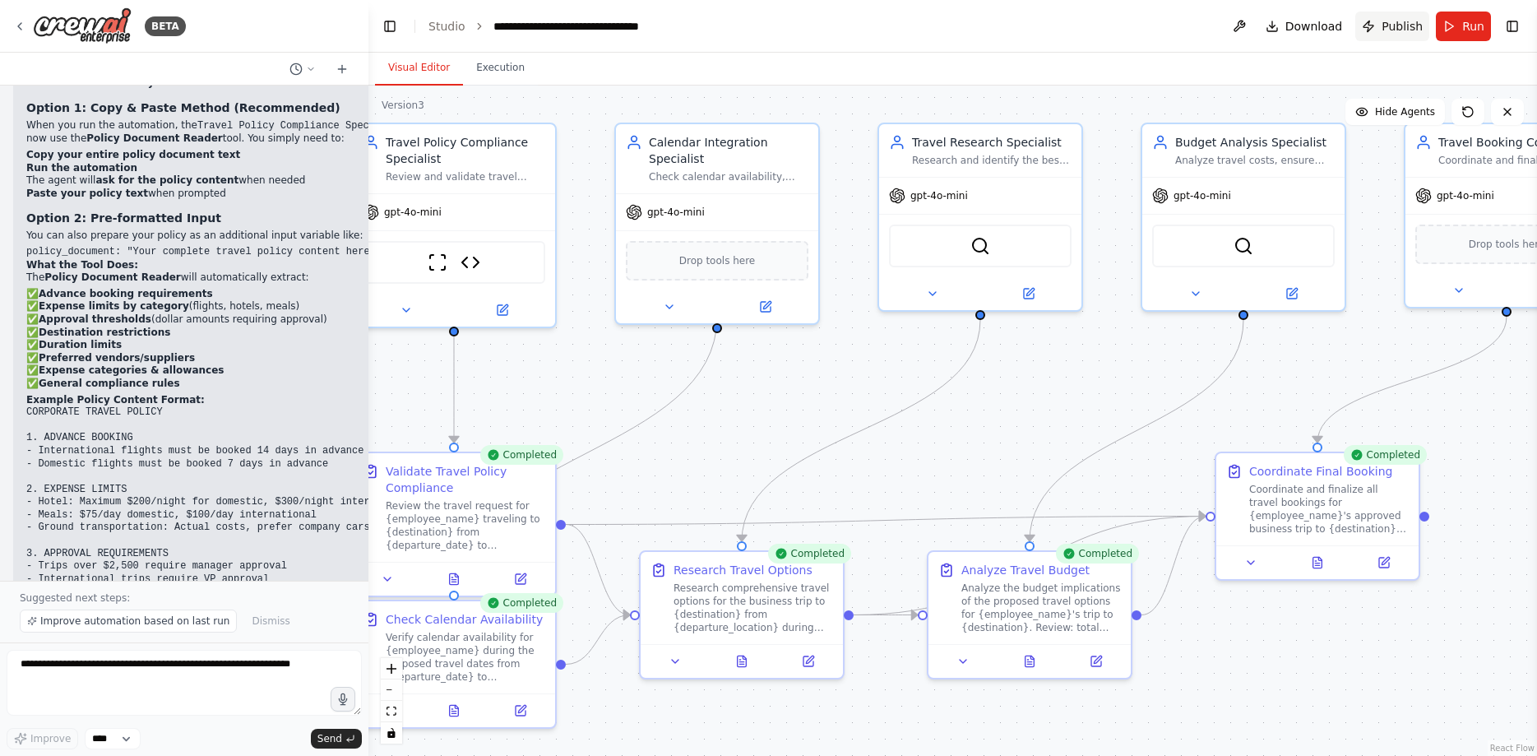
click at [1407, 30] on span "Publish" at bounding box center [1402, 26] width 41 height 16
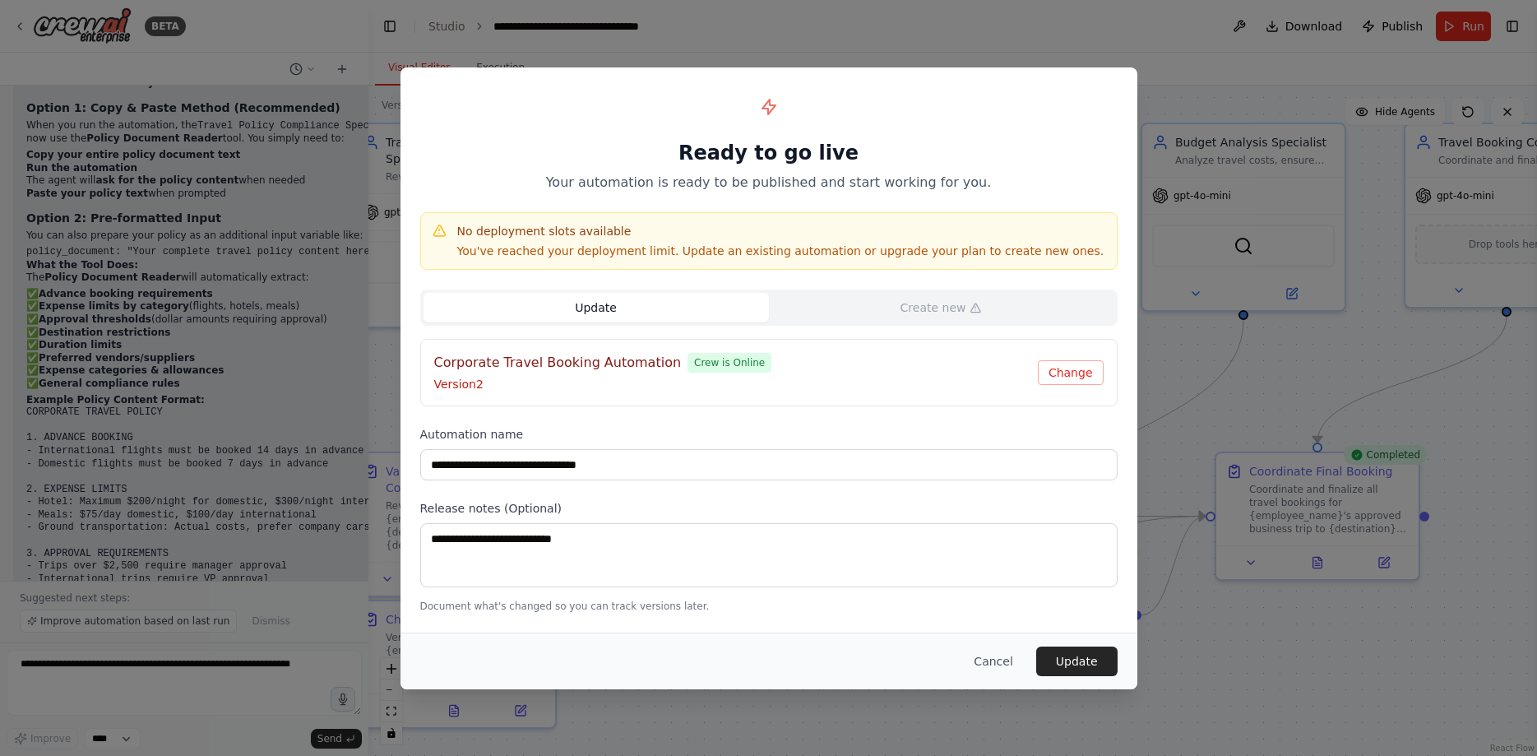
click at [687, 303] on button "Update" at bounding box center [596, 308] width 345 height 30
click at [1077, 666] on button "Update" at bounding box center [1076, 661] width 81 height 30
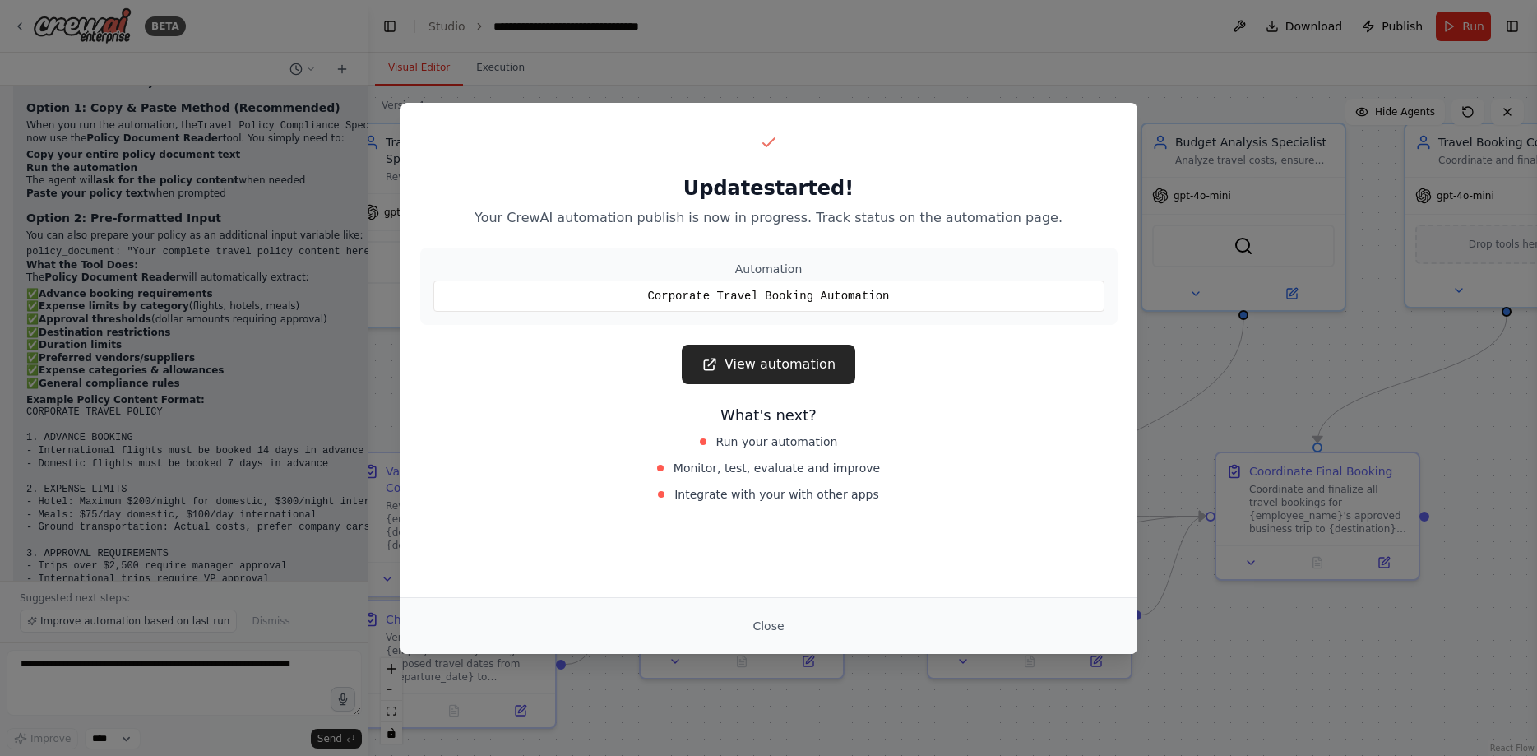
click at [769, 340] on div "Update started! Your CrewAI automation publish is now in progress. Track status…" at bounding box center [768, 317] width 737 height 429
click at [772, 377] on link "View automation" at bounding box center [769, 364] width 174 height 39
click at [770, 627] on button "Close" at bounding box center [768, 626] width 58 height 30
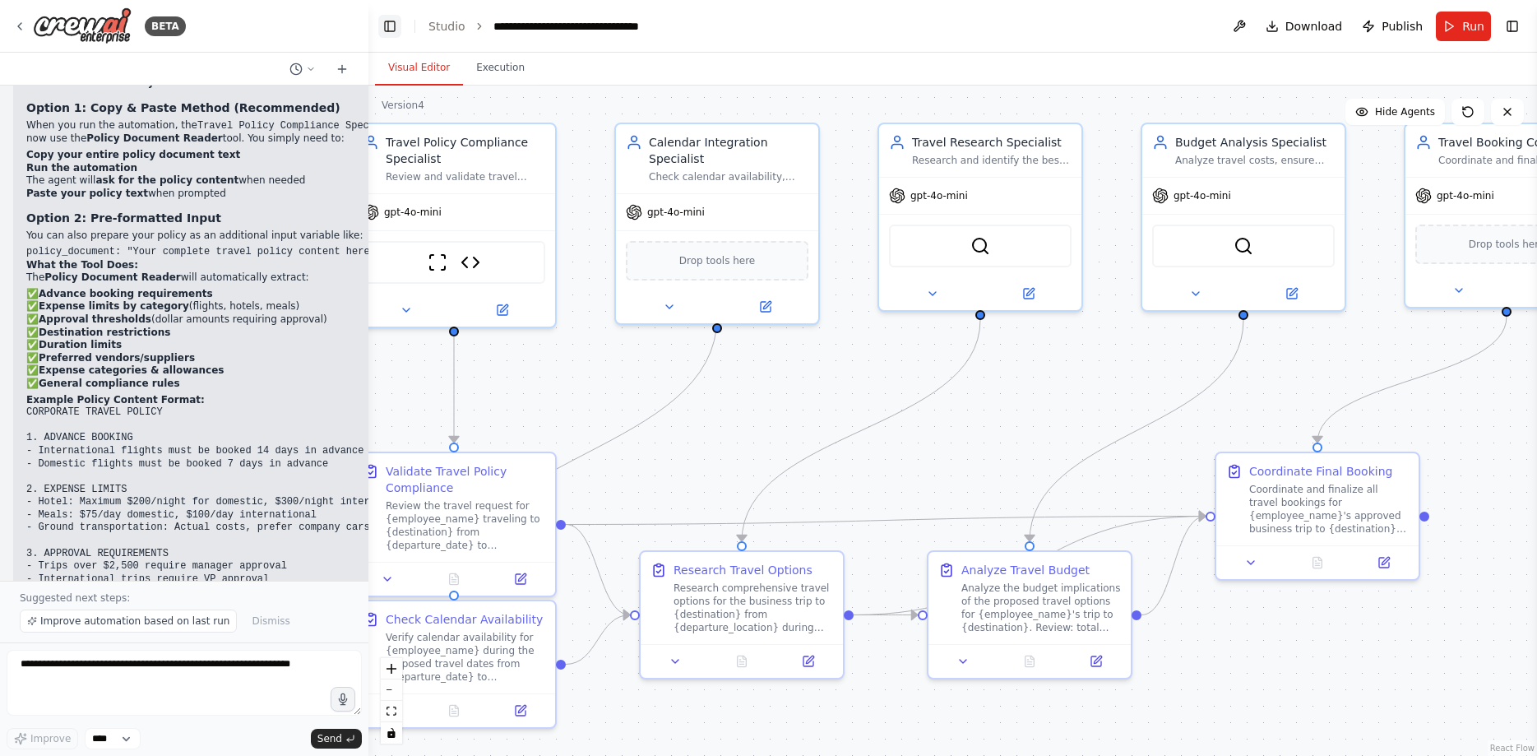
click at [388, 35] on button "Toggle Left Sidebar" at bounding box center [389, 26] width 23 height 23
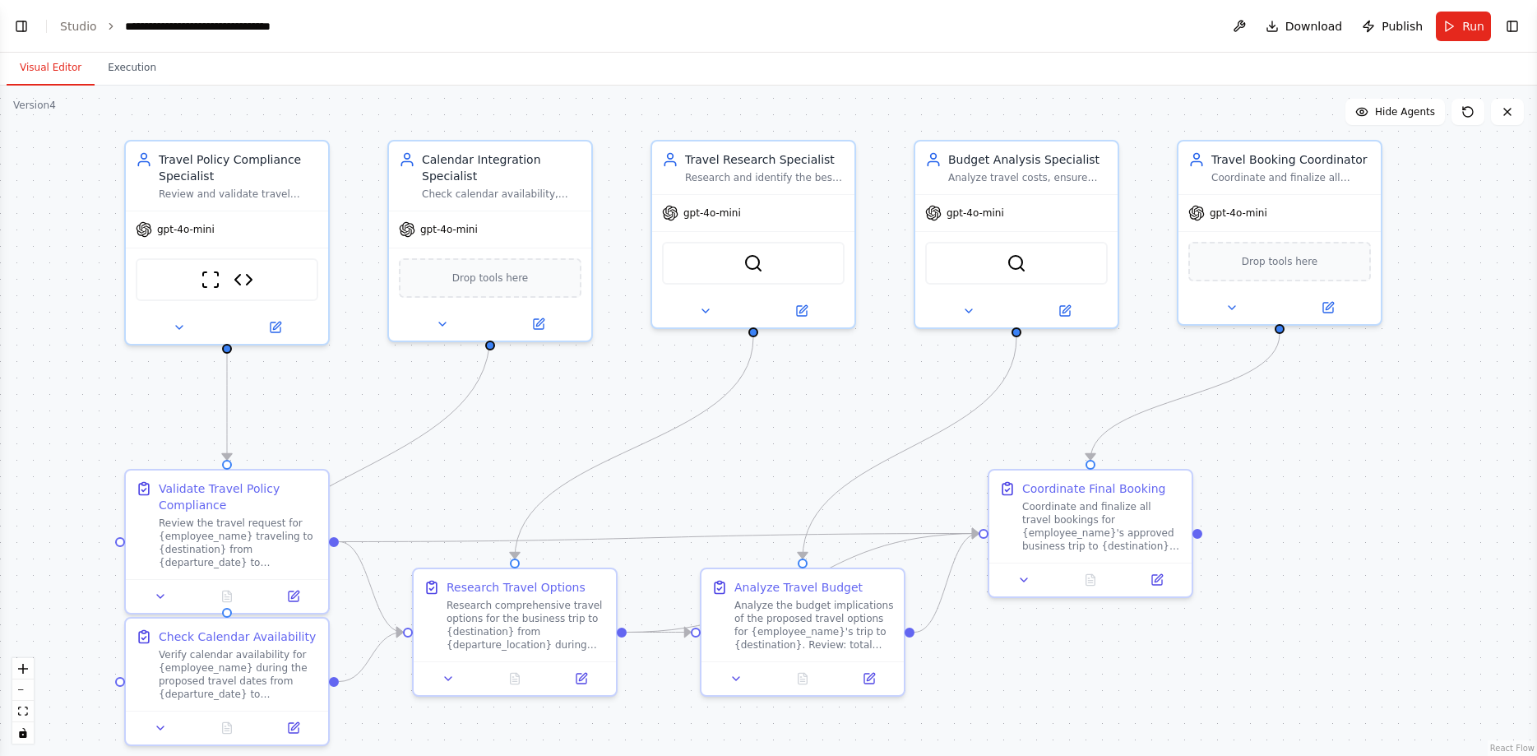
drag, startPoint x: 549, startPoint y: 508, endPoint x: 682, endPoint y: 525, distance: 134.3
click at [682, 525] on div ".deletable-edge-delete-btn { width: 20px; height: 20px; border: 0px solid #ffff…" at bounding box center [768, 421] width 1537 height 670
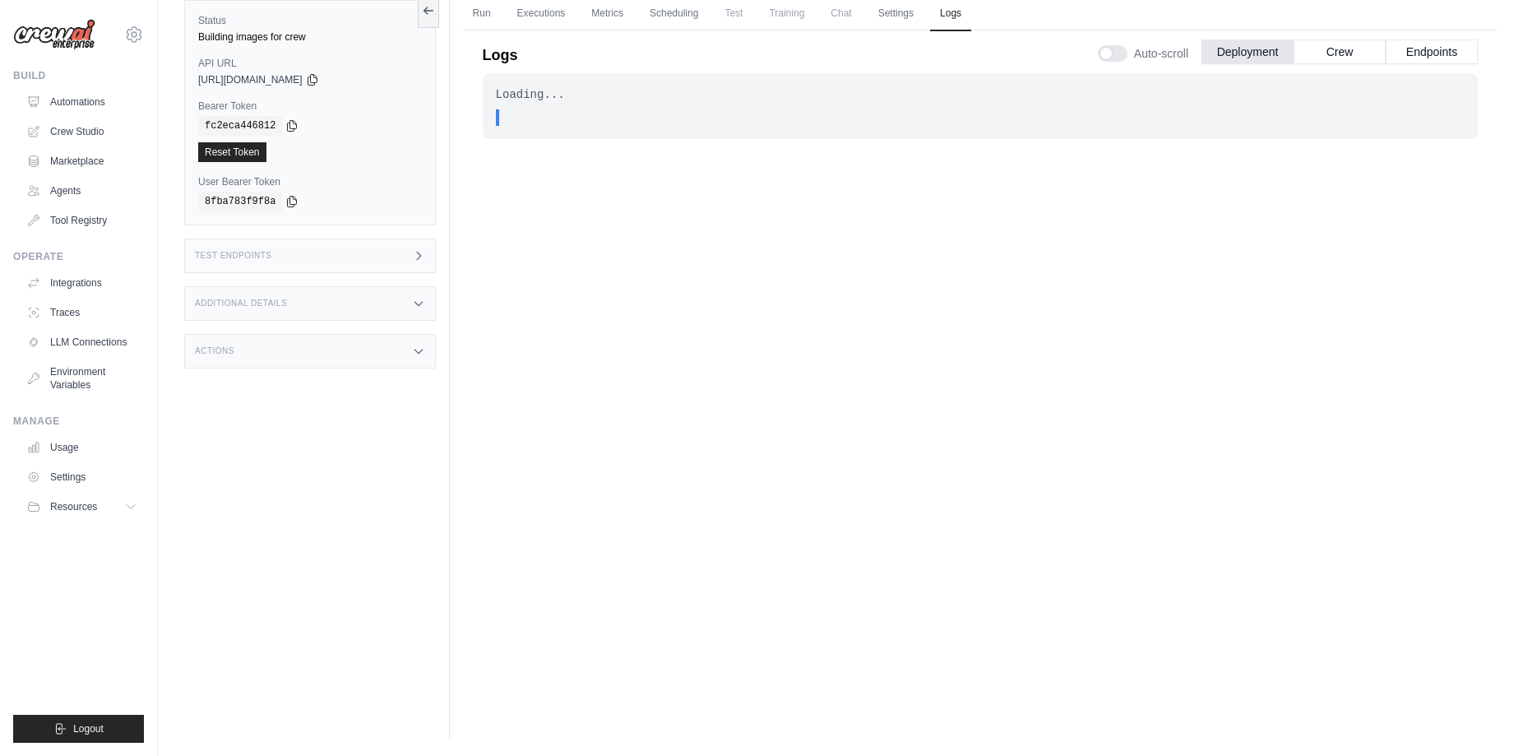
scroll to position [70, 0]
click at [83, 125] on link "Crew Studio" at bounding box center [83, 131] width 124 height 26
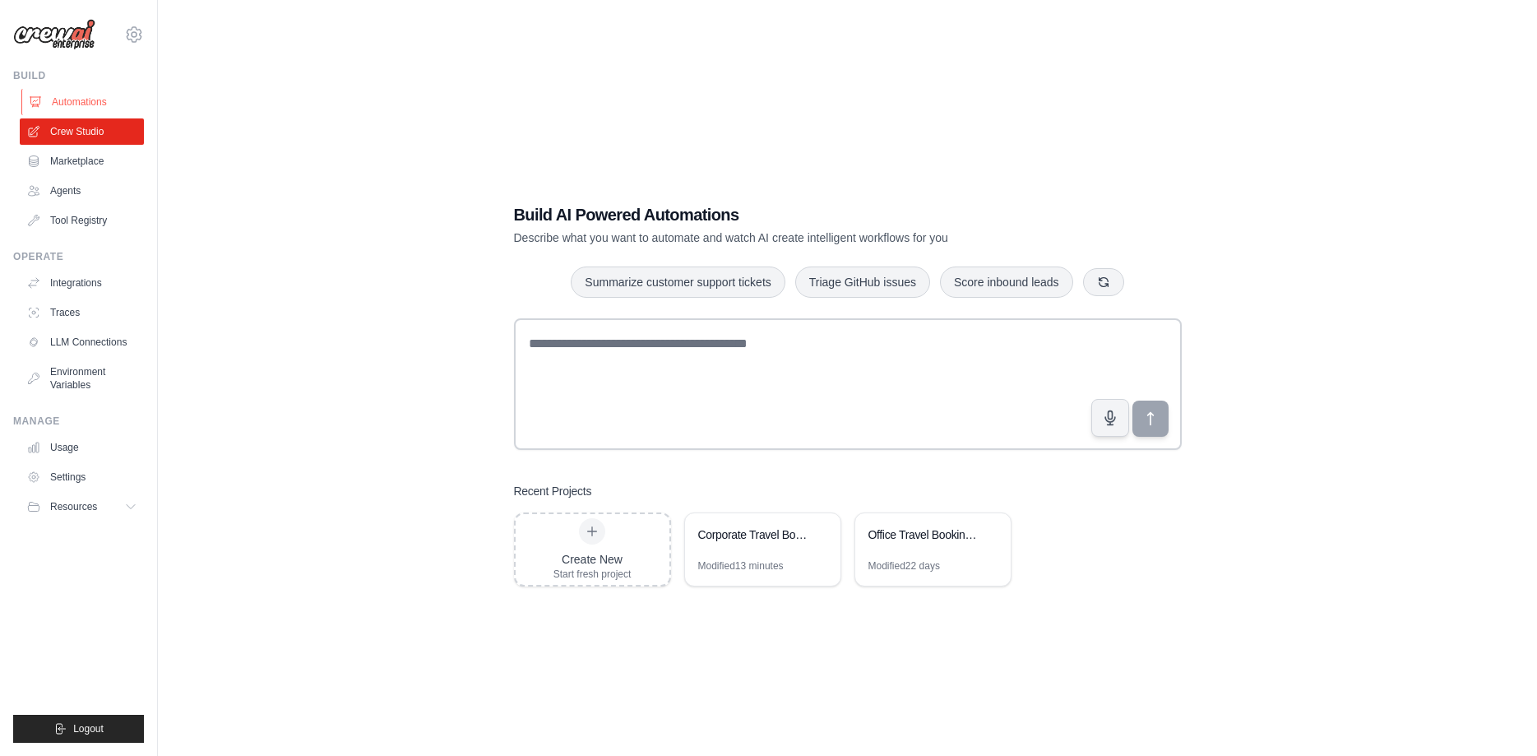
click at [86, 105] on link "Automations" at bounding box center [83, 102] width 124 height 26
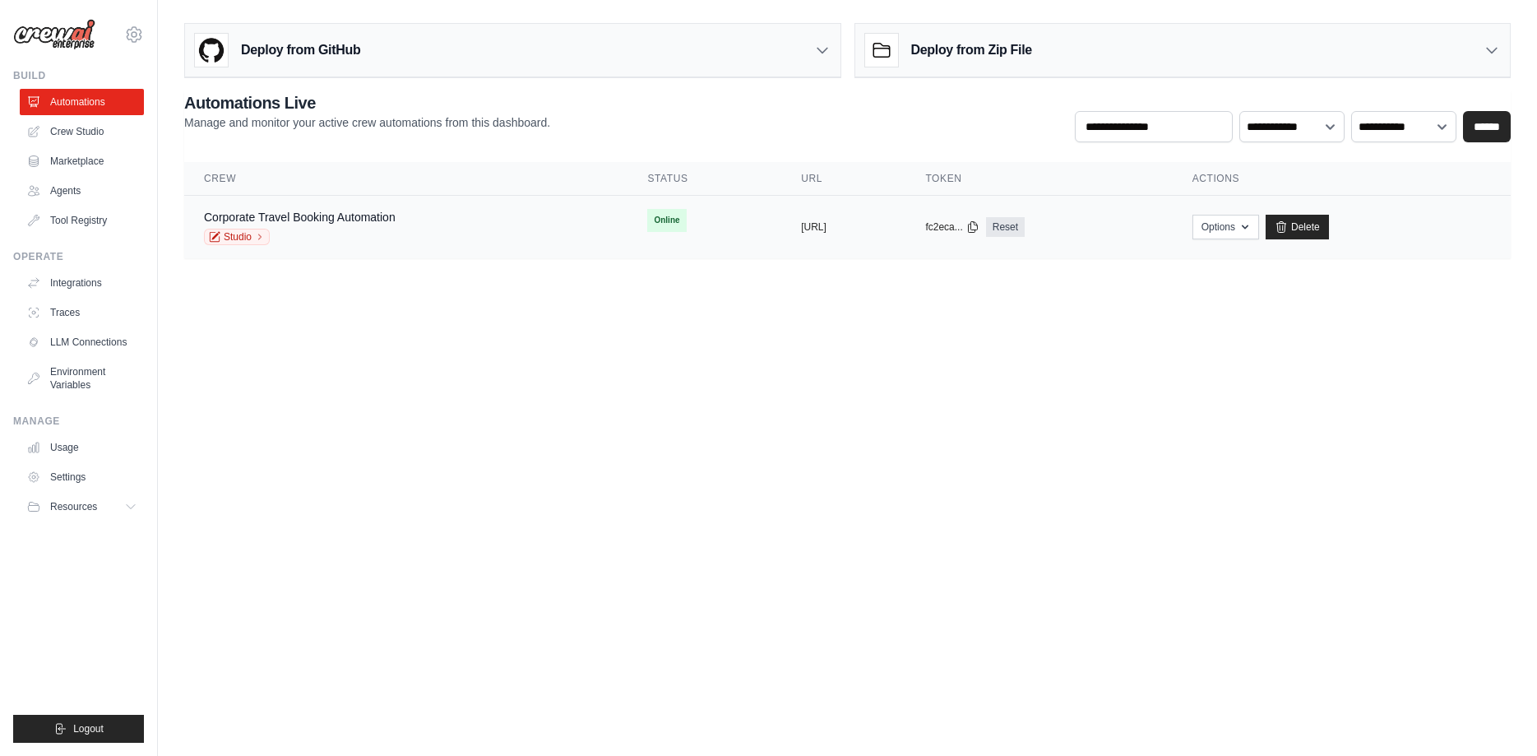
click at [421, 246] on td "Corporate Travel Booking Automation Studio" at bounding box center [405, 227] width 443 height 63
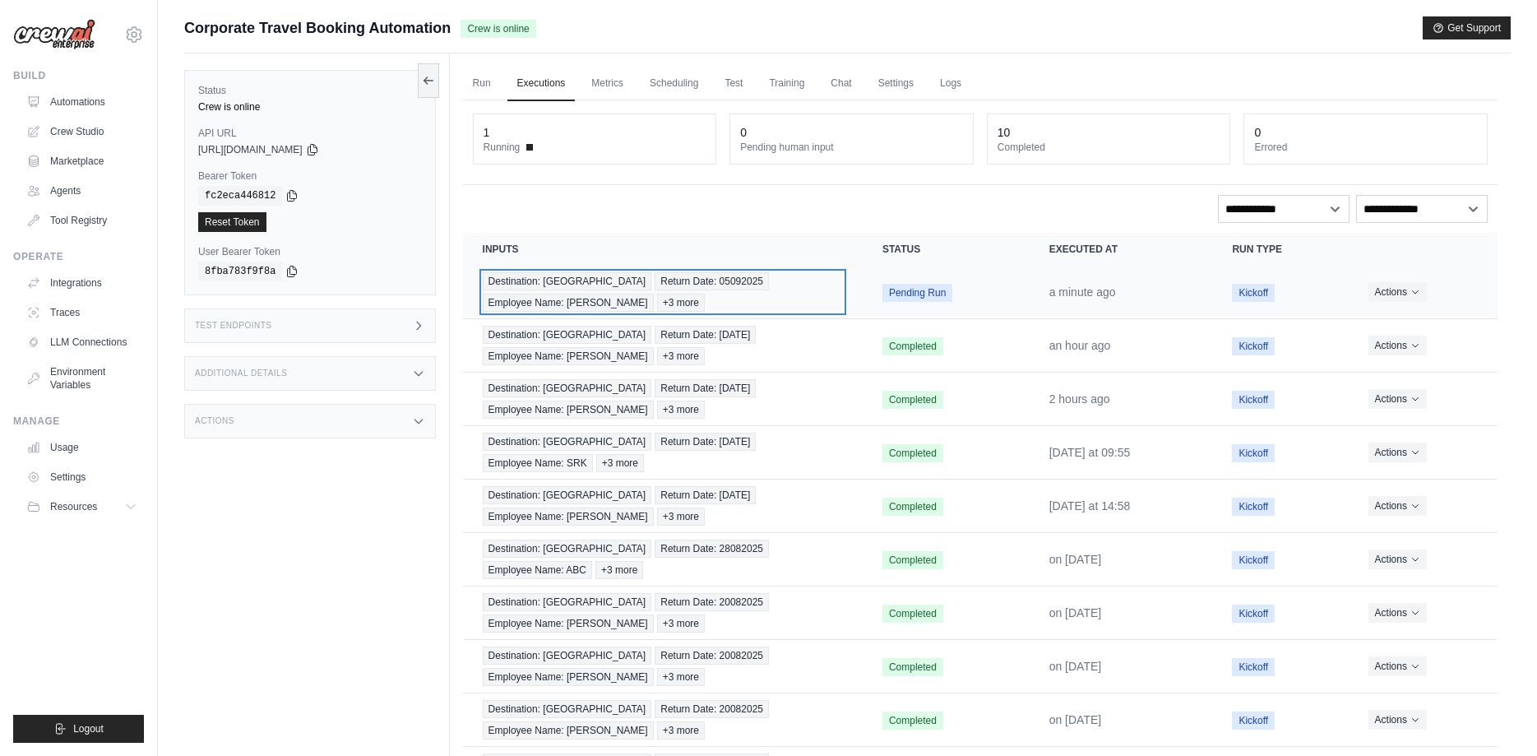
click at [822, 306] on div "Destination: delhi Return Date: 05092025 Employee Name: Jaga +3 more" at bounding box center [663, 291] width 360 height 39
